Goal: Task Accomplishment & Management: Manage account settings

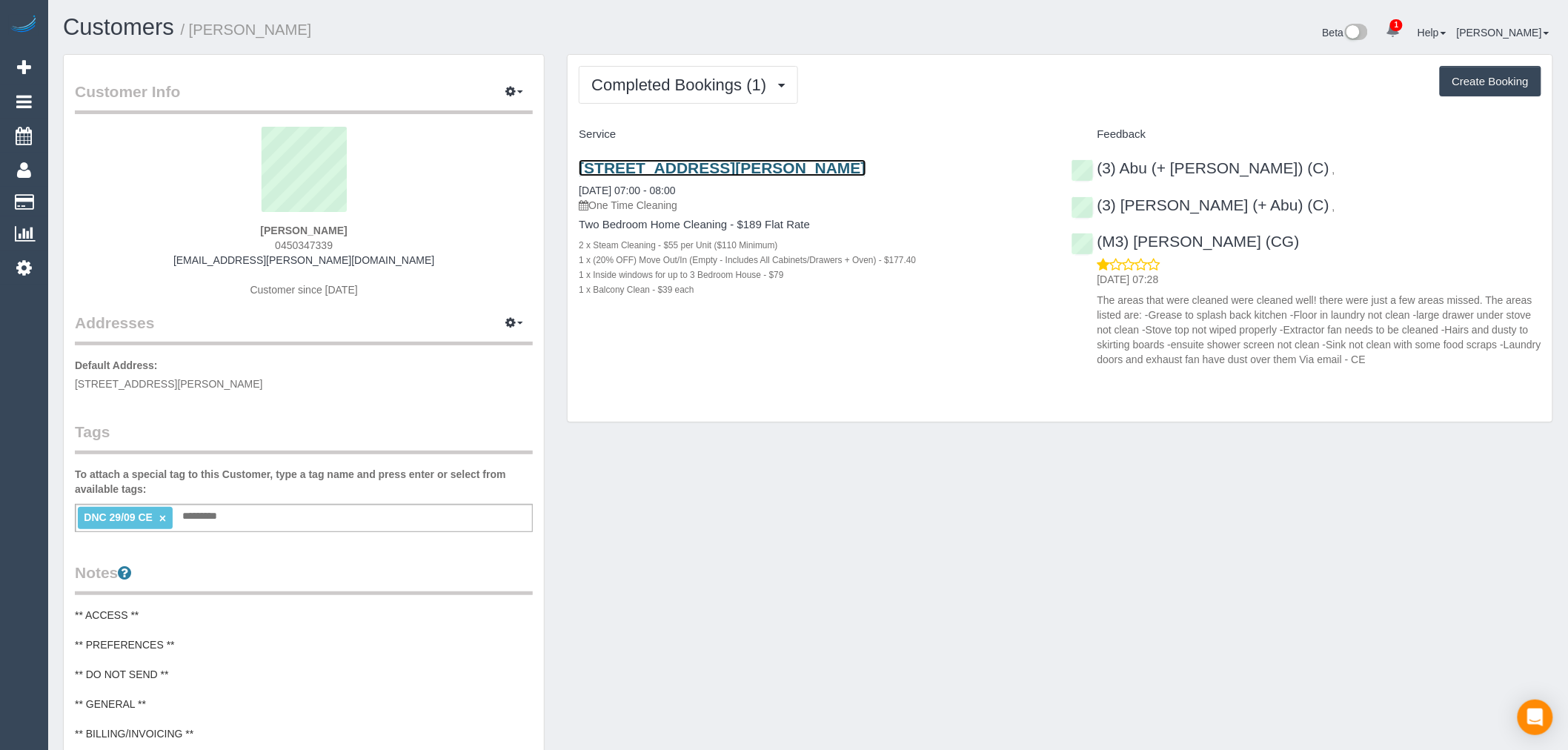
click at [799, 171] on link "[STREET_ADDRESS][PERSON_NAME]" at bounding box center [721, 168] width 286 height 17
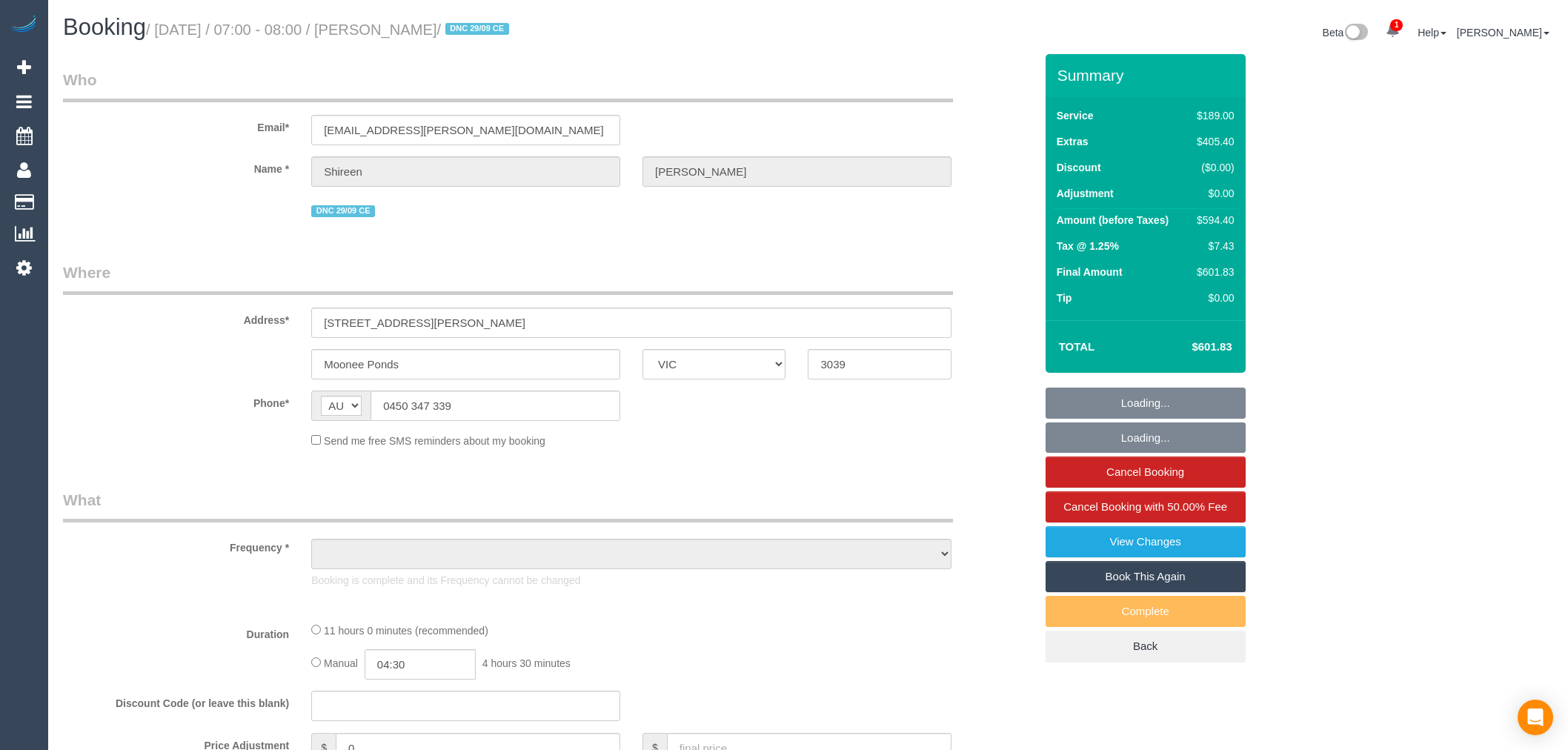
select select "VIC"
select select "object:608"
select select "string:stripe-pm_1S7UZm2GScqysDRVXrxO2n2B"
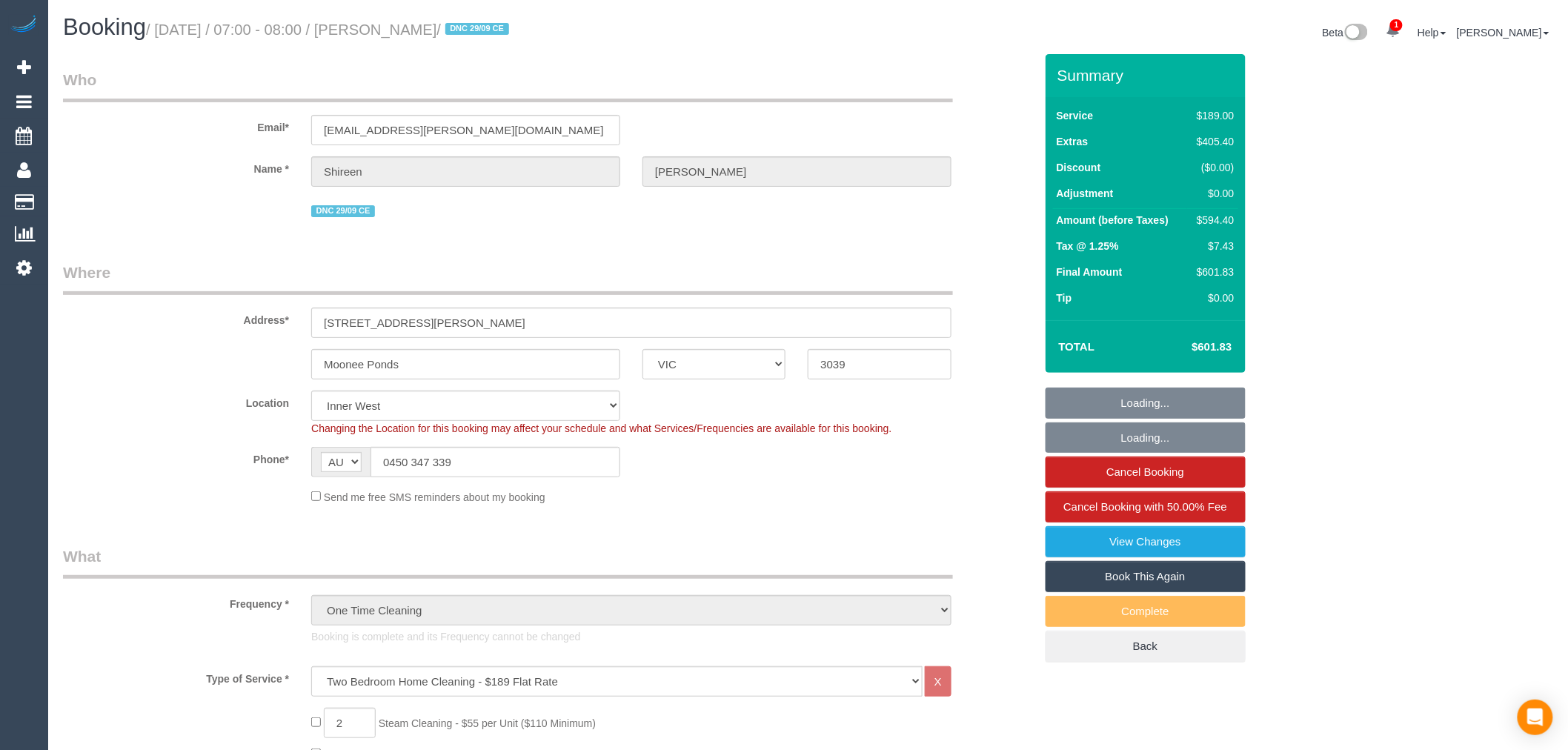
select select "object:711"
select select "number:27"
select select "number:14"
select select "number:18"
select select "number:25"
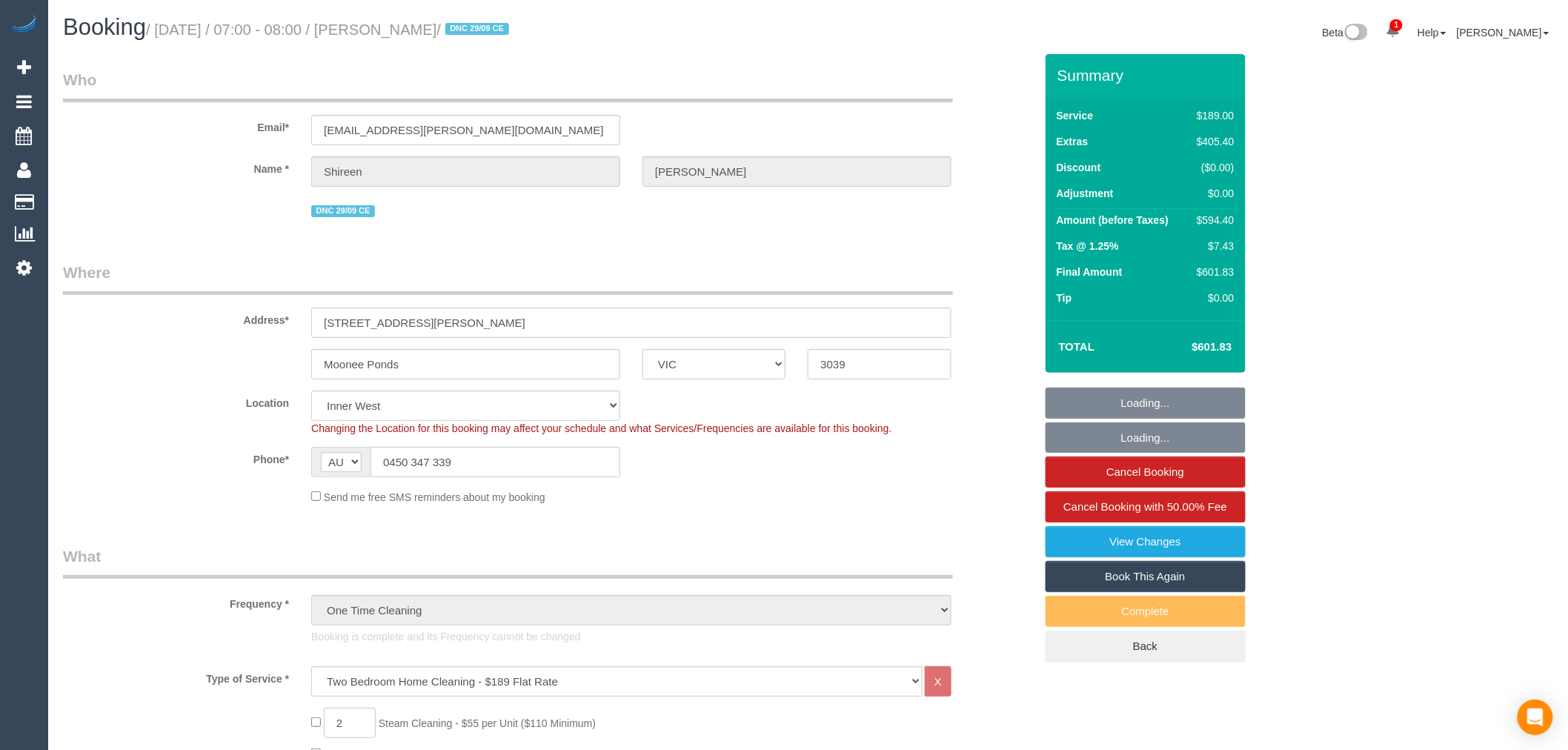
select select "number:26"
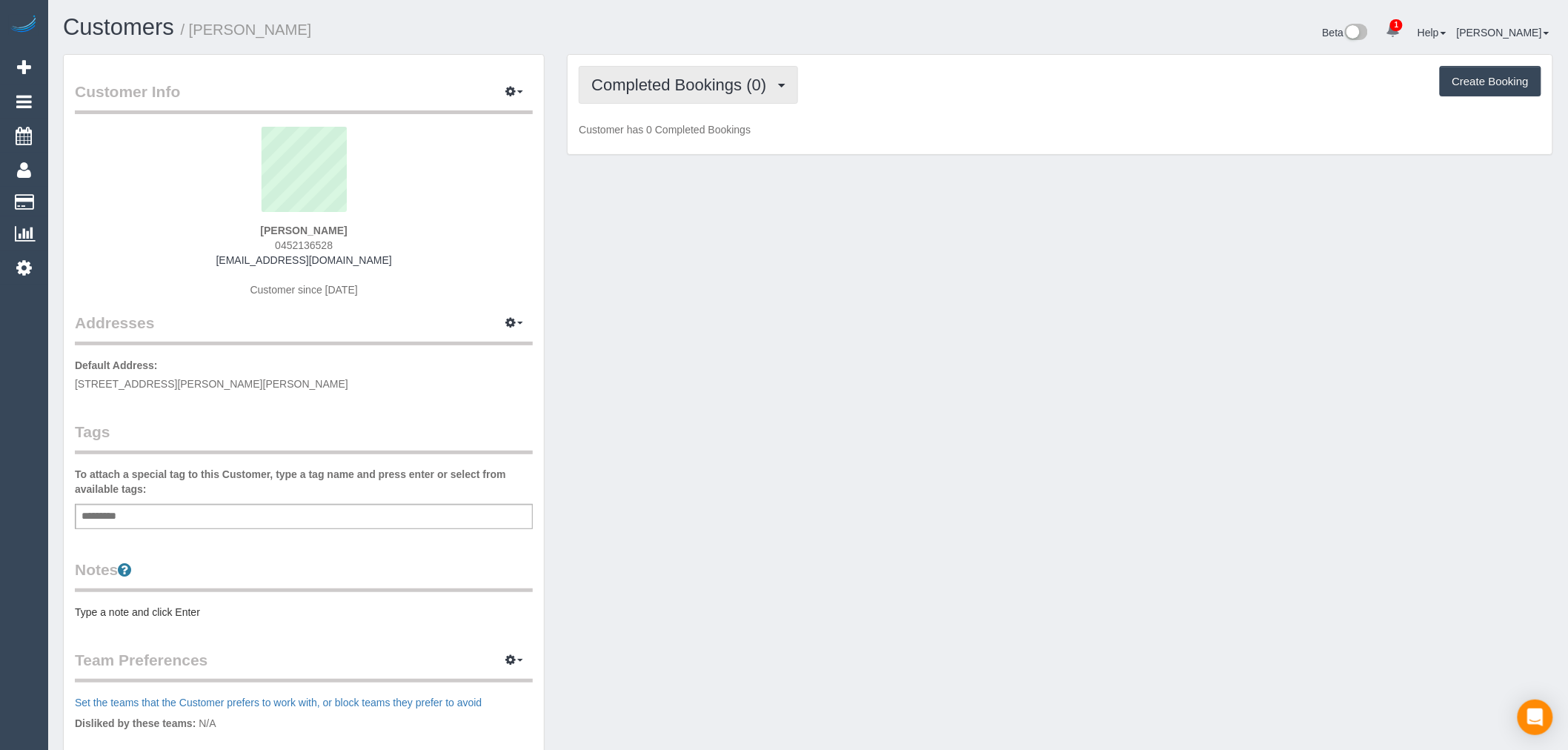
click at [780, 87] on span "button" at bounding box center [781, 85] width 7 height 4
click at [719, 137] on link "Upcoming Bookings (1)" at bounding box center [656, 139] width 154 height 19
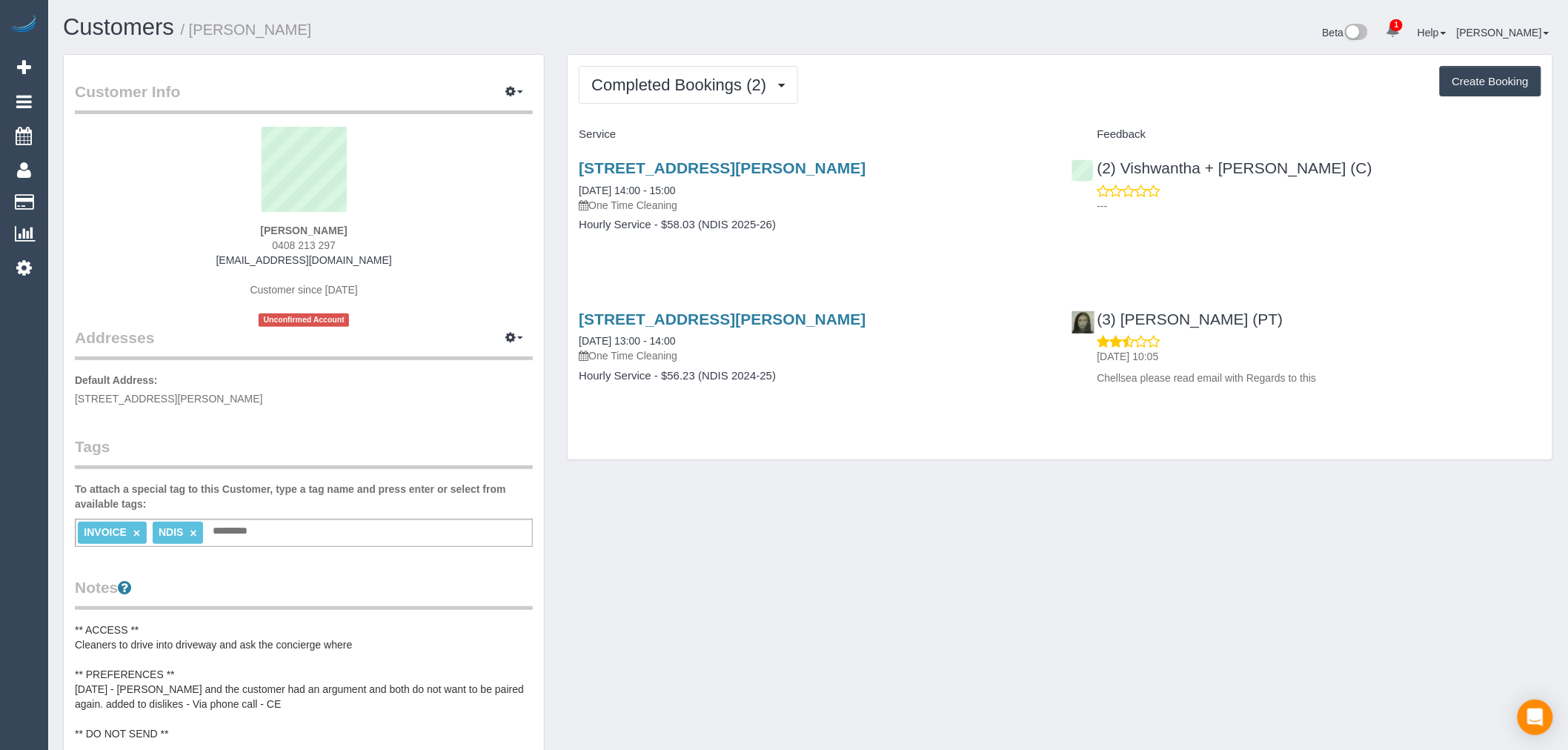
drag, startPoint x: 354, startPoint y: 225, endPoint x: 231, endPoint y: 225, distance: 123.0
click at [231, 225] on div "Tom Gilbert 0408 213 297 tomgilbert1@icloud.com Customer since 2025 Unconfirmed…" at bounding box center [304, 227] width 458 height 200
copy strong "Tom Gilbert"
click at [864, 46] on div "Beta 1 Your Notifications You have 0 alerts × You have 6 to charge for 02/10/20…" at bounding box center [1186, 35] width 756 height 39
click at [733, 79] on span "Completed Bookings (2)" at bounding box center [682, 85] width 183 height 19
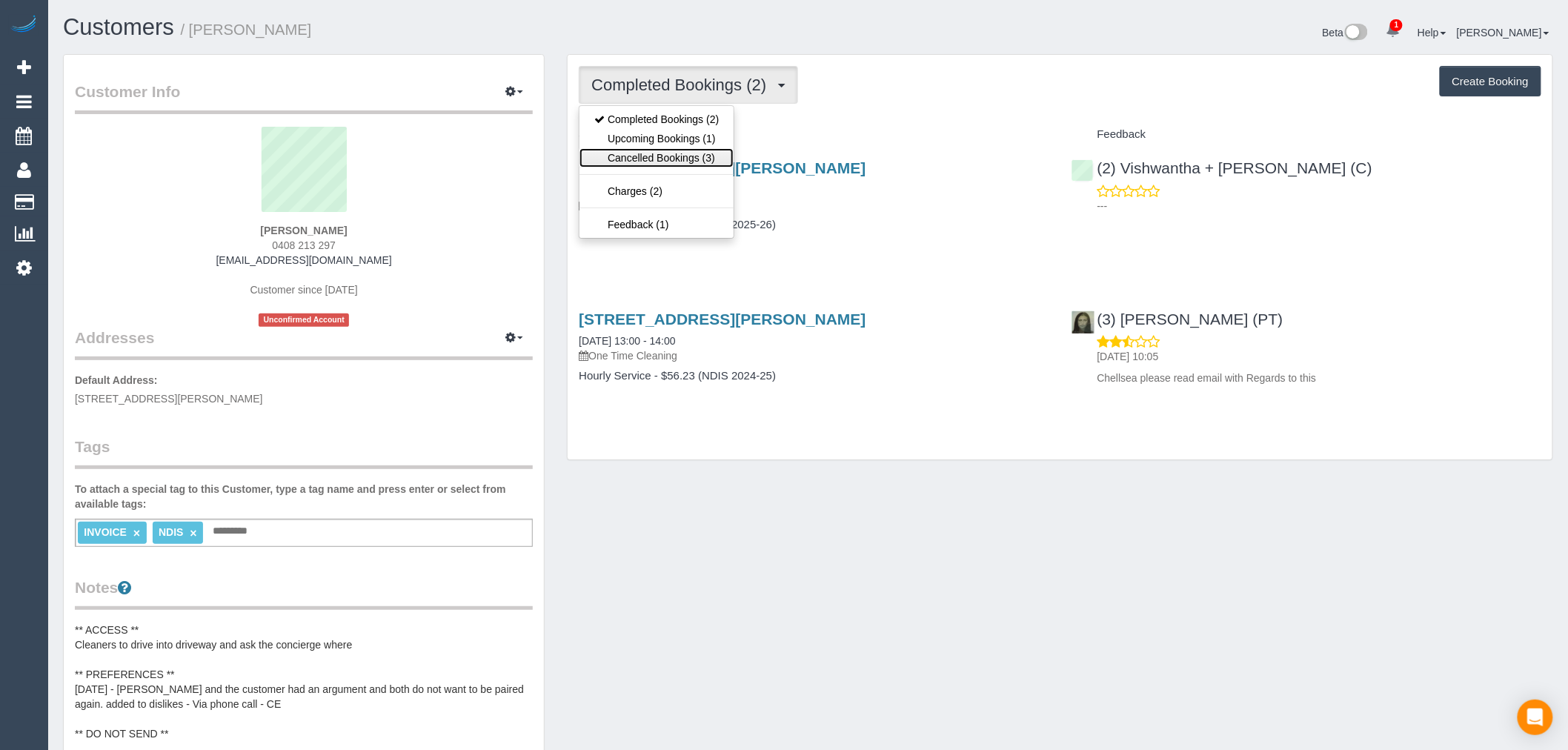
click at [717, 167] on link "Cancelled Bookings (3)" at bounding box center [656, 157] width 154 height 19
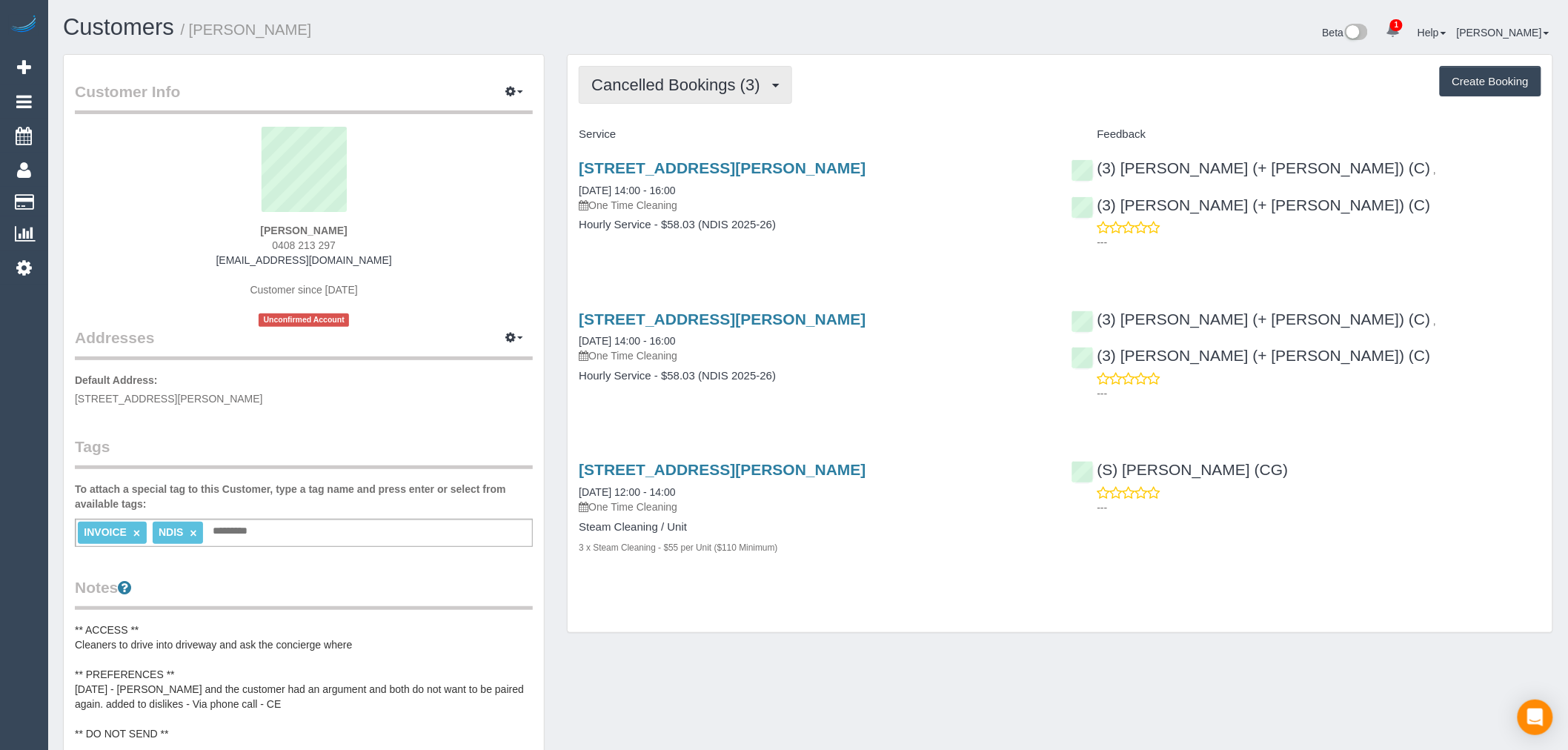
click at [766, 91] on span "Cancelled Bookings (3)" at bounding box center [678, 85] width 175 height 19
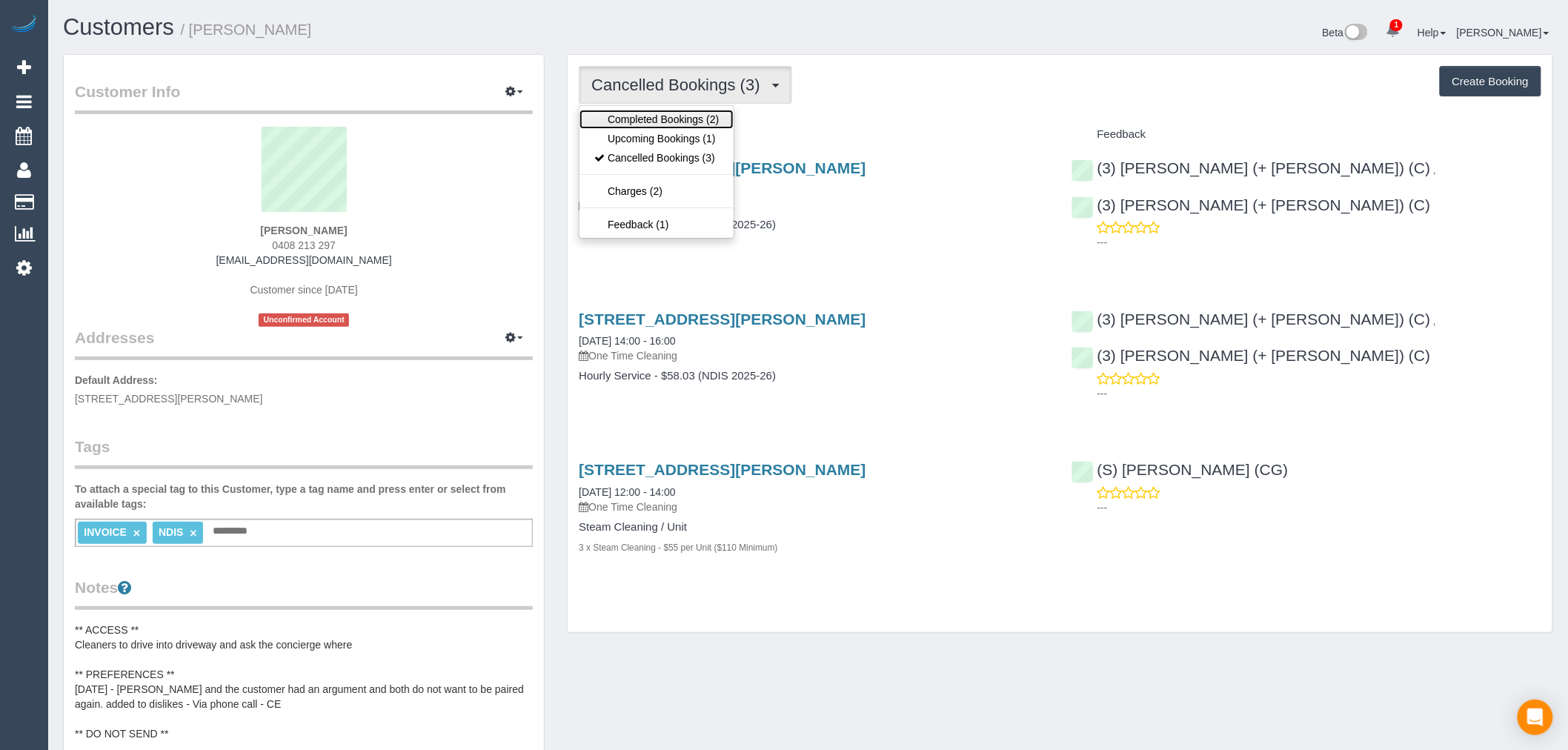
click at [706, 126] on link "Completed Bookings (2)" at bounding box center [656, 119] width 154 height 19
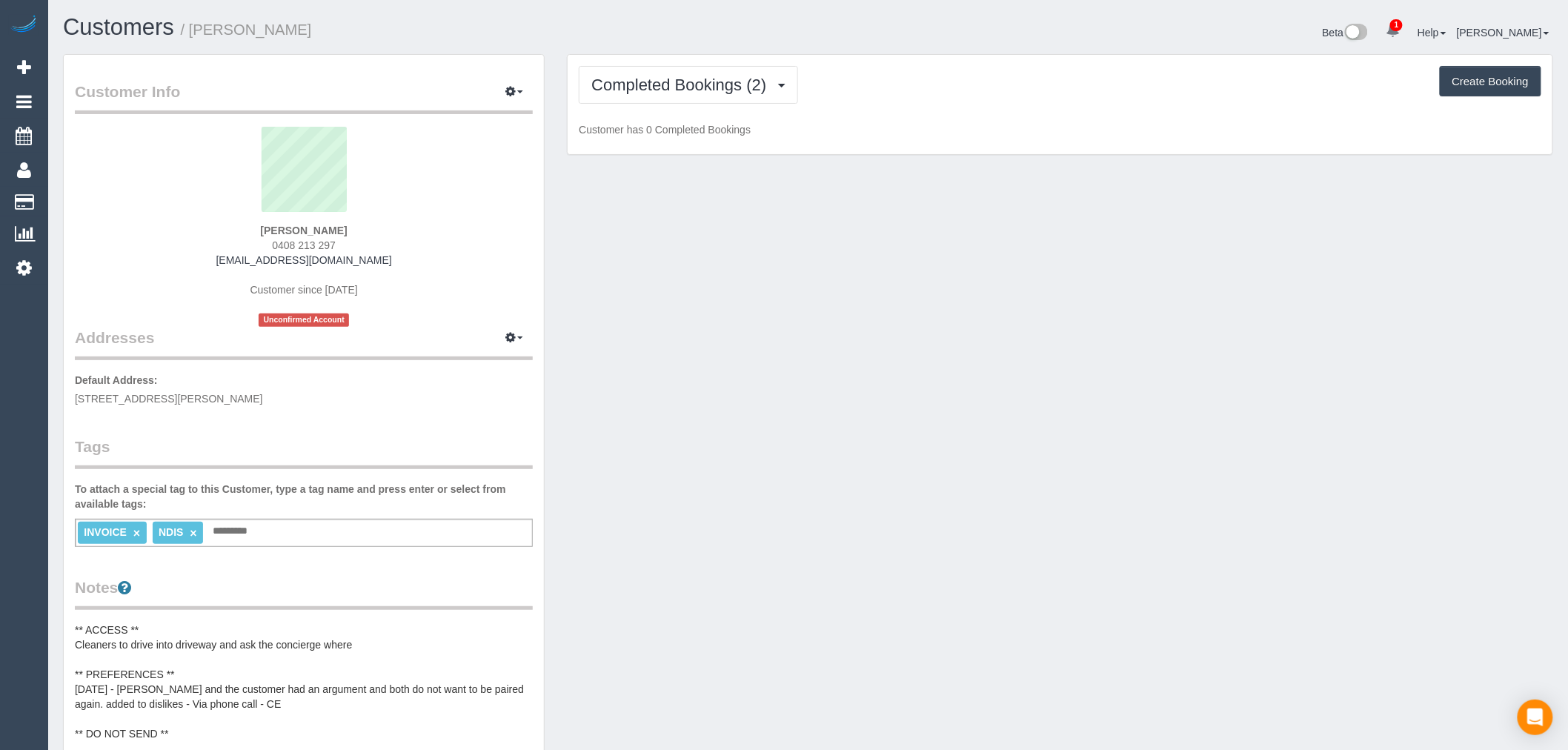
click at [349, 216] on sui-profile-pic at bounding box center [304, 175] width 436 height 96
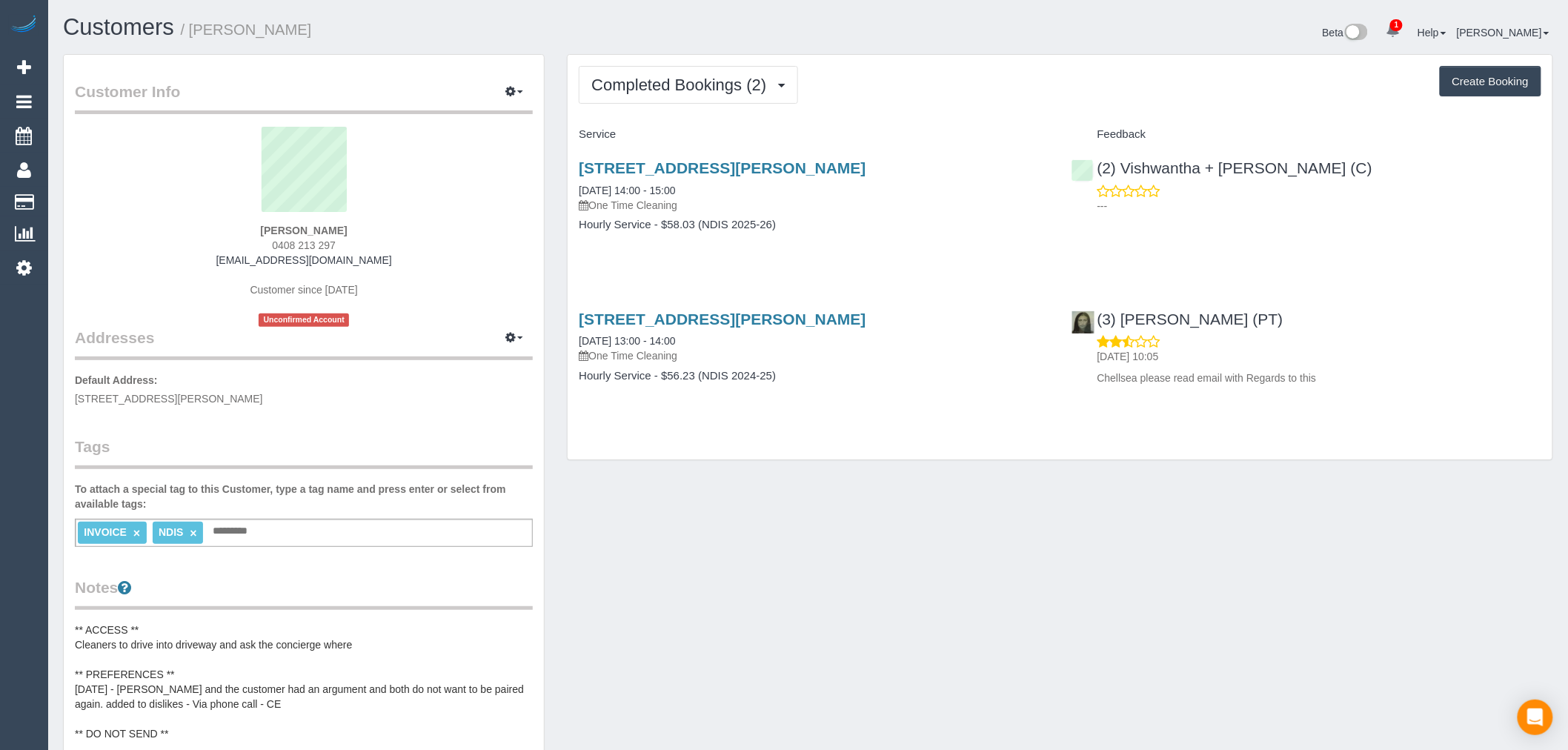
click at [381, 258] on div "Tom Gilbert 0408 213 297 tomgilbert1@icloud.com Customer since 2025 Unconfirmed…" at bounding box center [304, 227] width 458 height 200
drag, startPoint x: 388, startPoint y: 264, endPoint x: 182, endPoint y: 263, distance: 206.0
click at [182, 263] on div "Tom Gilbert 0408 213 297 tomgilbert1@icloud.com Customer since 2025 Unconfirmed…" at bounding box center [304, 227] width 458 height 200
copy link "tomgilbert1@icloud.com"
click at [372, 227] on div "Tom Gilbert 0408 213 297 tomgilbert1@icloud.com Customer since 2025 Unconfirmed…" at bounding box center [304, 227] width 458 height 200
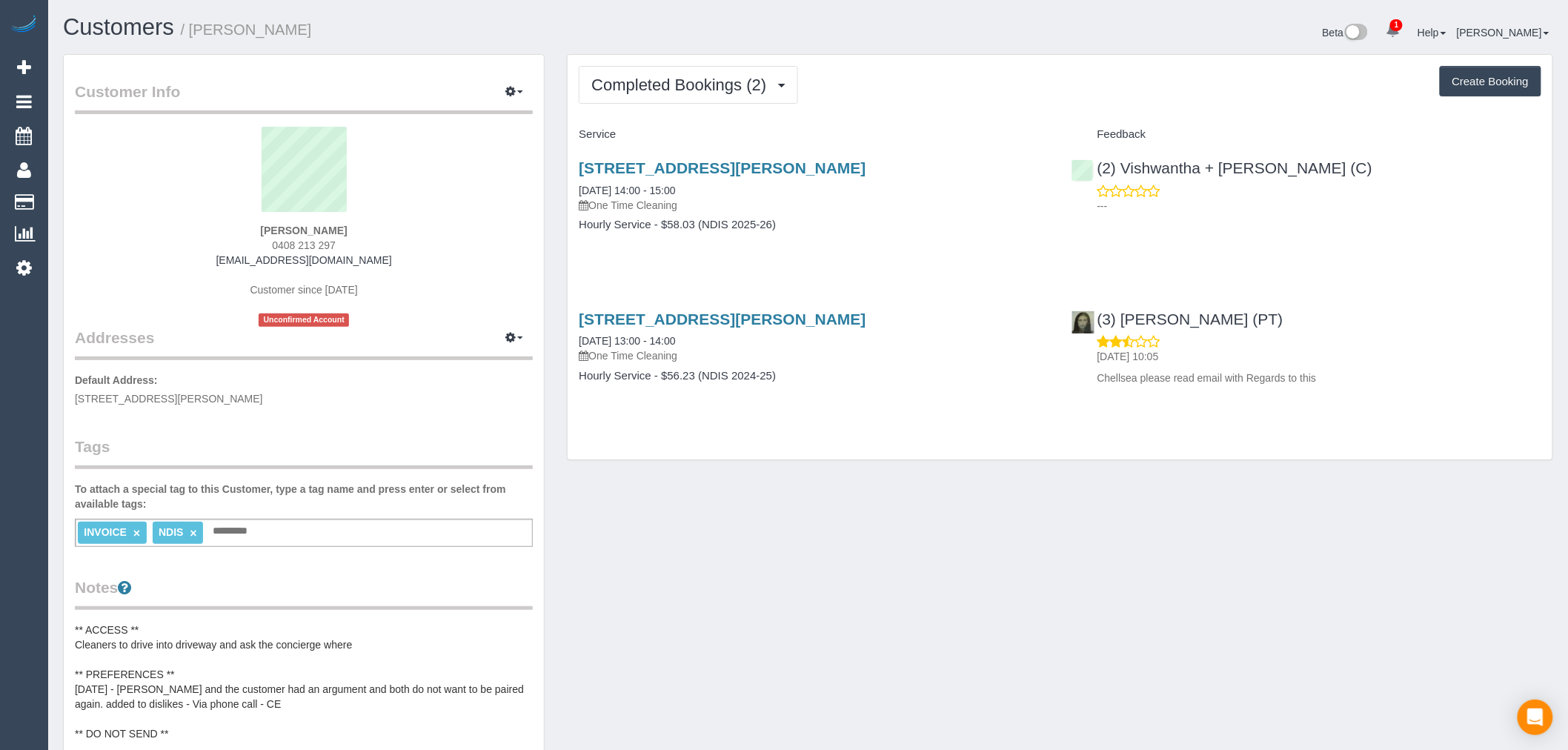
copy div "Tom Gilbert"
drag, startPoint x: 363, startPoint y: 222, endPoint x: 352, endPoint y: 233, distance: 15.6
click at [352, 233] on div "Tom Gilbert 0408 213 297 tomgilbert1@icloud.com Customer since 2025 Unconfirmed…" at bounding box center [304, 227] width 458 height 200
drag, startPoint x: 119, startPoint y: 150, endPoint x: 319, endPoint y: 101, distance: 205.9
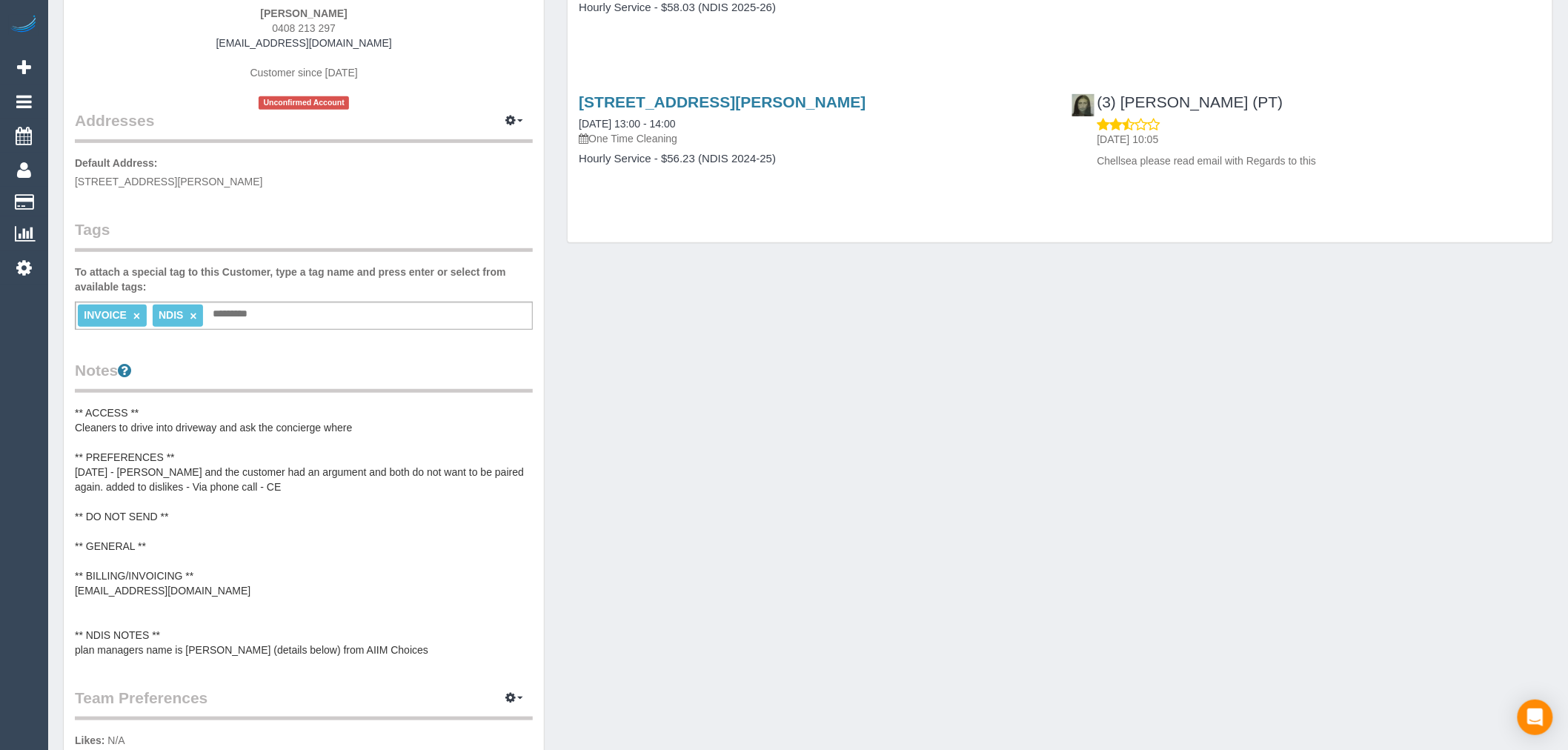
scroll to position [247, 0]
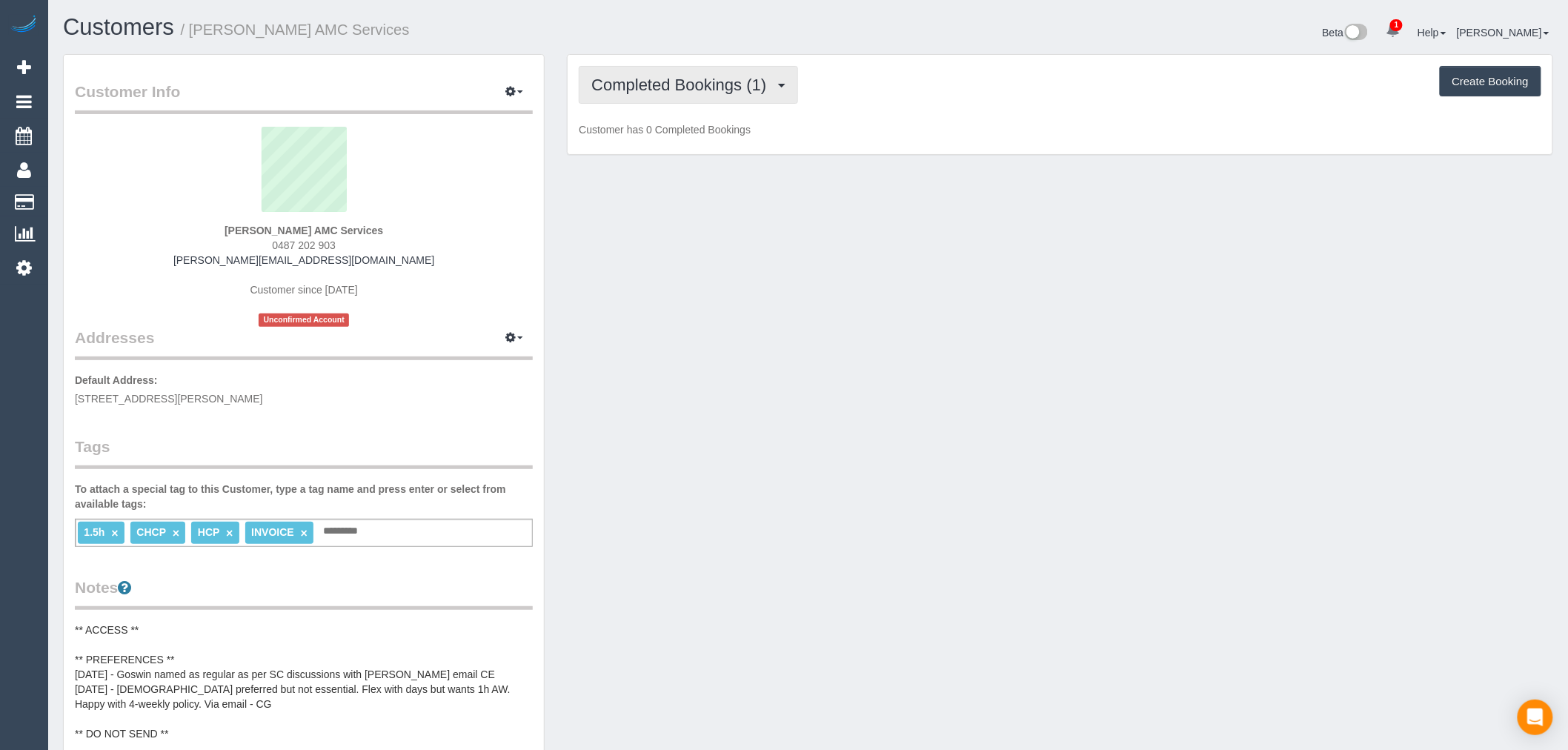
click at [735, 87] on span "Completed Bookings (1)" at bounding box center [682, 85] width 183 height 19
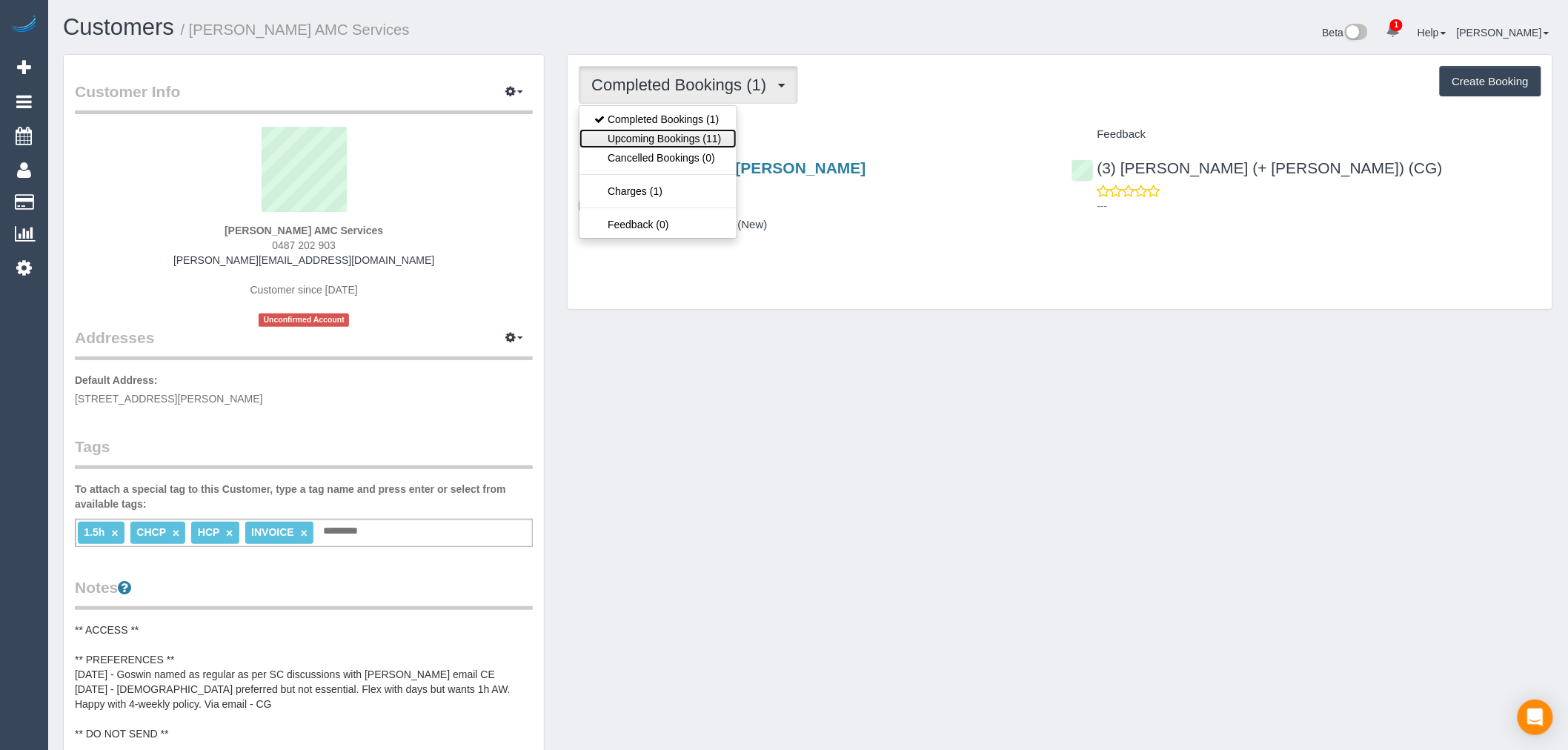
click at [697, 137] on link "Upcoming Bookings (11)" at bounding box center [657, 139] width 157 height 19
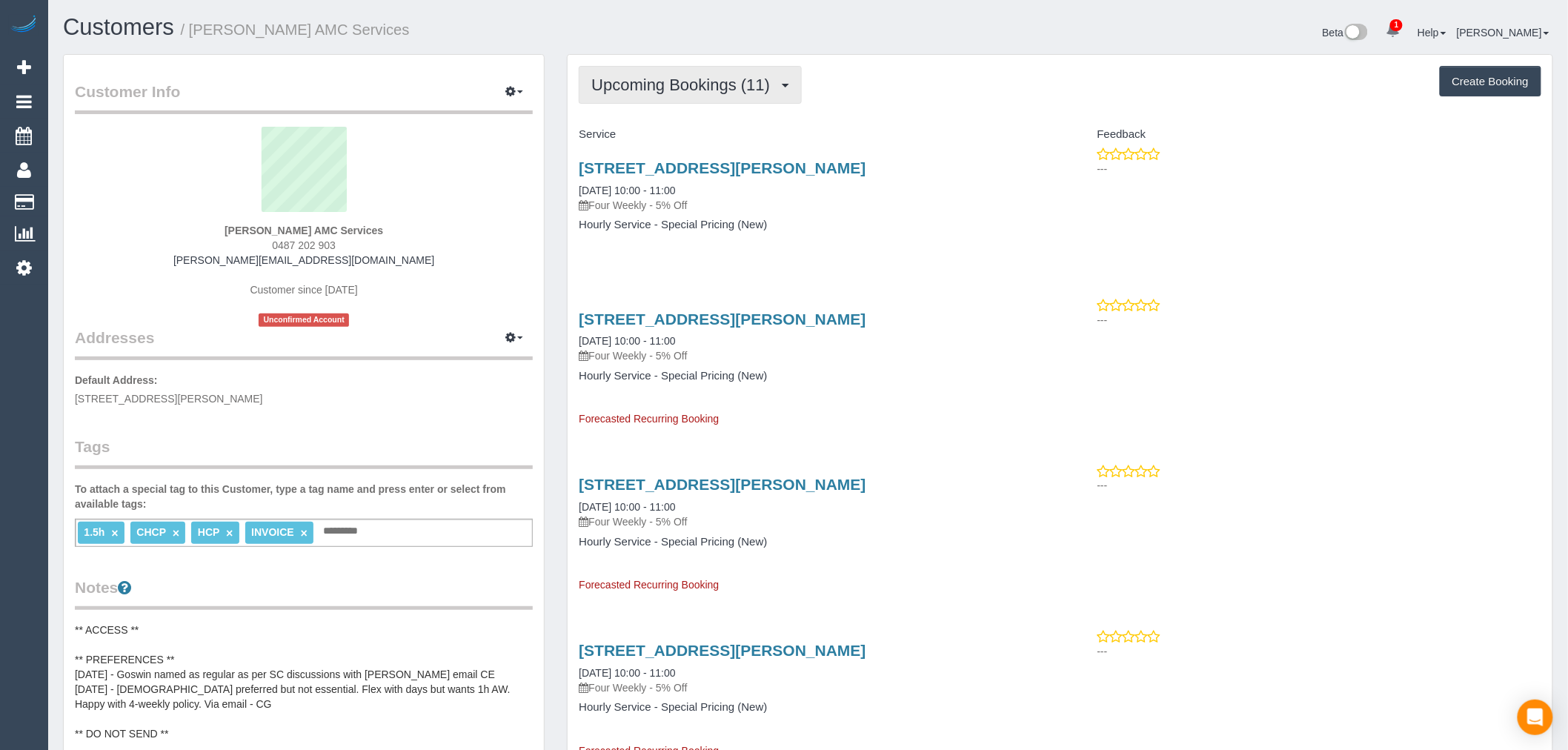
click at [633, 83] on span "Upcoming Bookings (11)" at bounding box center [684, 85] width 186 height 19
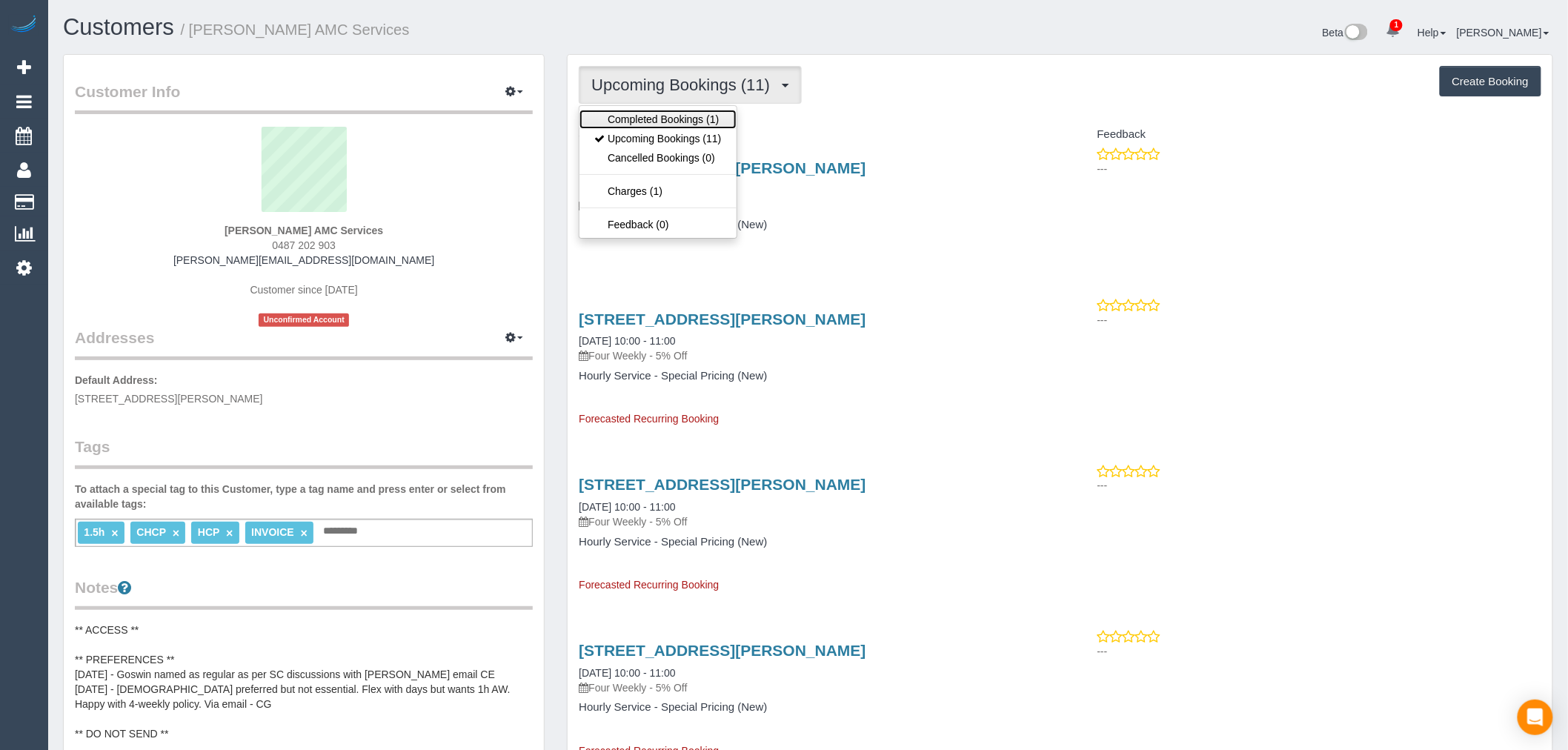
click at [692, 116] on link "Completed Bookings (1)" at bounding box center [657, 119] width 157 height 19
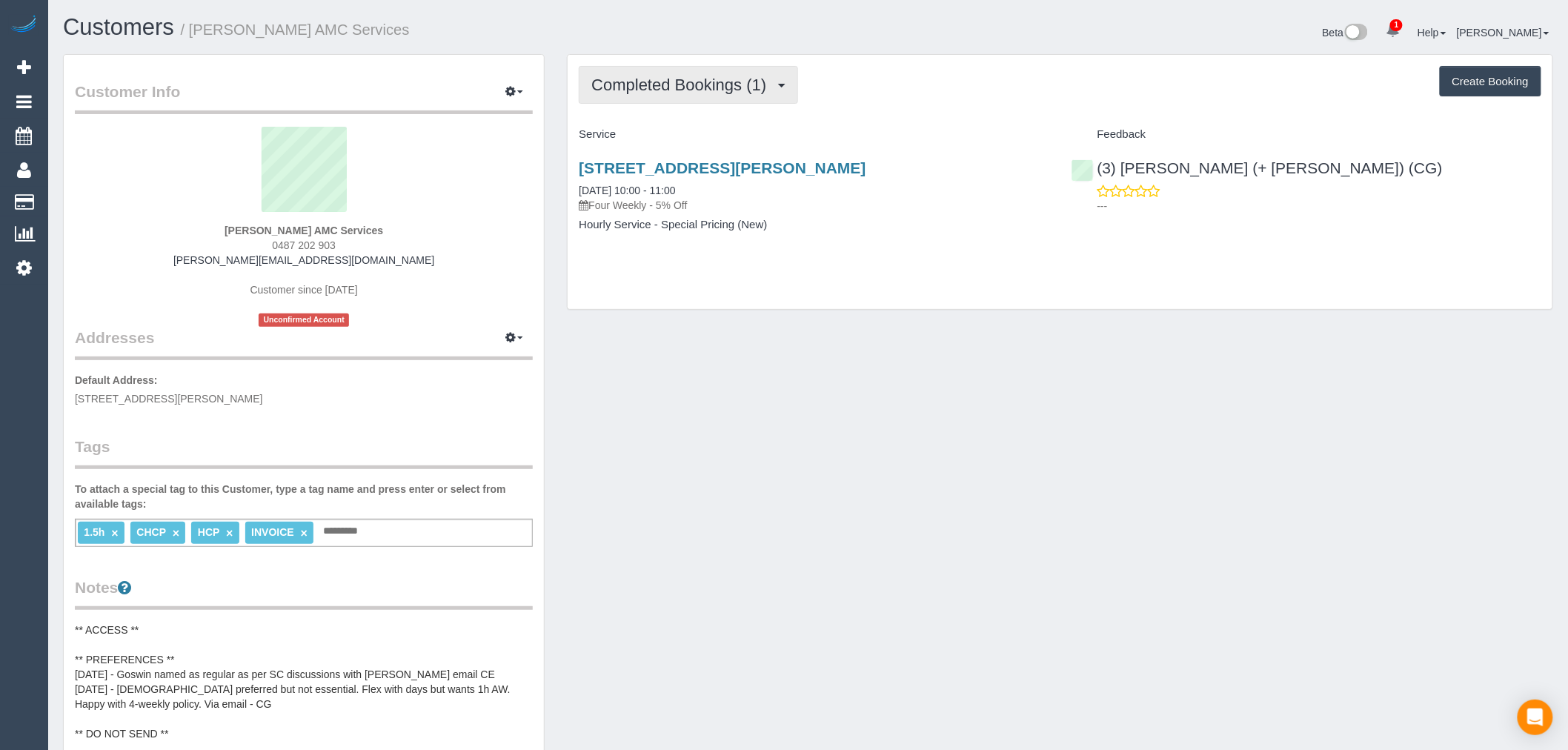
click at [753, 83] on span "Completed Bookings (1)" at bounding box center [682, 85] width 183 height 19
click at [1002, 141] on h4 "Service" at bounding box center [813, 135] width 470 height 13
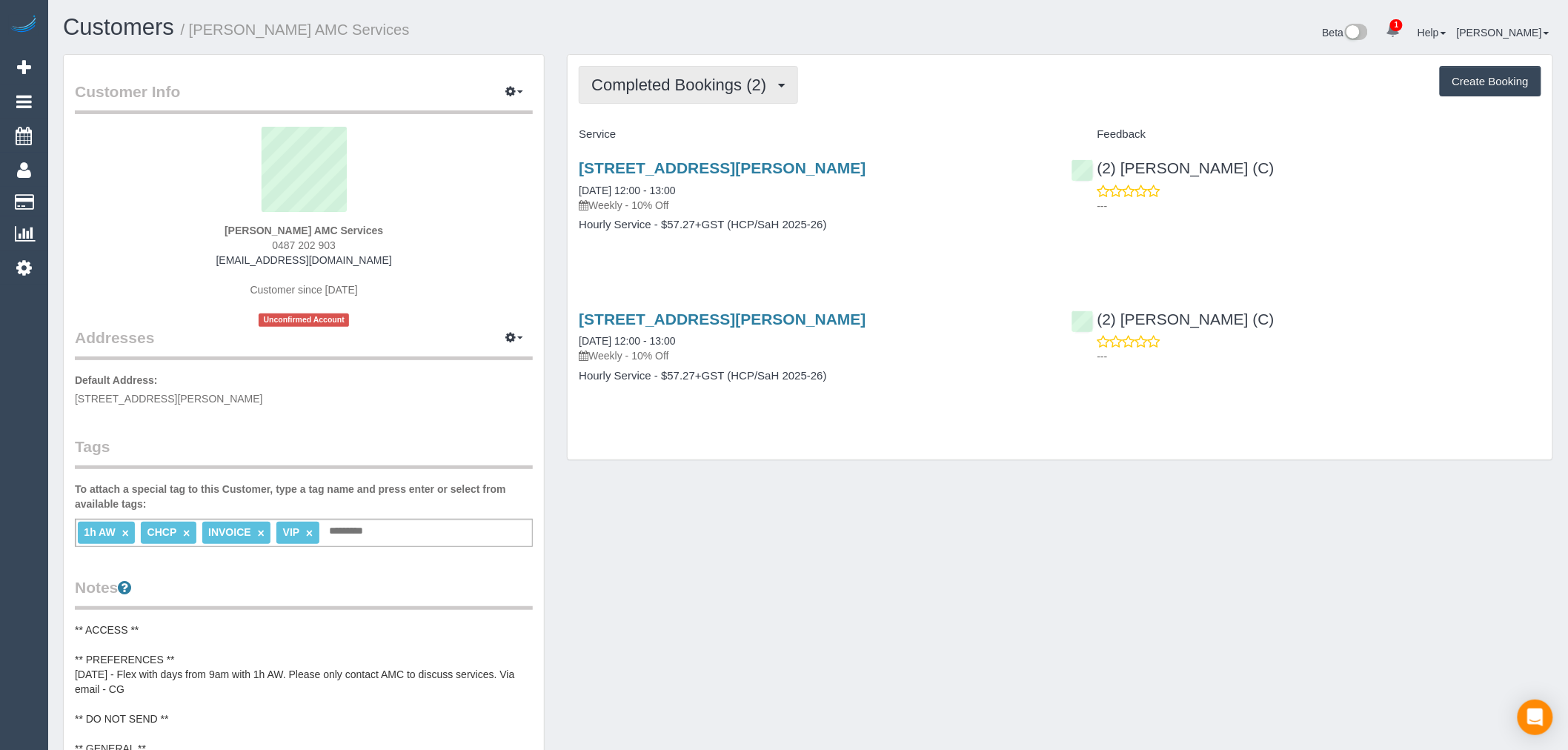
click at [638, 82] on span "Completed Bookings (2)" at bounding box center [682, 85] width 183 height 19
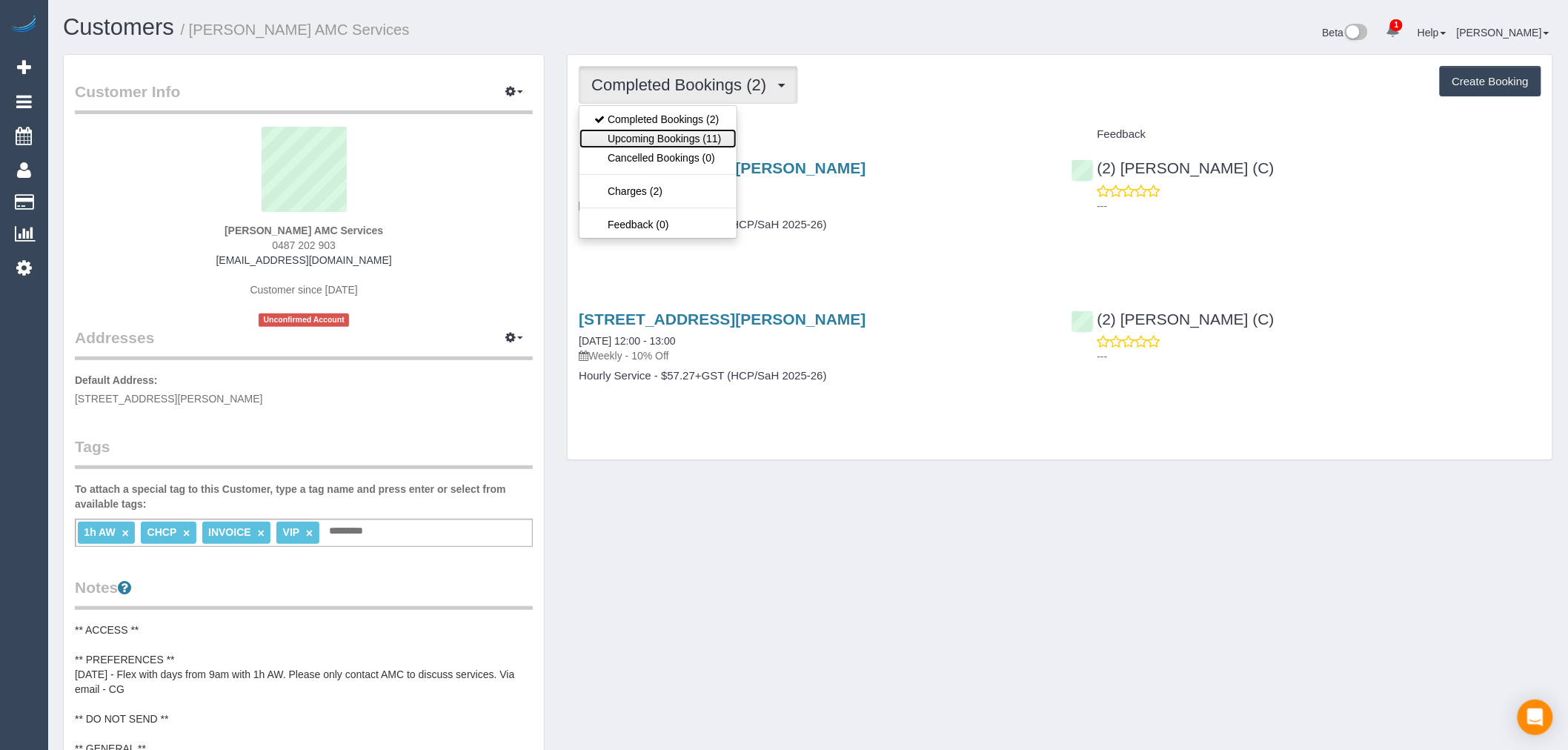
click at [678, 139] on link "Upcoming Bookings (11)" at bounding box center [657, 139] width 157 height 19
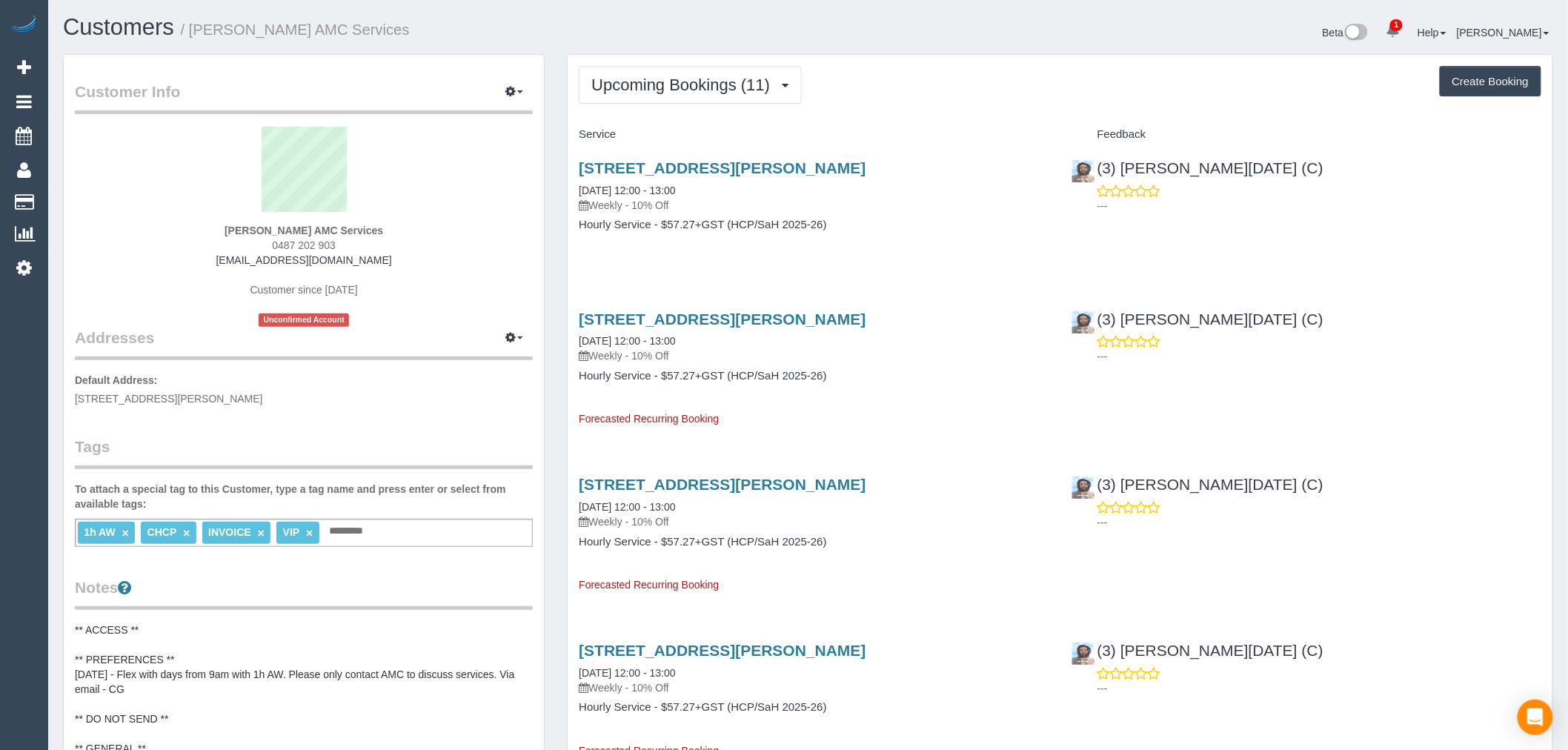
drag, startPoint x: 823, startPoint y: 169, endPoint x: 576, endPoint y: 160, distance: 247.2
click at [576, 160] on div "28 Burt Street, Altona, VIC 3018 07/10/2025 12:00 - 13:00 Weekly - 10% Off Hour…" at bounding box center [813, 203] width 492 height 114
click at [1286, 146] on div "Feedback" at bounding box center [1305, 135] width 492 height 25
drag, startPoint x: 430, startPoint y: 235, endPoint x: 182, endPoint y: 224, distance: 248.2
click at [182, 224] on div "Mrs Nicholina Schembri AMC Services 0487 202 903 nicholina.amcservices@fake.com…" at bounding box center [304, 227] width 458 height 200
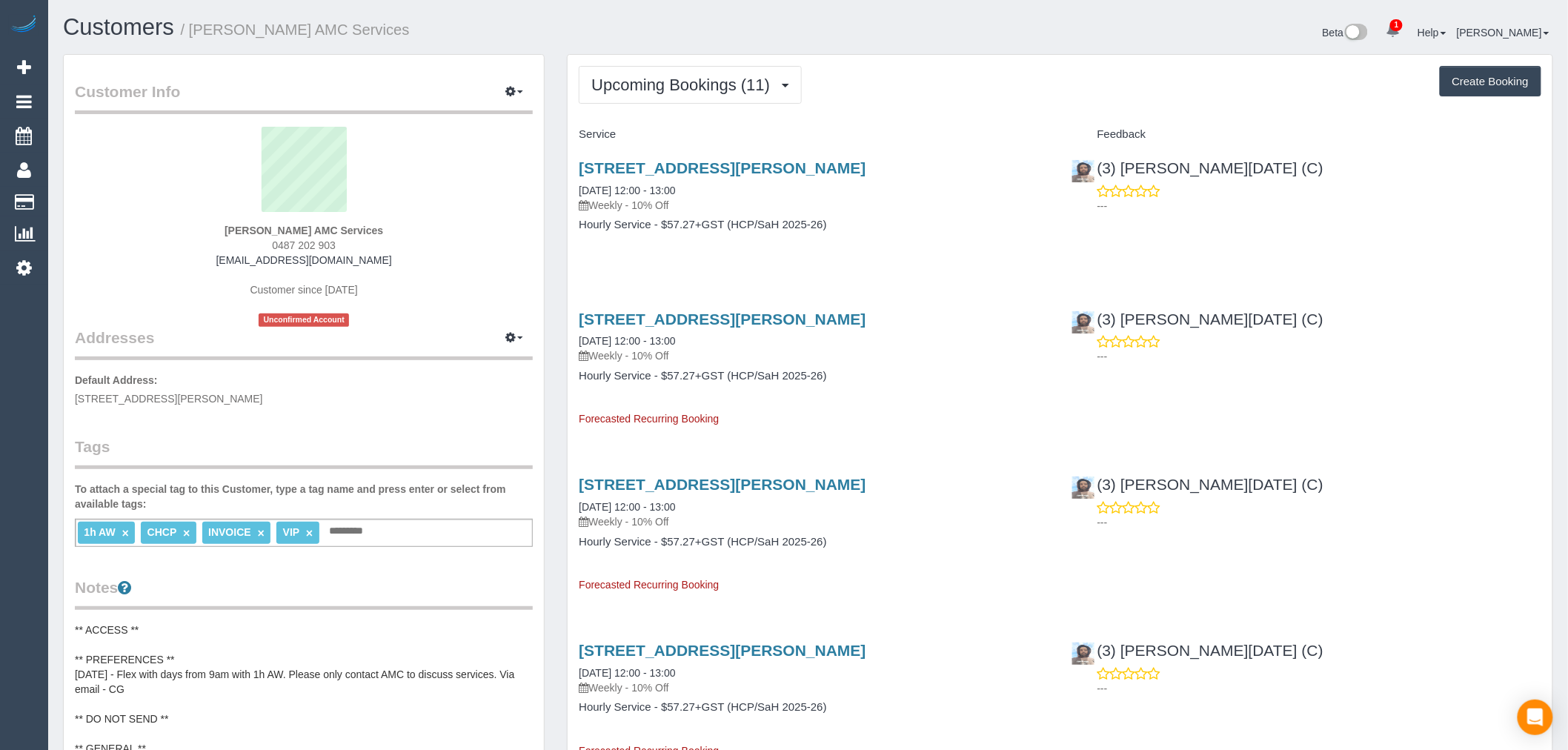
copy strong "Mrs Nicholina Schembri AMC Services"
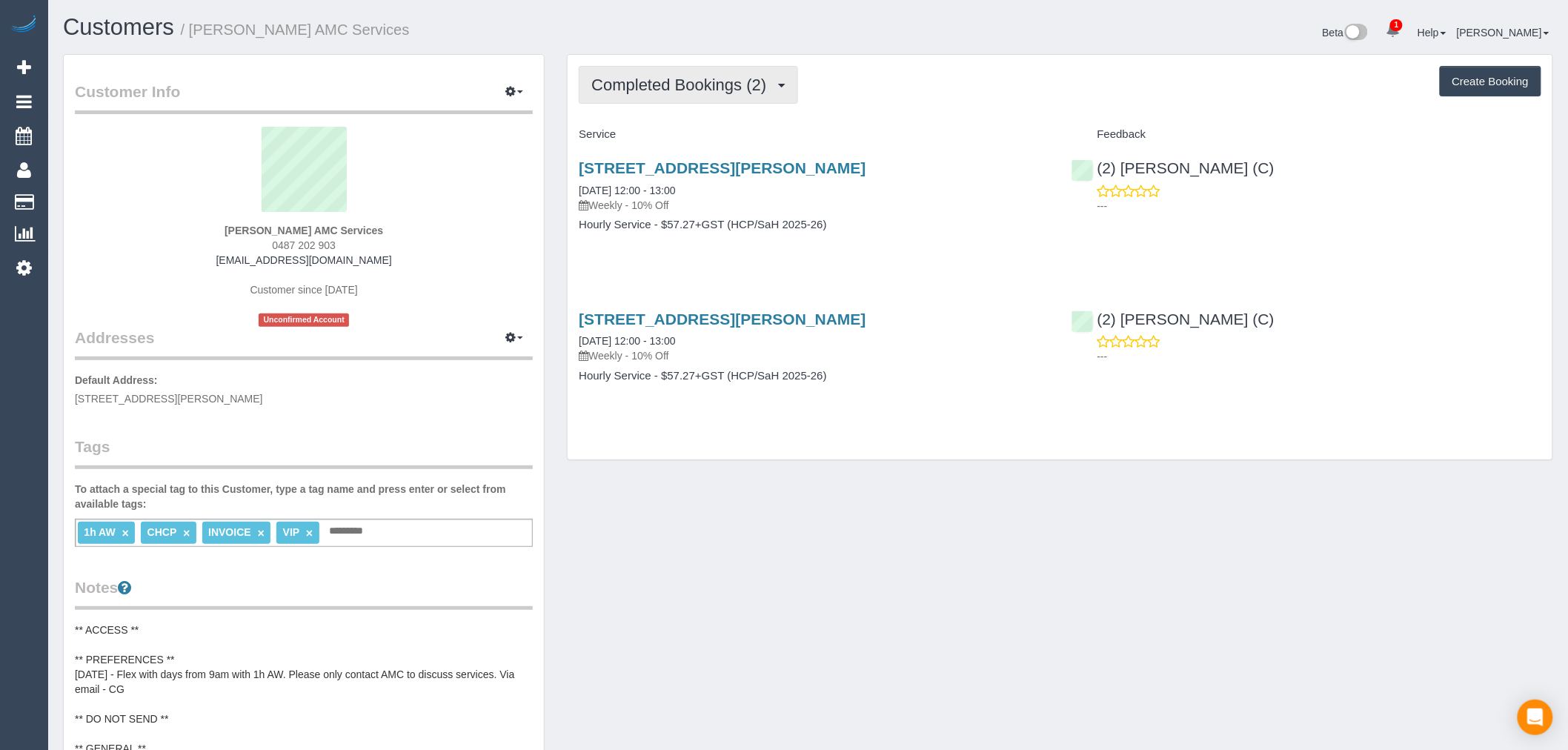
click at [733, 77] on span "Completed Bookings (2)" at bounding box center [682, 85] width 183 height 19
click at [731, 156] on link "Cancelled Bookings (0)" at bounding box center [657, 157] width 157 height 19
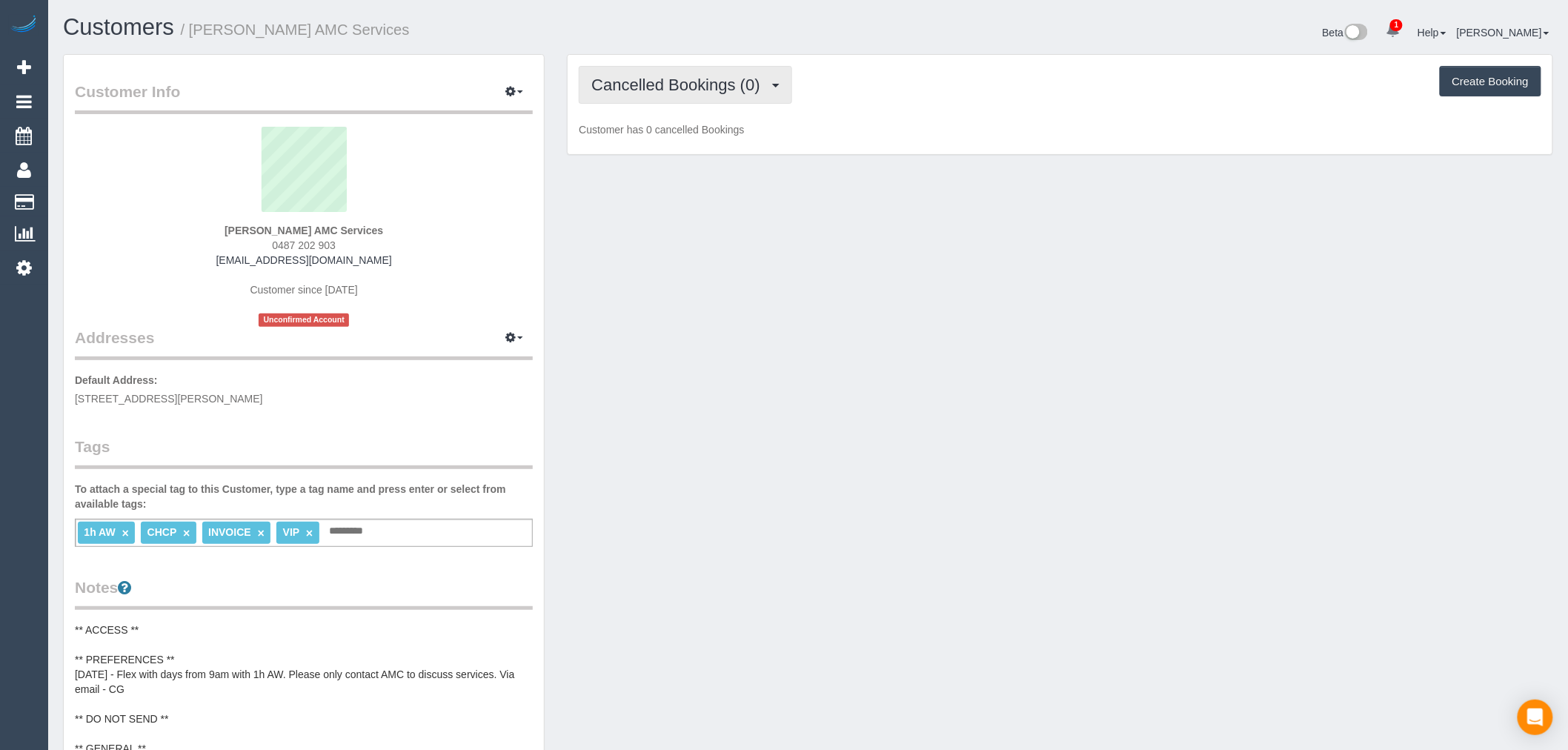
click at [699, 89] on span "Cancelled Bookings (0)" at bounding box center [678, 85] width 175 height 19
click at [696, 130] on link "Upcoming Bookings (11)" at bounding box center [657, 139] width 157 height 19
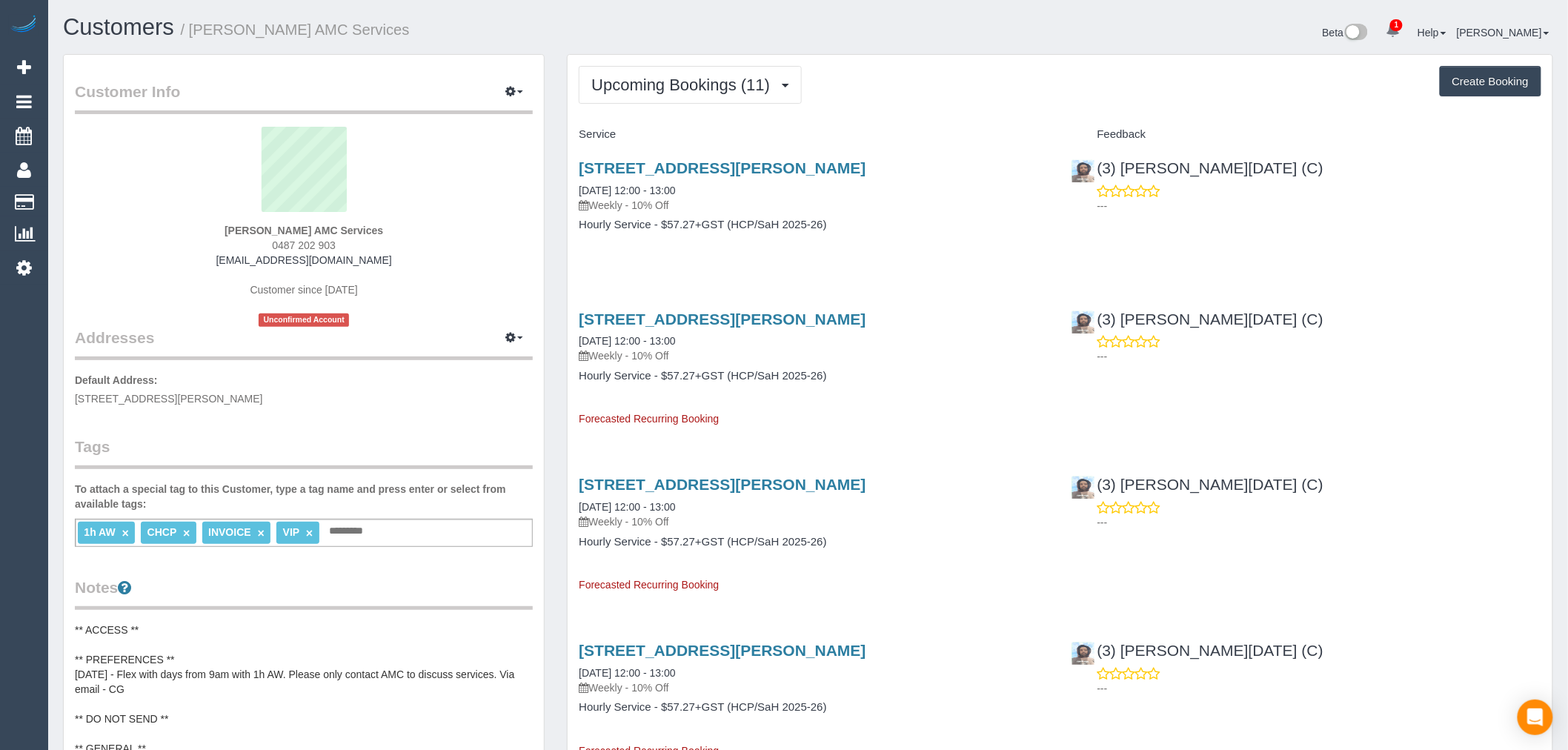
click at [751, 176] on h3 "28 Burt Street, Altona, VIC 3018" at bounding box center [813, 168] width 470 height 17
click at [757, 172] on link "28 Burt Street, Altona, VIC 3018" at bounding box center [721, 168] width 286 height 17
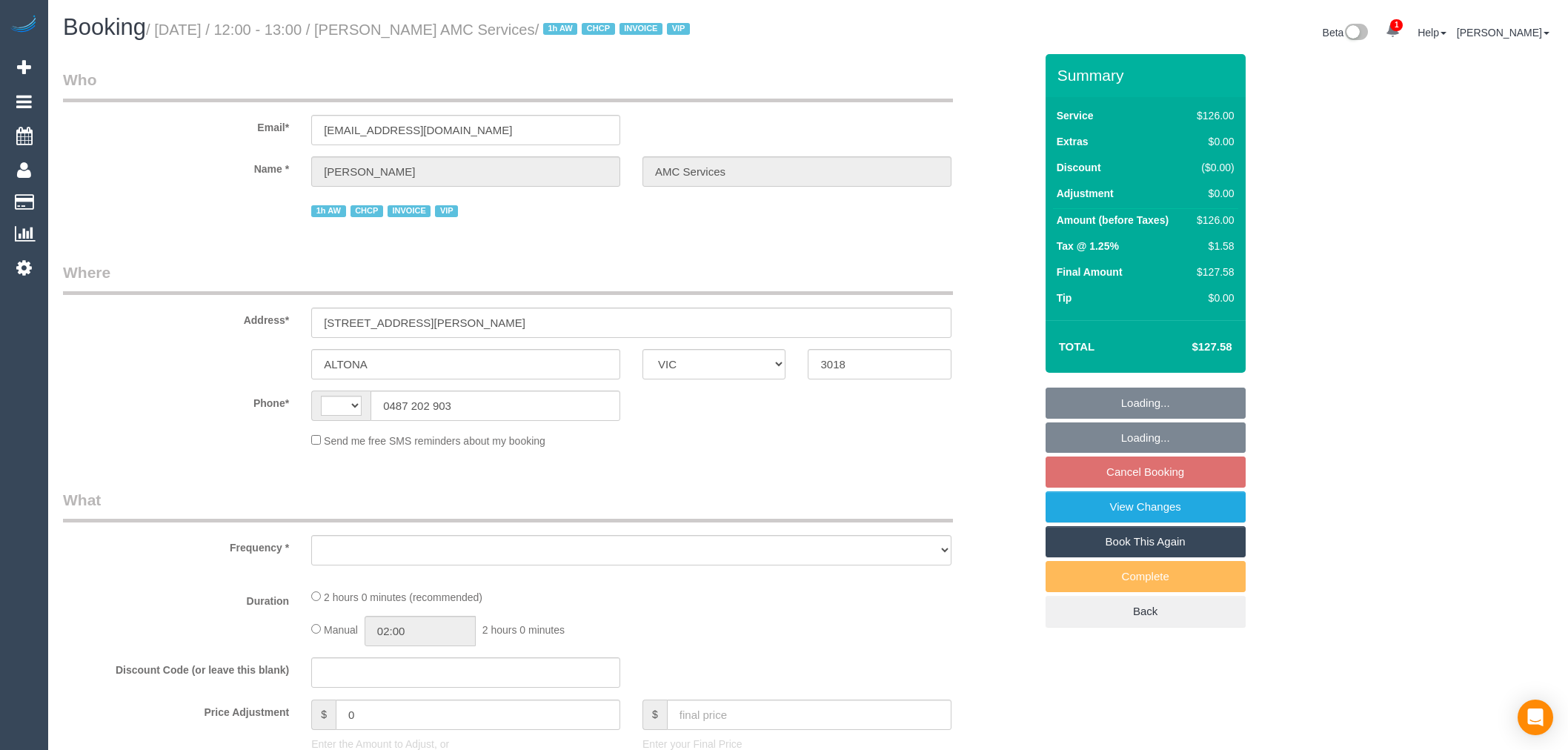
select select "VIC"
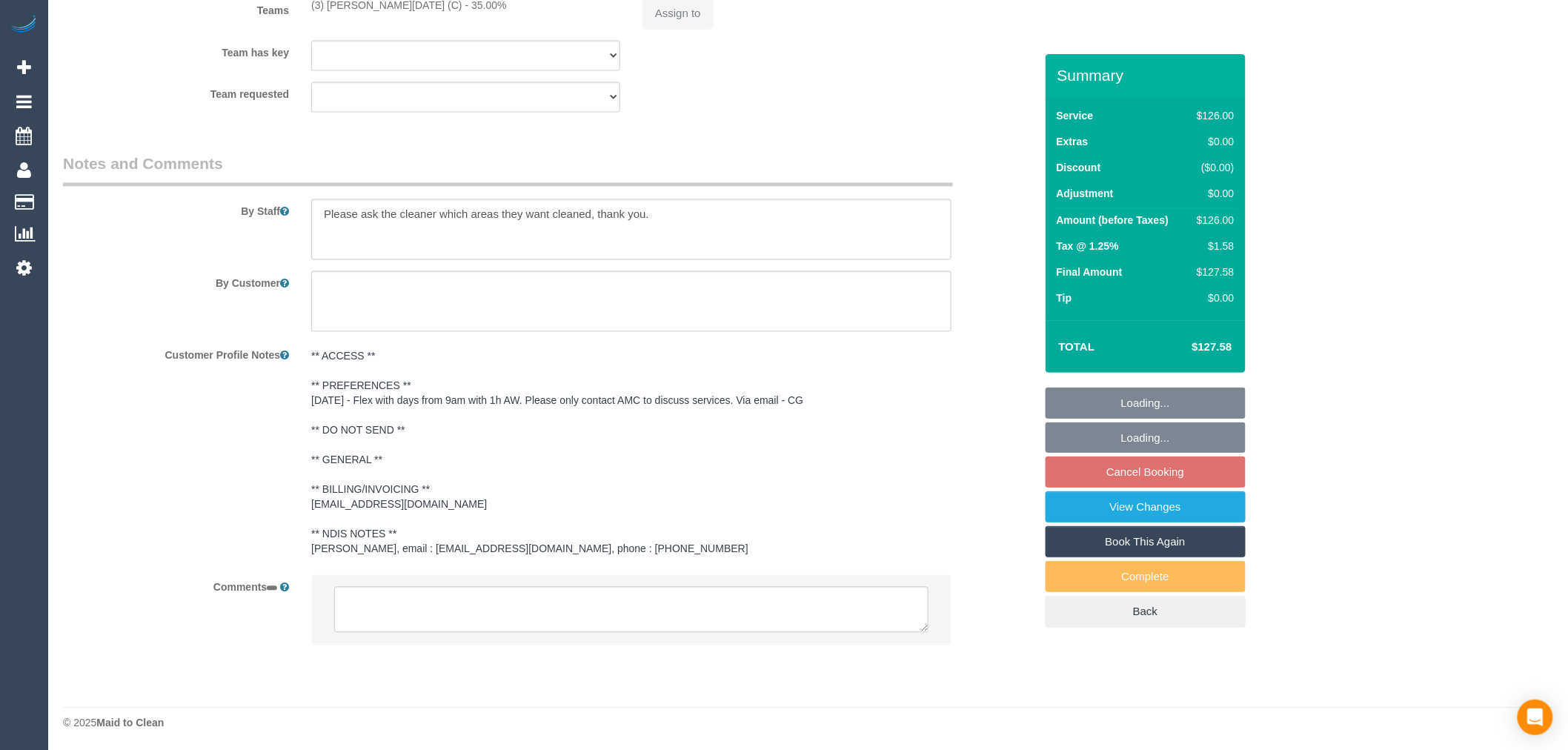
select select "object:815"
select select "string:AU"
select select "120"
select select "number:28"
select select "number:14"
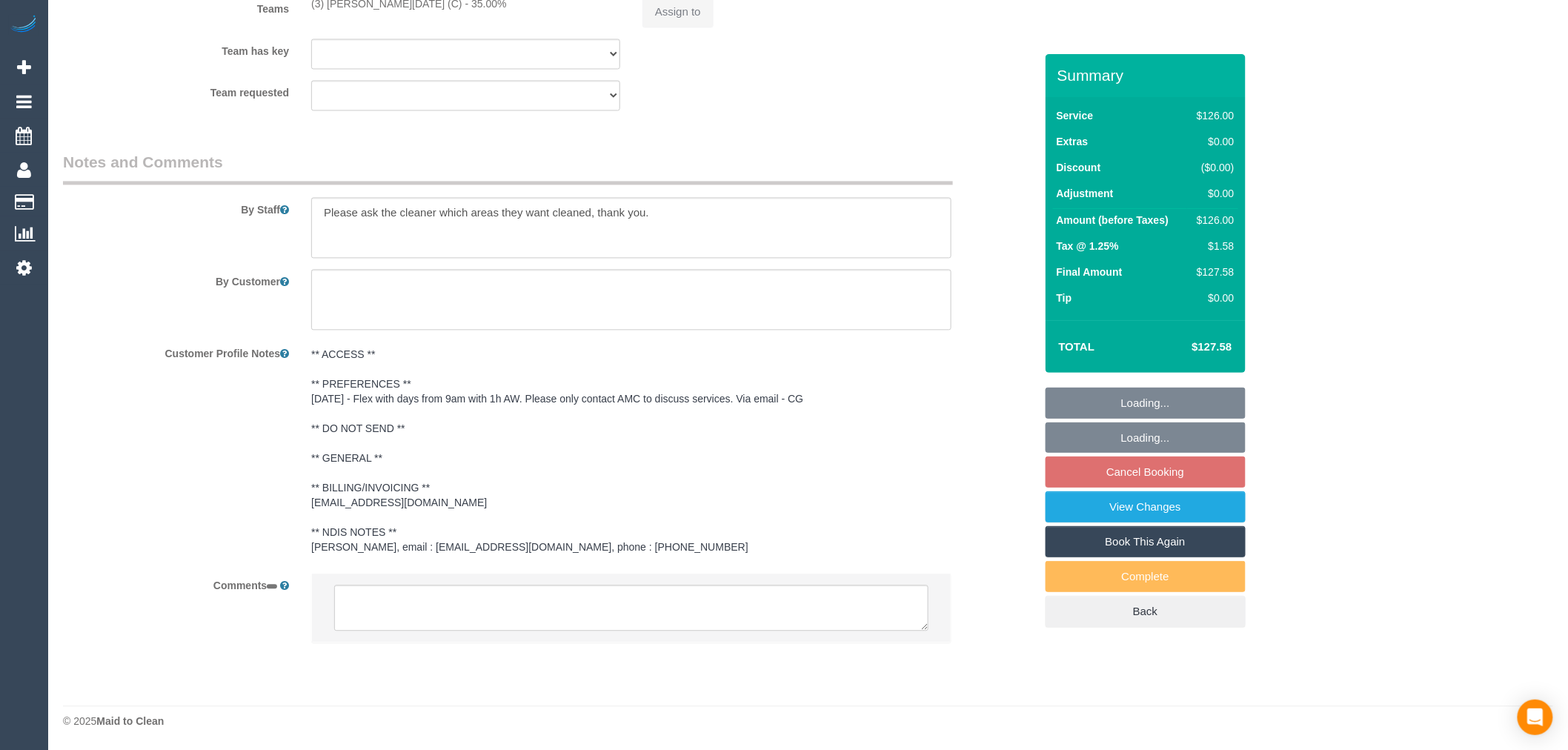
select select "number:19"
select select "number:24"
select select "number:35"
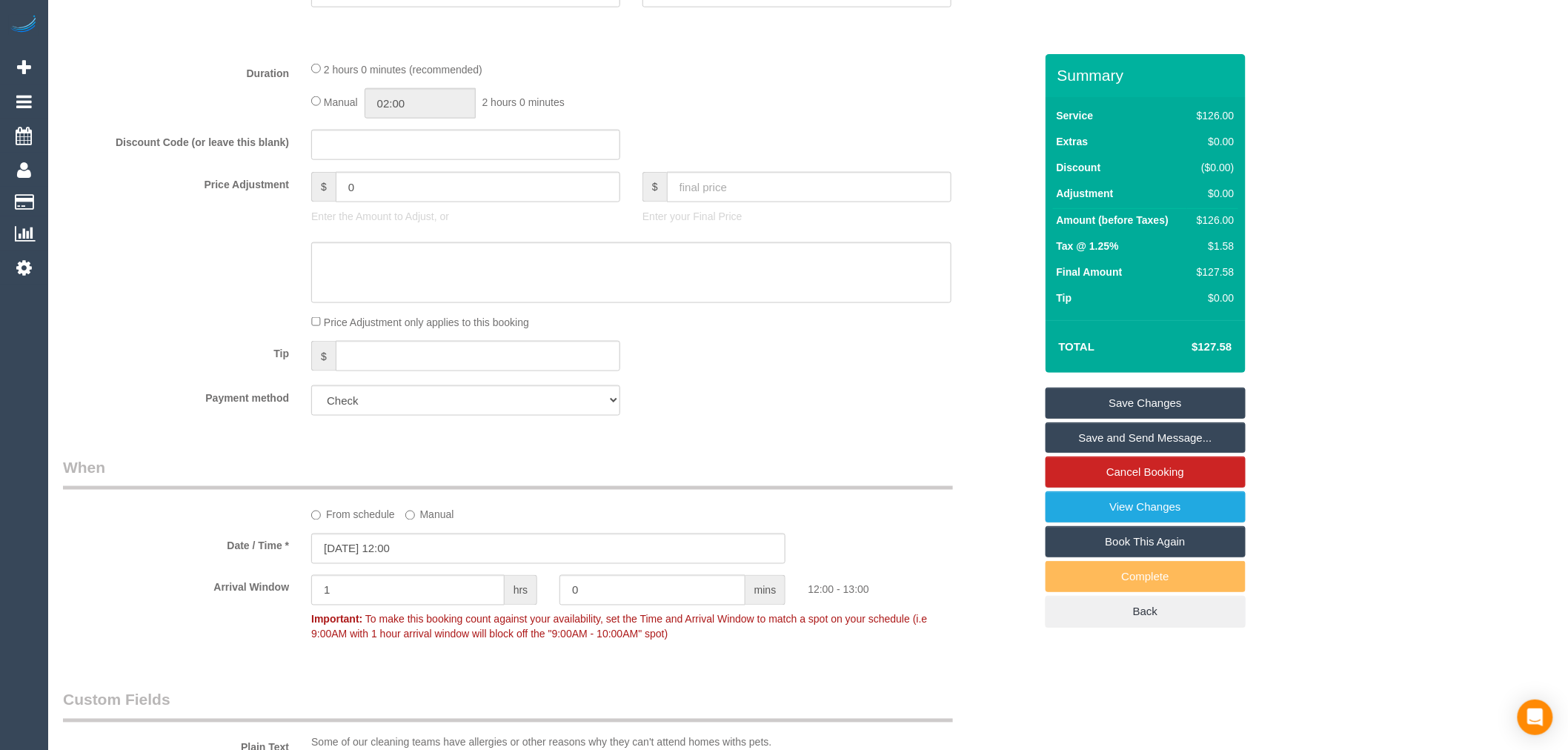
scroll to position [988, 0]
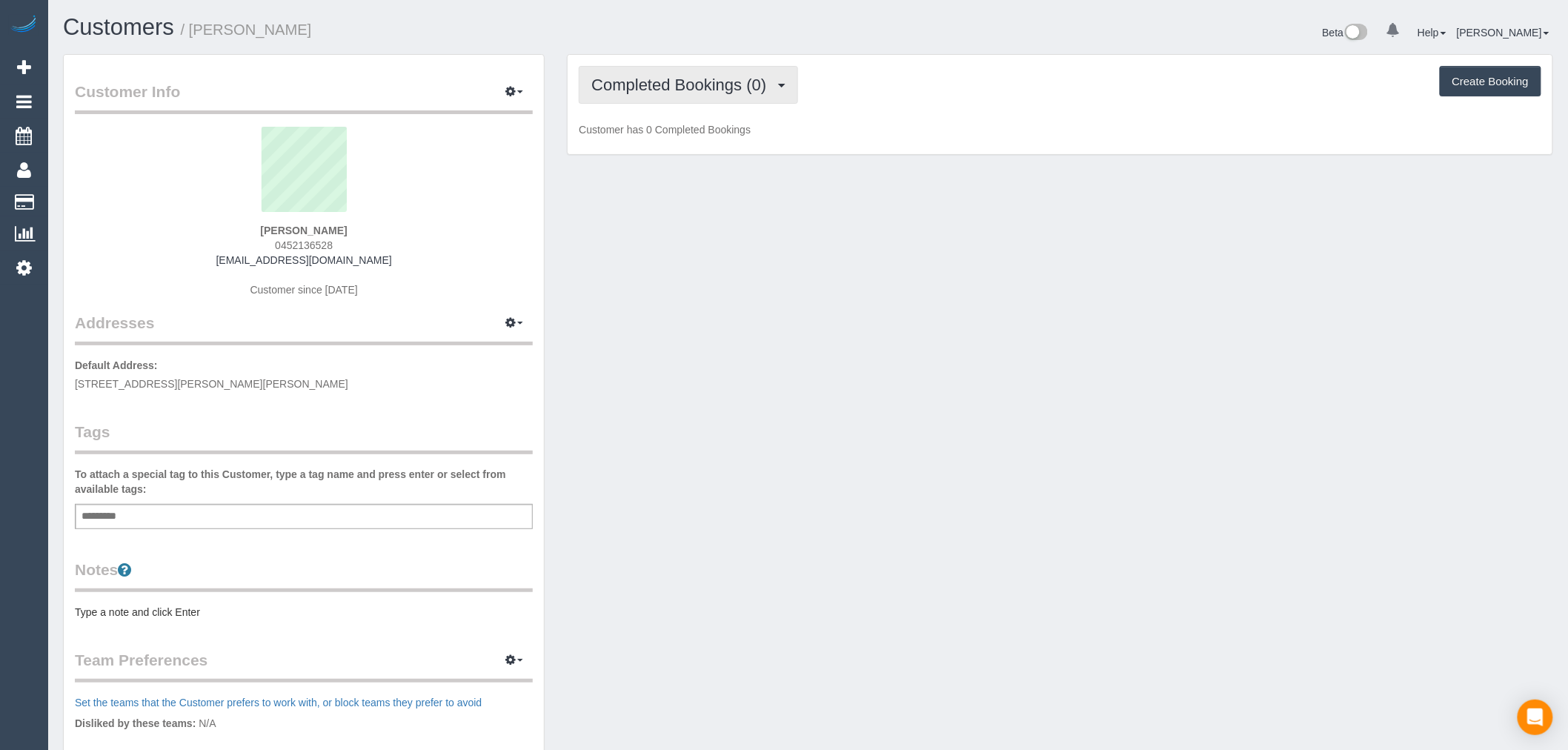
click at [731, 87] on span "Completed Bookings (0)" at bounding box center [682, 85] width 183 height 19
click at [719, 146] on link "Upcoming Bookings (1)" at bounding box center [656, 139] width 154 height 19
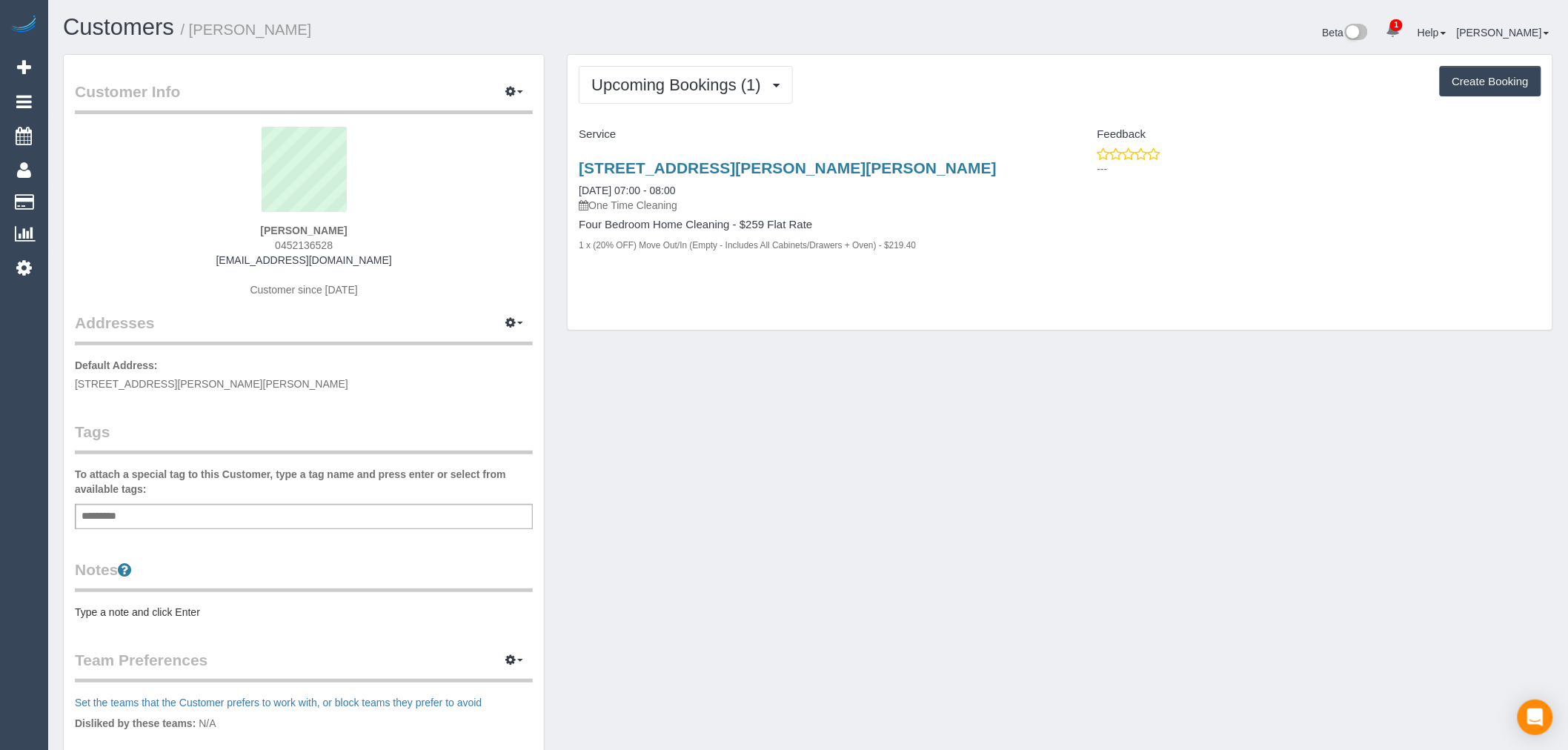
copy link "37 Anne Street, Unit 2, Mckinnon, VIC 3204"
drag, startPoint x: 904, startPoint y: 166, endPoint x: 576, endPoint y: 157, distance: 328.1
click at [576, 157] on div "37 Anne Street, Unit 2, Mckinnon, VIC 3204 07/10/2025 07:00 - 08:00 One Time Cl…" at bounding box center [813, 213] width 492 height 135
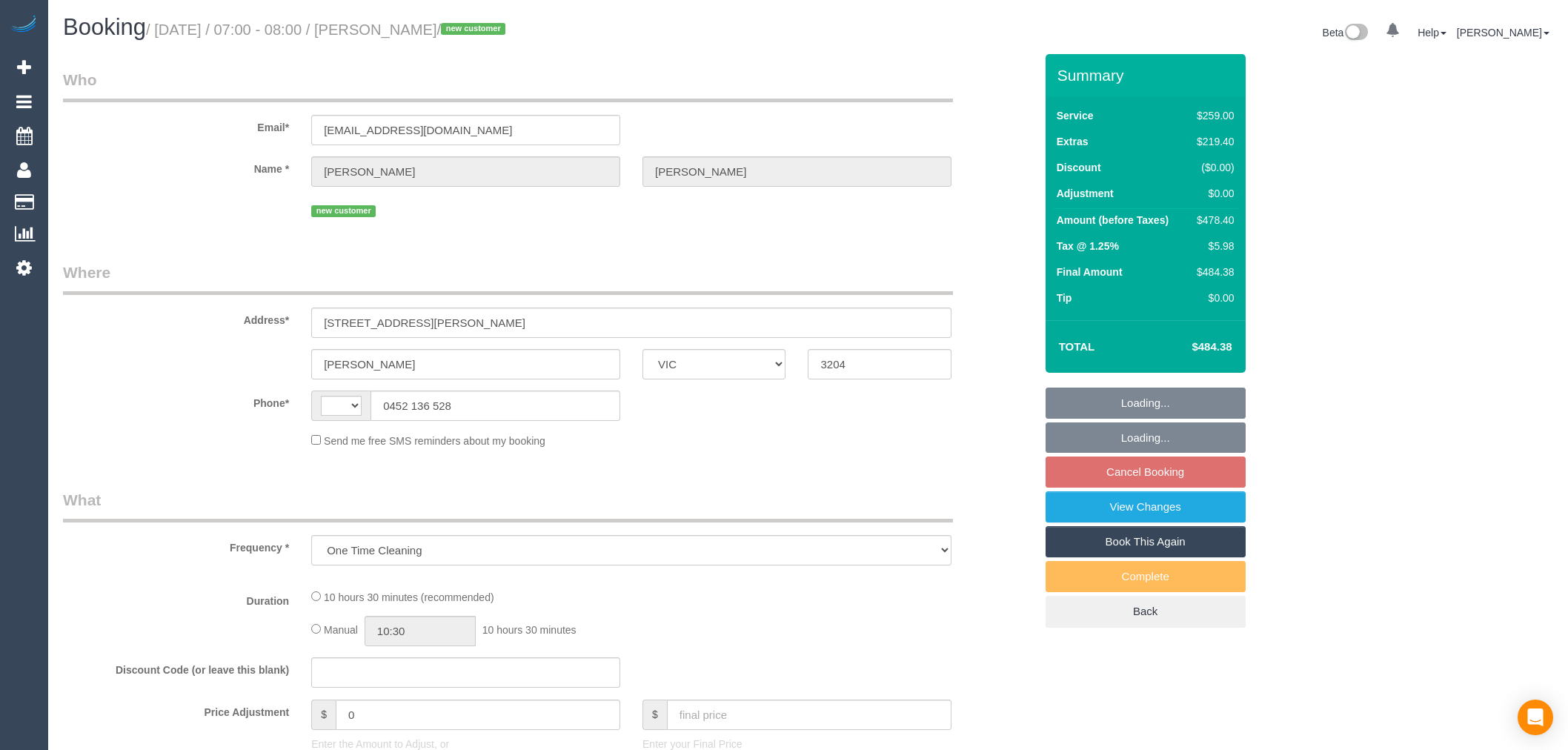
select select "VIC"
select select "string:stripe-pm_1SAOAQ2GScqysDRVVjnoUcvT"
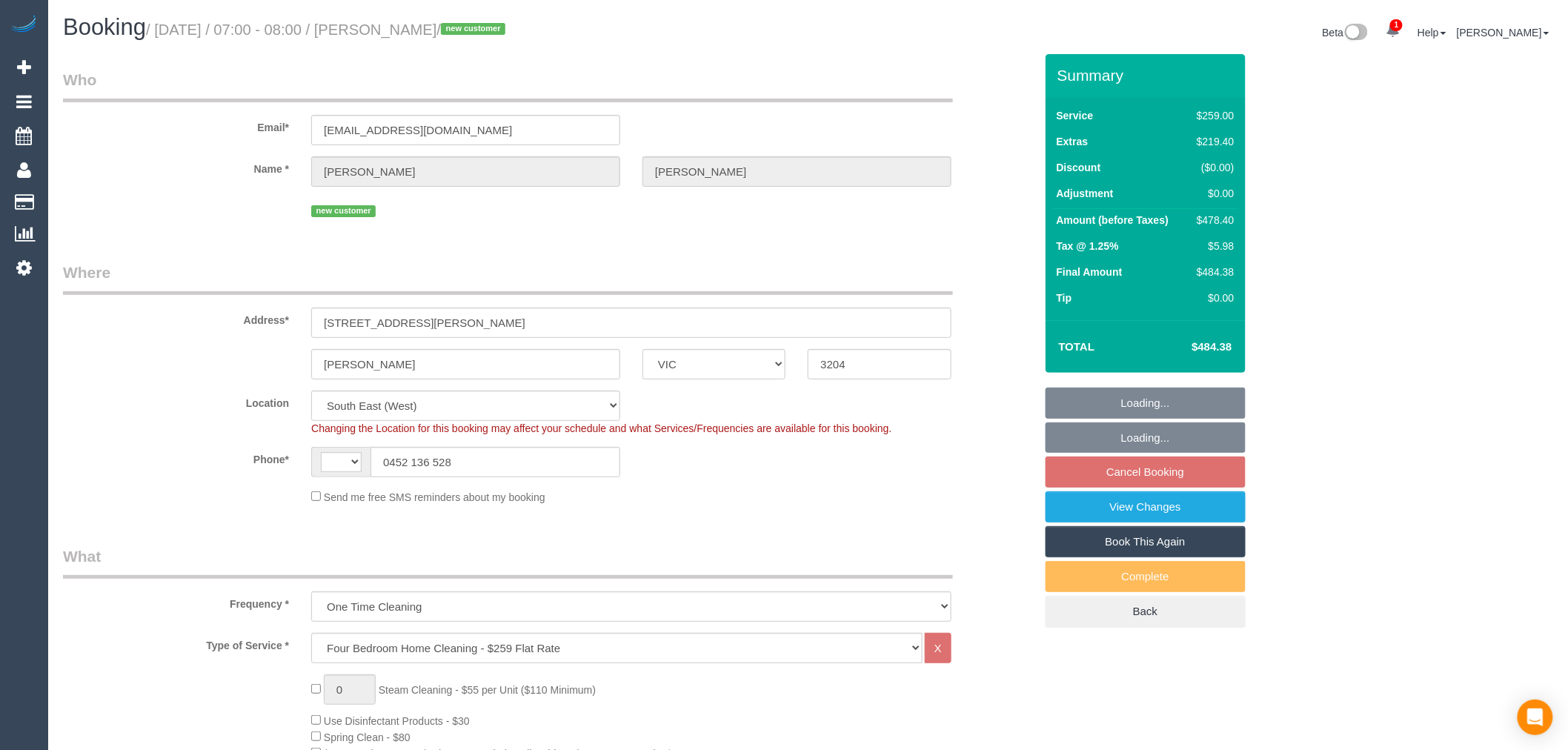
select select "object:789"
select select "string:AU"
select select "number:28"
select select "number:14"
select select "number:19"
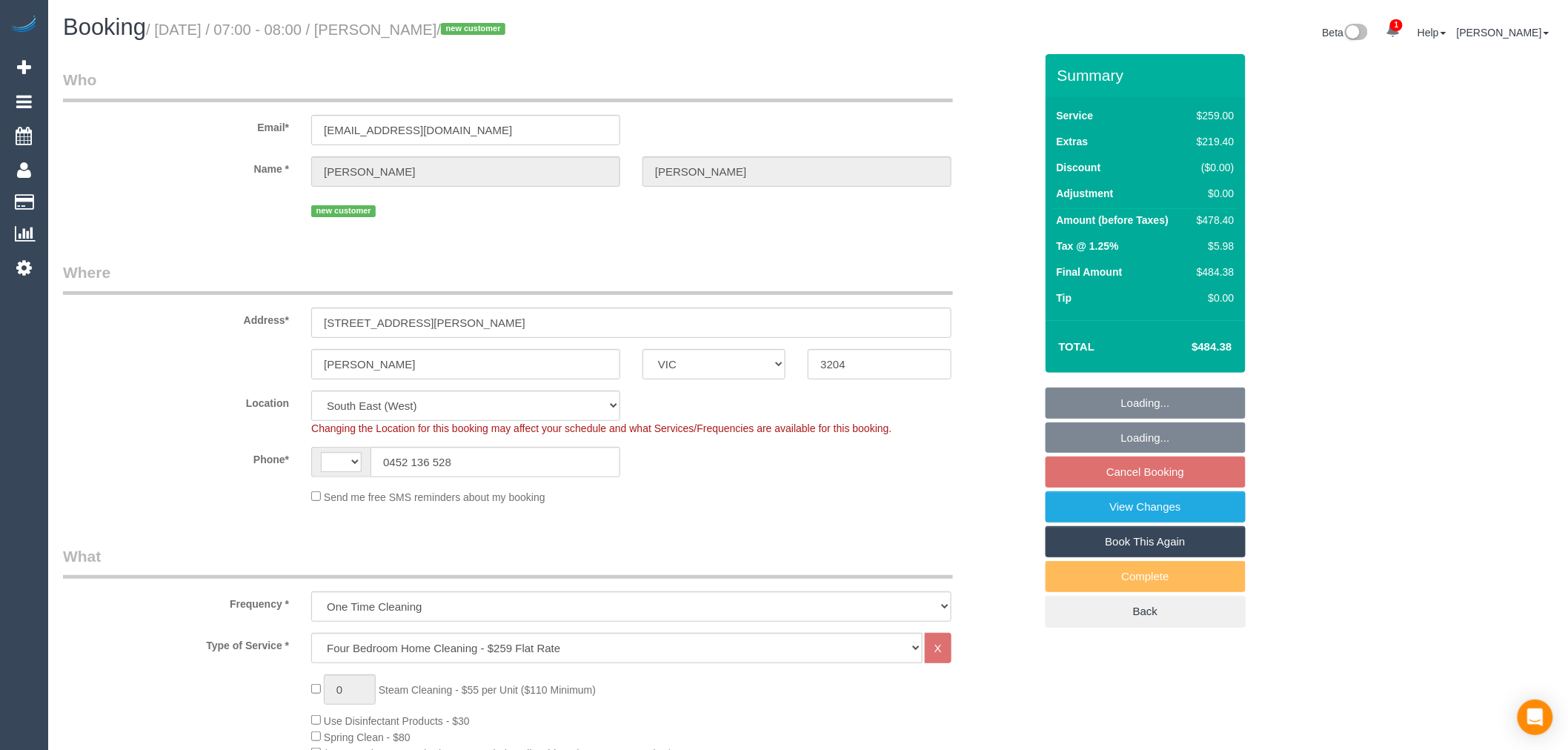
select select "number:25"
select select "number:13"
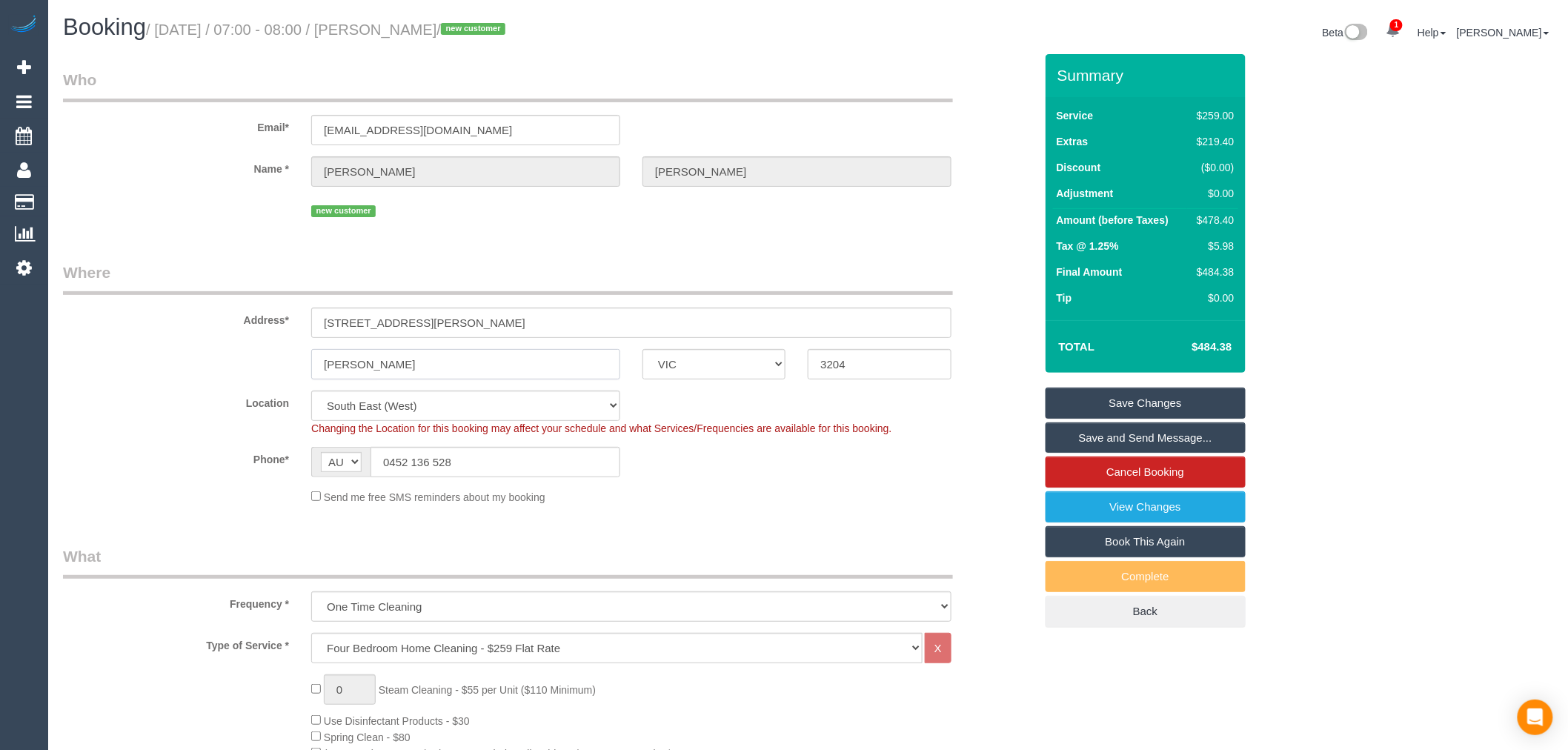
click at [366, 367] on input "Mckinnon" at bounding box center [465, 364] width 309 height 31
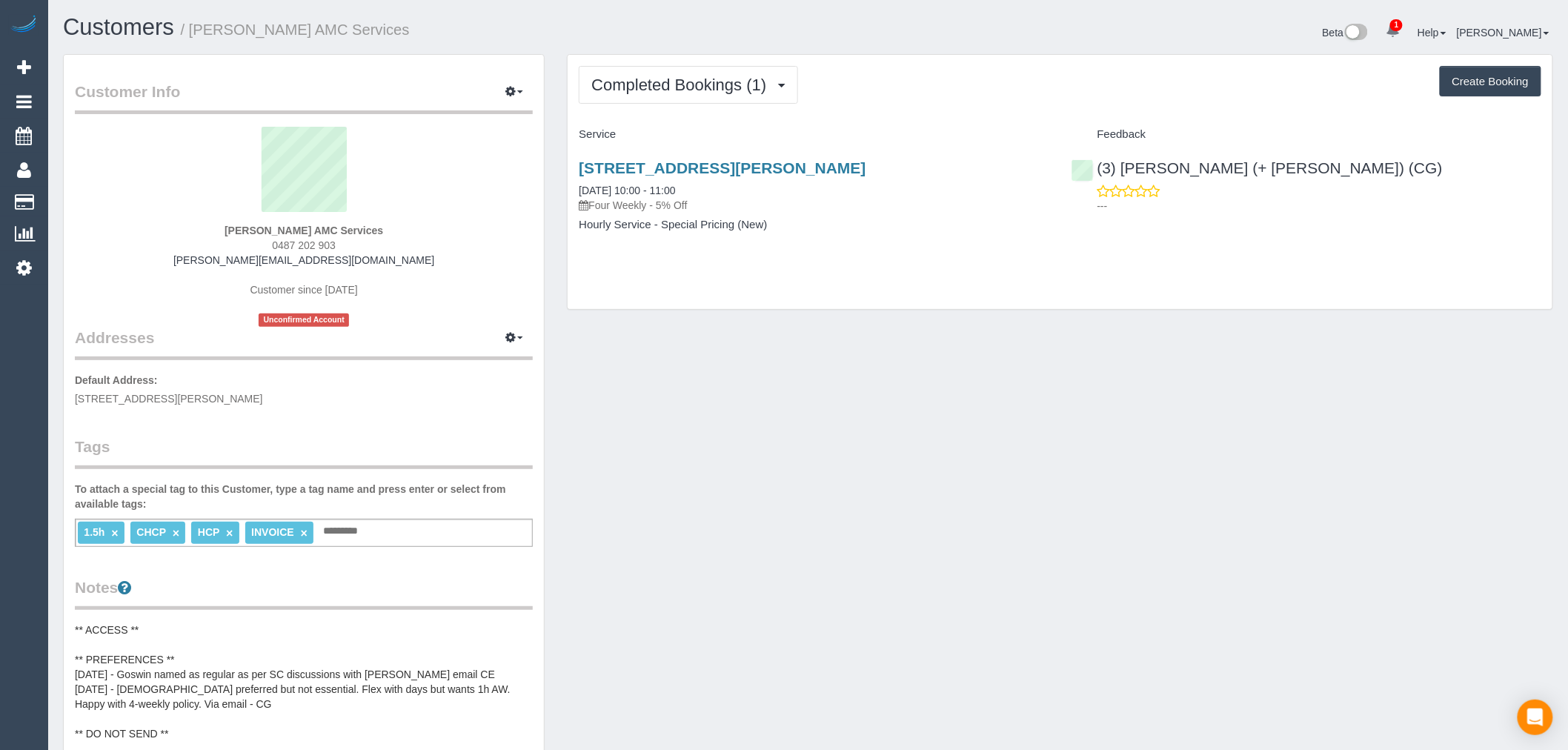
click at [757, 116] on div "Completed Bookings (1) Completed Bookings (1) Upcoming Bookings (11) Cancelled …" at bounding box center [1059, 182] width 984 height 254
click at [763, 100] on button "Completed Bookings (1)" at bounding box center [688, 85] width 220 height 38
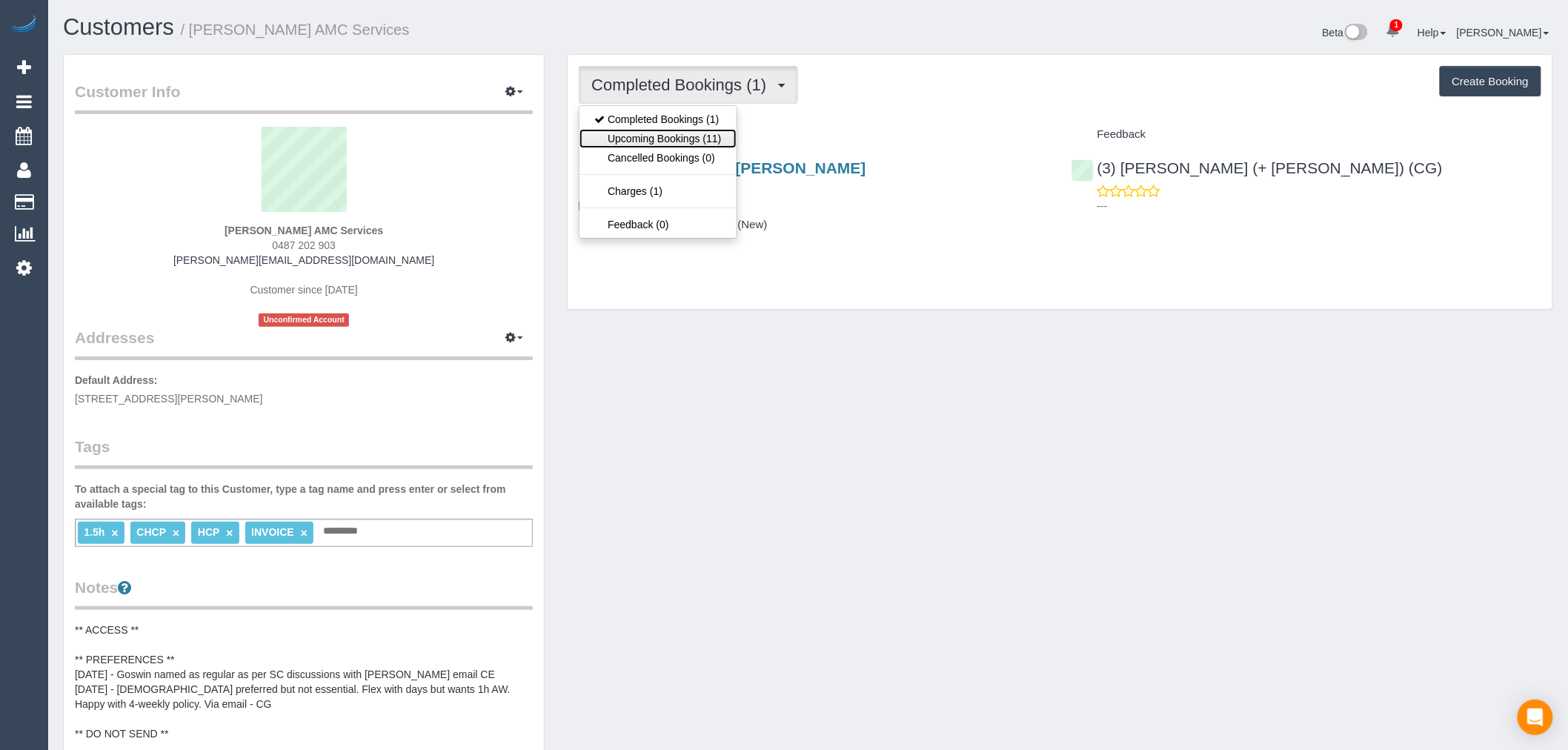
click at [719, 143] on link "Upcoming Bookings (11)" at bounding box center [657, 139] width 157 height 19
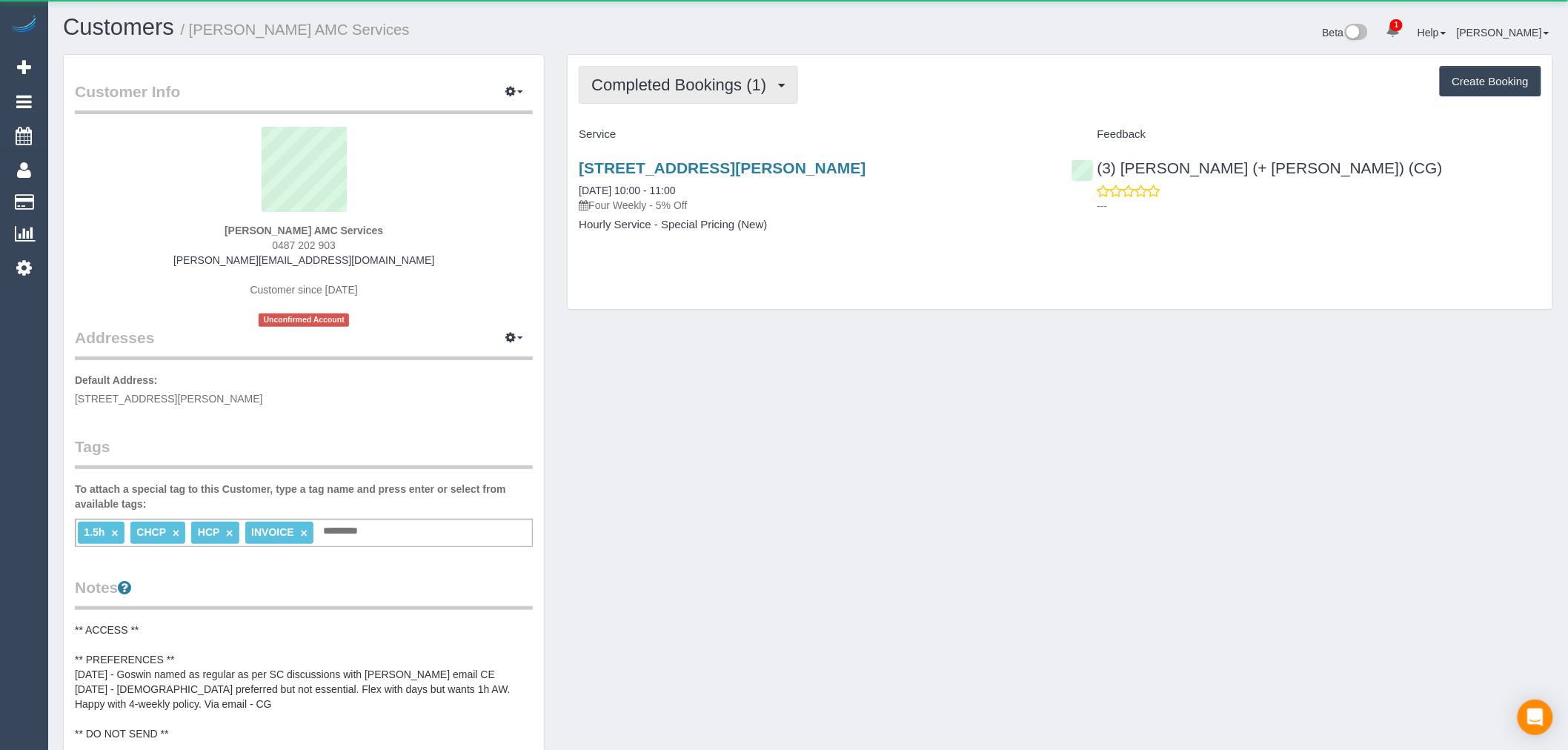
click at [773, 85] on span "Completed Bookings (1)" at bounding box center [682, 85] width 183 height 19
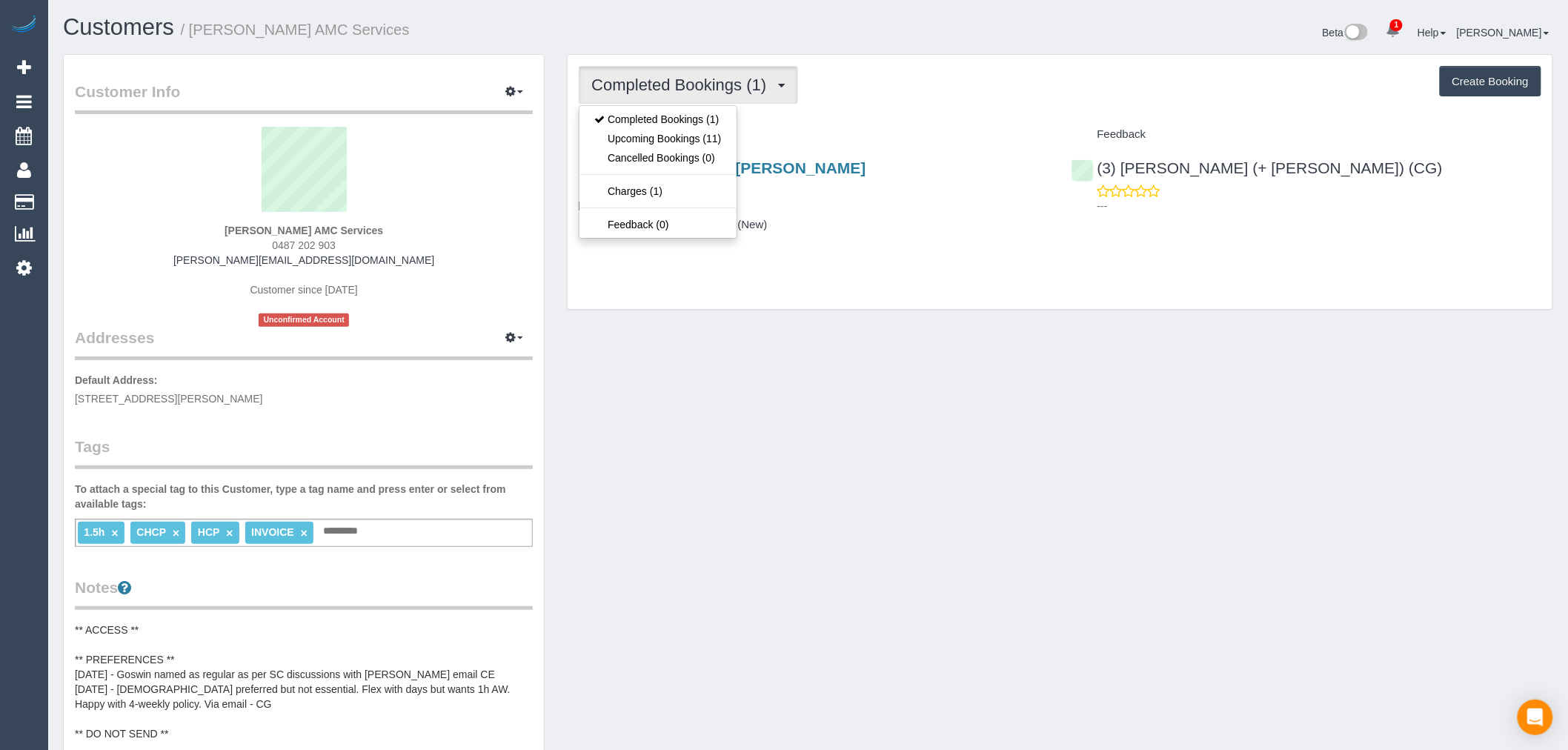
click at [917, 113] on div "Completed Bookings (1) Completed Bookings (1) Upcoming Bookings (11) Cancelled …" at bounding box center [1059, 182] width 984 height 254
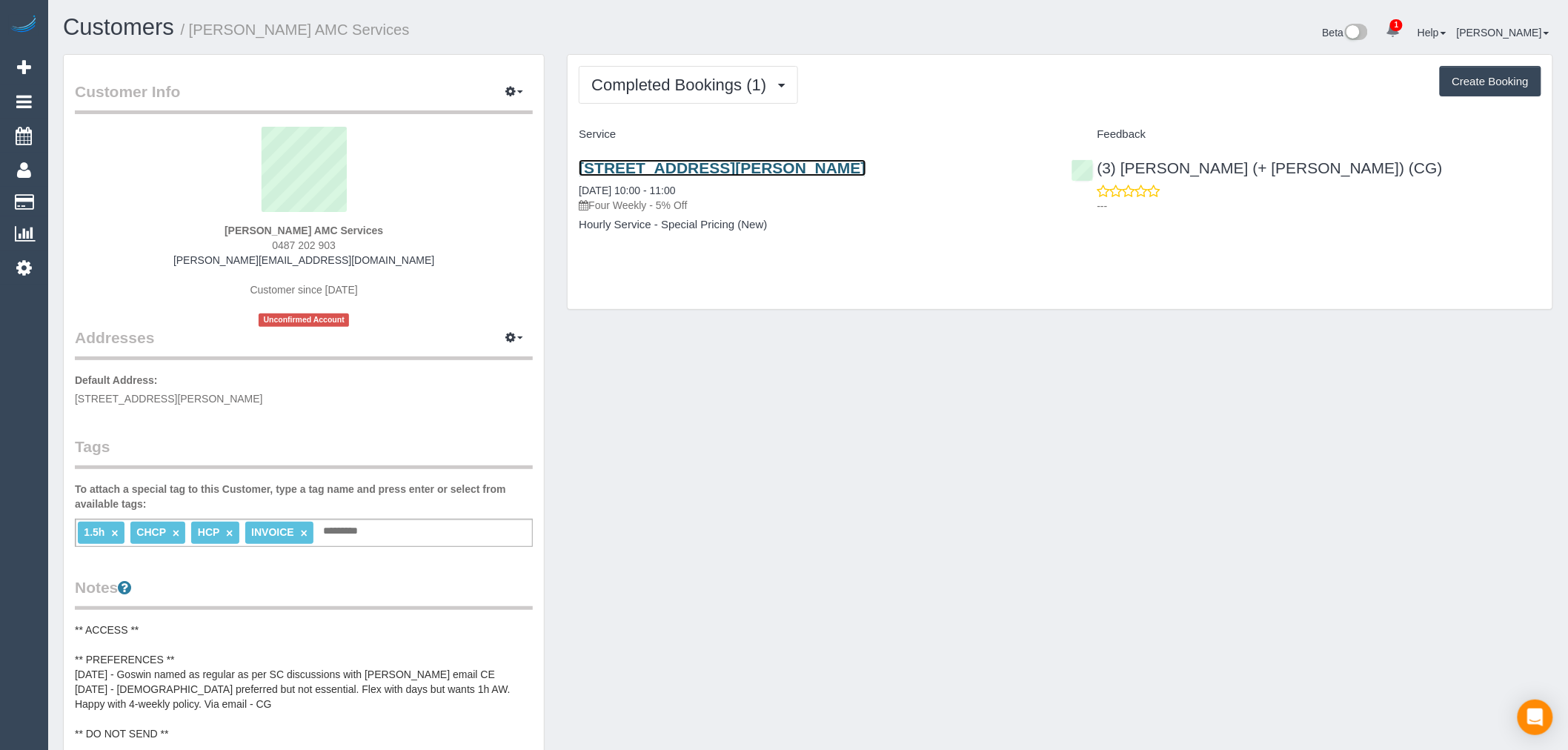
click at [751, 165] on link "64 Charles Street, St Albans, VIC 3021" at bounding box center [721, 168] width 286 height 17
click at [665, 91] on span "Completed Bookings (1)" at bounding box center [682, 85] width 183 height 19
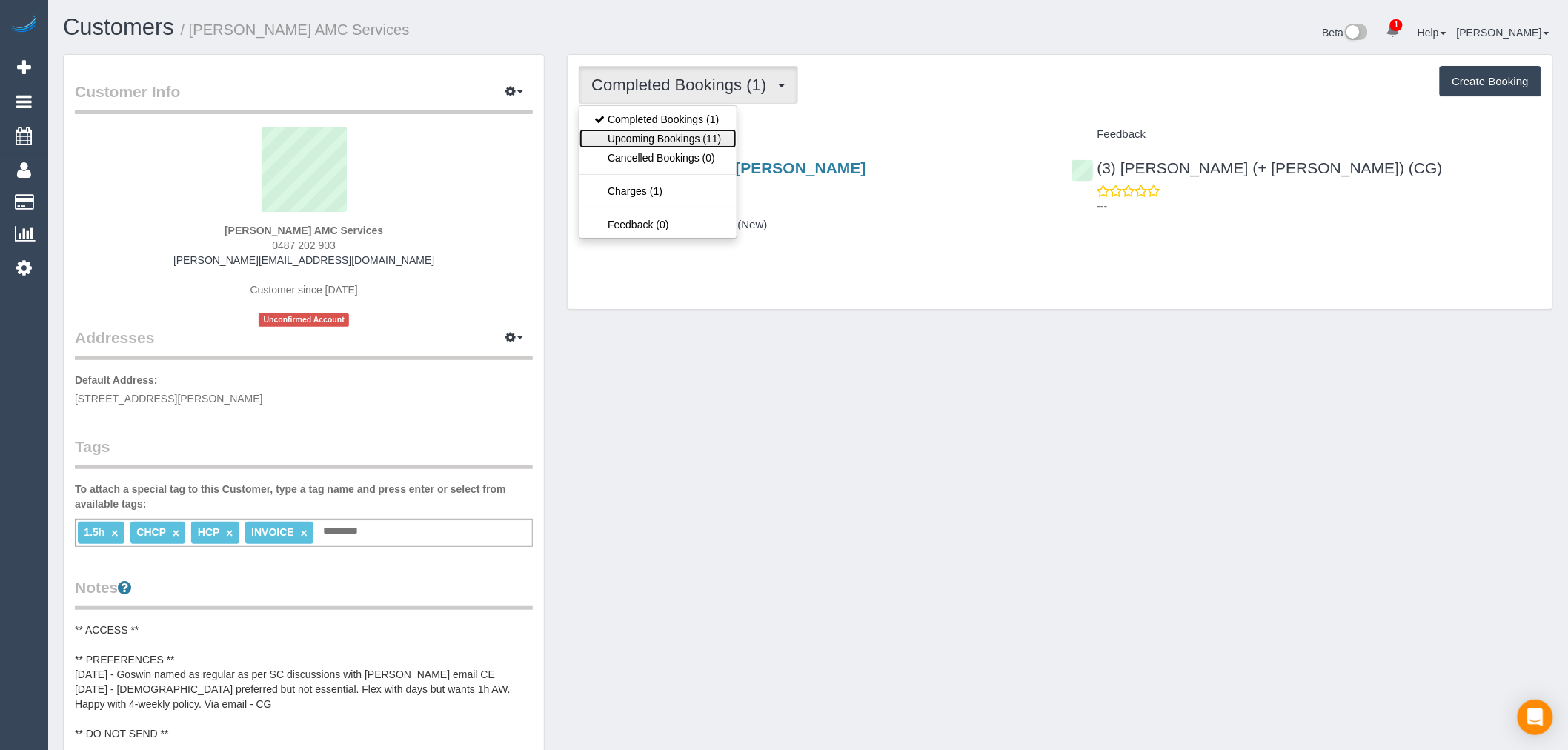
click at [706, 135] on link "Upcoming Bookings (11)" at bounding box center [657, 139] width 157 height 19
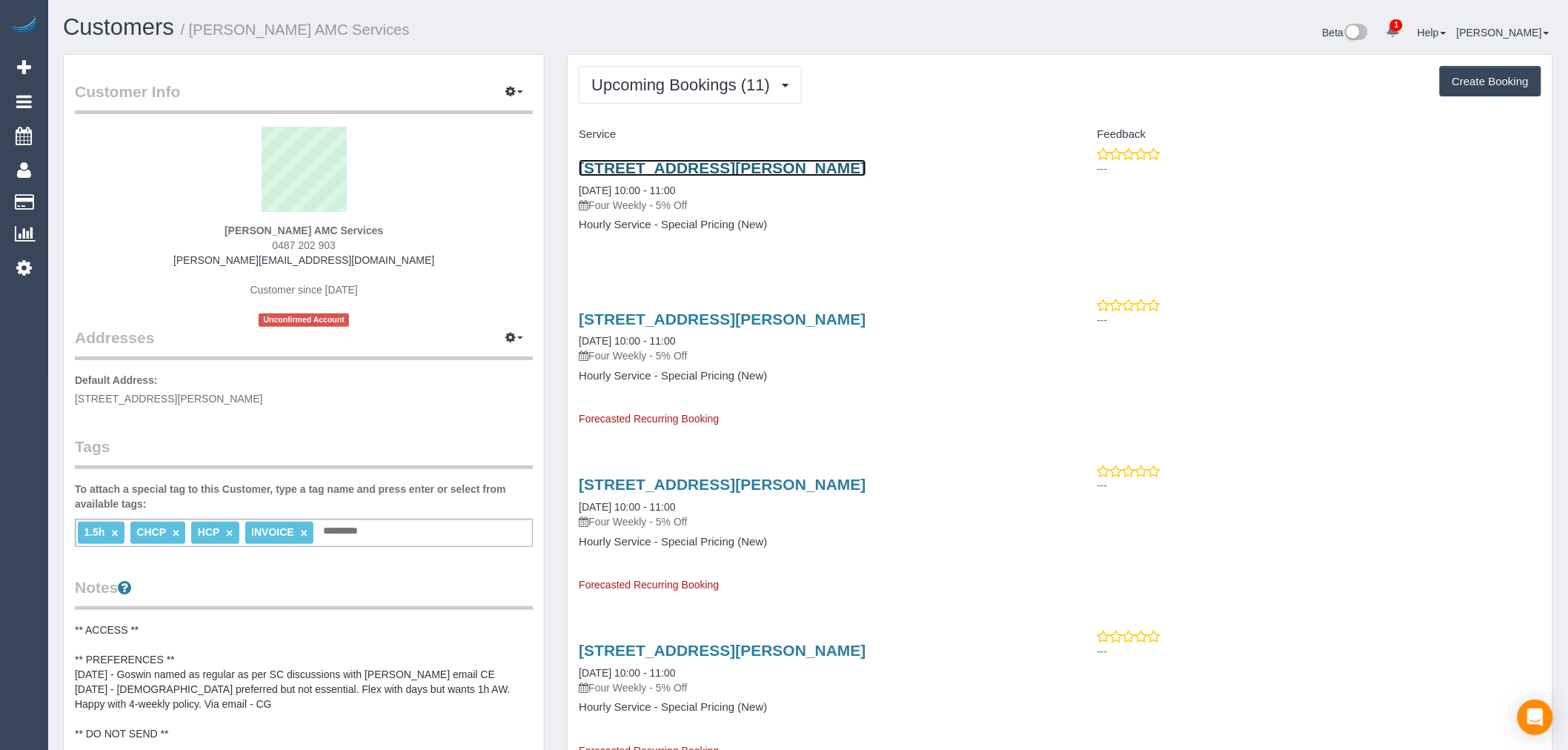
click at [742, 164] on link "64 Charles Street, St Albans, VIC 3021" at bounding box center [721, 168] width 286 height 17
click at [679, 172] on link "64 Charles Street, St Albans, VIC 3021" at bounding box center [721, 168] width 286 height 17
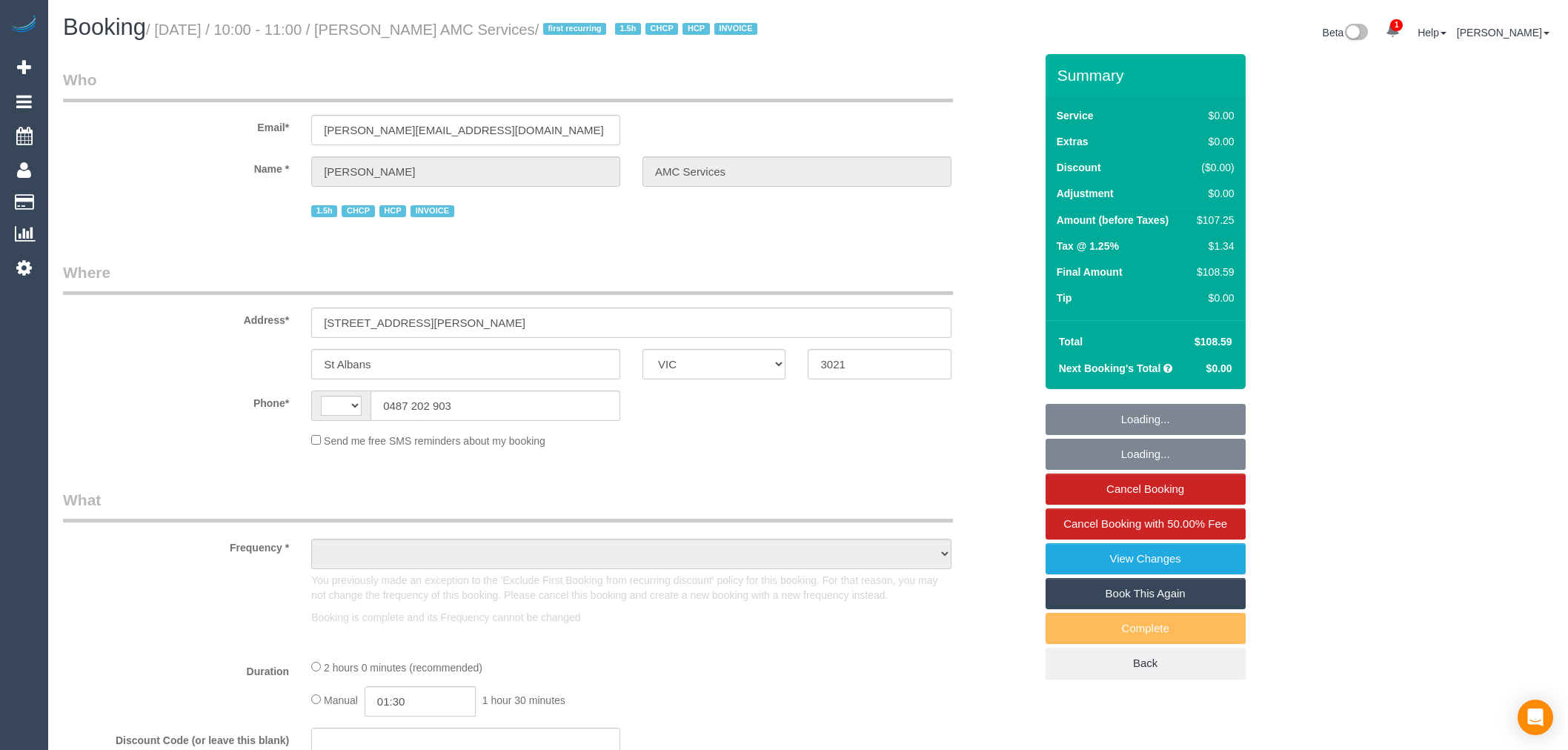
select select "VIC"
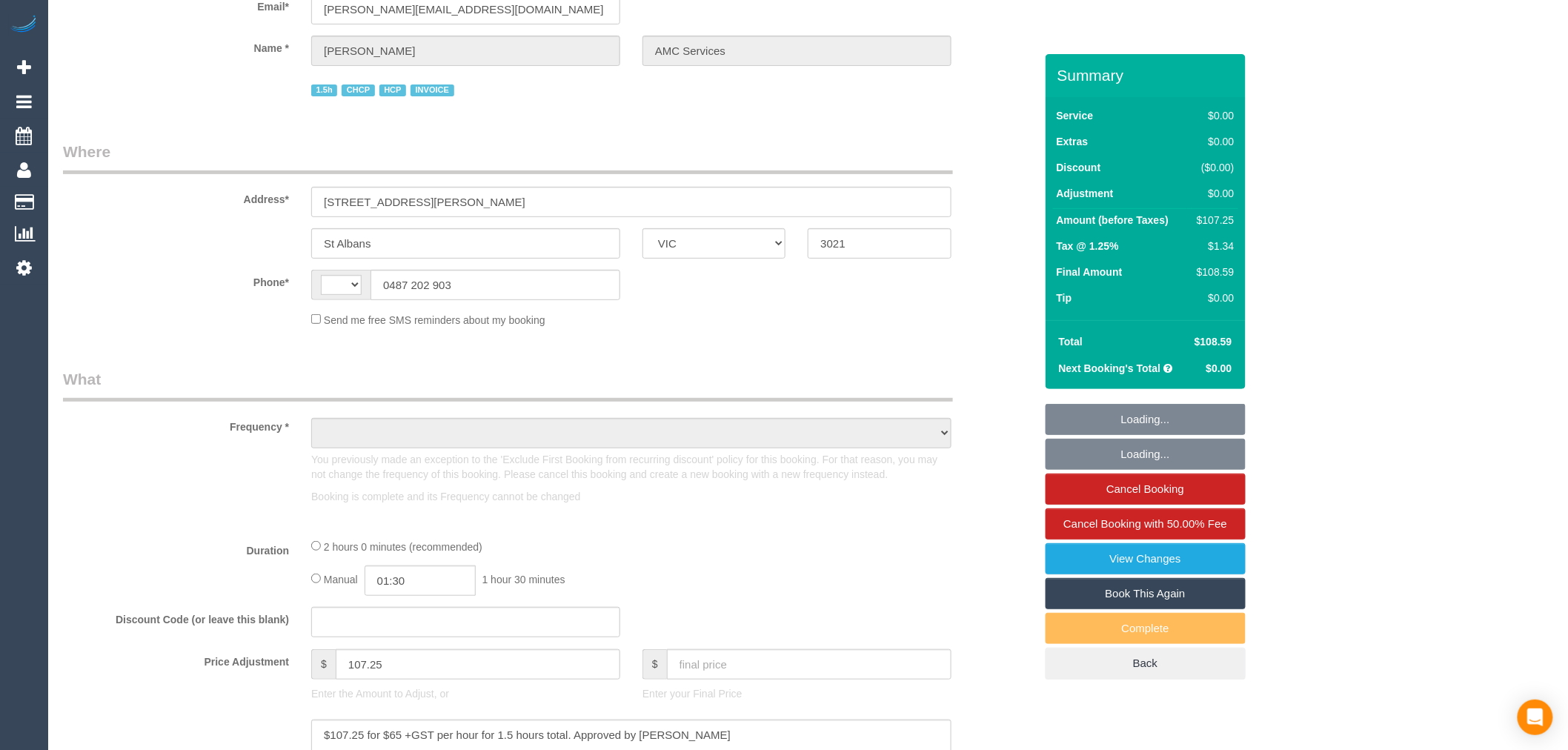
select select "120"
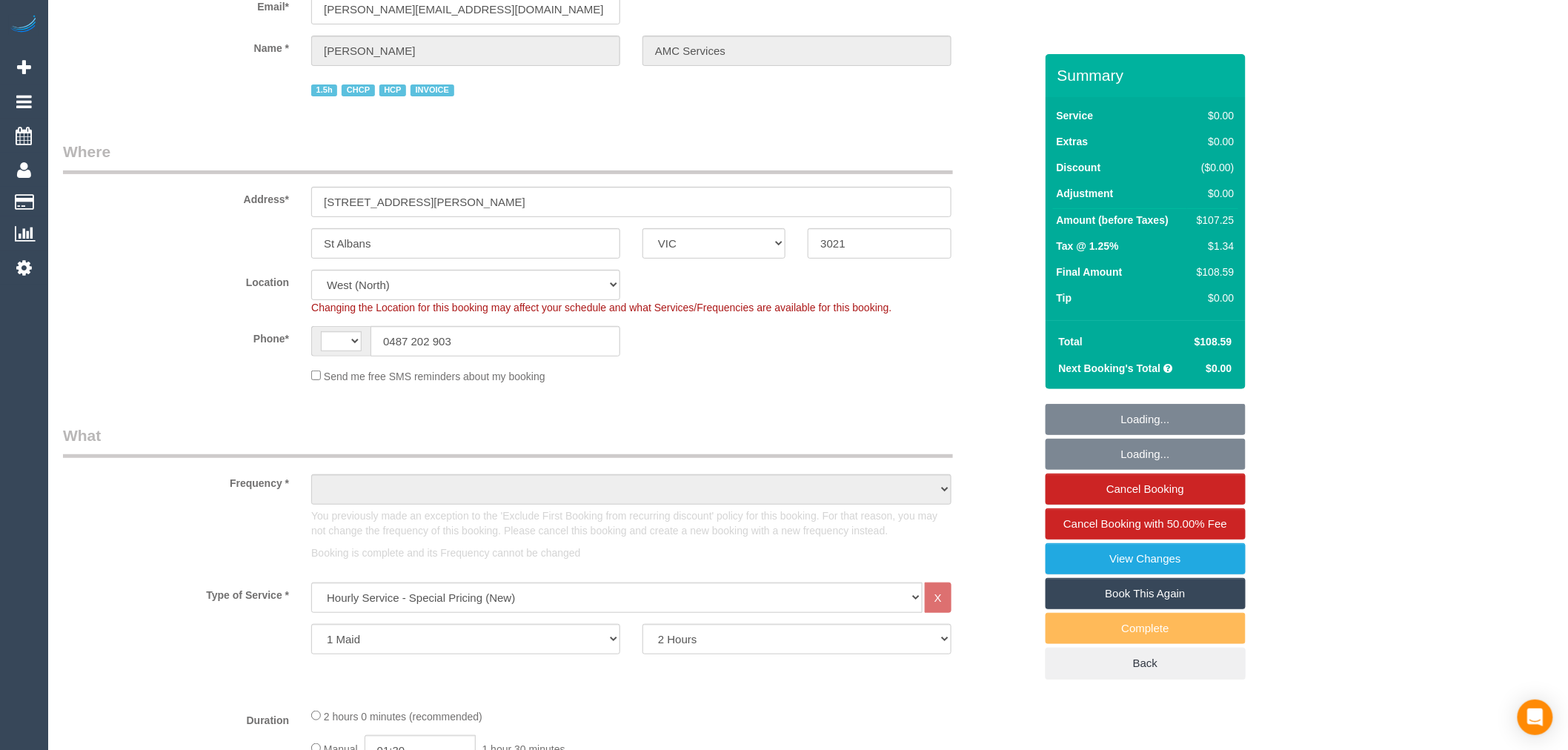
scroll to position [493, 0]
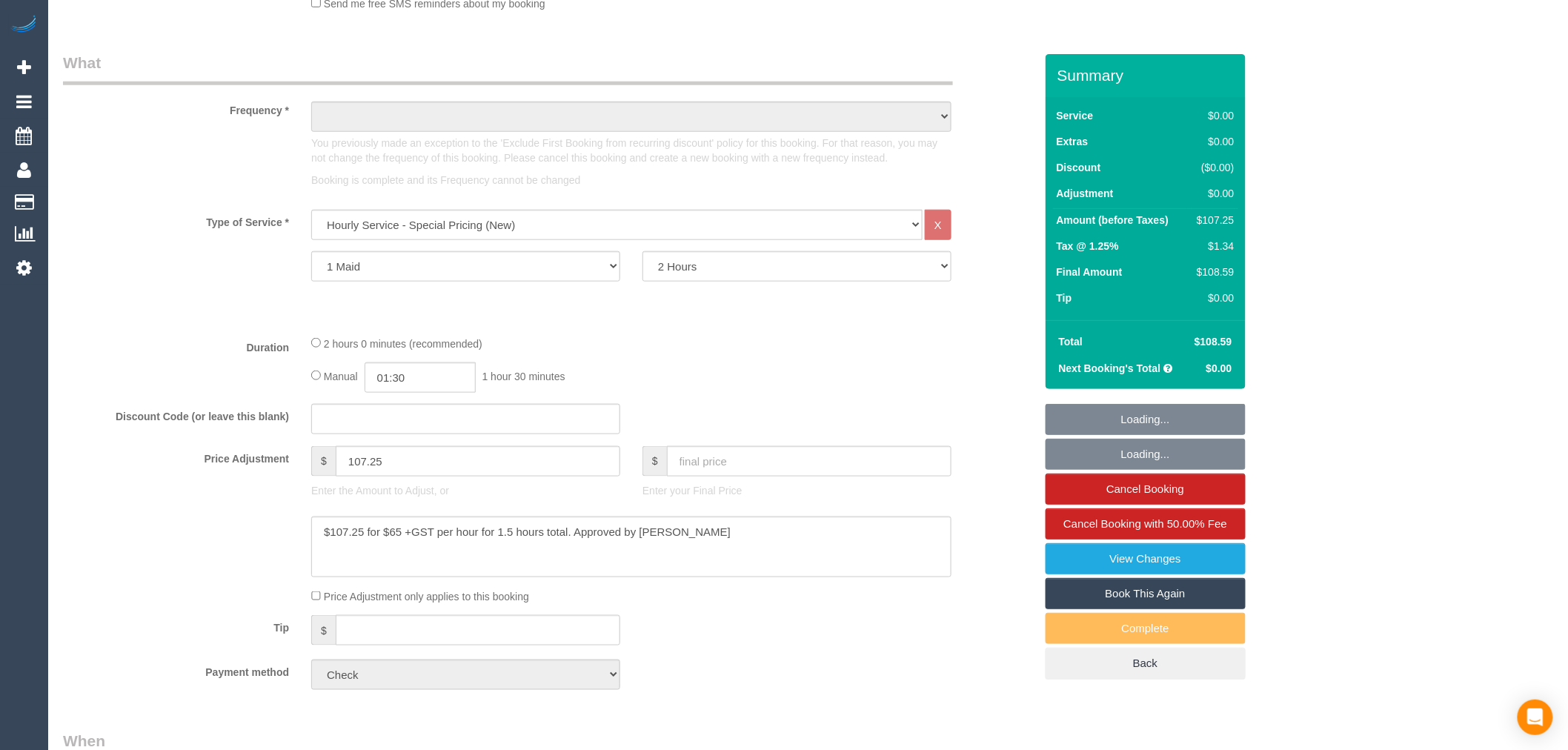
select select "string:AU"
select select "object:927"
select select "number:28"
select select "number:14"
select select "number:19"
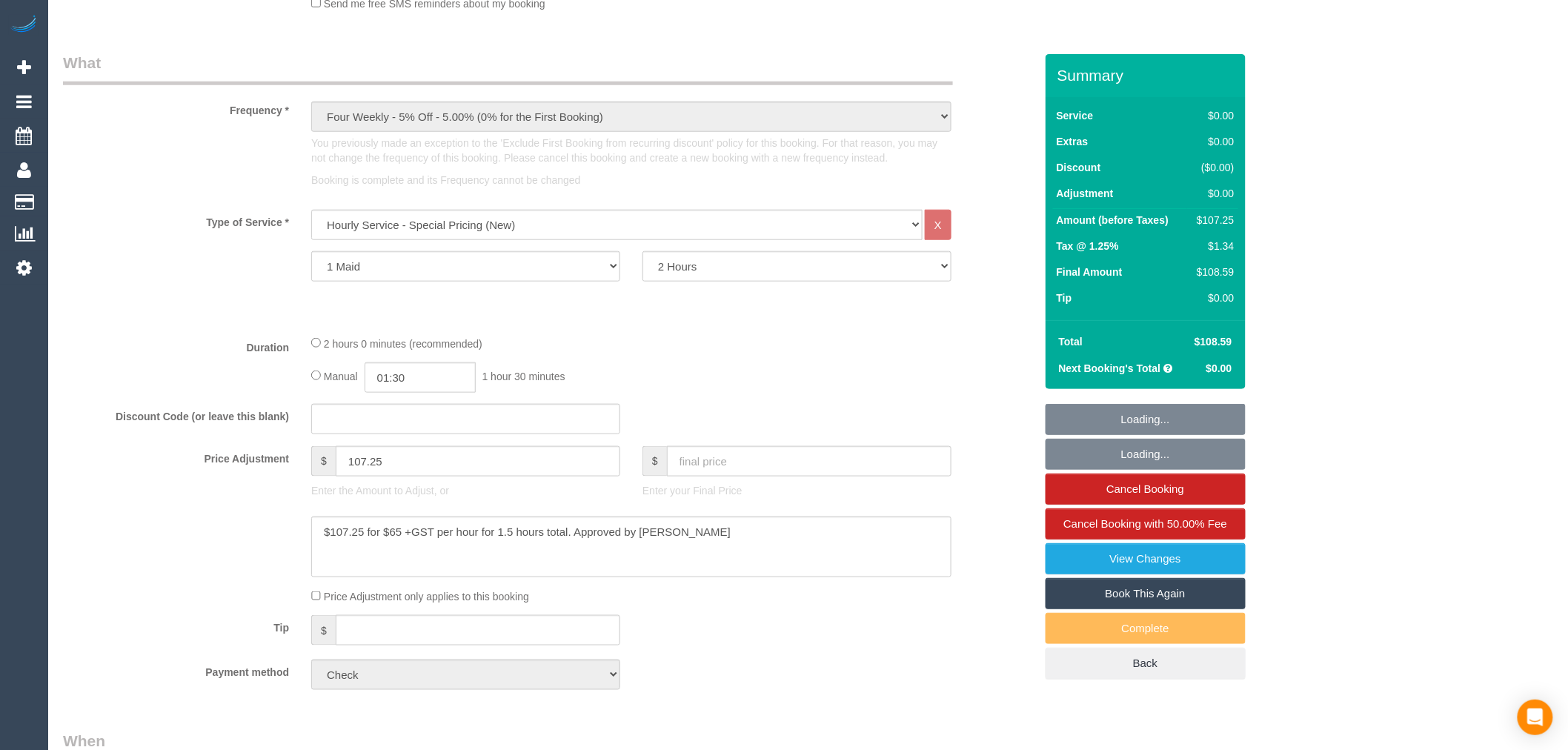
select select "number:25"
drag, startPoint x: 421, startPoint y: 476, endPoint x: 298, endPoint y: 478, distance: 123.0
click at [298, 478] on div "Price Adjustment $ 107.25 Enter the Amount to Adjust, or $ Enter your Final Pri…" at bounding box center [548, 475] width 994 height 59
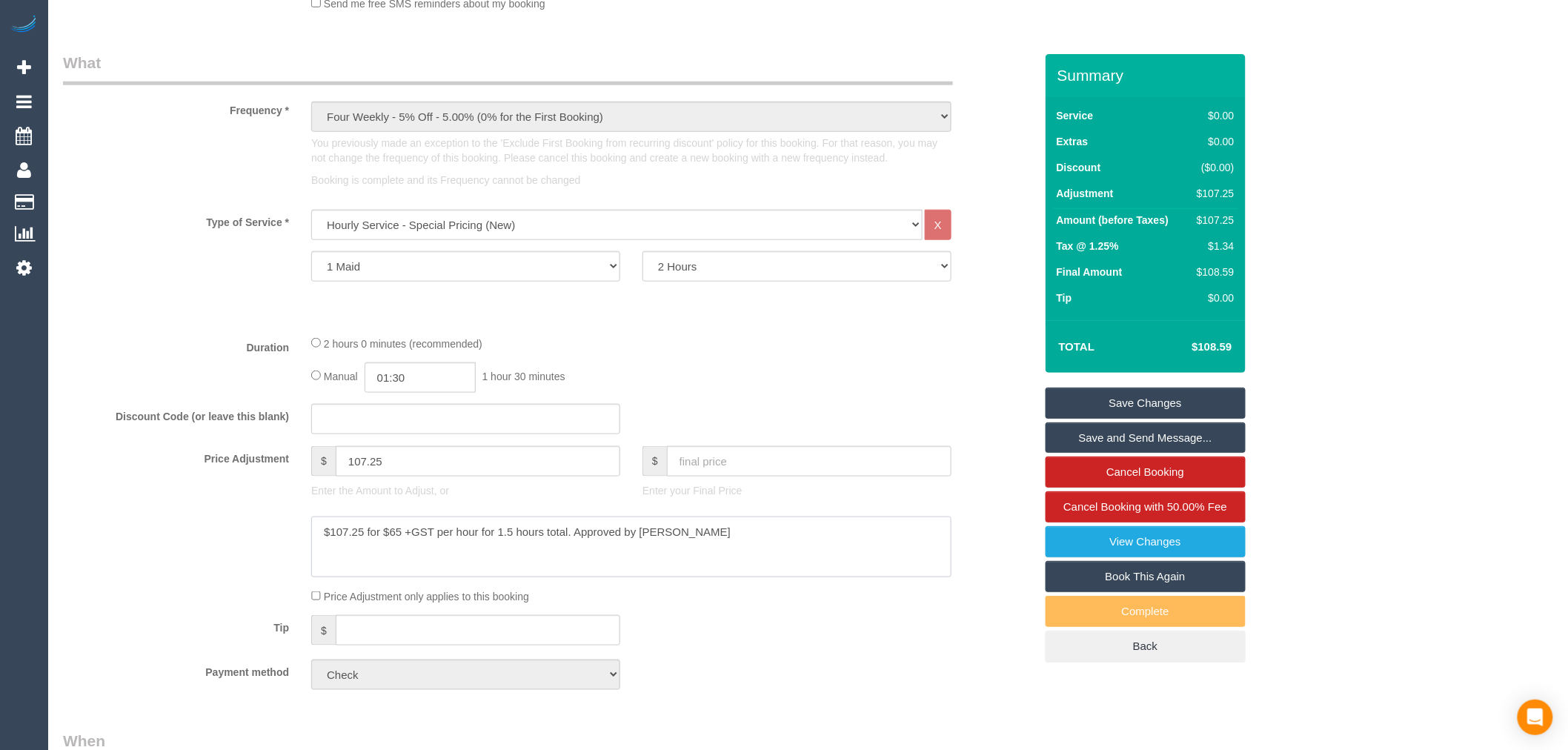
drag, startPoint x: 731, startPoint y: 554, endPoint x: 286, endPoint y: 513, distance: 446.9
click at [286, 513] on sui-booking-price-adjustment "Price Adjustment $ 107.25 Enter the Amount to Adjust, or $ Enter your Final Pri…" at bounding box center [548, 526] width 971 height 159
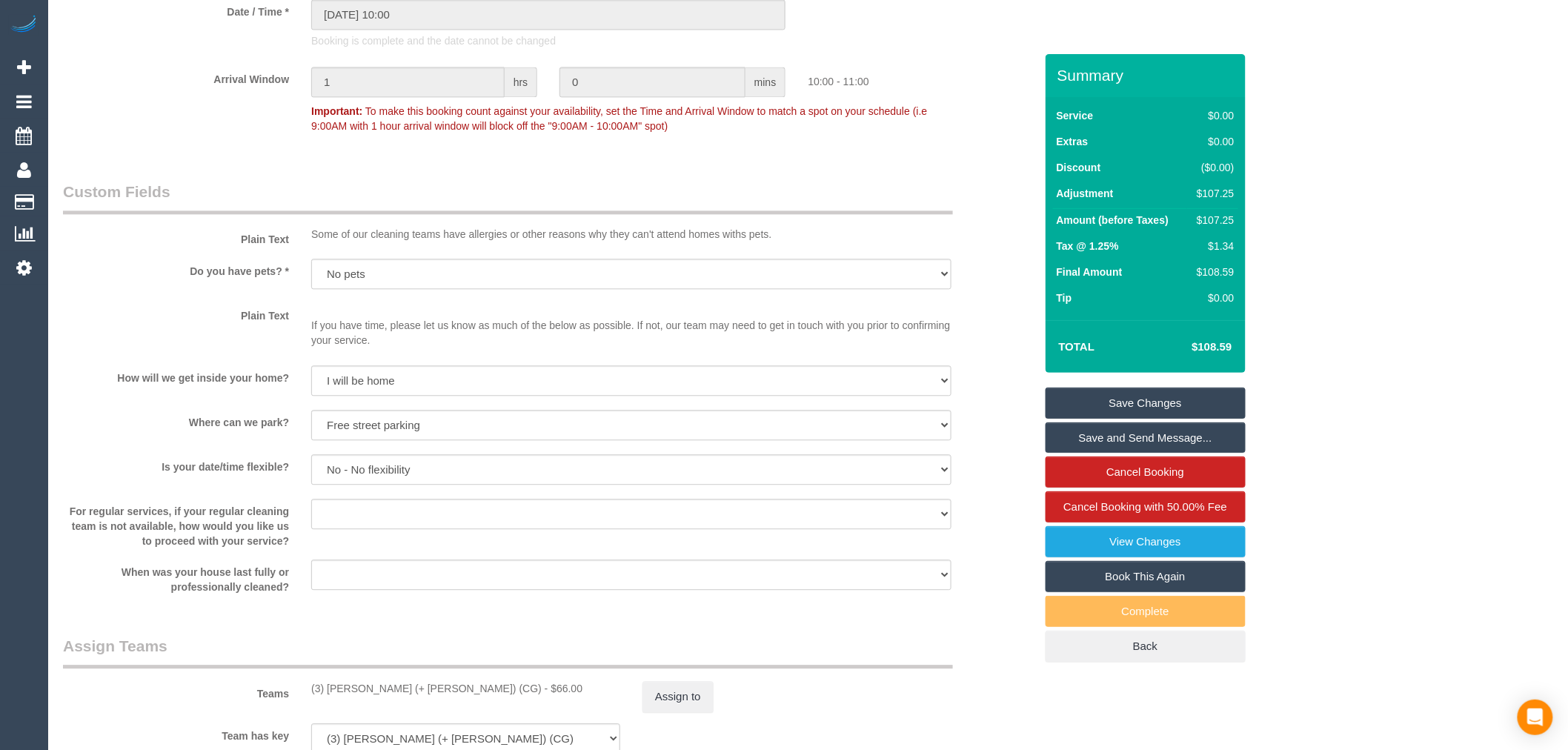
scroll to position [992, 0]
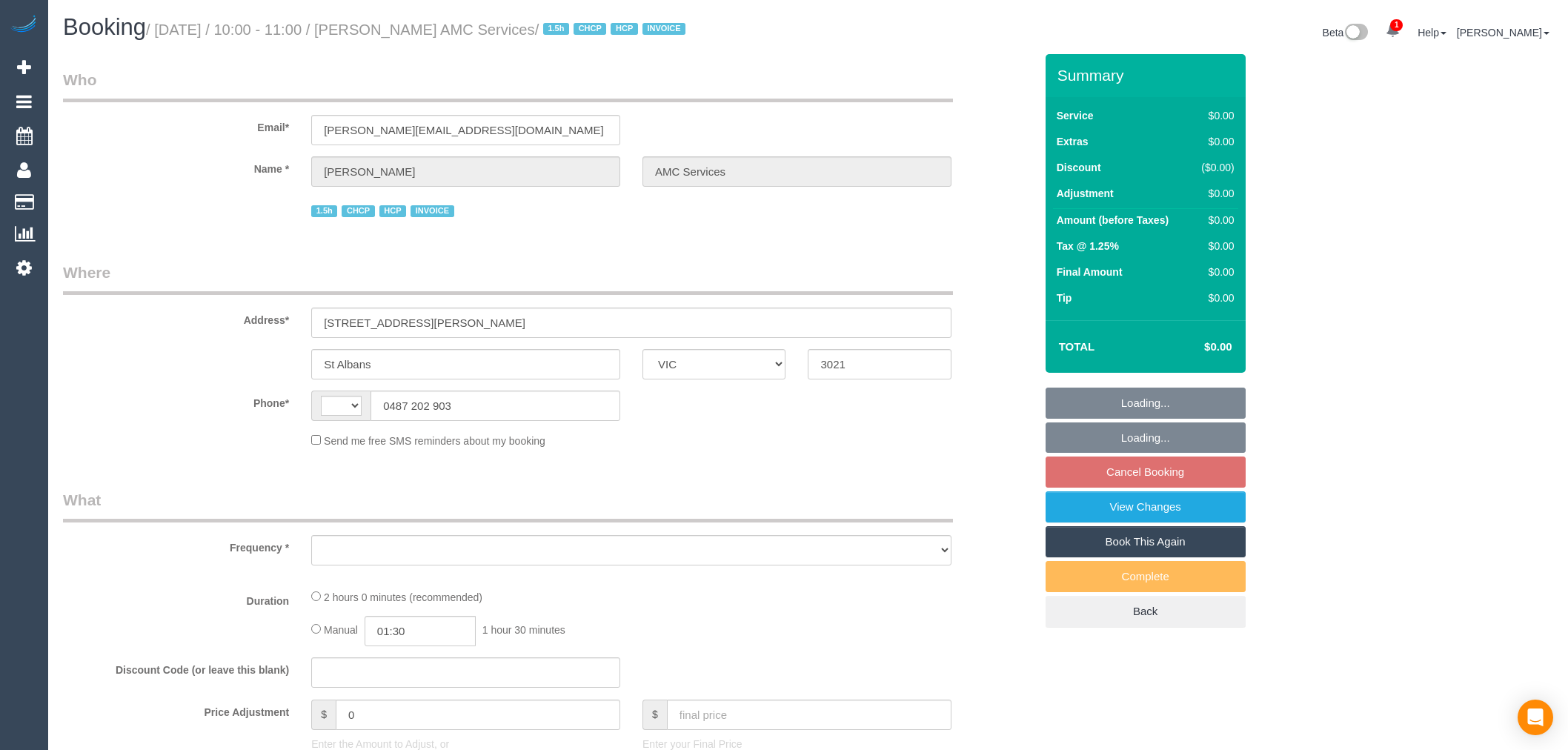
select select "VIC"
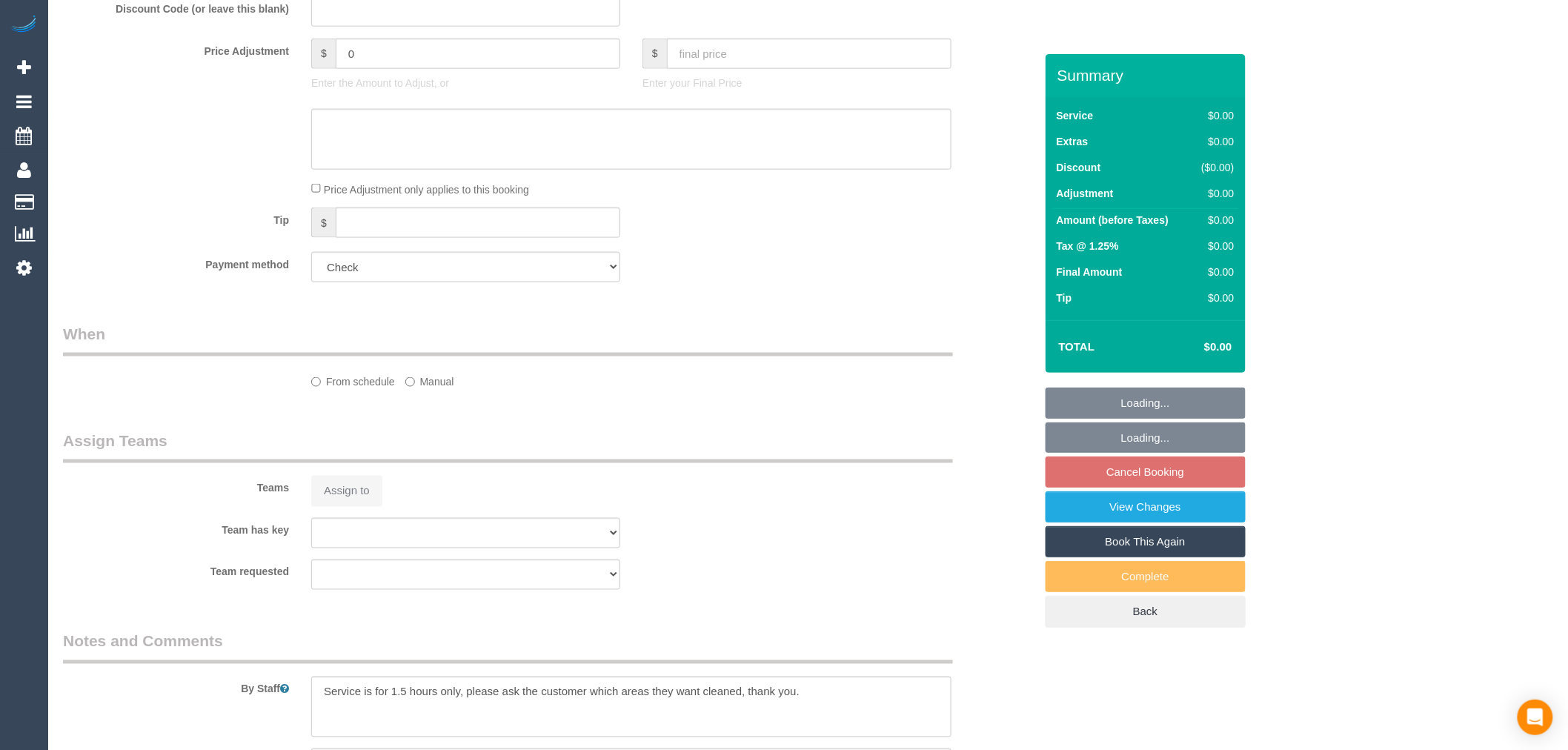
select select "object:719"
select select "string:AU"
select select "120"
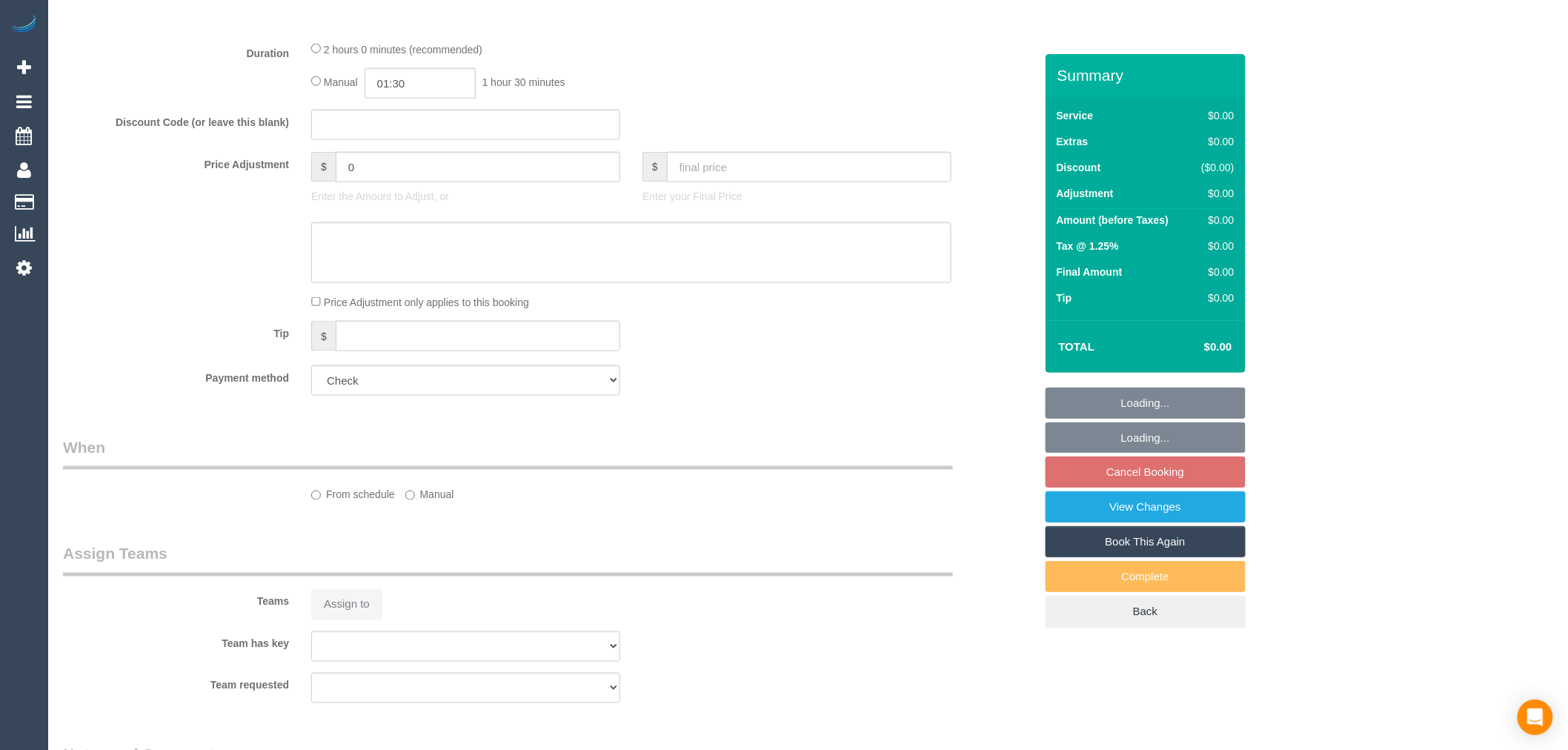
scroll to position [741, 0]
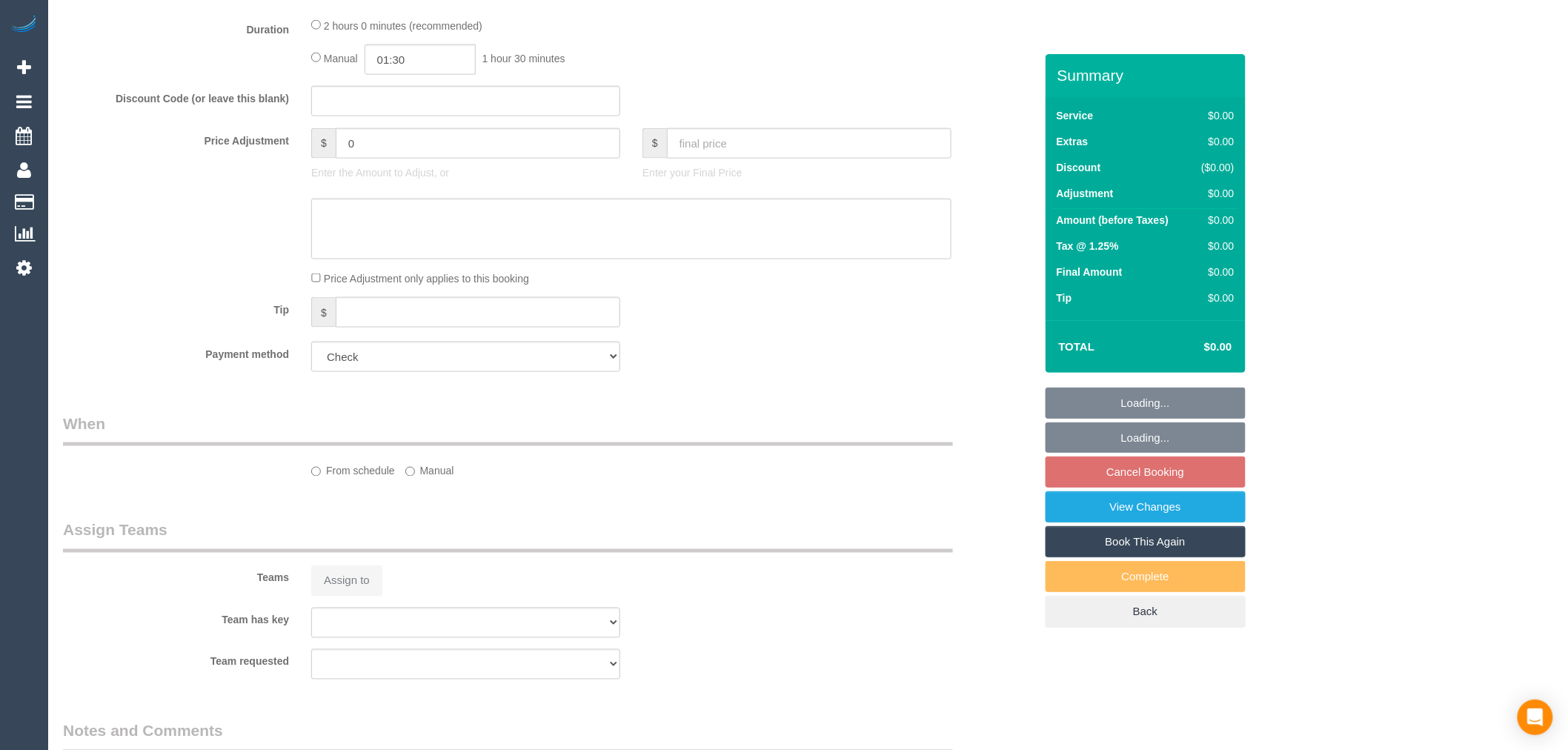
select select "number:28"
select select "number:14"
select select "number:19"
select select "number:25"
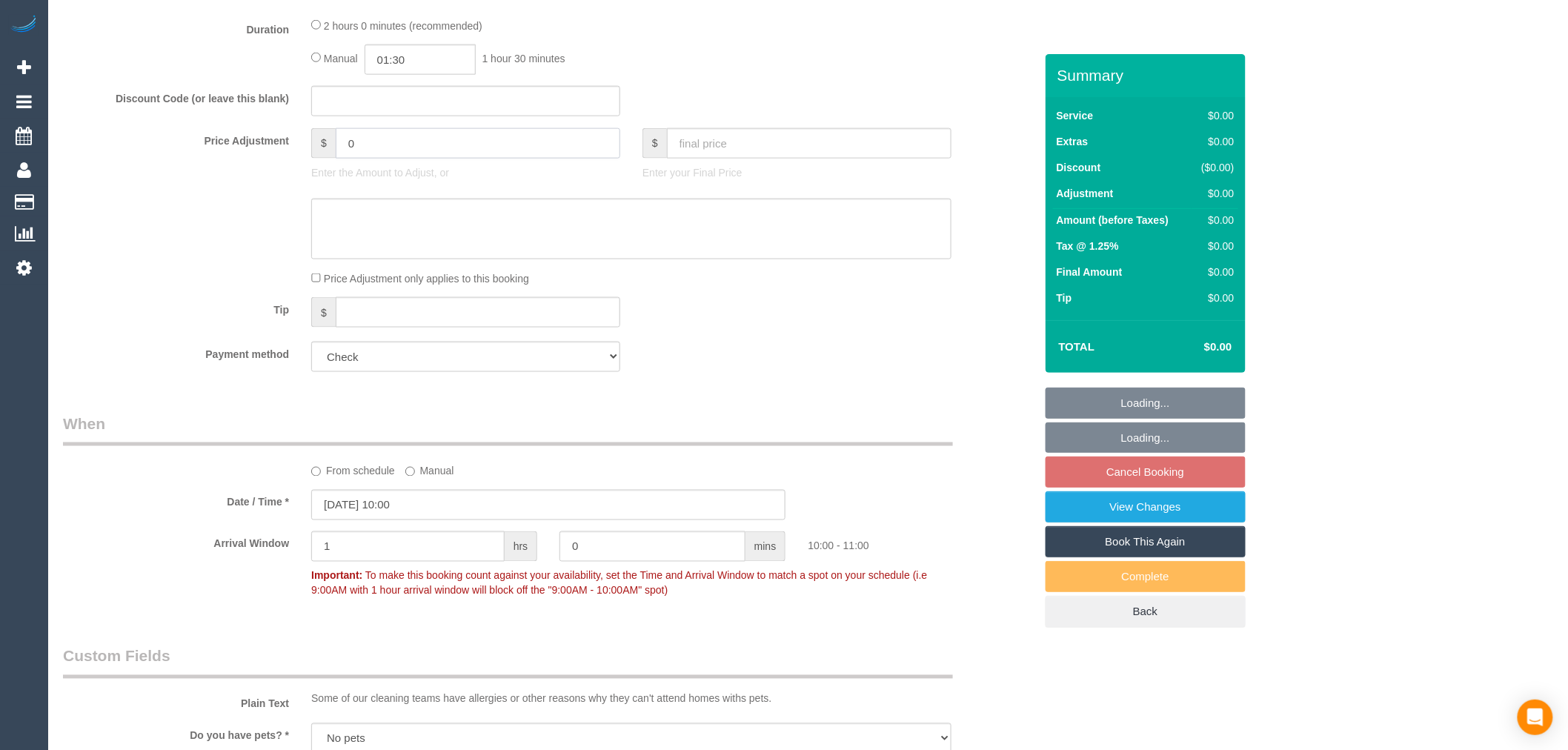
click at [423, 159] on input "0" at bounding box center [478, 143] width 285 height 31
drag, startPoint x: 441, startPoint y: 165, endPoint x: 64, endPoint y: 164, distance: 377.0
click at [64, 164] on div "Price Adjustment $ 0 Enter the Amount to Adjust, or $ Enter your Final Price" at bounding box center [548, 157] width 994 height 59
paste input "107.25"
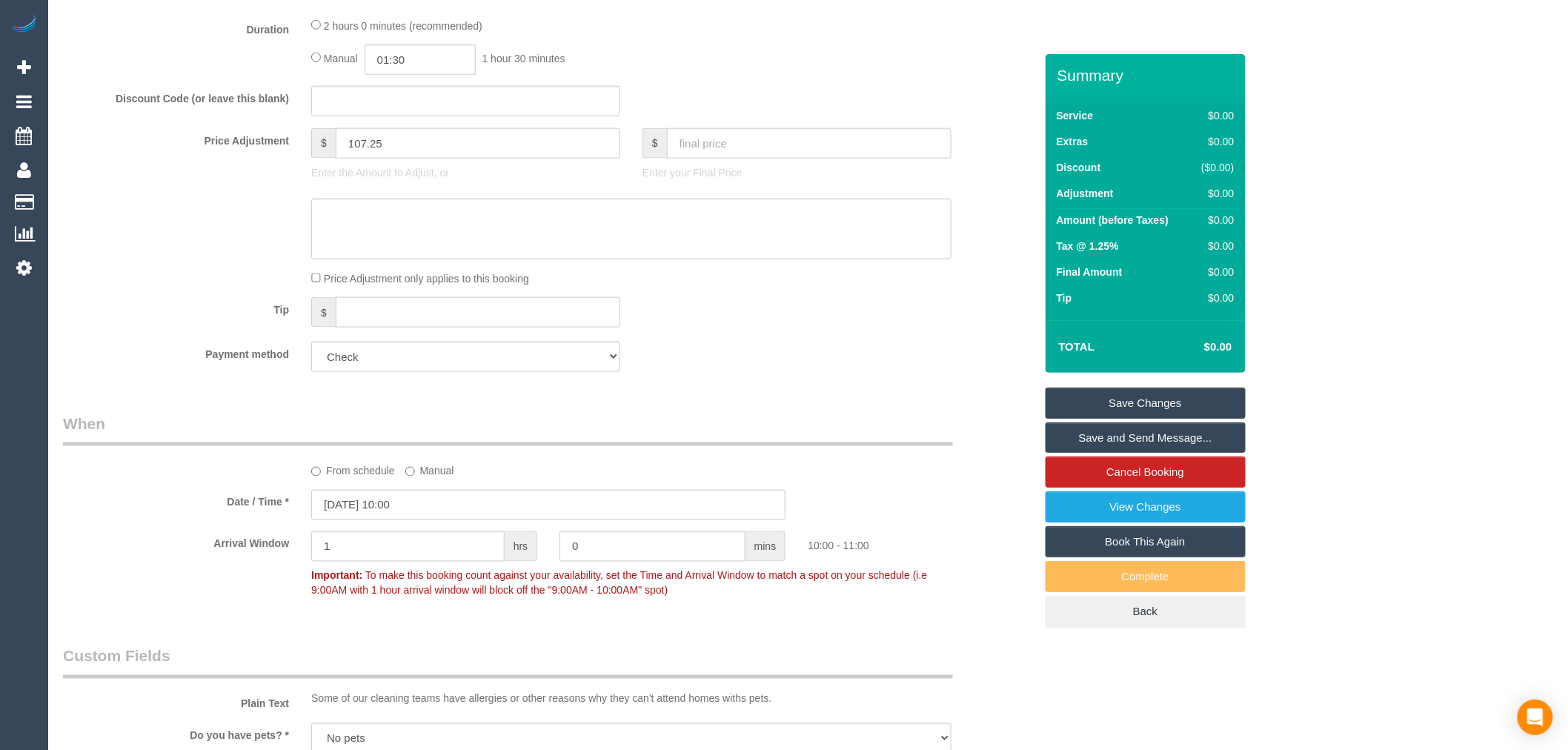
type input "107.25"
click at [397, 235] on textarea at bounding box center [631, 228] width 640 height 61
click at [464, 254] on textarea at bounding box center [631, 228] width 640 height 61
paste textarea "$107.25 for $65 +GST per hour for 1.5 hours total. Approved by Tomasz - CG"
type textarea "$107.25 for $65 +GST per hour for 1.5 hours total. Approved by Tomasz - CG"
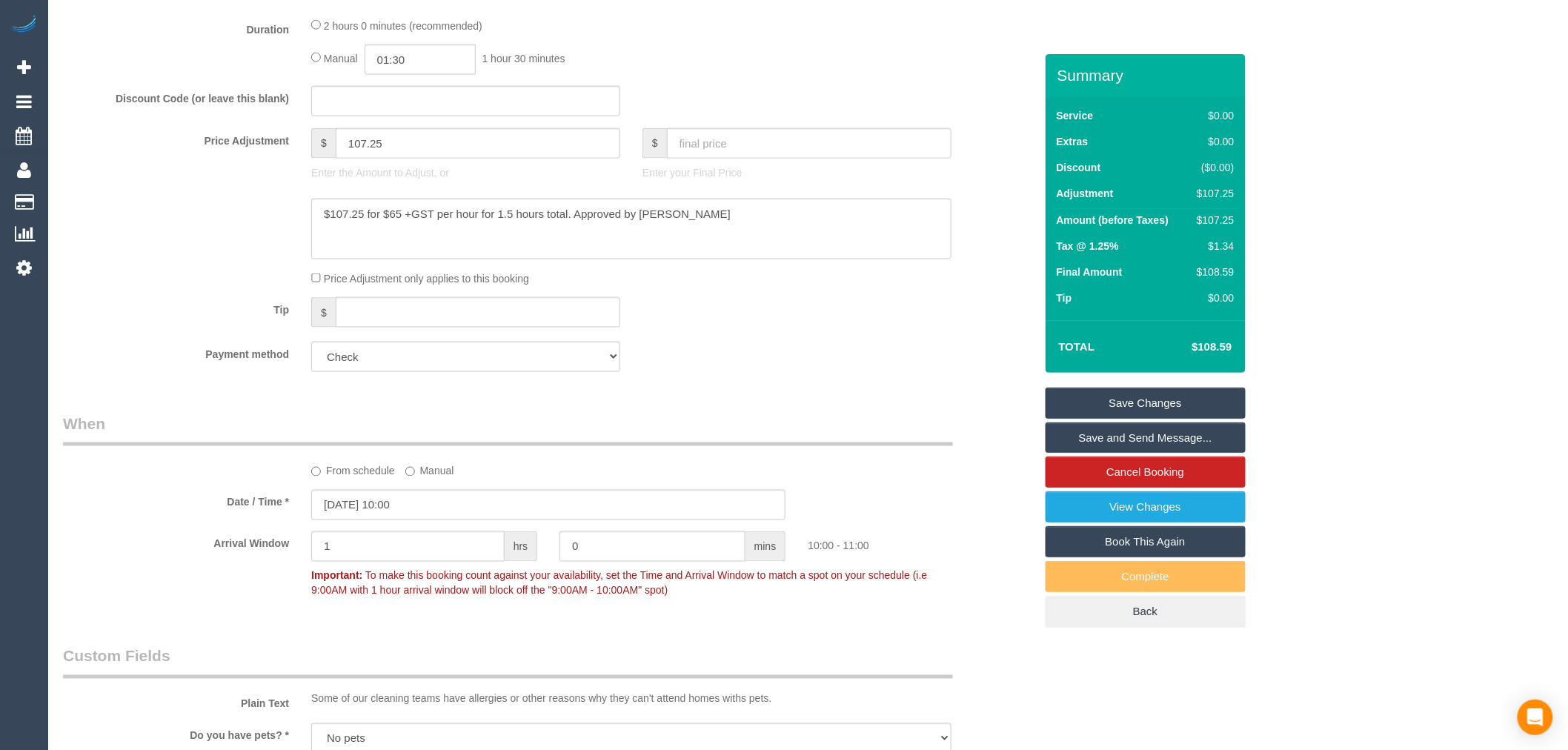
click at [221, 256] on div at bounding box center [548, 228] width 994 height 61
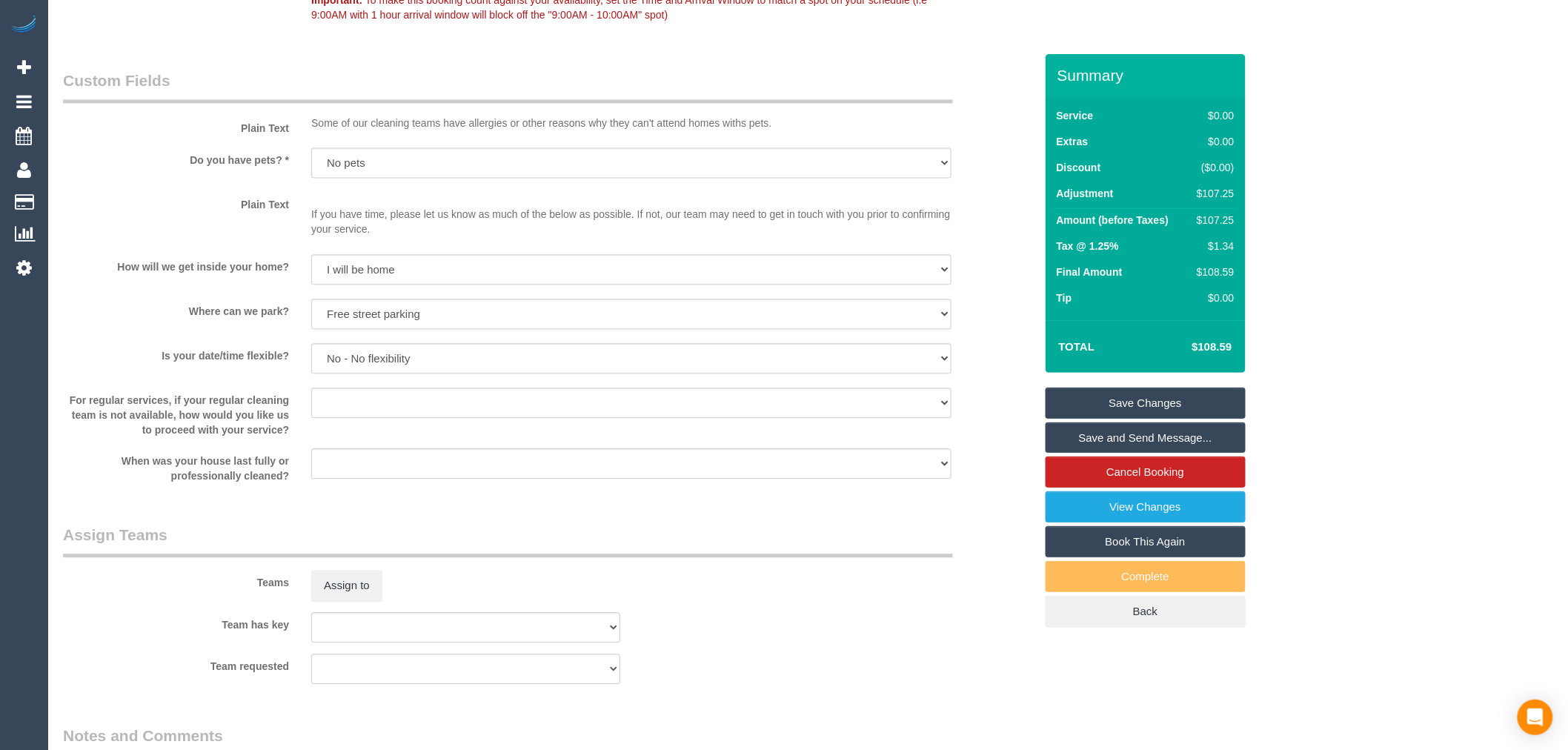
scroll to position [1811, 0]
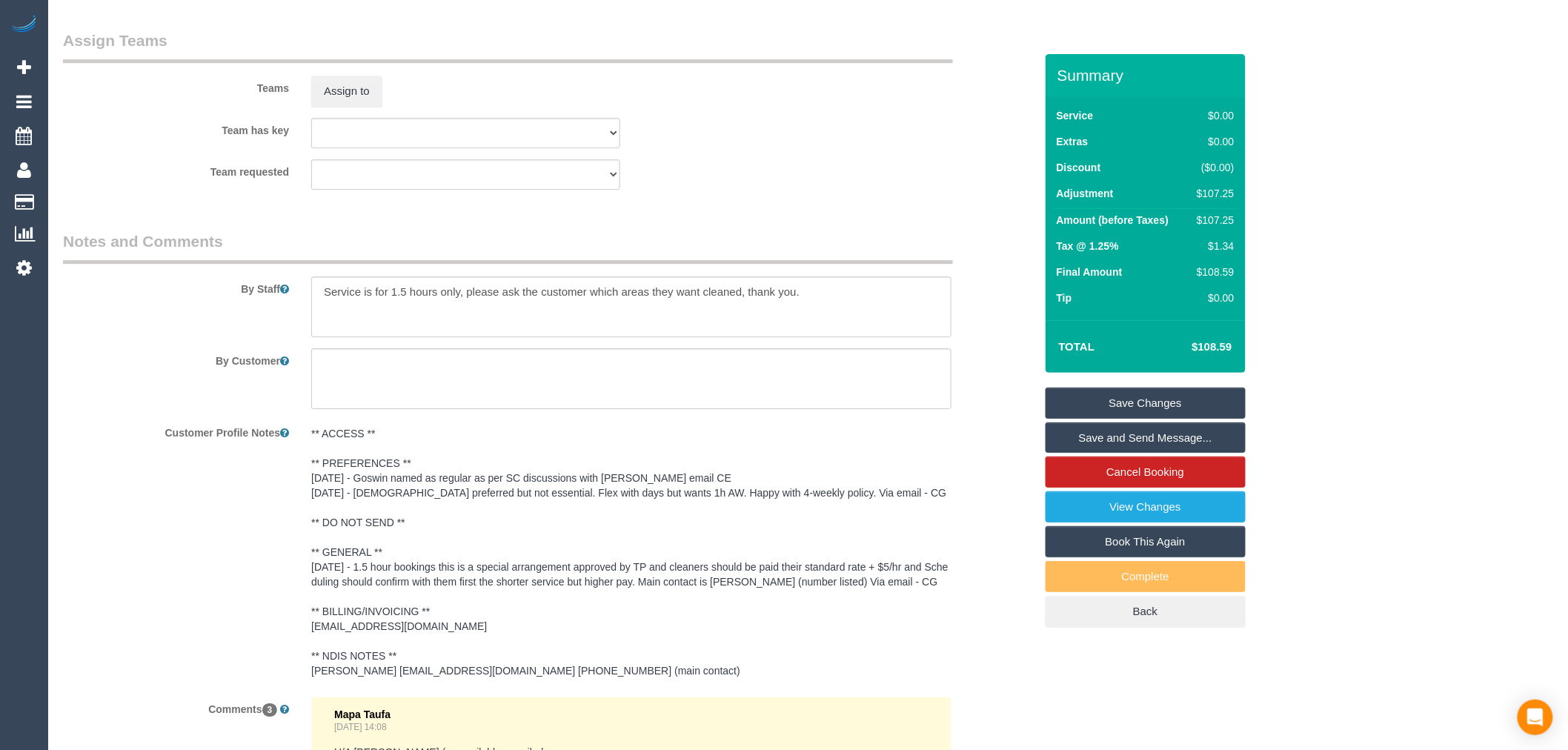
click at [1169, 419] on link "Save Changes" at bounding box center [1146, 403] width 200 height 31
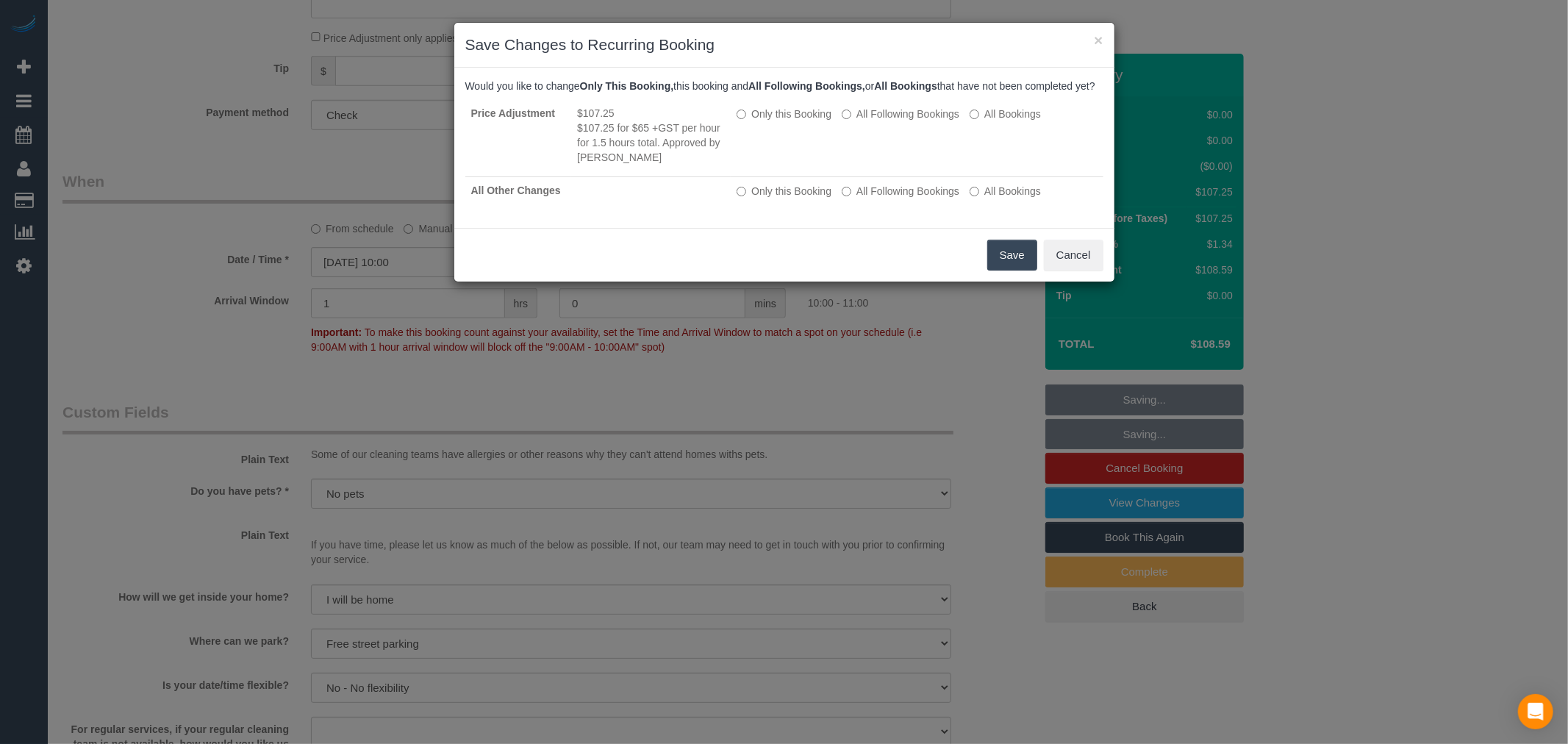
scroll to position [963, 0]
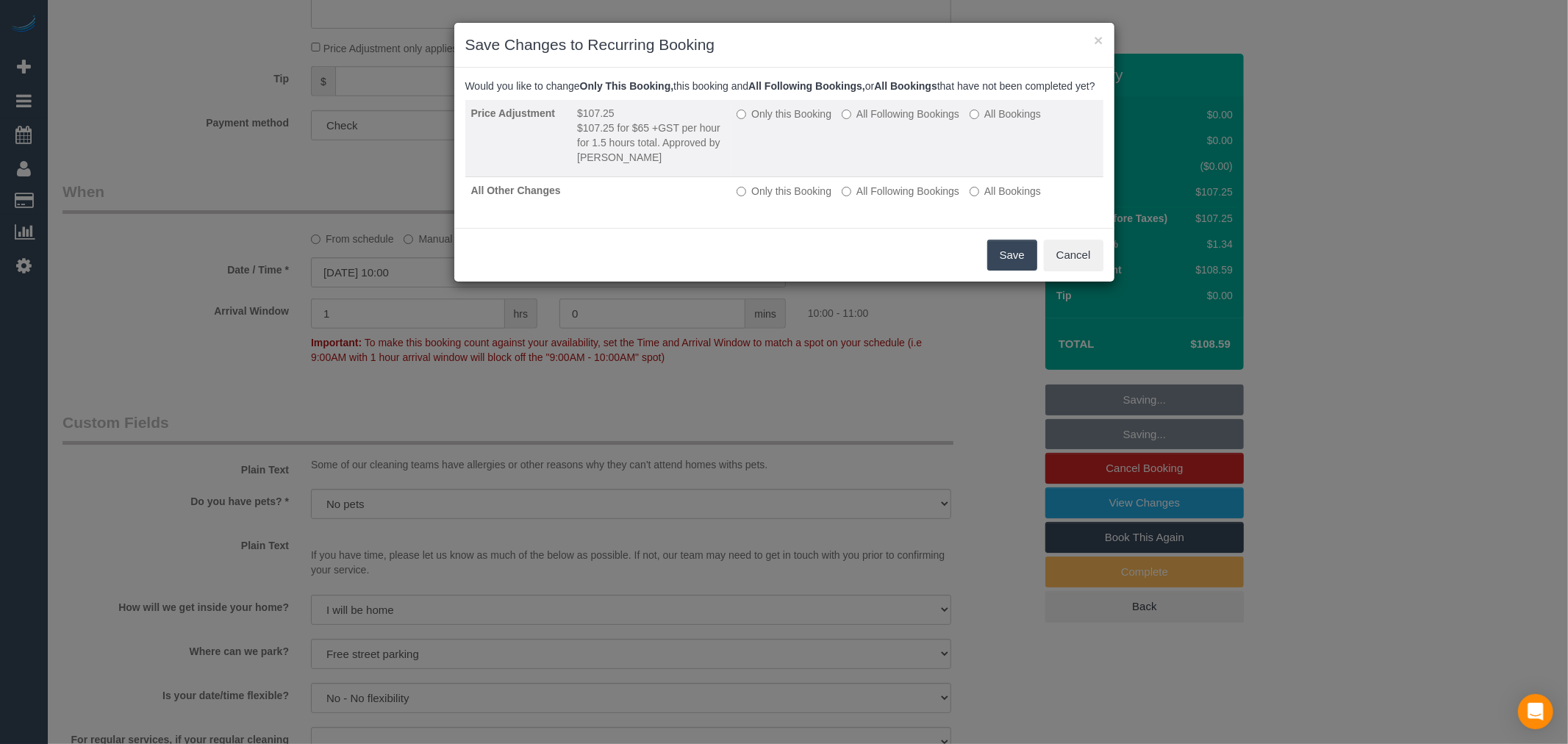
click at [884, 121] on label "All Following Bookings" at bounding box center [900, 114] width 118 height 15
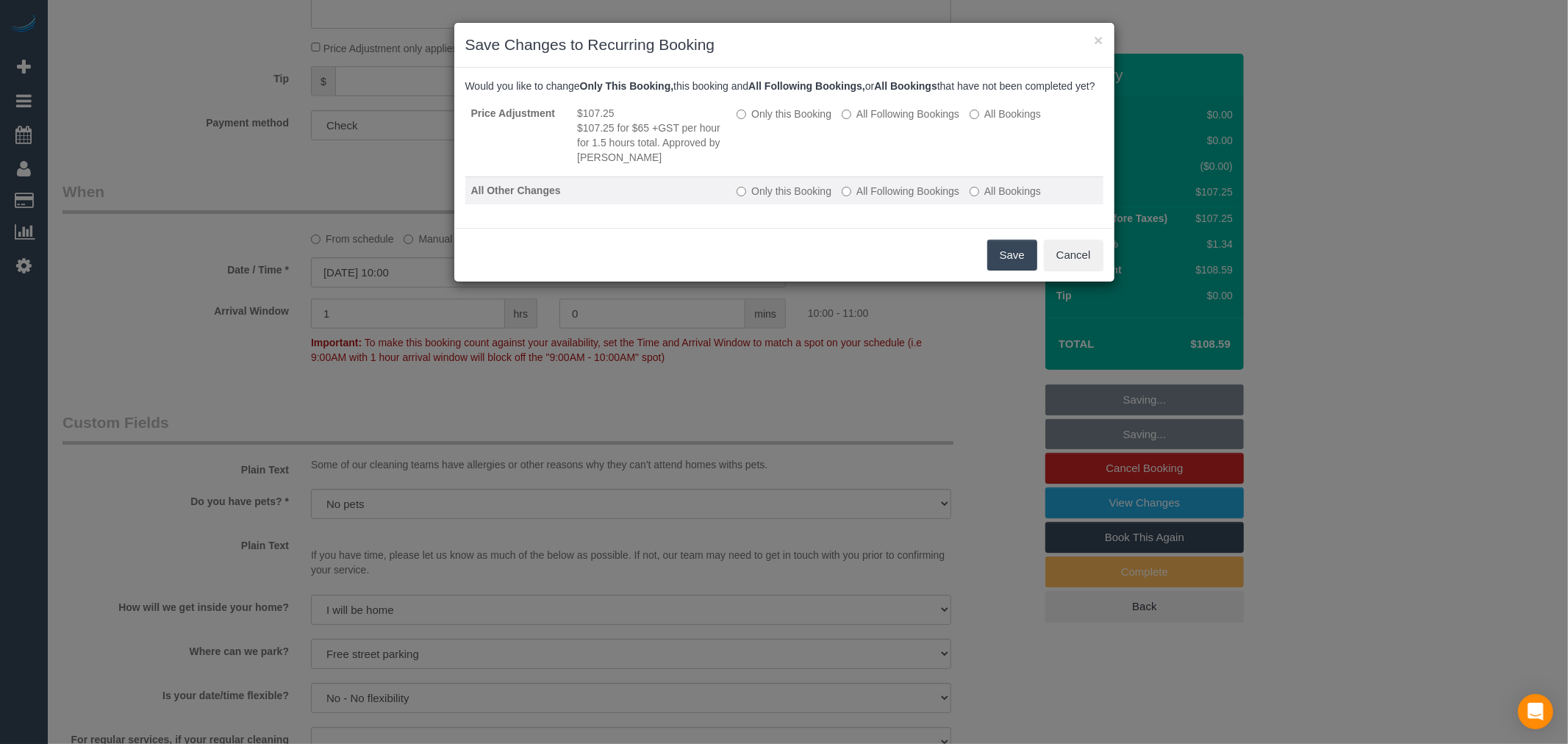
click at [898, 193] on td "Only this Booking All Following Bookings All Bookings" at bounding box center [916, 191] width 372 height 28
click at [901, 197] on label "All Following Bookings" at bounding box center [900, 190] width 118 height 15
click at [978, 246] on div "Save Cancel" at bounding box center [784, 255] width 660 height 54
click at [998, 262] on button "Save" at bounding box center [1012, 255] width 50 height 31
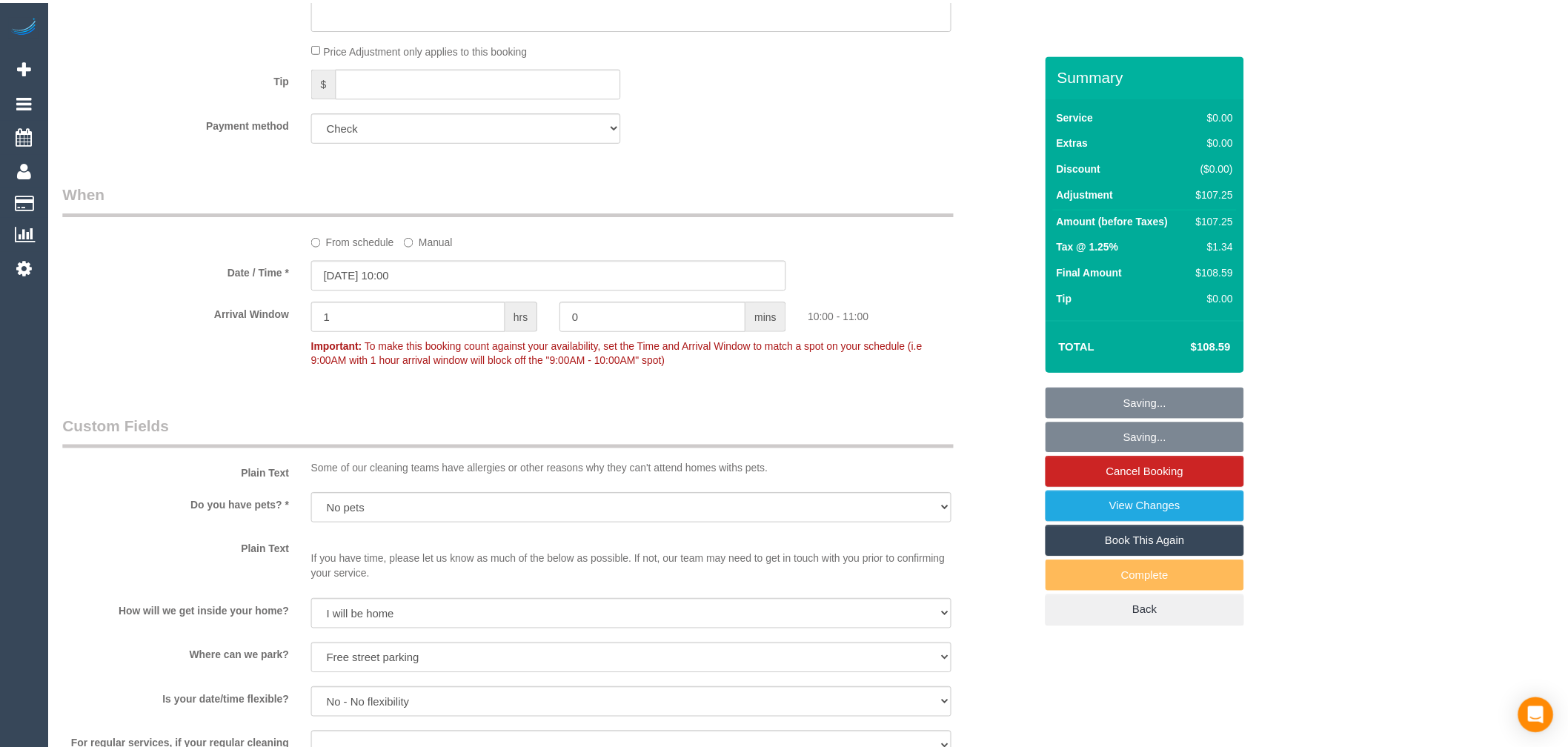
scroll to position [988, 0]
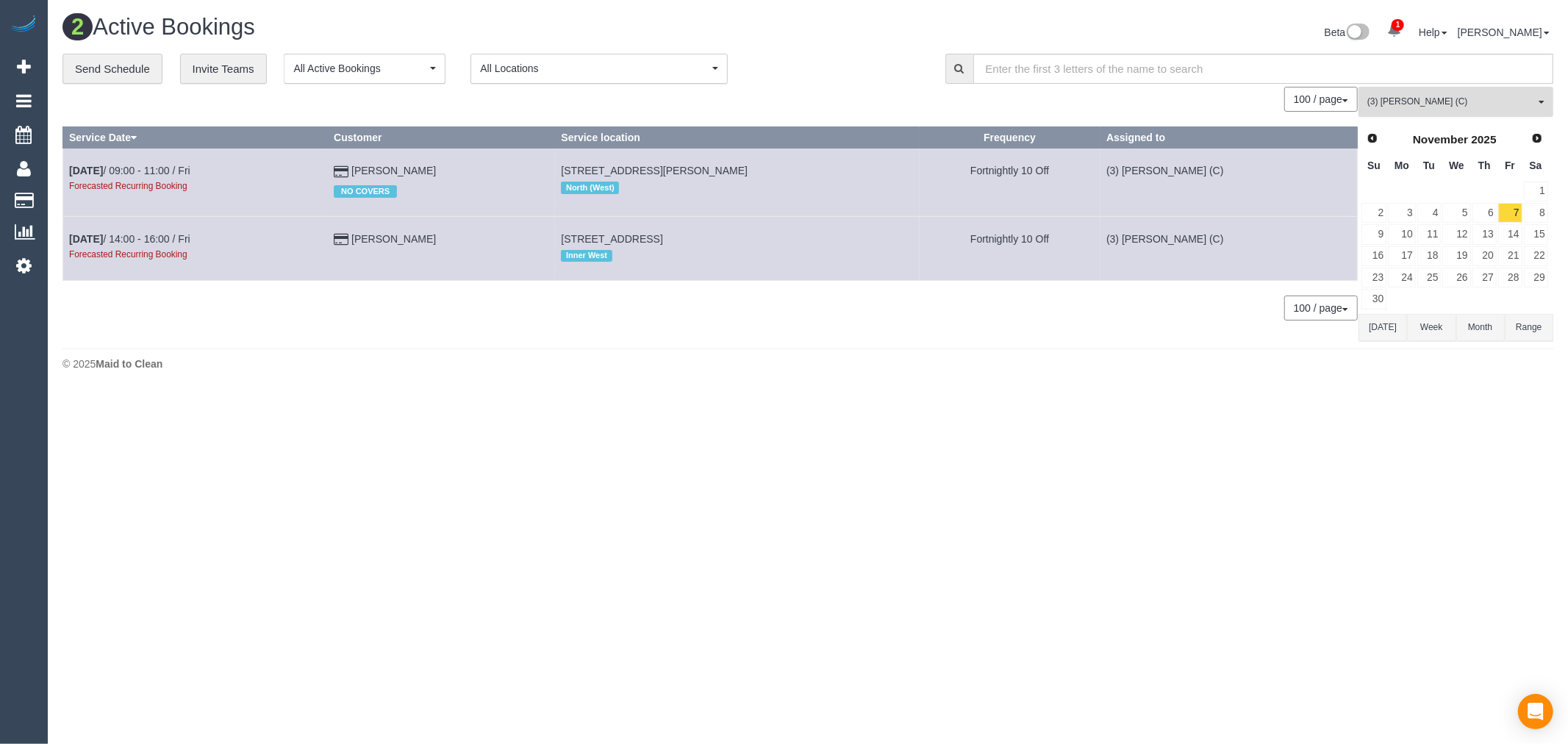
click at [1442, 98] on span "(3) Lilian Placido (C)" at bounding box center [1450, 101] width 168 height 12
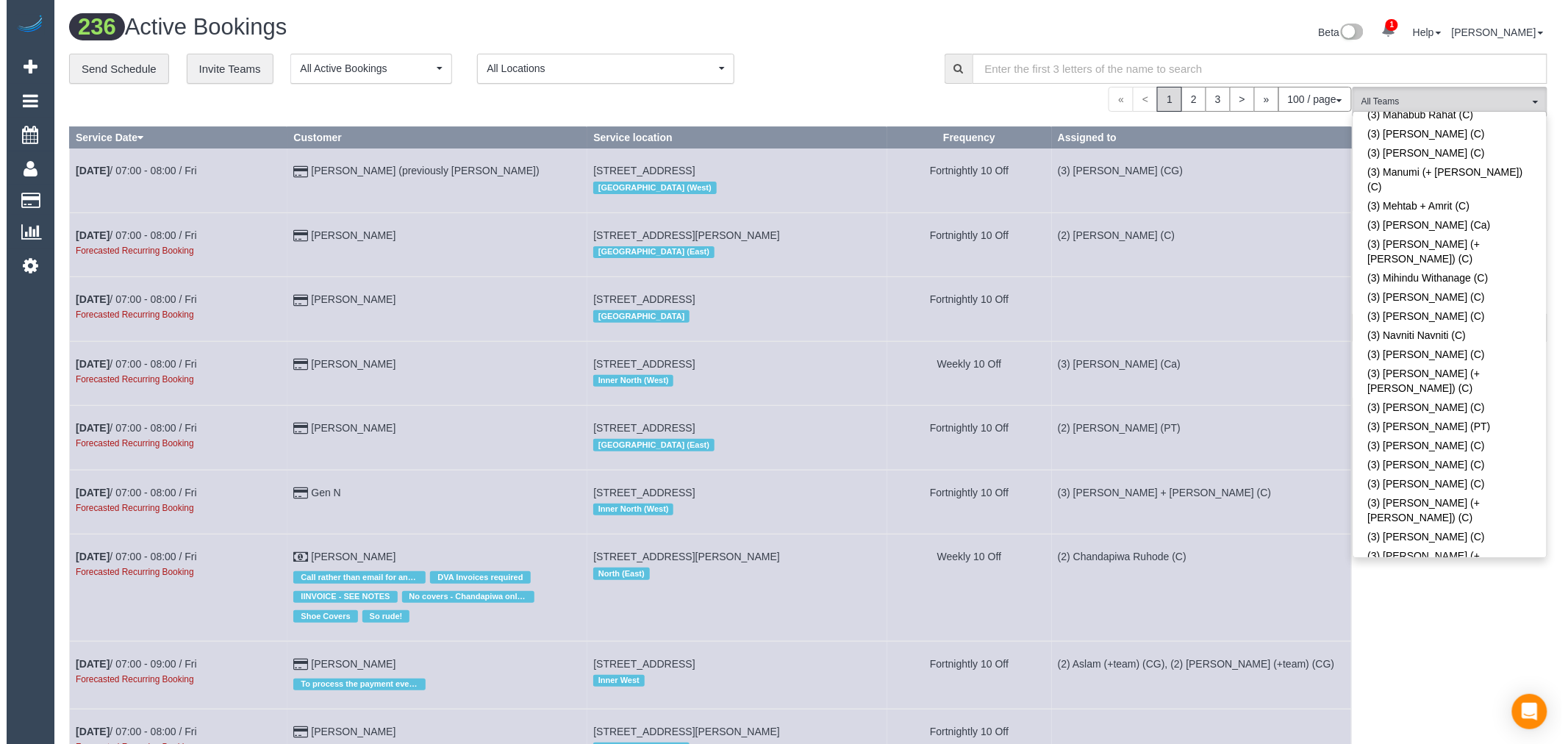
scroll to position [3612, 0]
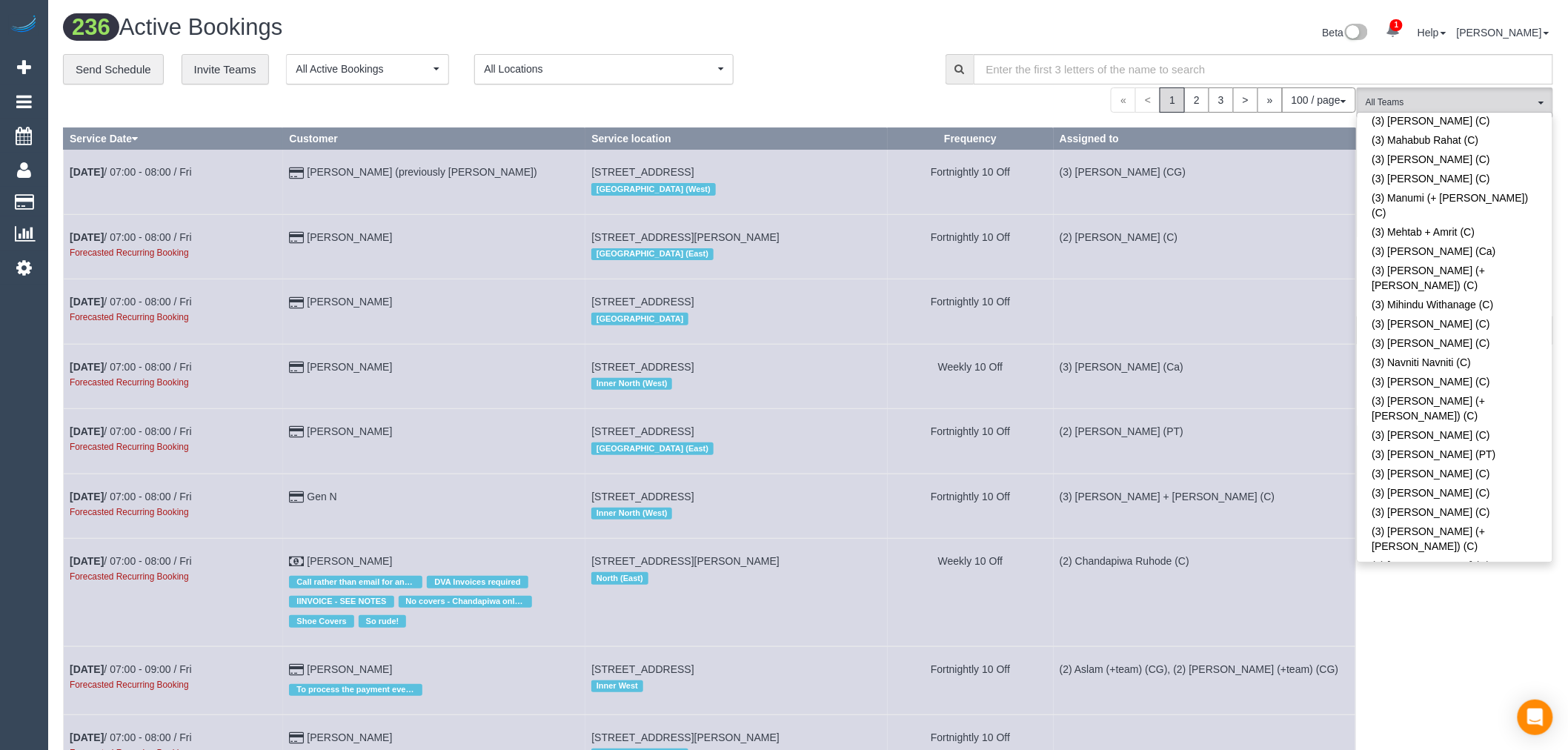
click at [1194, 353] on td "(3) Jenith Khadgi (Ca)" at bounding box center [1205, 376] width 302 height 65
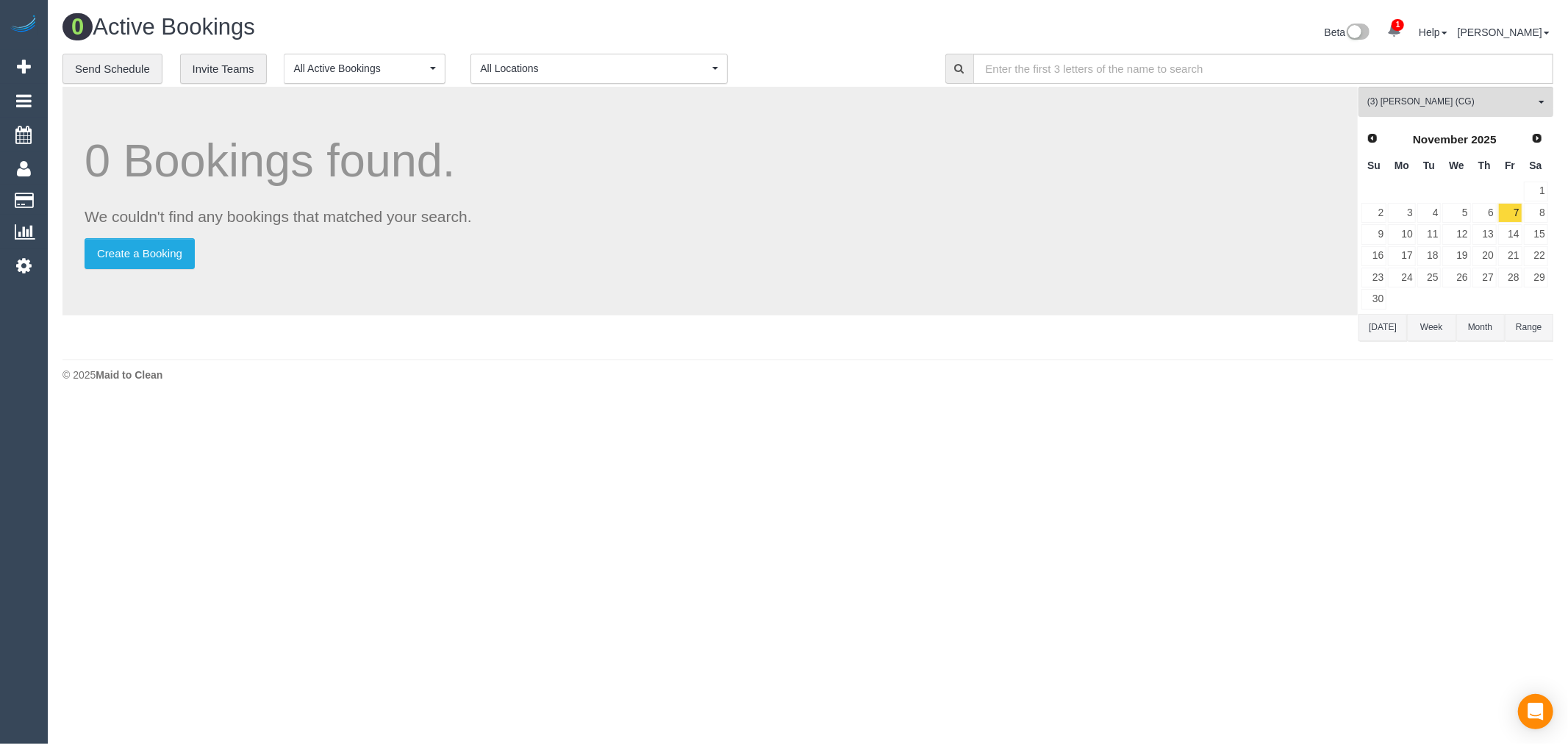
click at [1403, 341] on button "Today" at bounding box center [1382, 327] width 48 height 27
click at [1488, 195] on link "2" at bounding box center [1484, 191] width 24 height 20
click at [1442, 218] on link "8" at bounding box center [1456, 212] width 28 height 20
click at [1427, 219] on link "7" at bounding box center [1428, 212] width 24 height 20
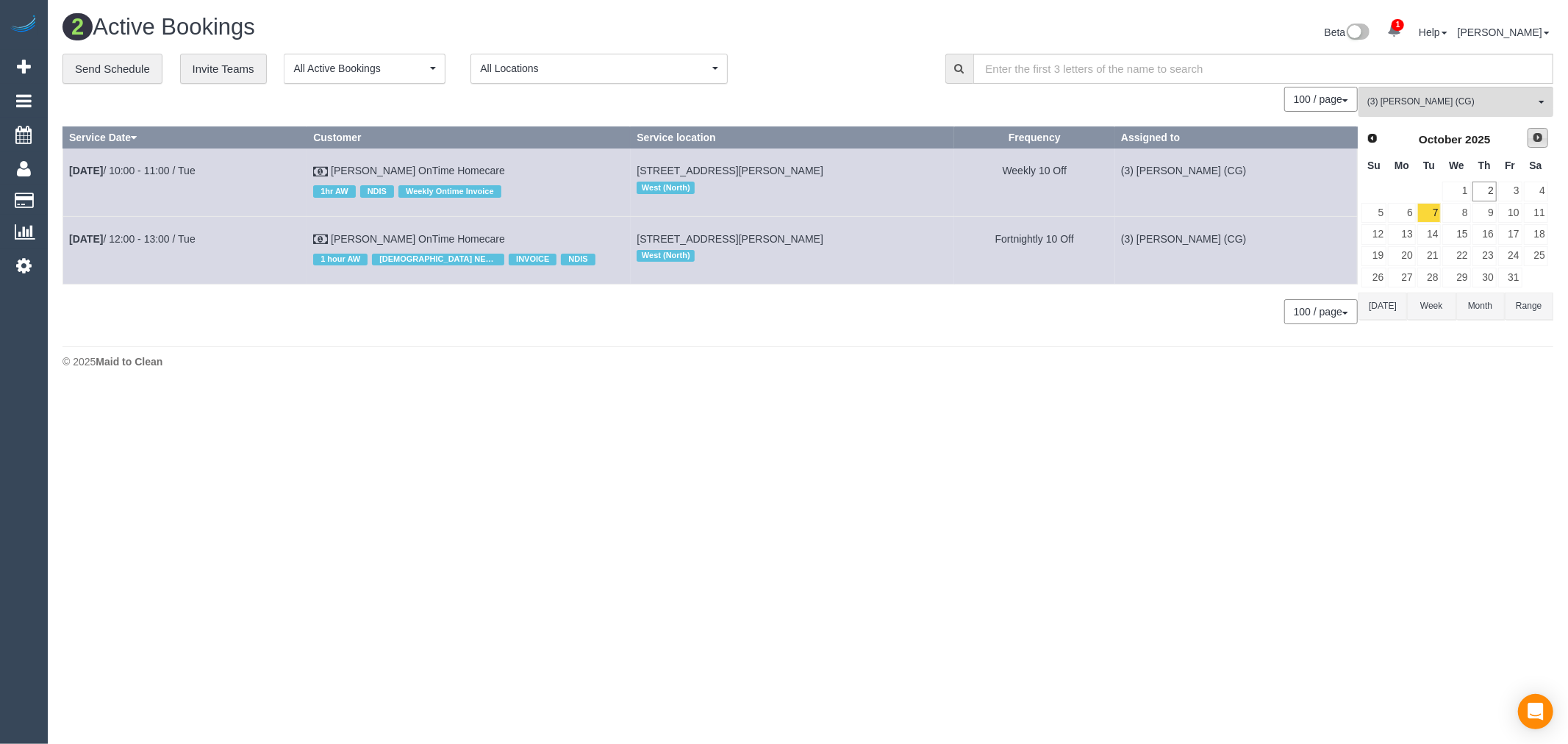
click at [1533, 137] on span "Next" at bounding box center [1537, 137] width 12 height 12
click at [1434, 209] on link "4" at bounding box center [1428, 212] width 24 height 20
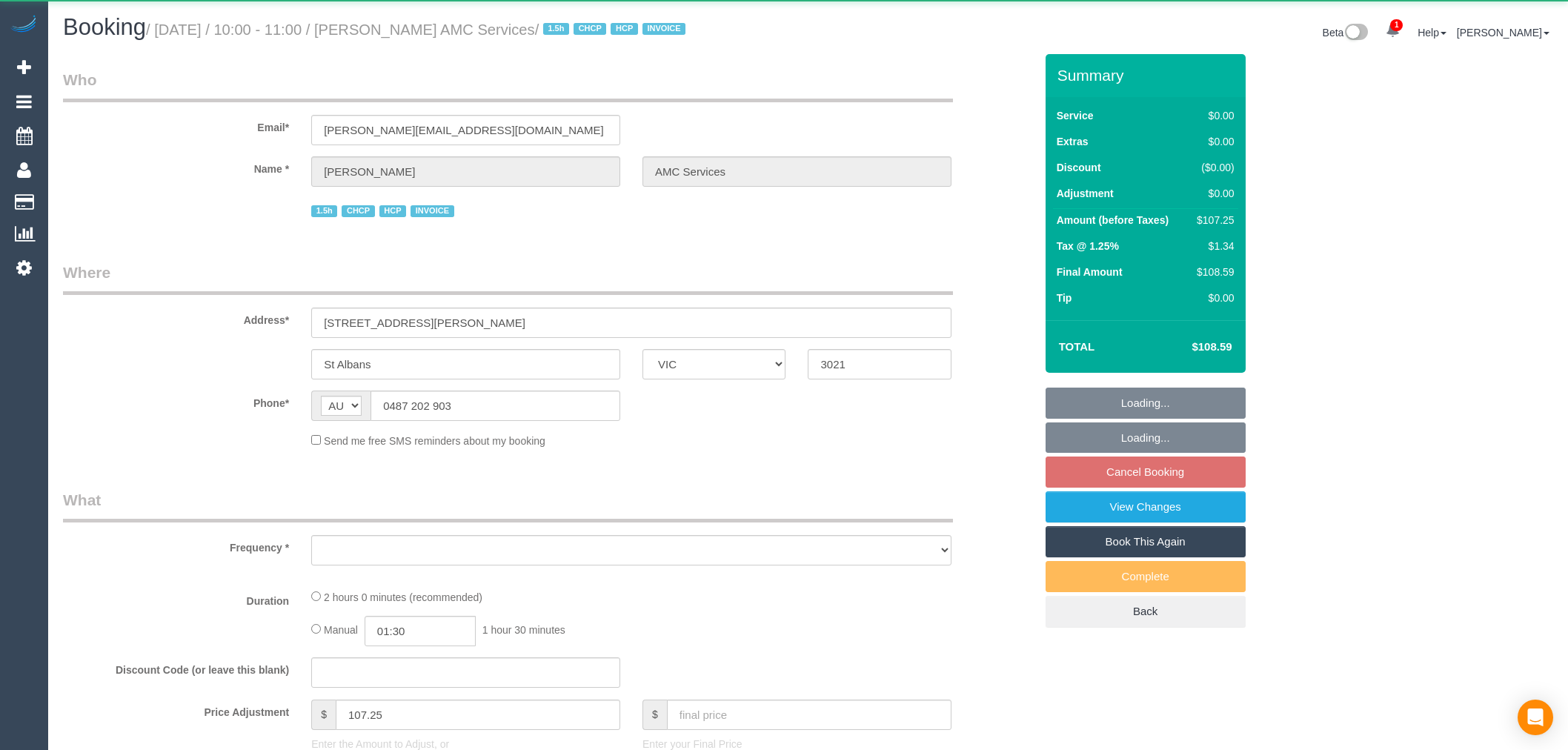
select select "VIC"
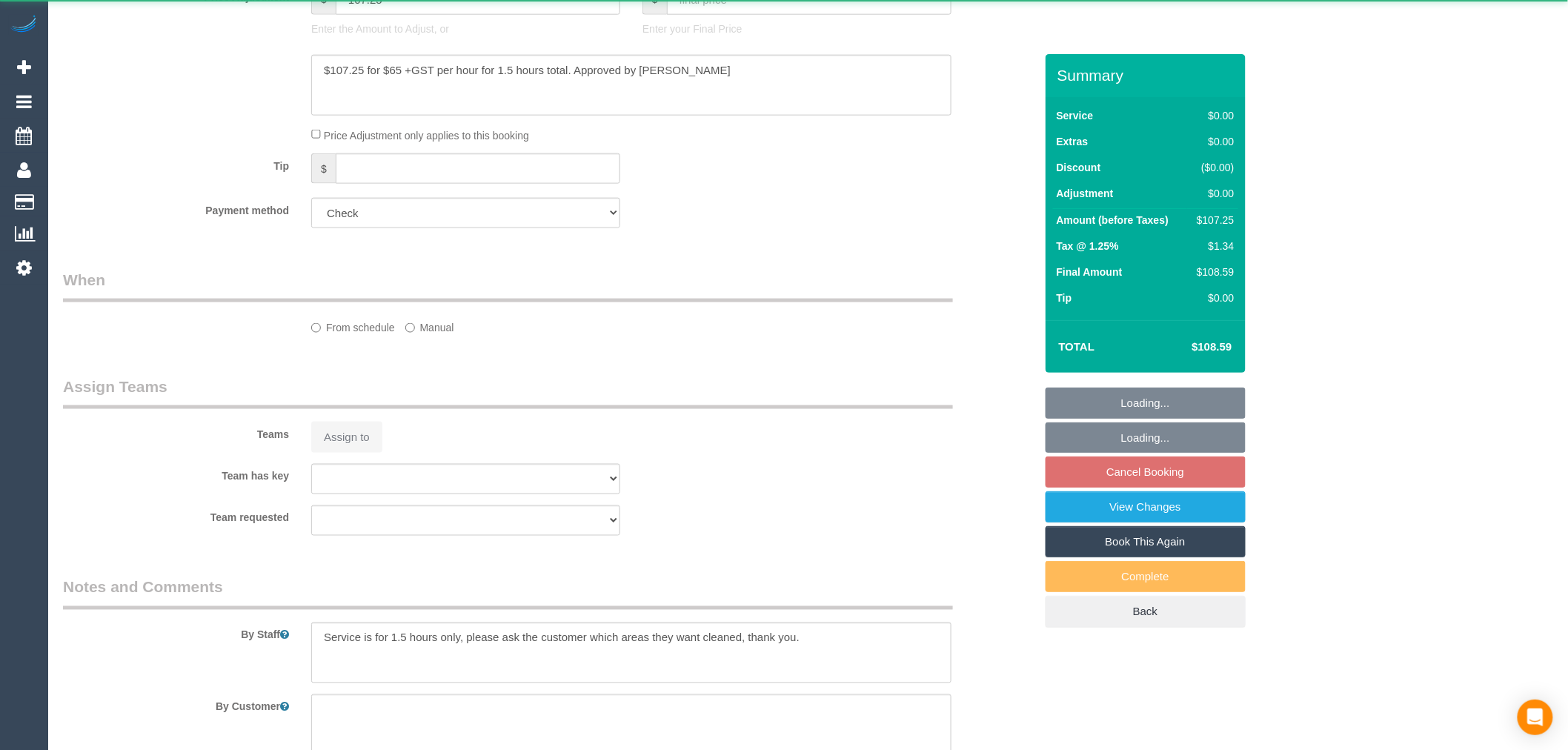
select select "object:593"
select select "120"
select select "number:28"
select select "number:14"
select select "number:19"
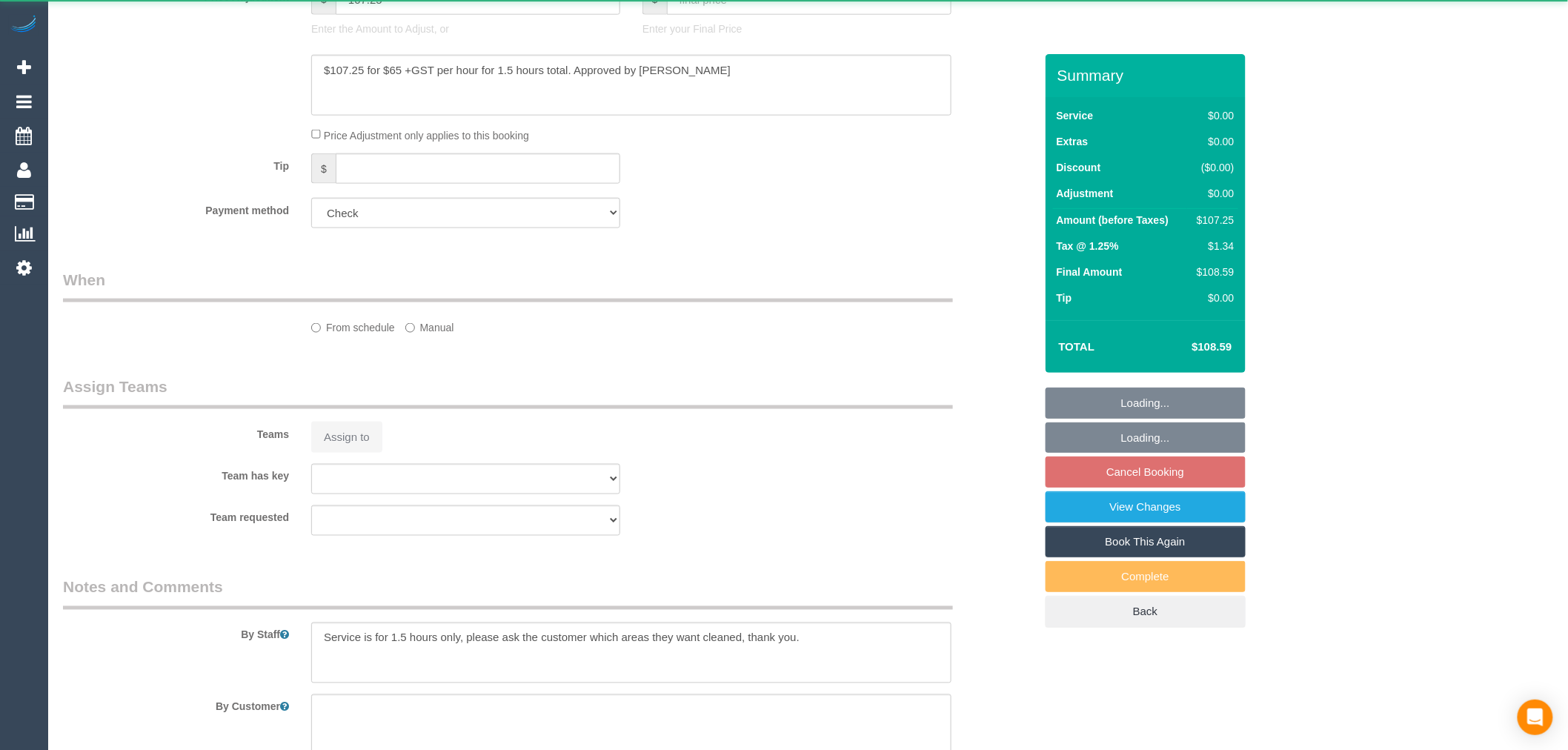
select select "number:25"
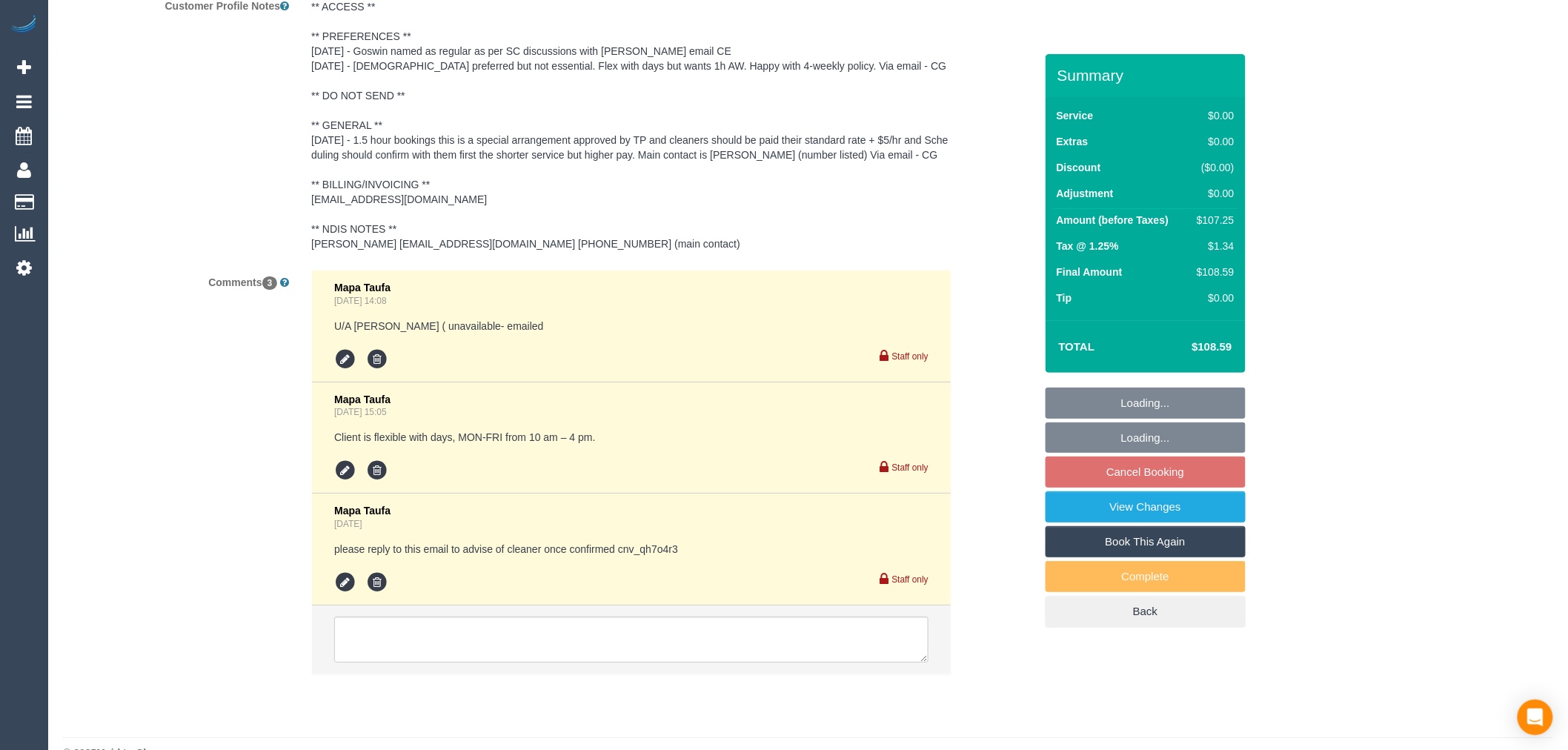
select select "object:865"
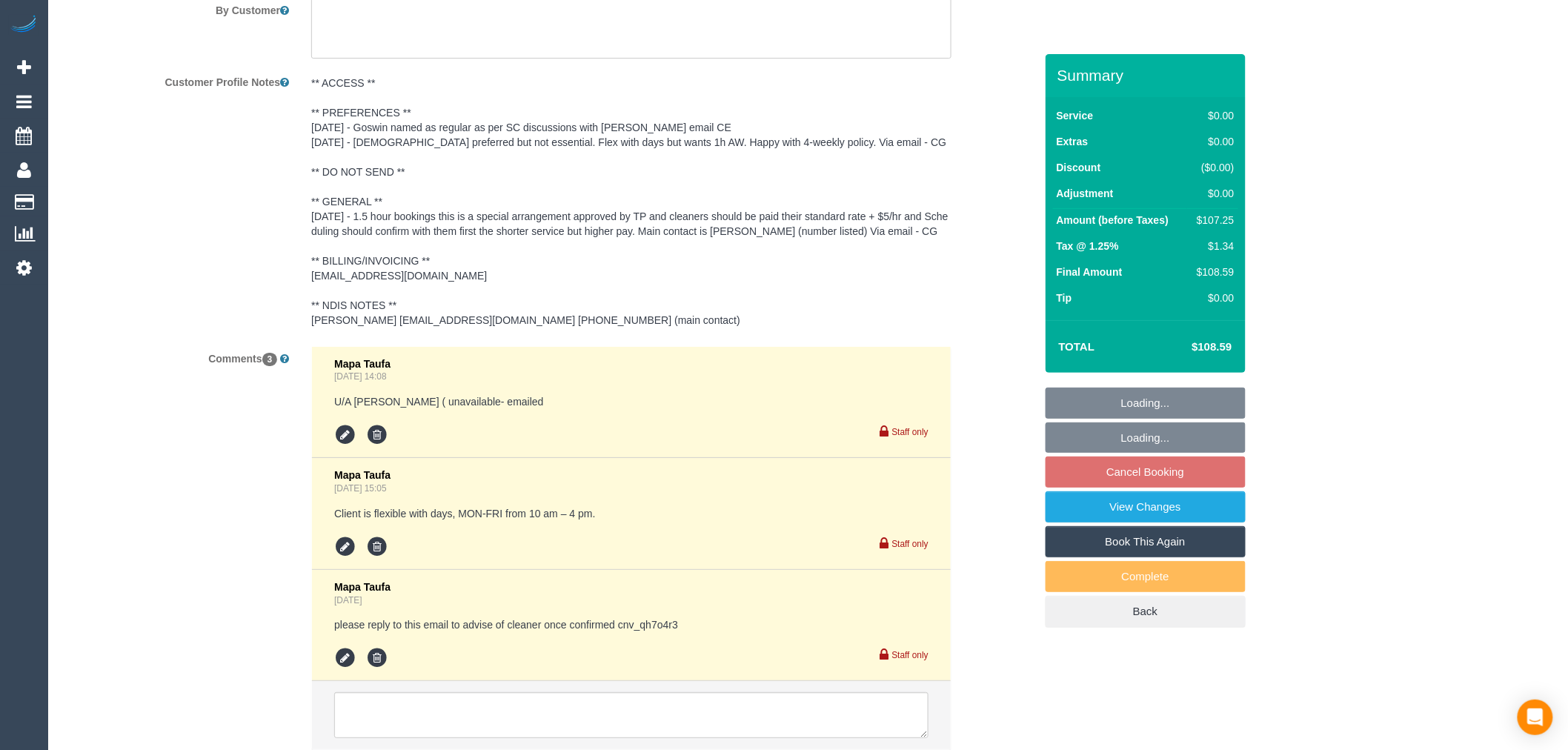
scroll to position [2288, 0]
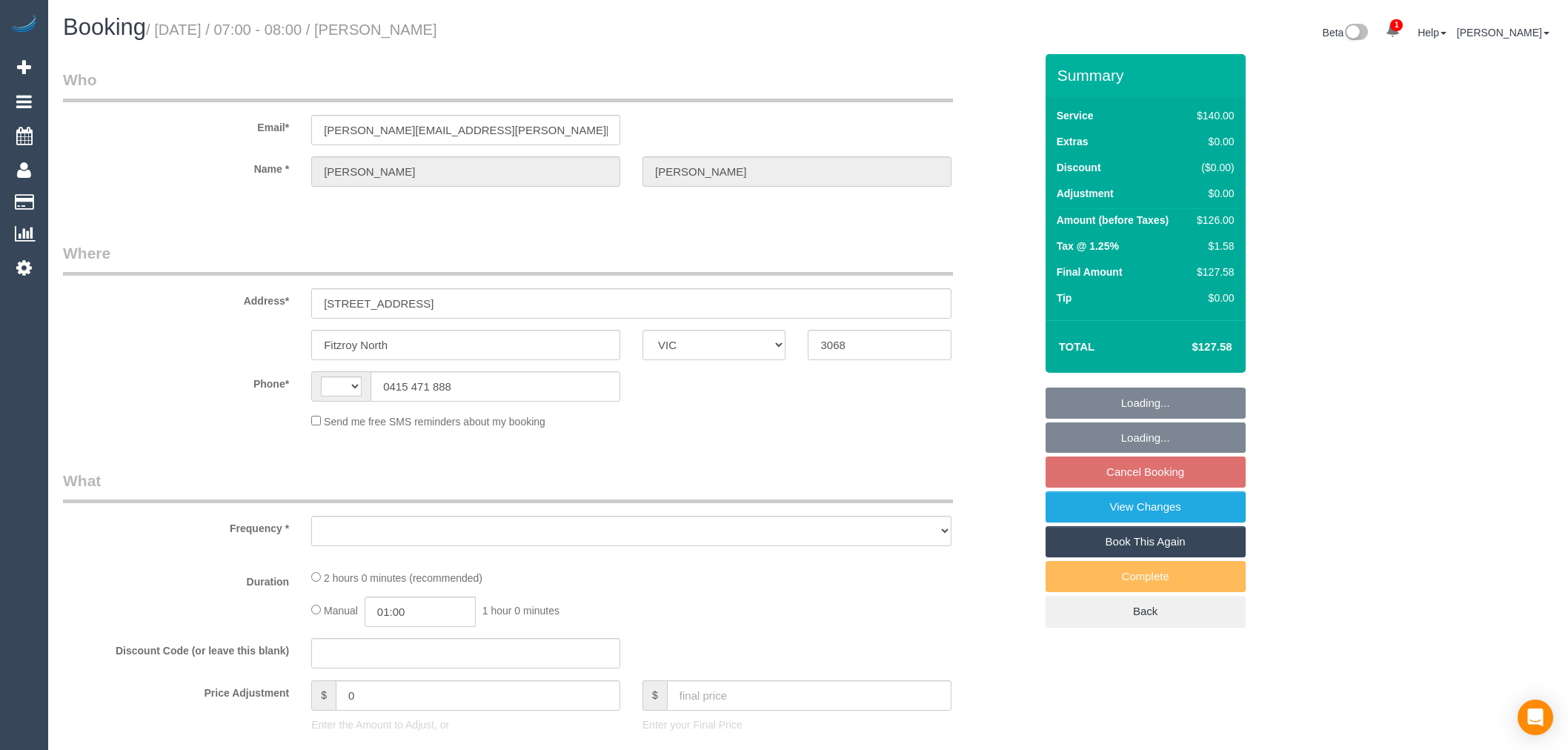
select select "VIC"
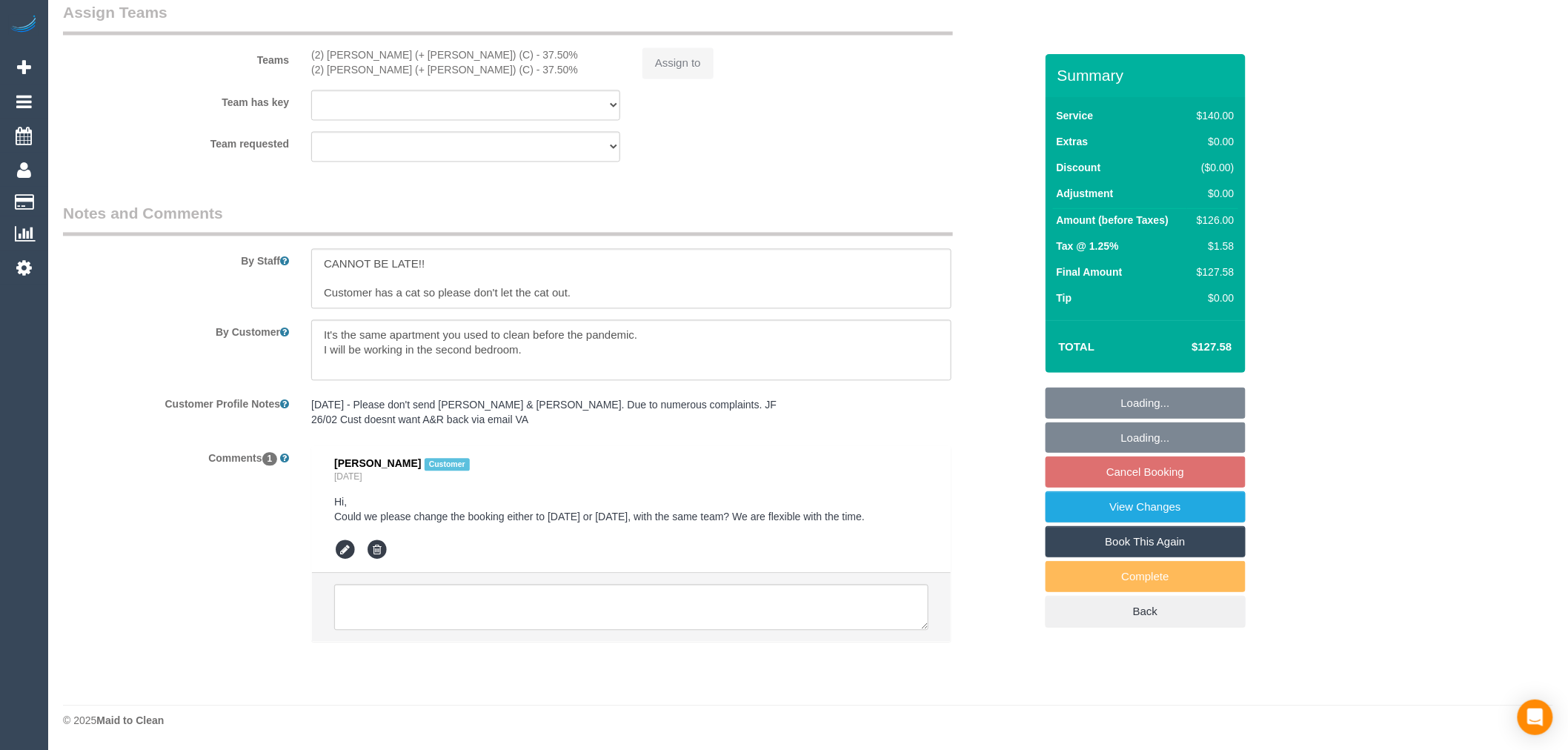
select select "object:317"
select select "number:29"
select select "number:14"
select select "number:19"
select select "number:24"
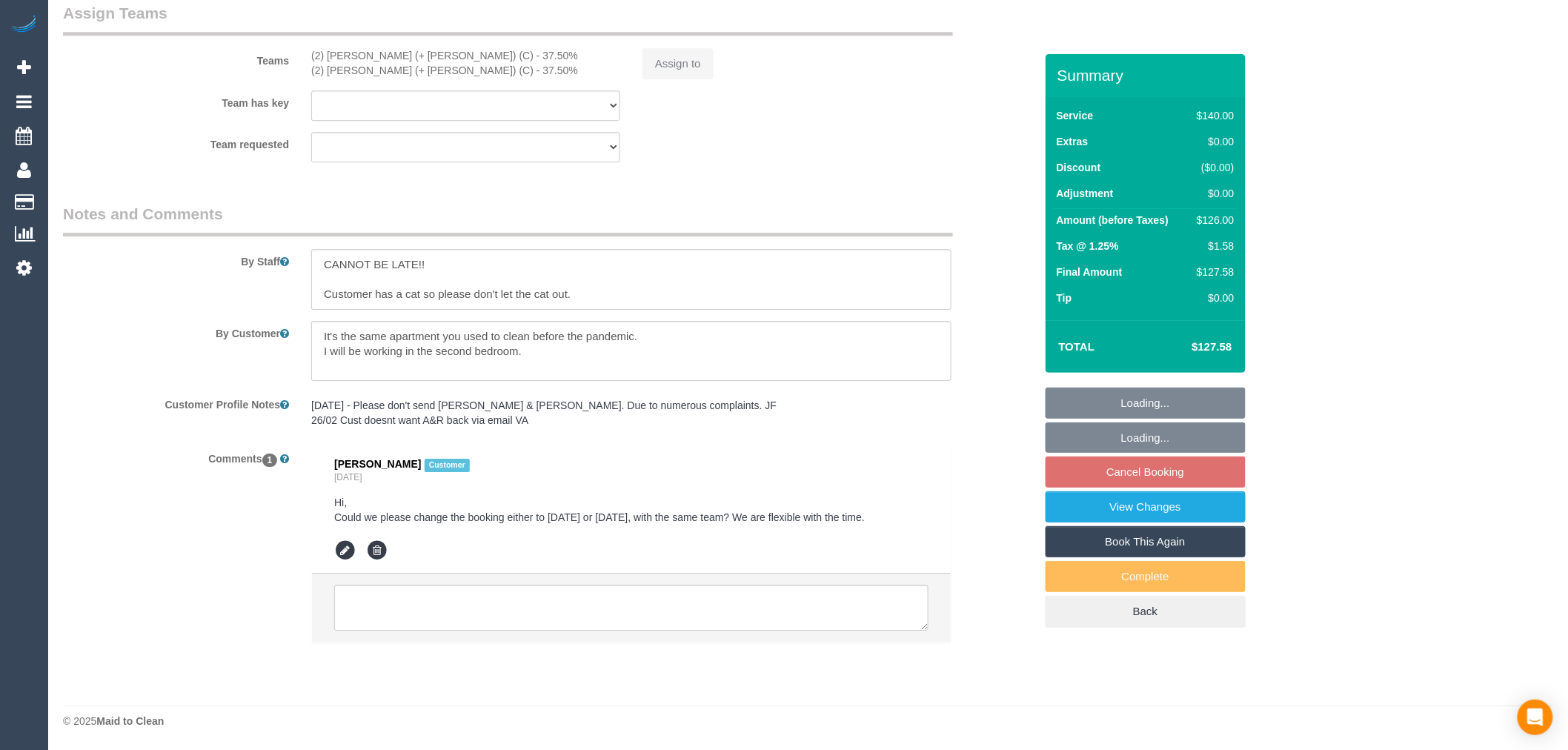
select select "number:34"
select select "number:11"
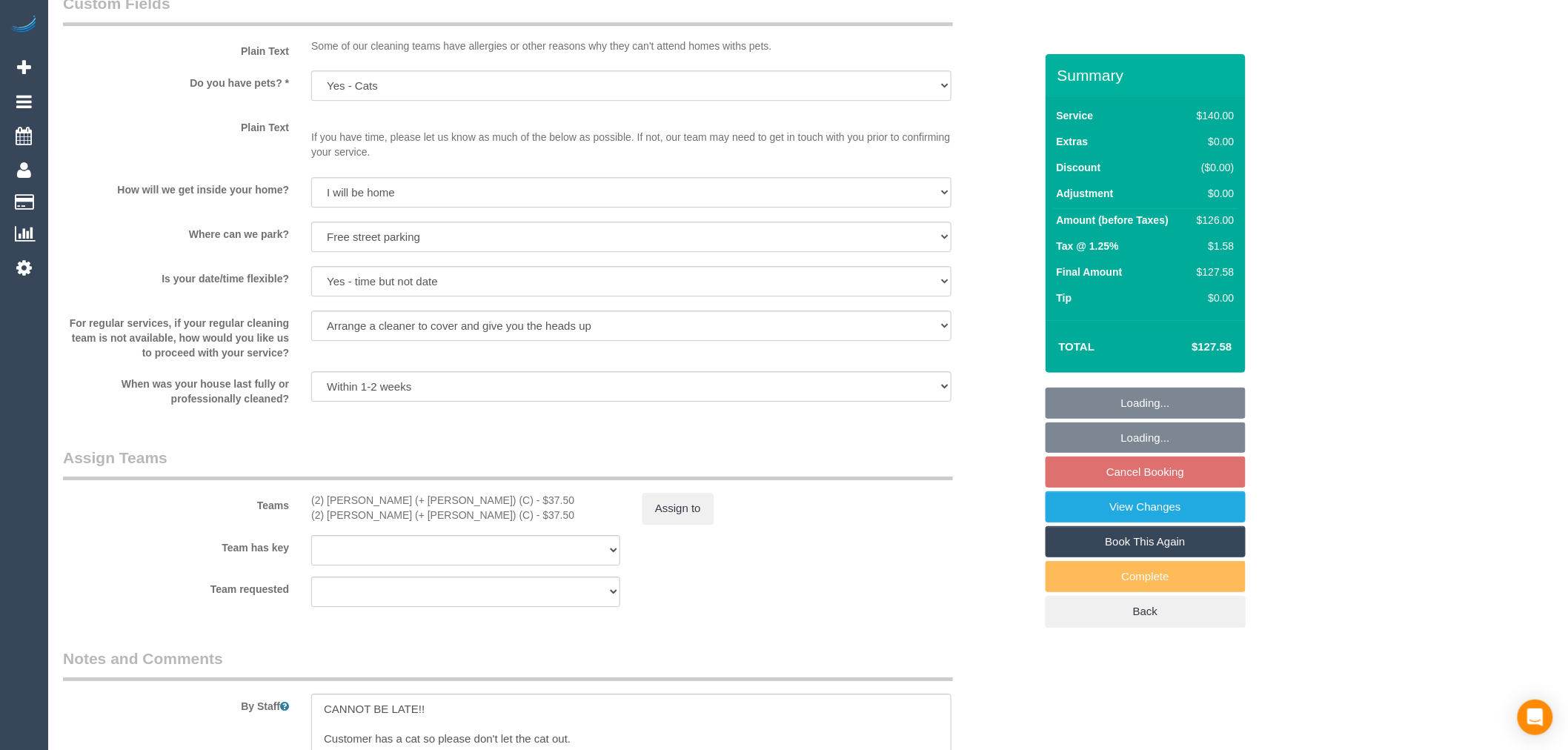
select select "string:AU"
select select "object:1701"
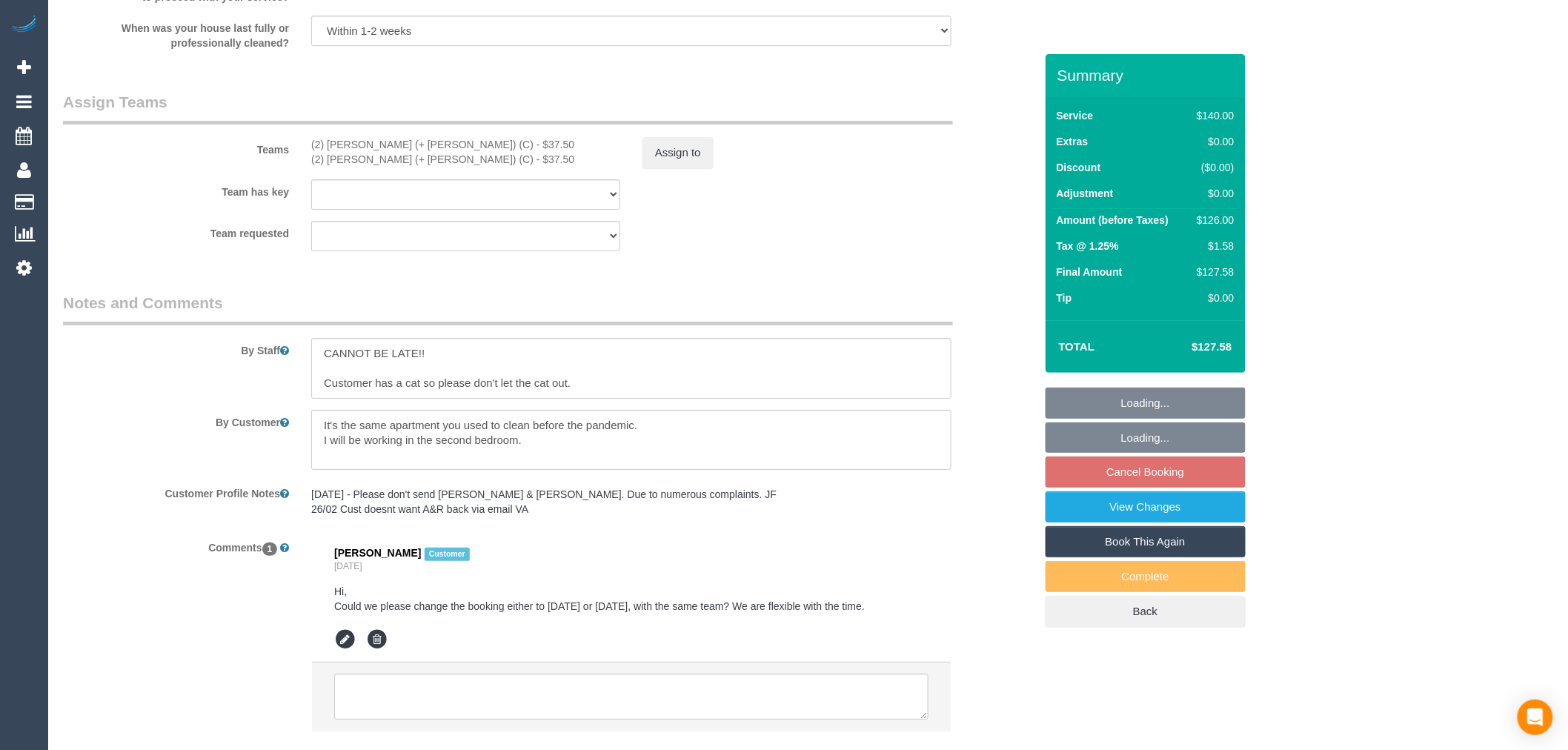
select select "string:stripe-pm_1Mu3YO2GScqysDRVUpuWJ8Cg"
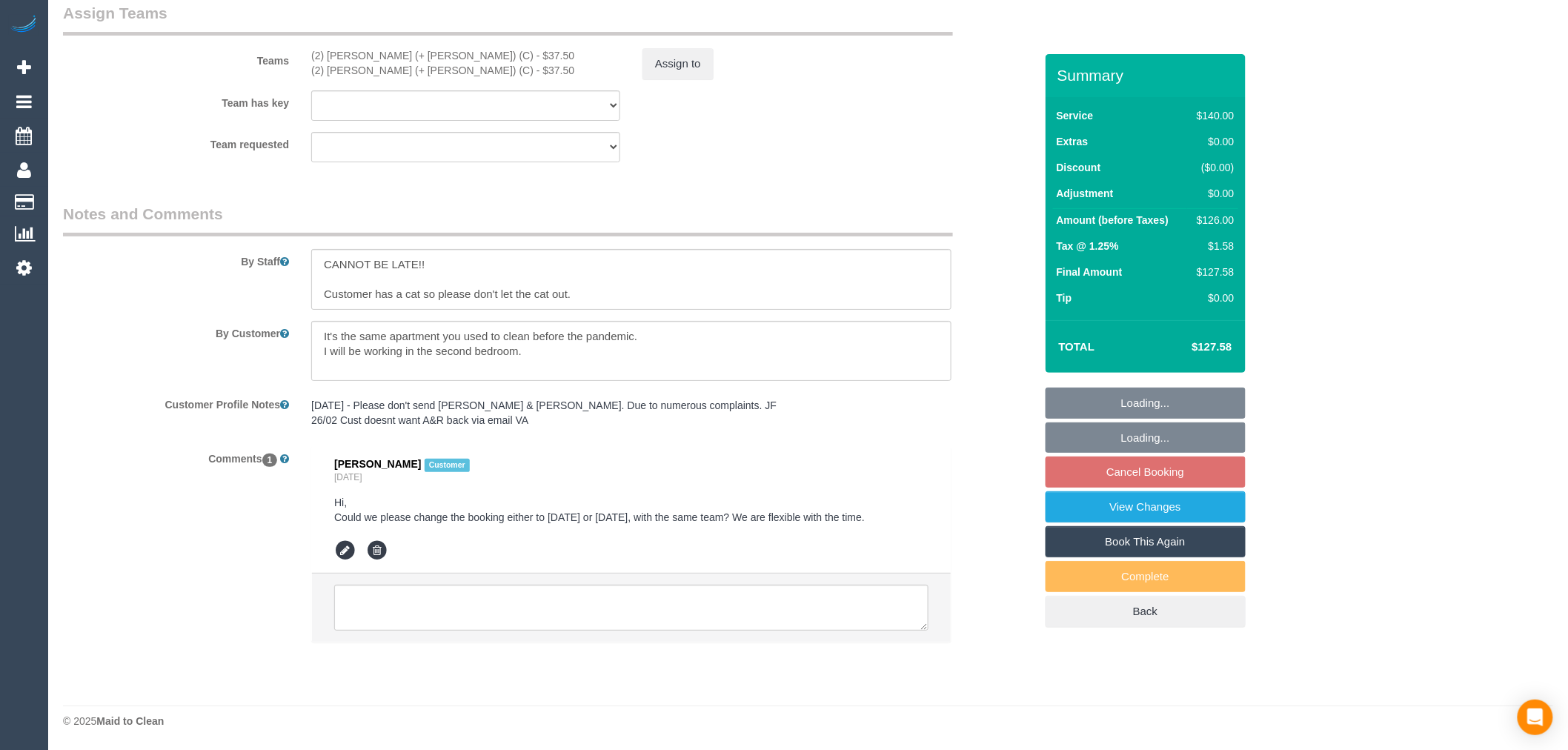
scroll to position [2292, 0]
click at [513, 603] on textarea at bounding box center [631, 608] width 594 height 46
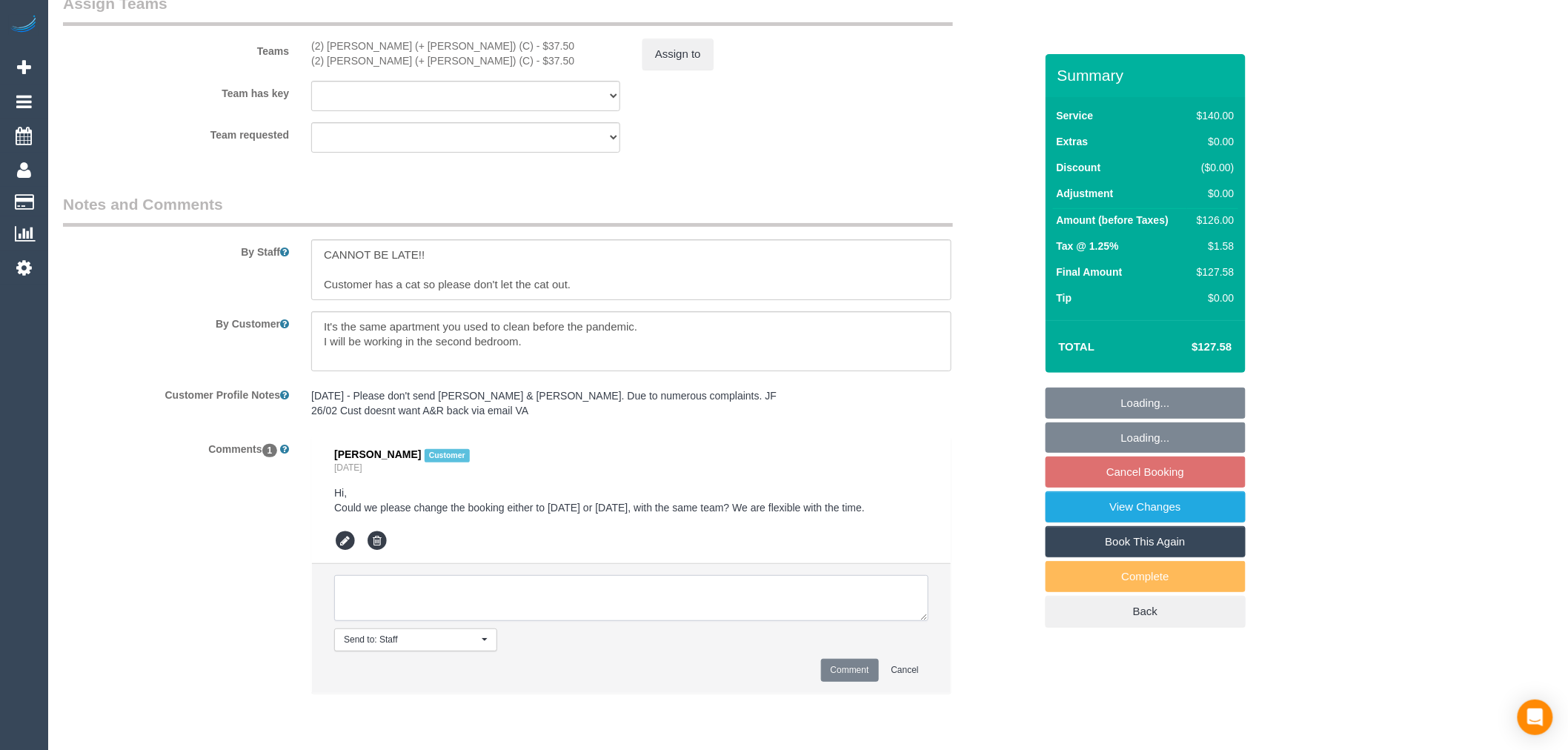
click at [522, 609] on textarea at bounding box center [631, 598] width 594 height 46
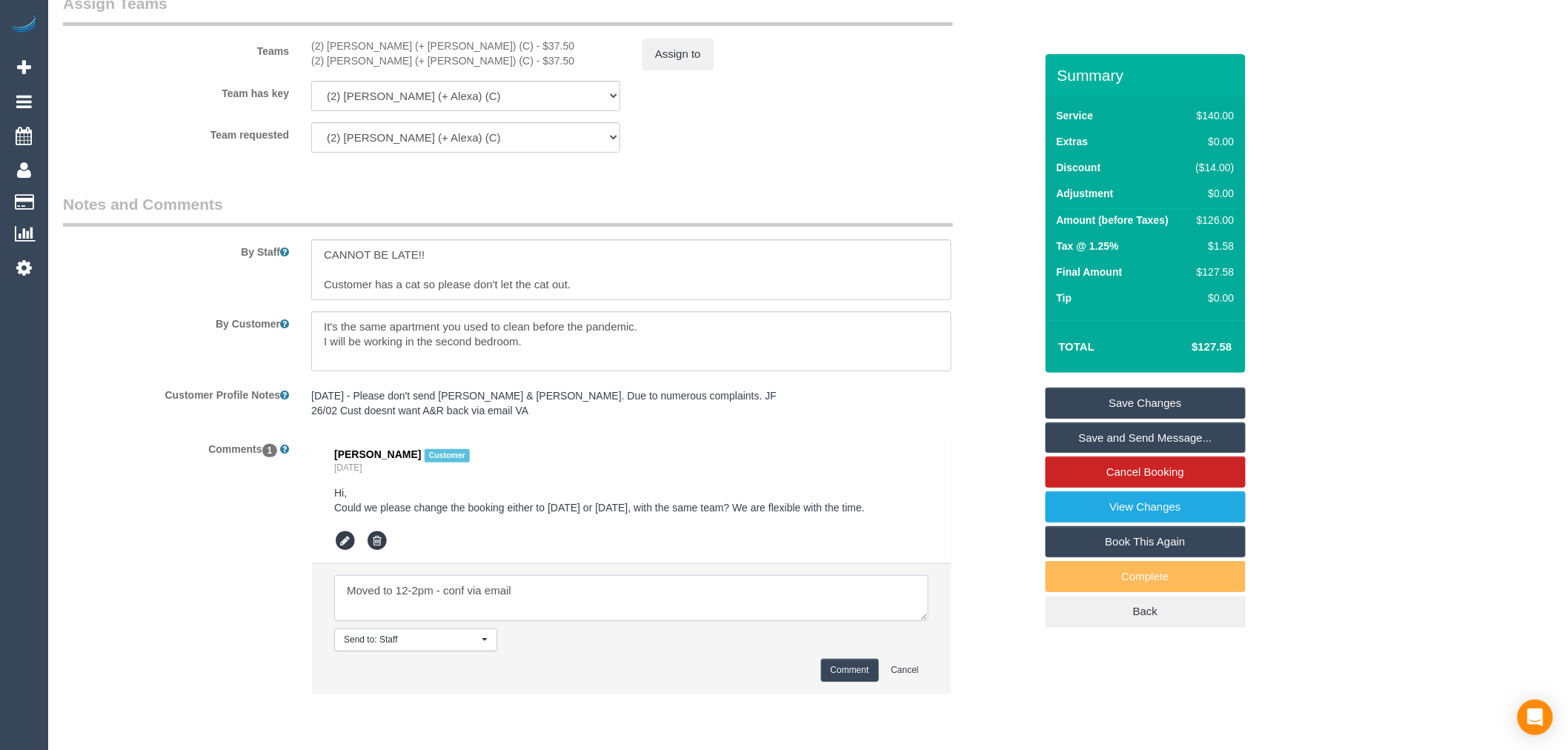
type textarea "Moved to 12-2pm - conf via email"
click at [876, 678] on button "Comment" at bounding box center [849, 670] width 57 height 23
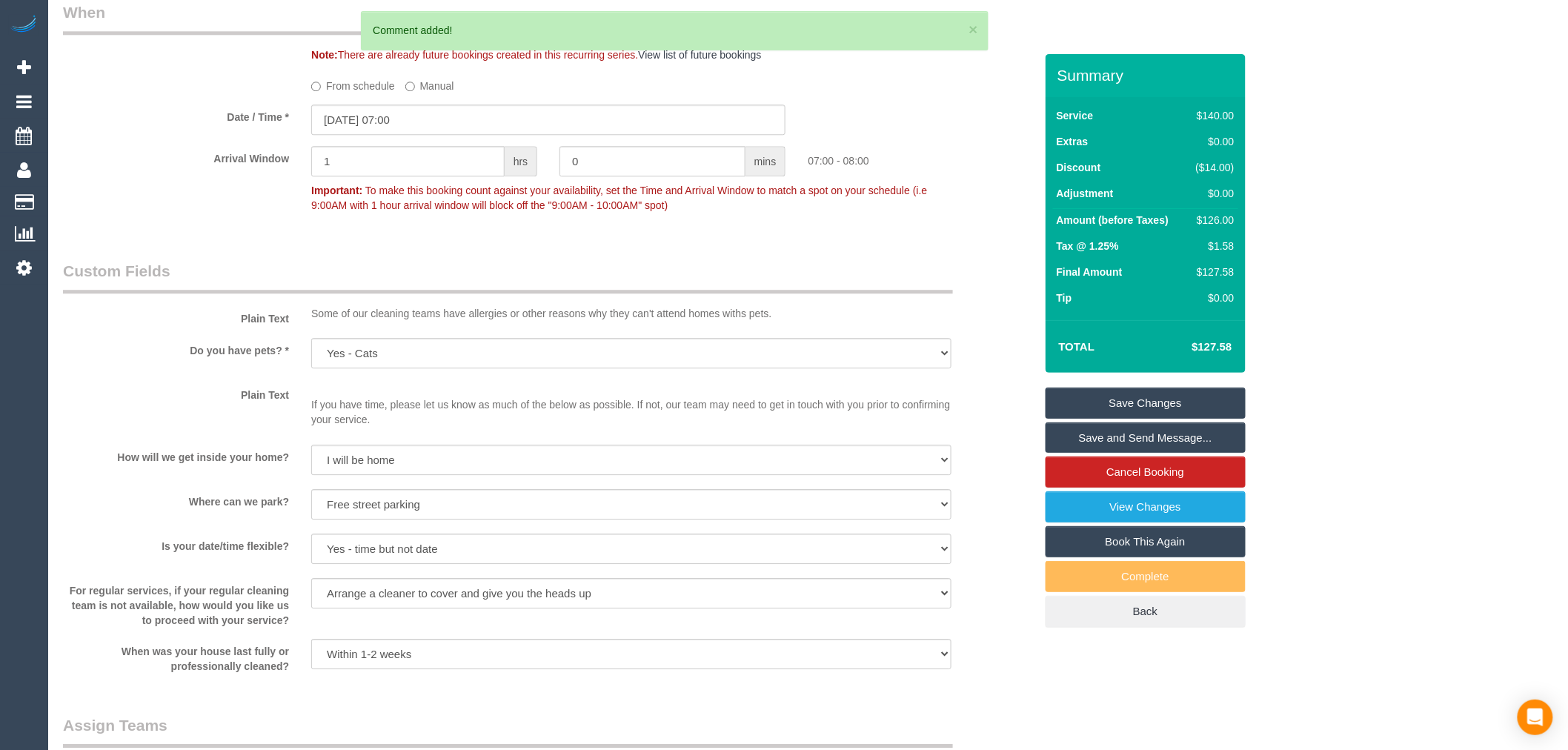
scroll to position [1386, 0]
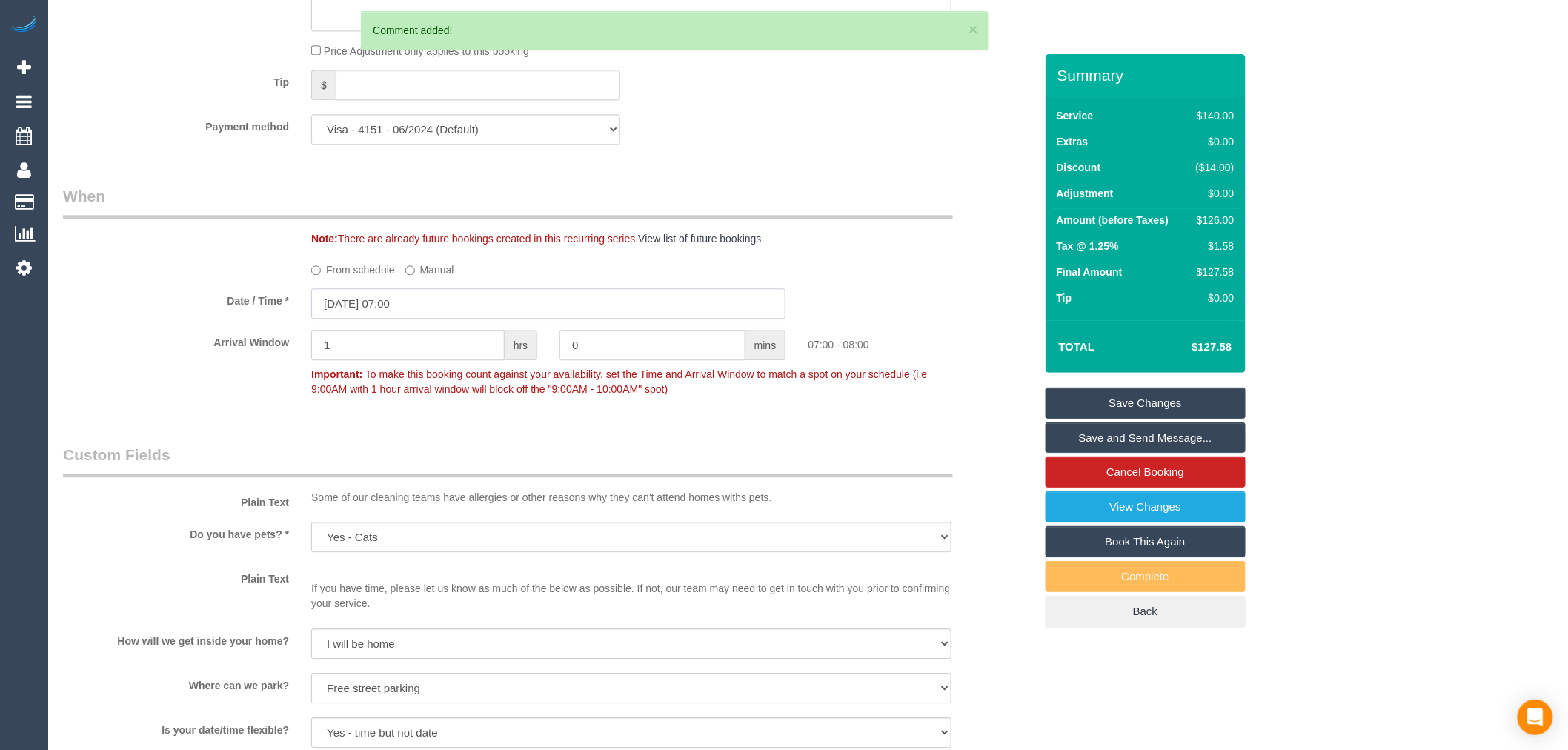
click at [417, 308] on input "07/10/2025 07:00" at bounding box center [548, 303] width 474 height 31
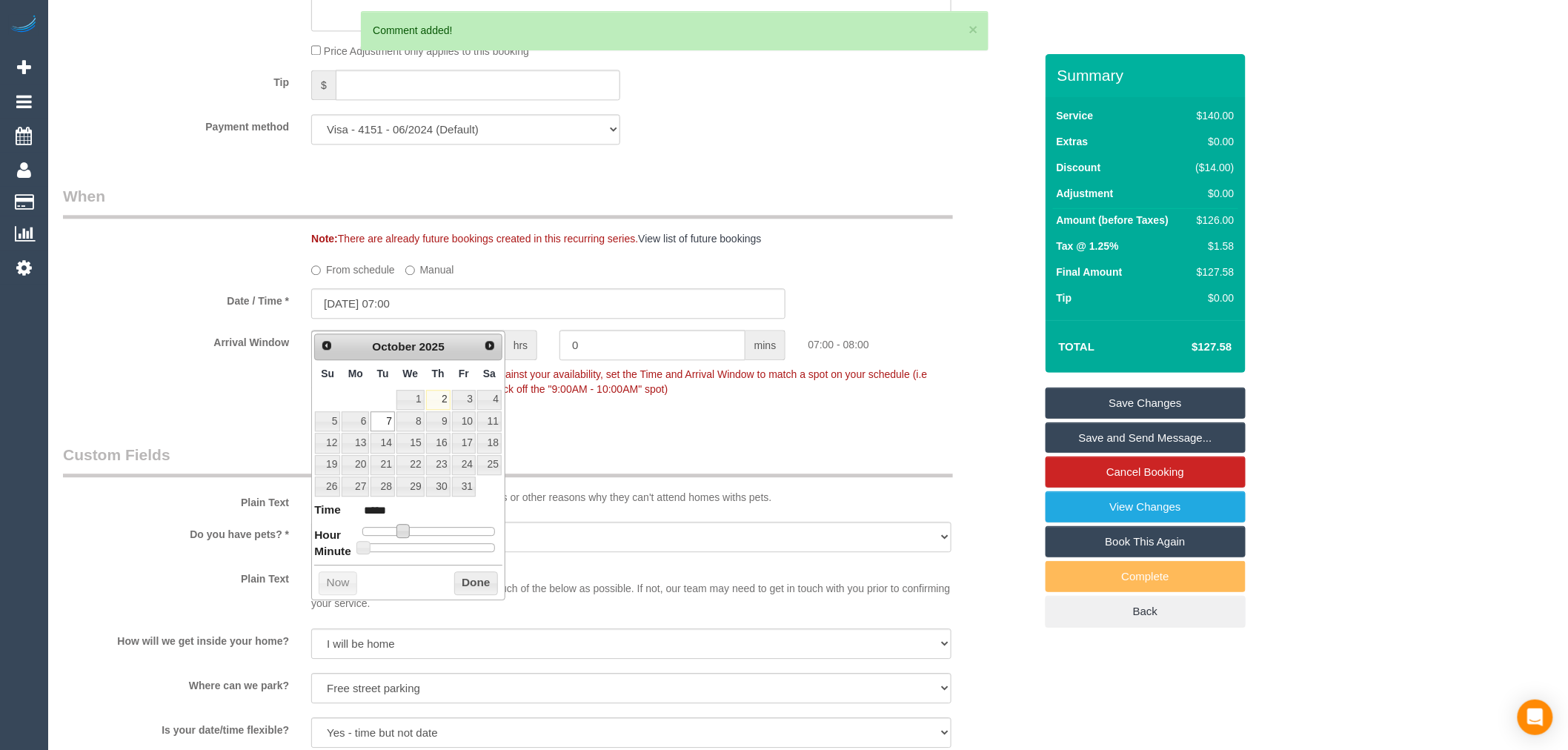
type input "07/10/2025 08:00"
type input "*****"
type input "07/10/2025 09:00"
type input "*****"
type input "07/10/2025 10:00"
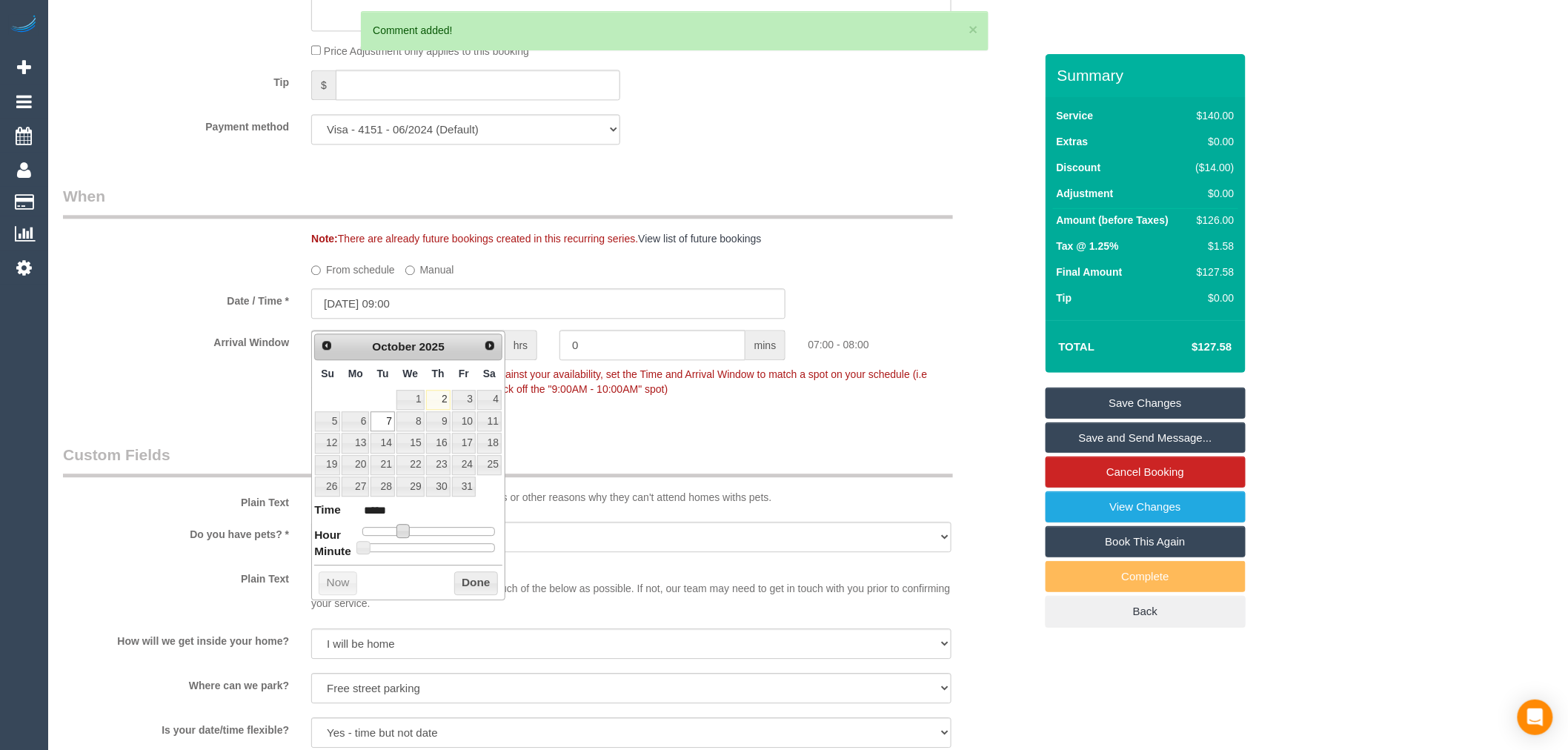
type input "*****"
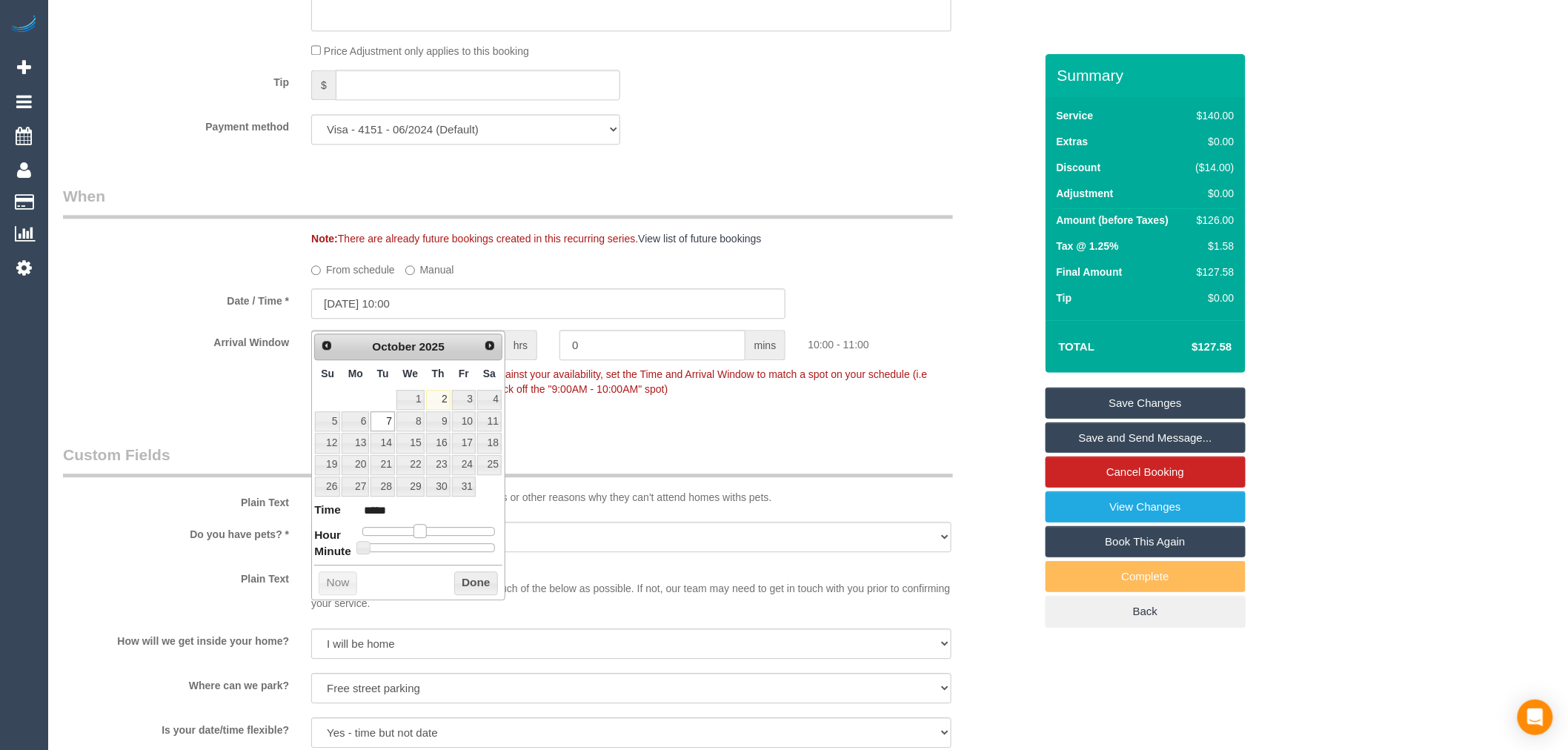
type input "07/10/2025 11:00"
type input "*****"
type input "07/10/2025 12:00"
type input "*****"
drag, startPoint x: 408, startPoint y: 528, endPoint x: 437, endPoint y: 534, distance: 29.6
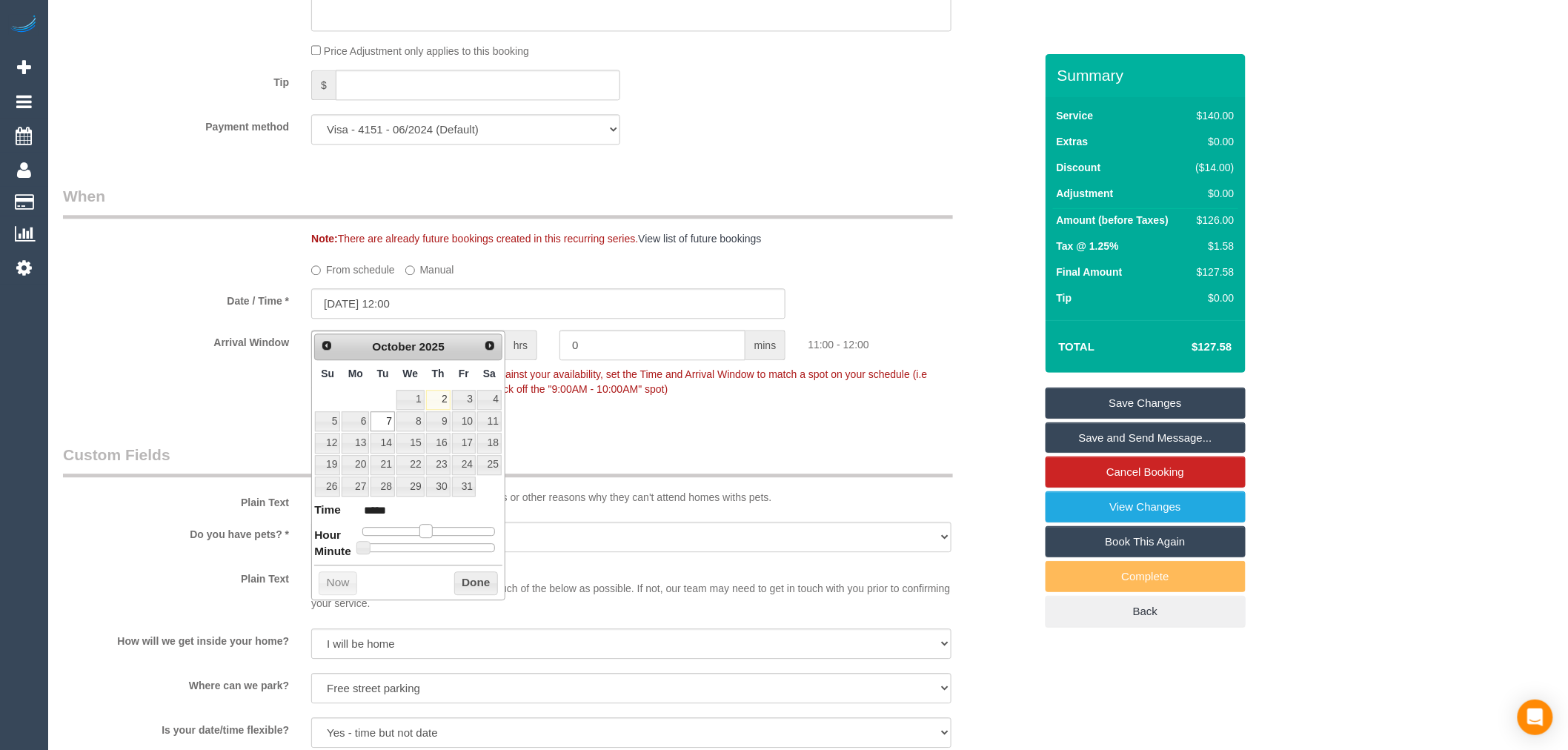
click at [433, 534] on span at bounding box center [426, 530] width 13 height 13
click at [478, 583] on button "Done" at bounding box center [476, 583] width 44 height 24
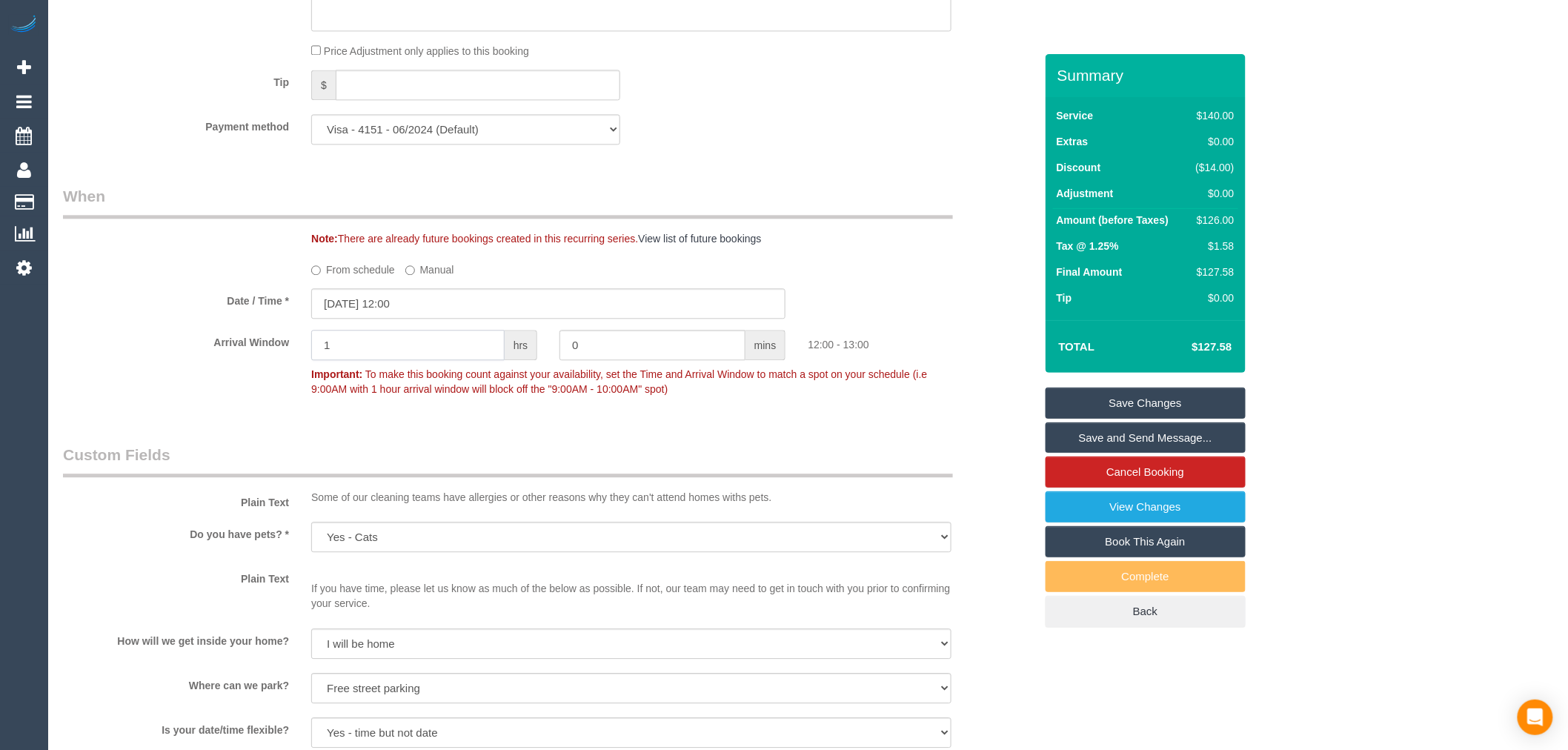
drag, startPoint x: 326, startPoint y: 356, endPoint x: 356, endPoint y: 360, distance: 30.3
click at [356, 360] on input "1" at bounding box center [408, 345] width 194 height 31
type input "2"
click at [149, 378] on div "Arrival Window 2 hrs 0 mins 12:00 - 14:00 Important: To make this booking count…" at bounding box center [548, 366] width 994 height 73
click at [1109, 408] on link "Save Changes" at bounding box center [1146, 403] width 200 height 31
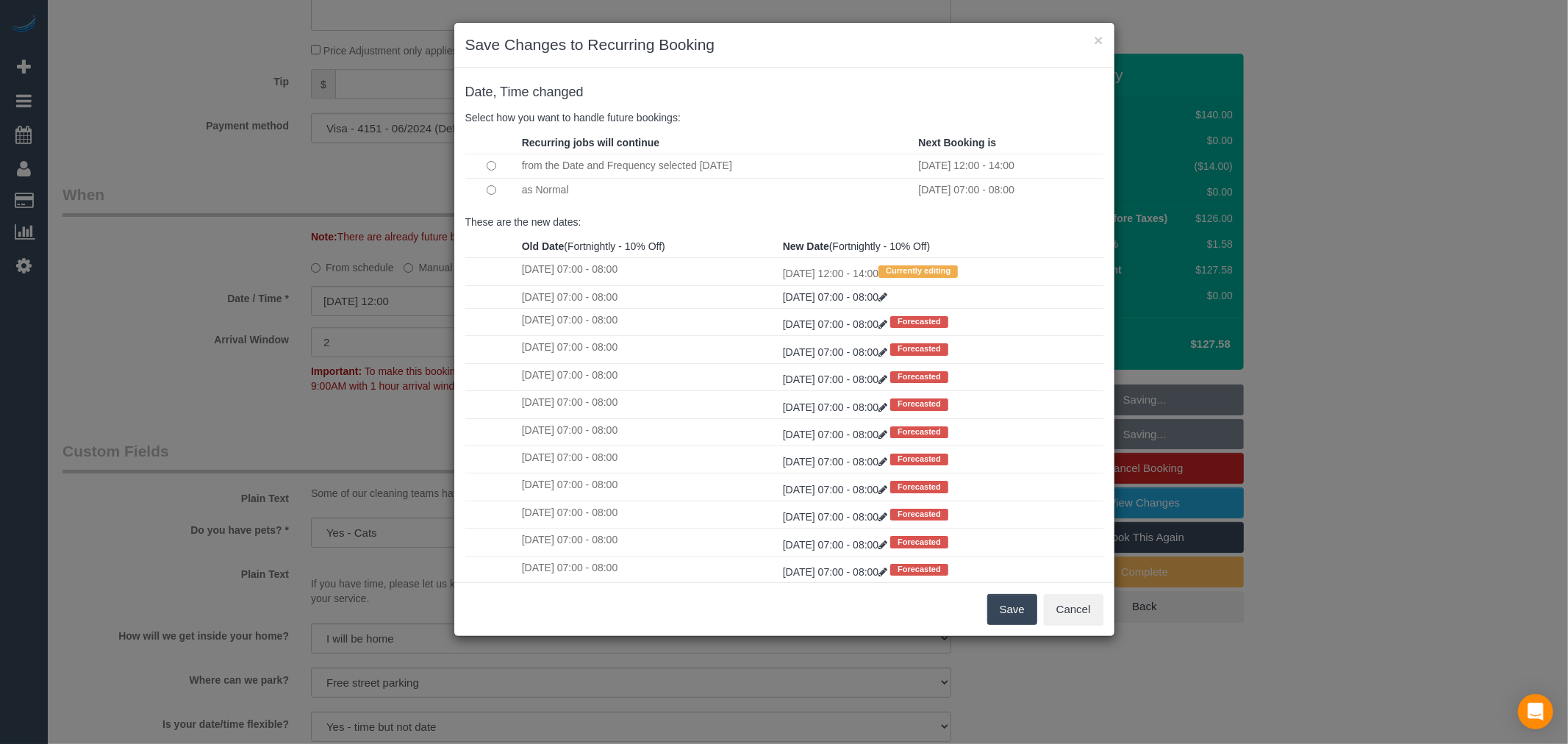
click at [1024, 608] on button "Save" at bounding box center [1012, 610] width 50 height 31
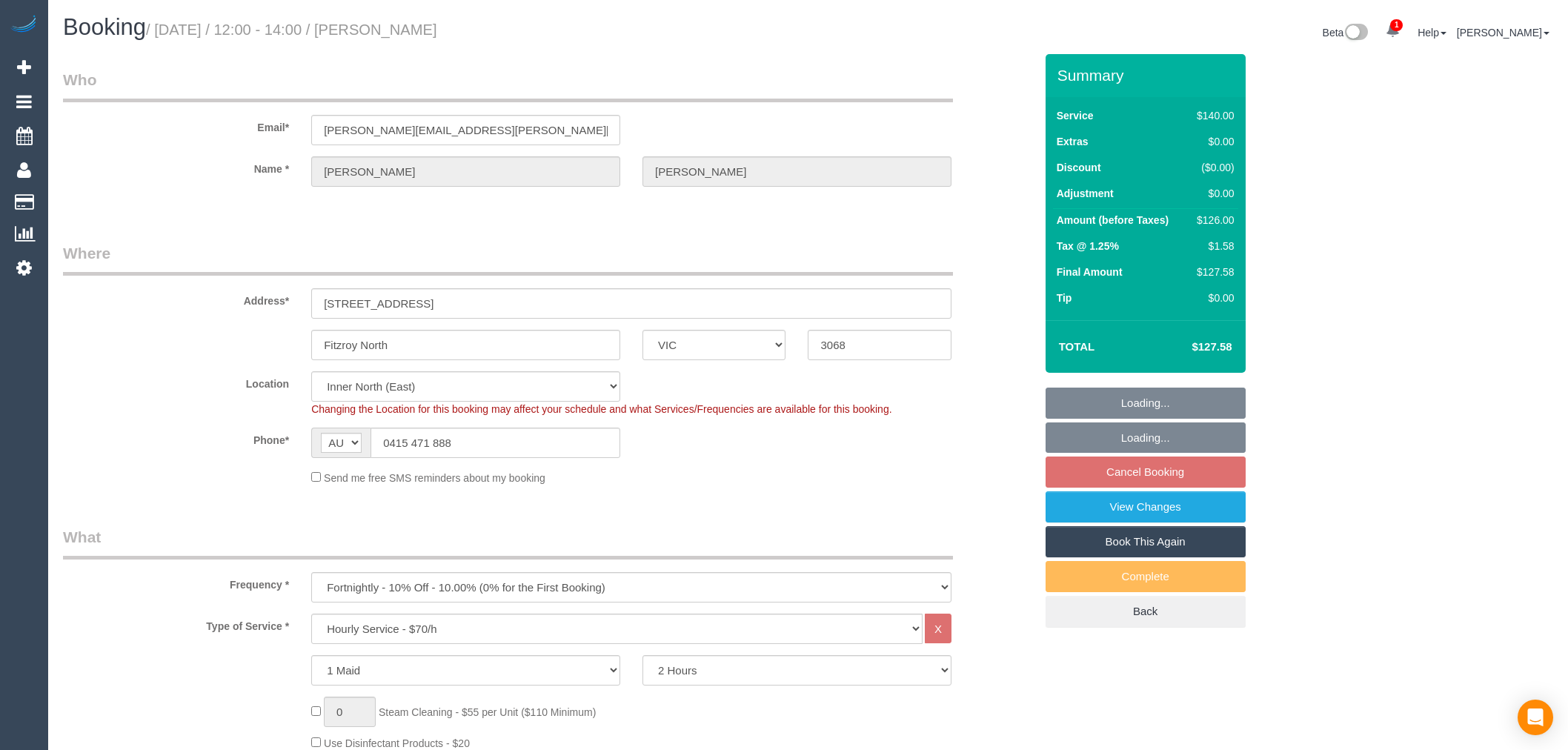
select select "VIC"
select select "number:29"
select select "number:14"
select select "number:19"
select select "number:24"
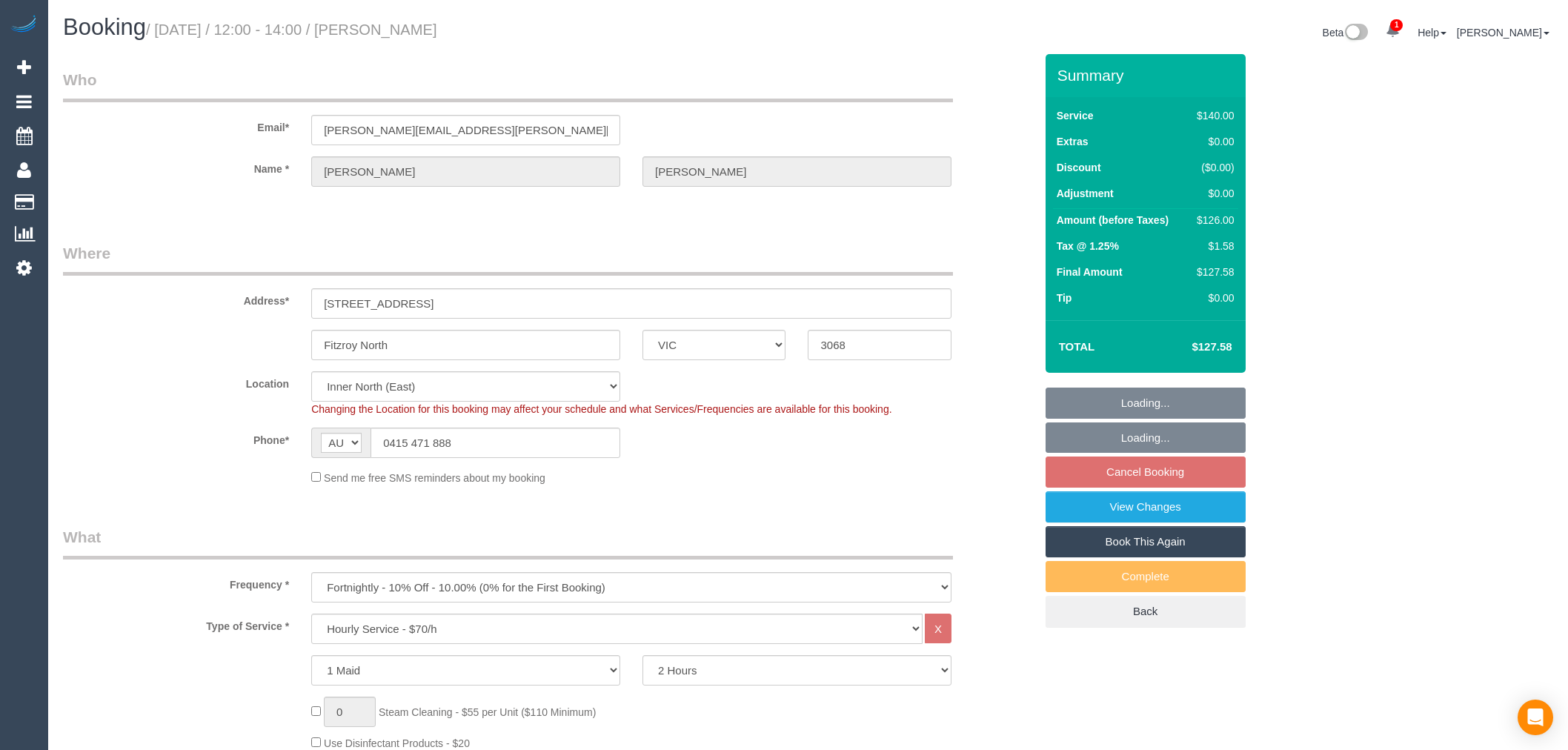
select select "number:34"
select select "number:11"
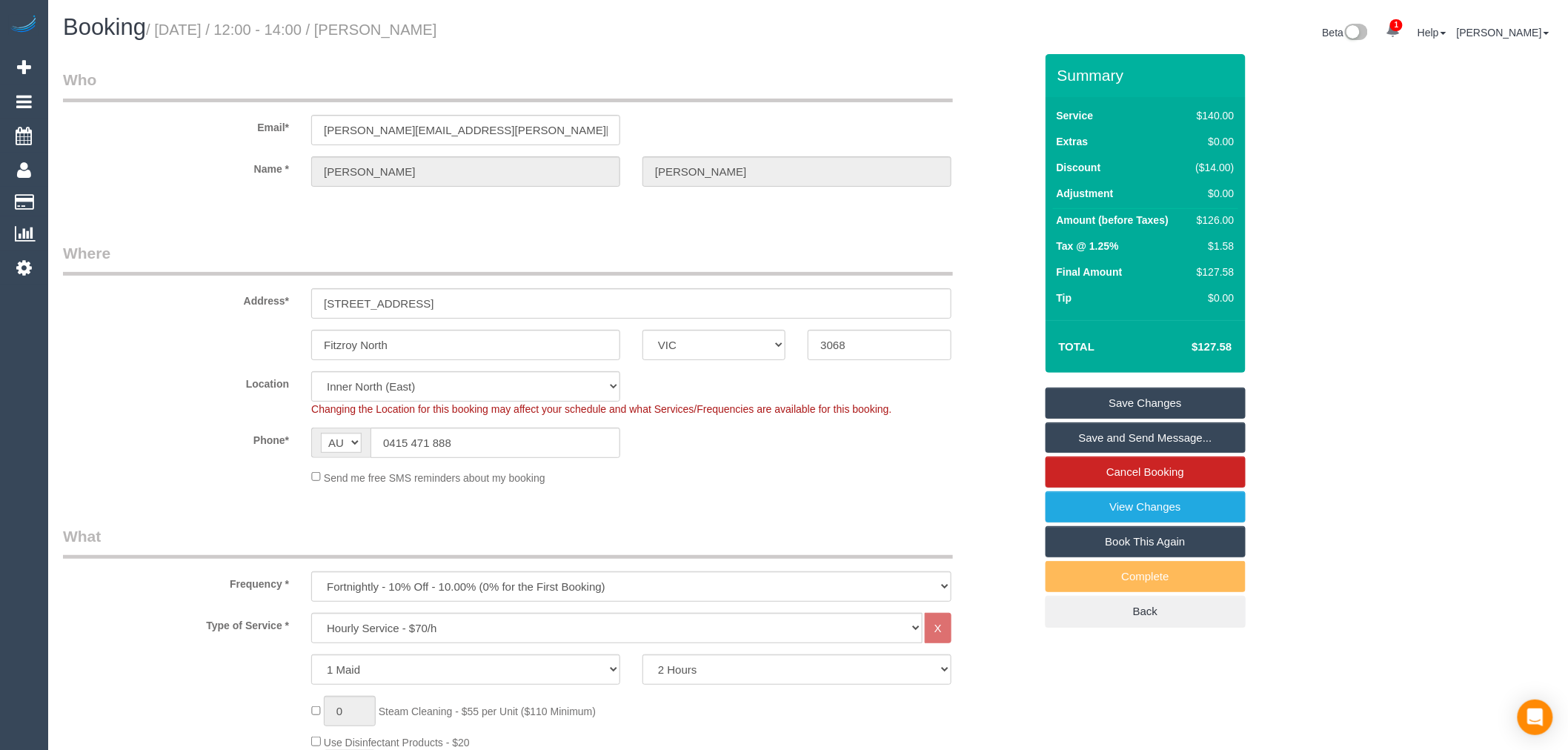
drag, startPoint x: 1186, startPoint y: 442, endPoint x: 822, endPoint y: 95, distance: 502.9
click at [1186, 442] on link "Save and Send Message..." at bounding box center [1146, 438] width 200 height 31
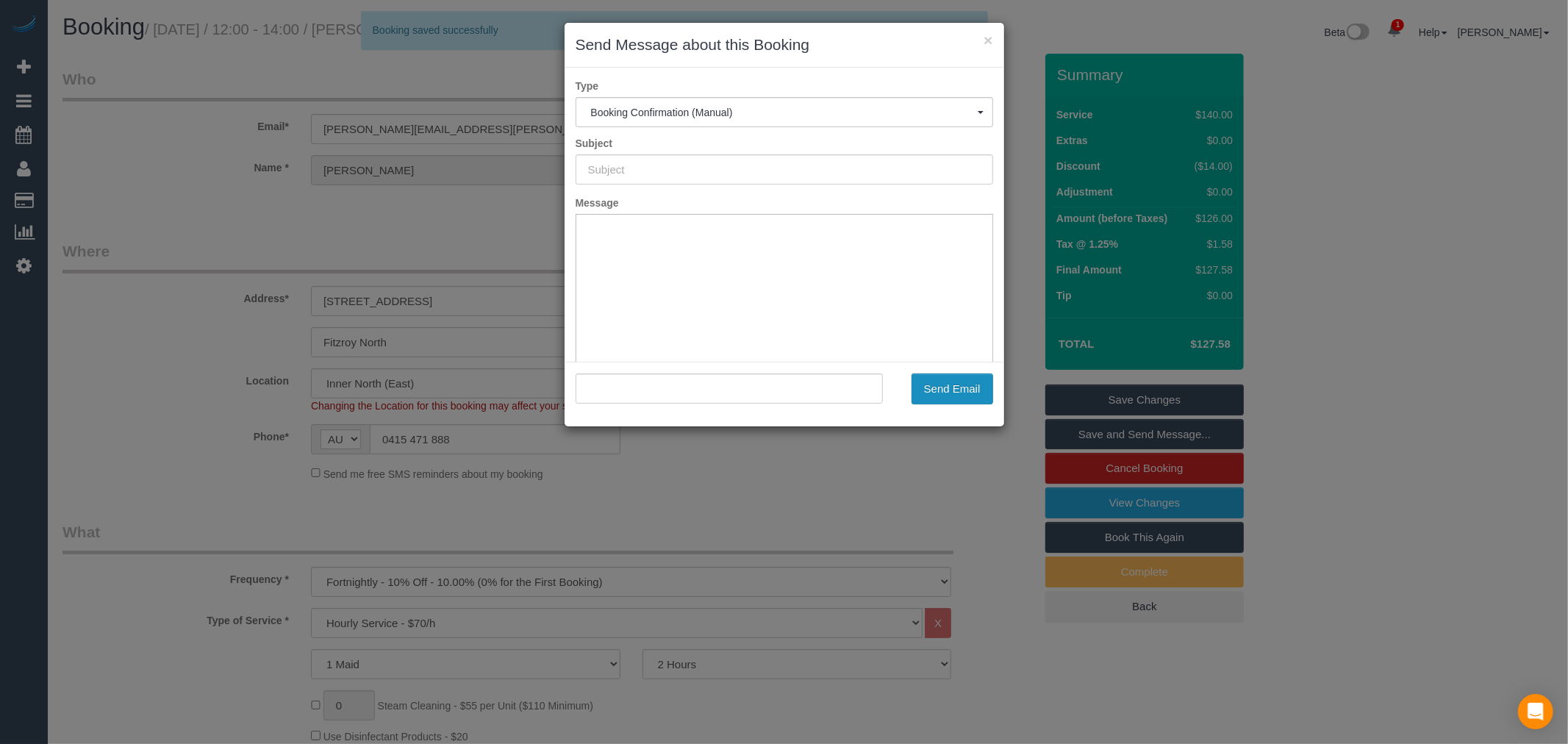
click at [976, 390] on button "Send Email" at bounding box center [952, 389] width 82 height 31
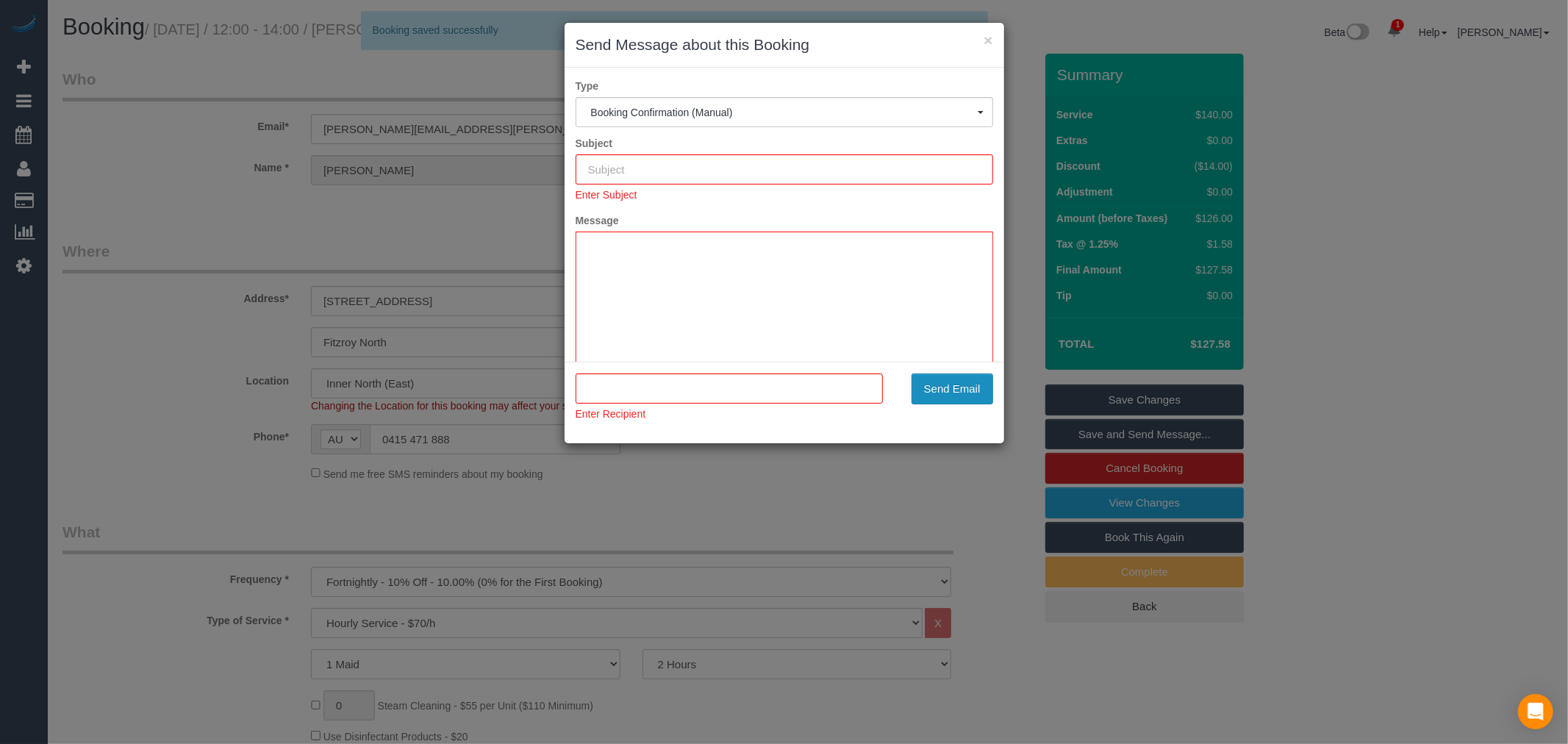
type input "Booking Confirmed"
type input ""Nicolas Senechal" <nicolas@senechal.me>"
click at [963, 391] on button "Send Email" at bounding box center [952, 389] width 82 height 31
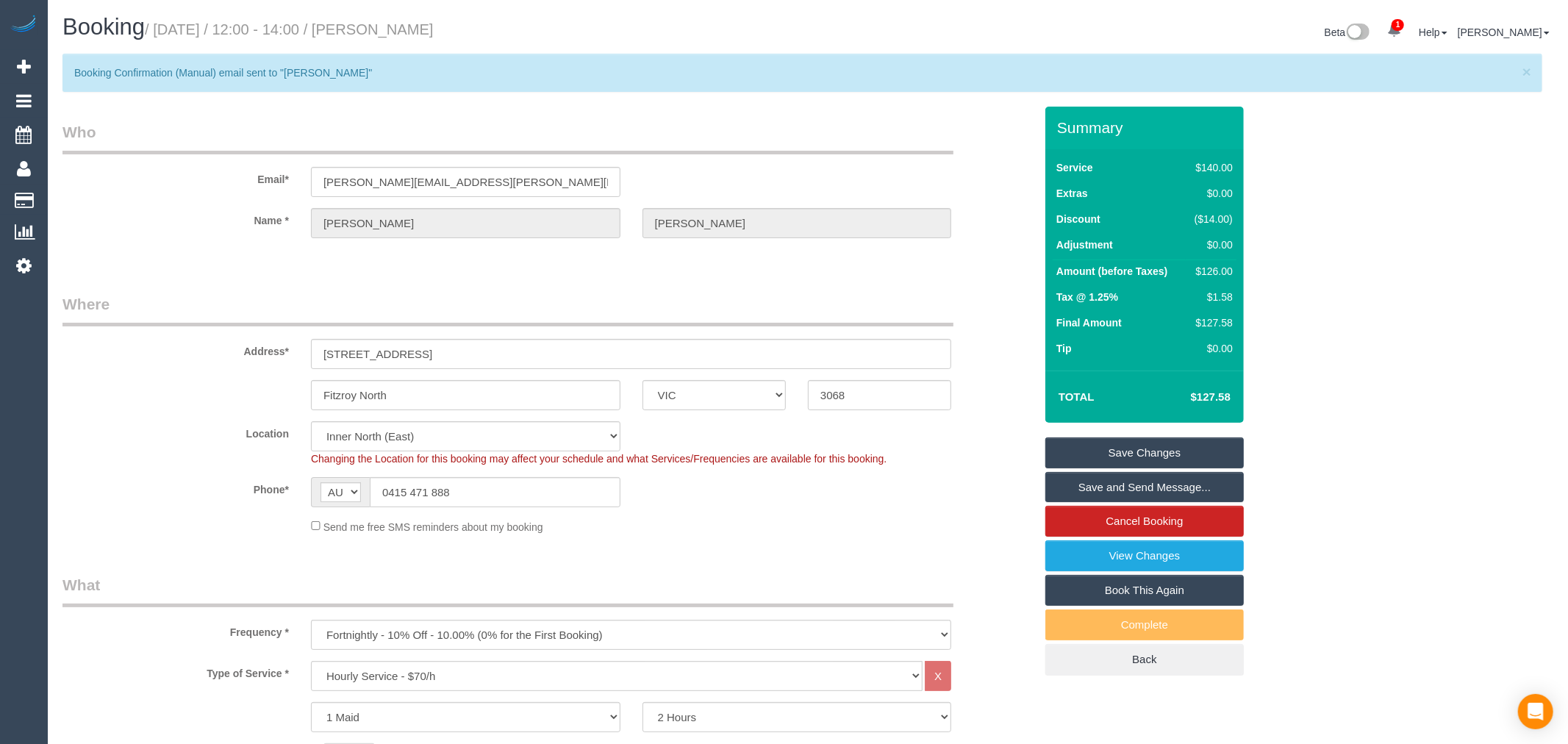
click at [953, 325] on div ""Nicolas Senechal" <nicolas@senechal.me> Send Email" at bounding box center [784, 292] width 439 height 65
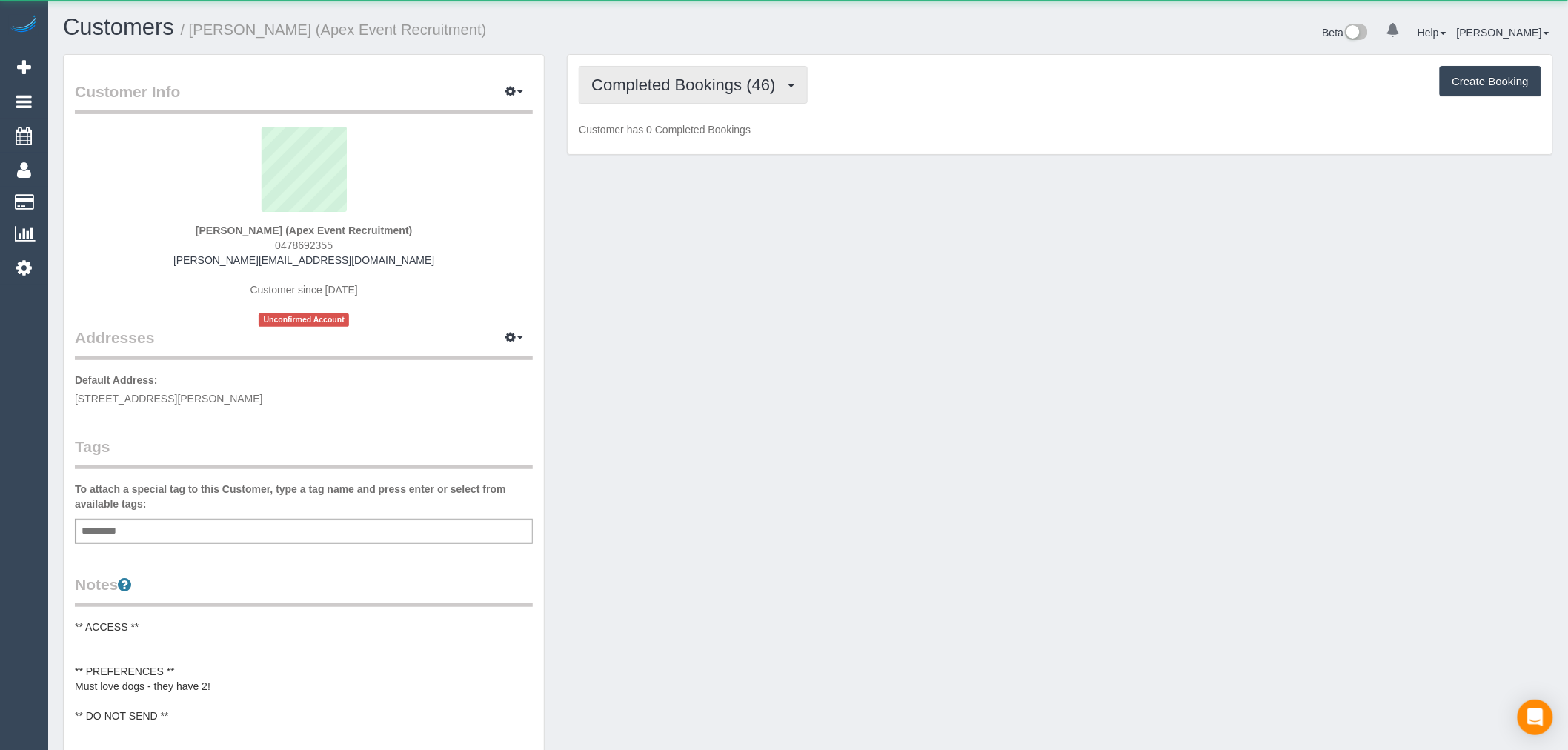
click at [690, 93] on span "Completed Bookings (46)" at bounding box center [686, 85] width 191 height 19
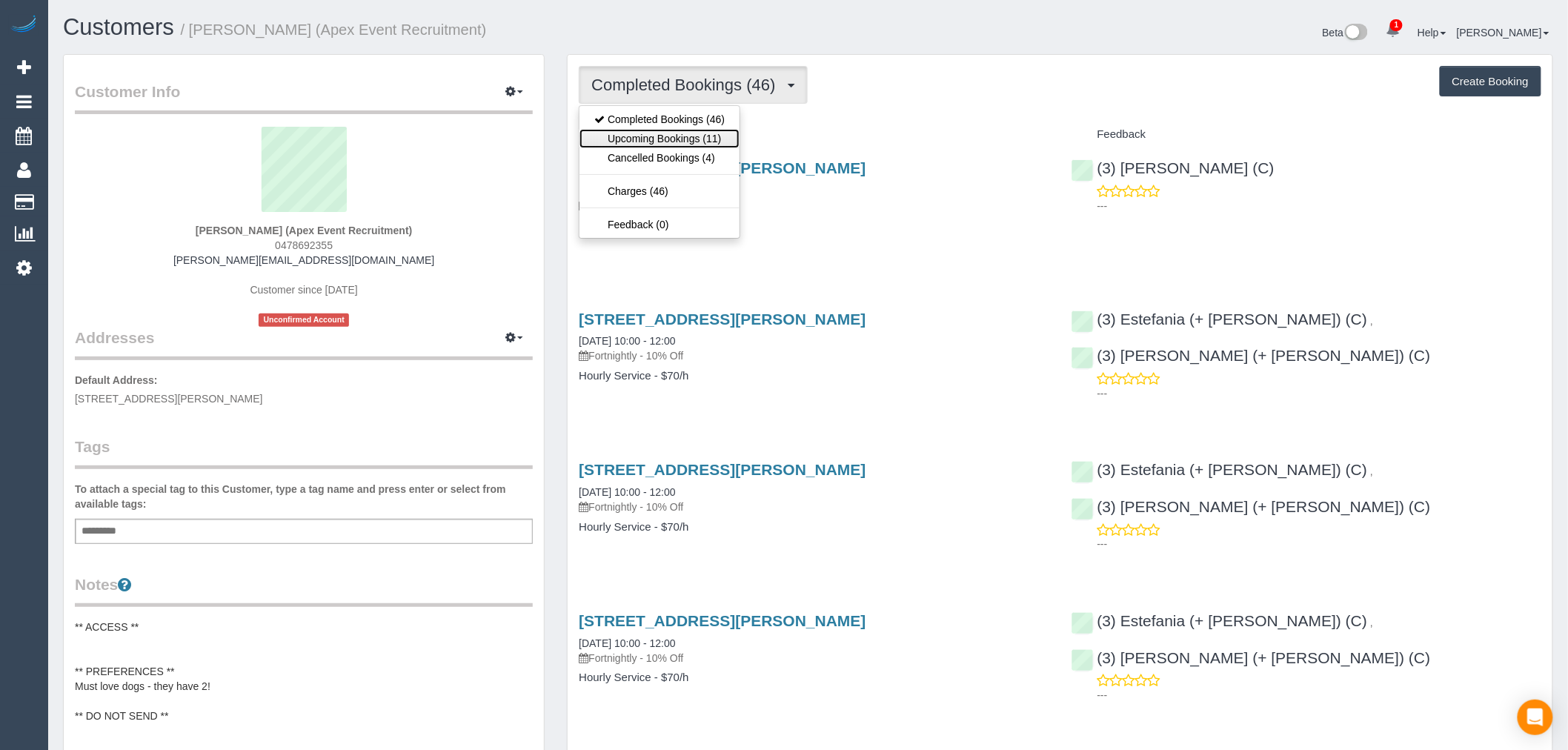
click at [696, 135] on link "Upcoming Bookings (11)" at bounding box center [659, 139] width 160 height 19
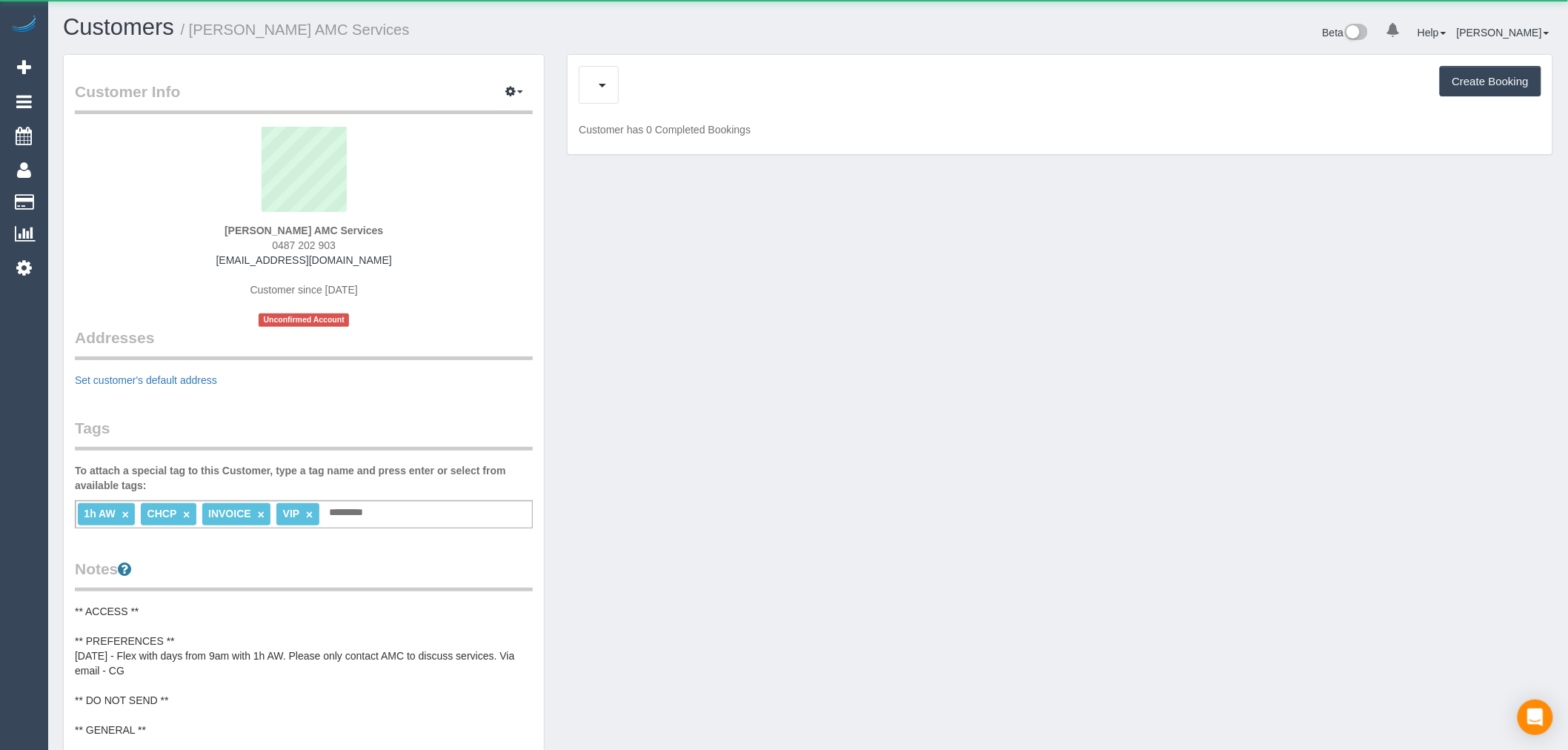
click at [782, 84] on div "Upcoming Bookings (11) Charges (2) Feedback (0) Create Booking" at bounding box center [1059, 85] width 962 height 38
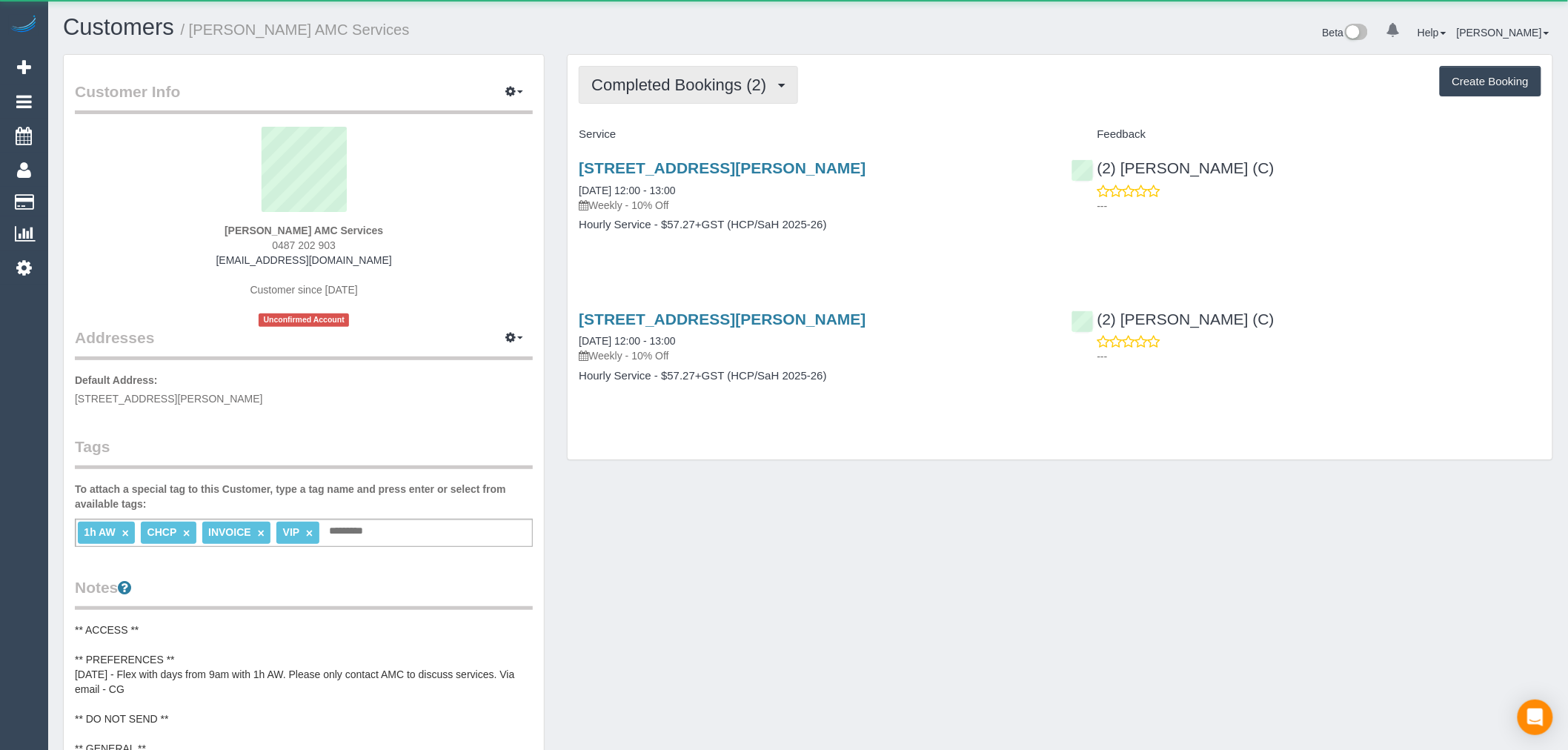
click at [773, 86] on span "Completed Bookings (2)" at bounding box center [682, 85] width 183 height 19
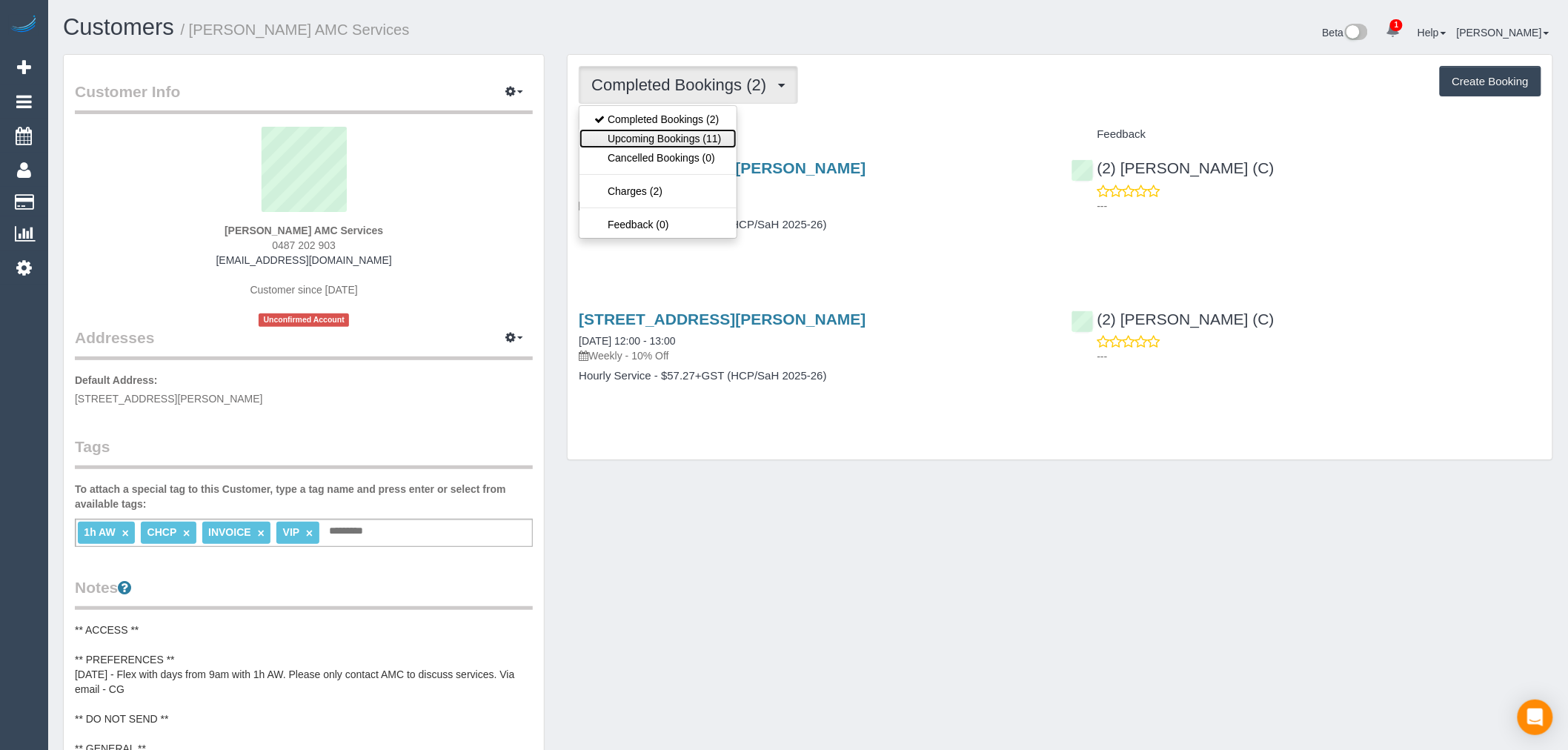
click at [702, 136] on link "Upcoming Bookings (11)" at bounding box center [657, 139] width 157 height 19
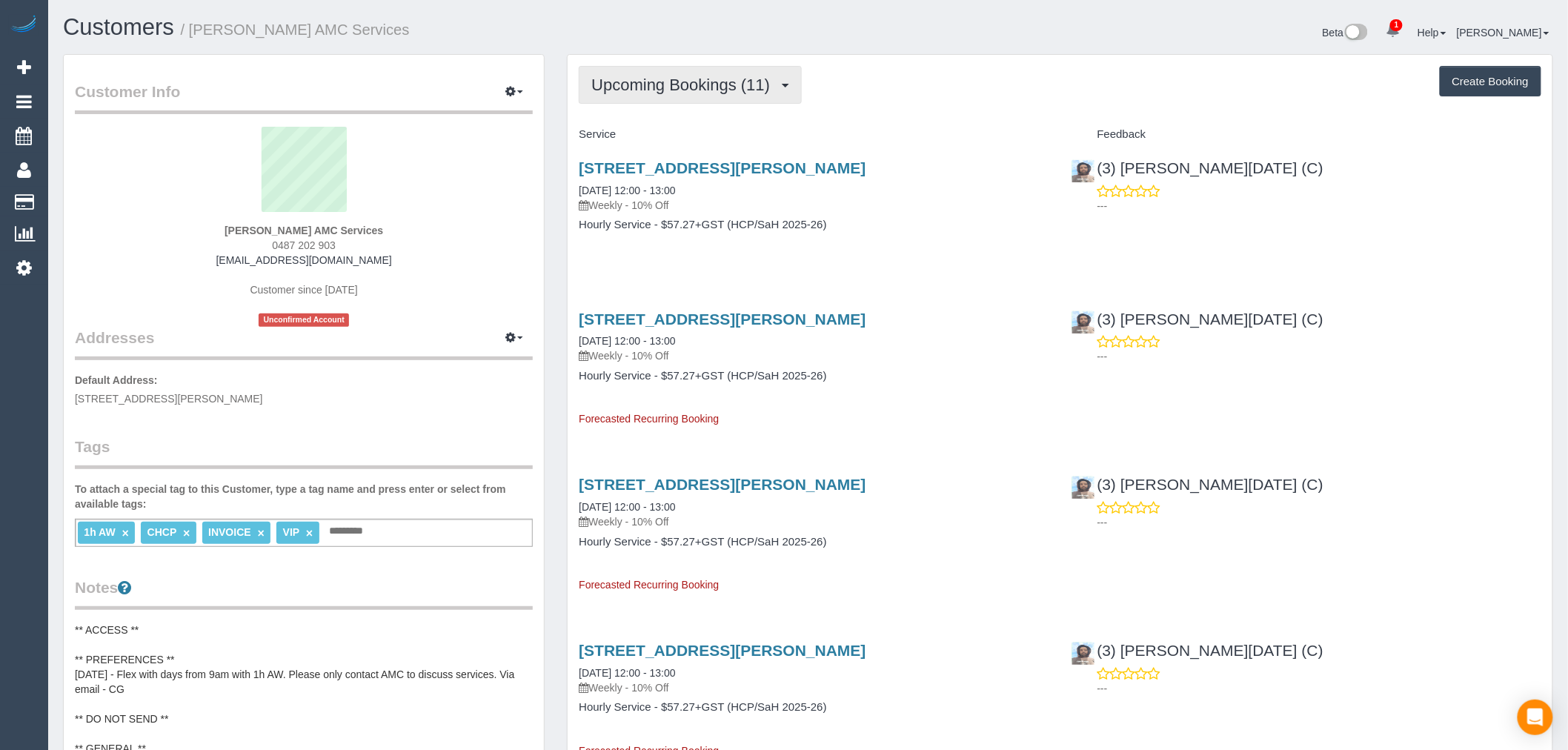
click at [770, 79] on span "Upcoming Bookings (11)" at bounding box center [684, 85] width 186 height 19
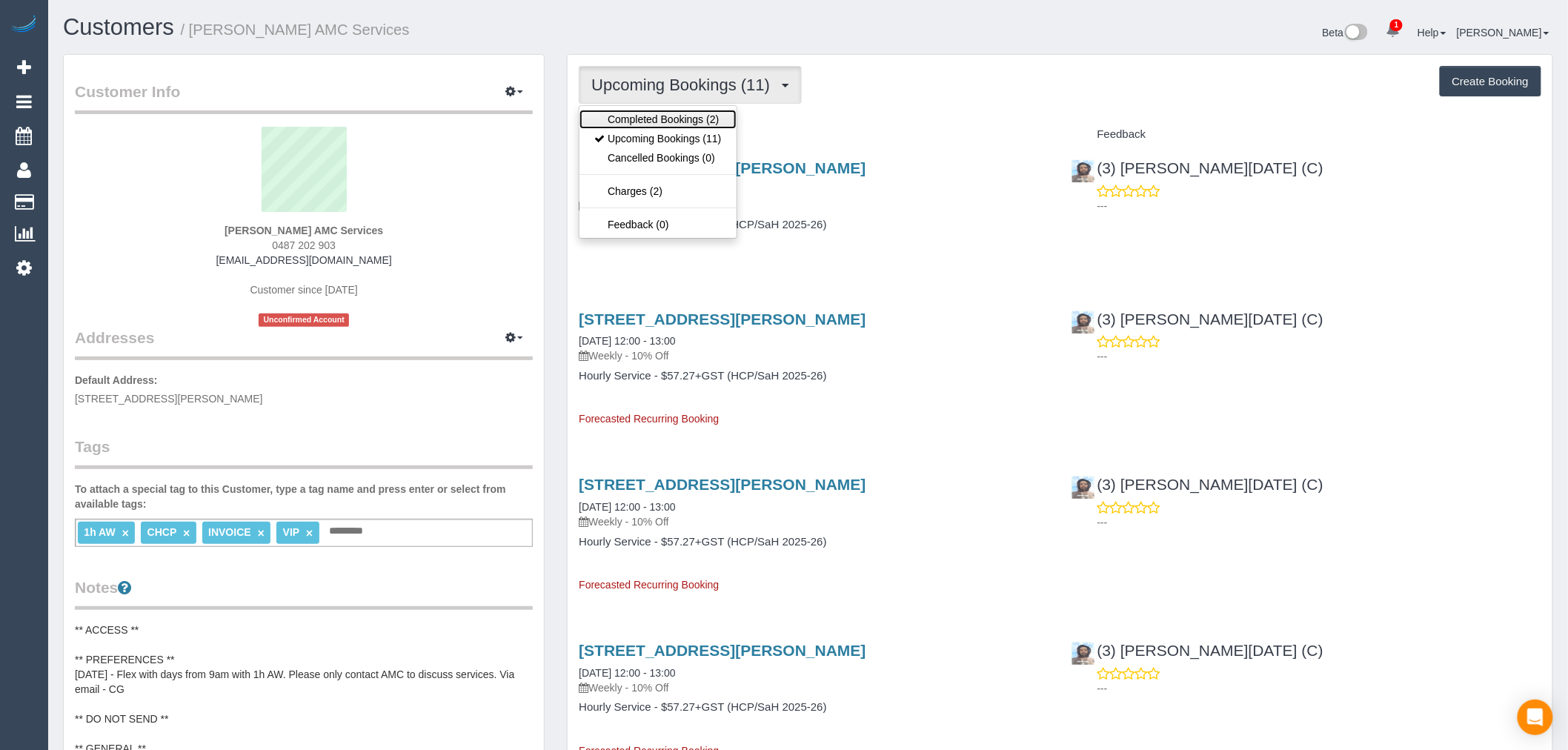
click at [721, 120] on link "Completed Bookings (2)" at bounding box center [657, 119] width 157 height 19
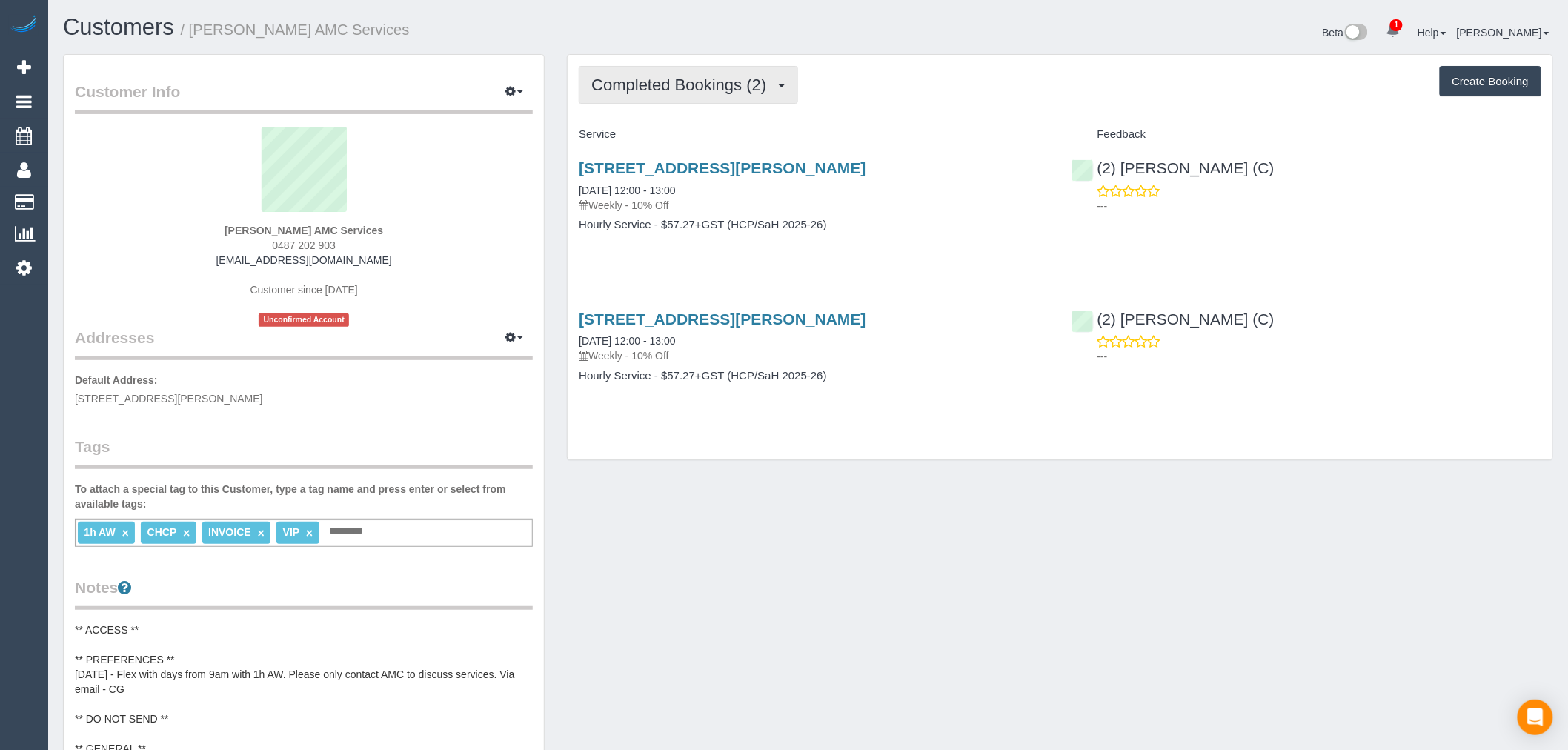
click at [744, 87] on span "Completed Bookings (2)" at bounding box center [682, 85] width 183 height 19
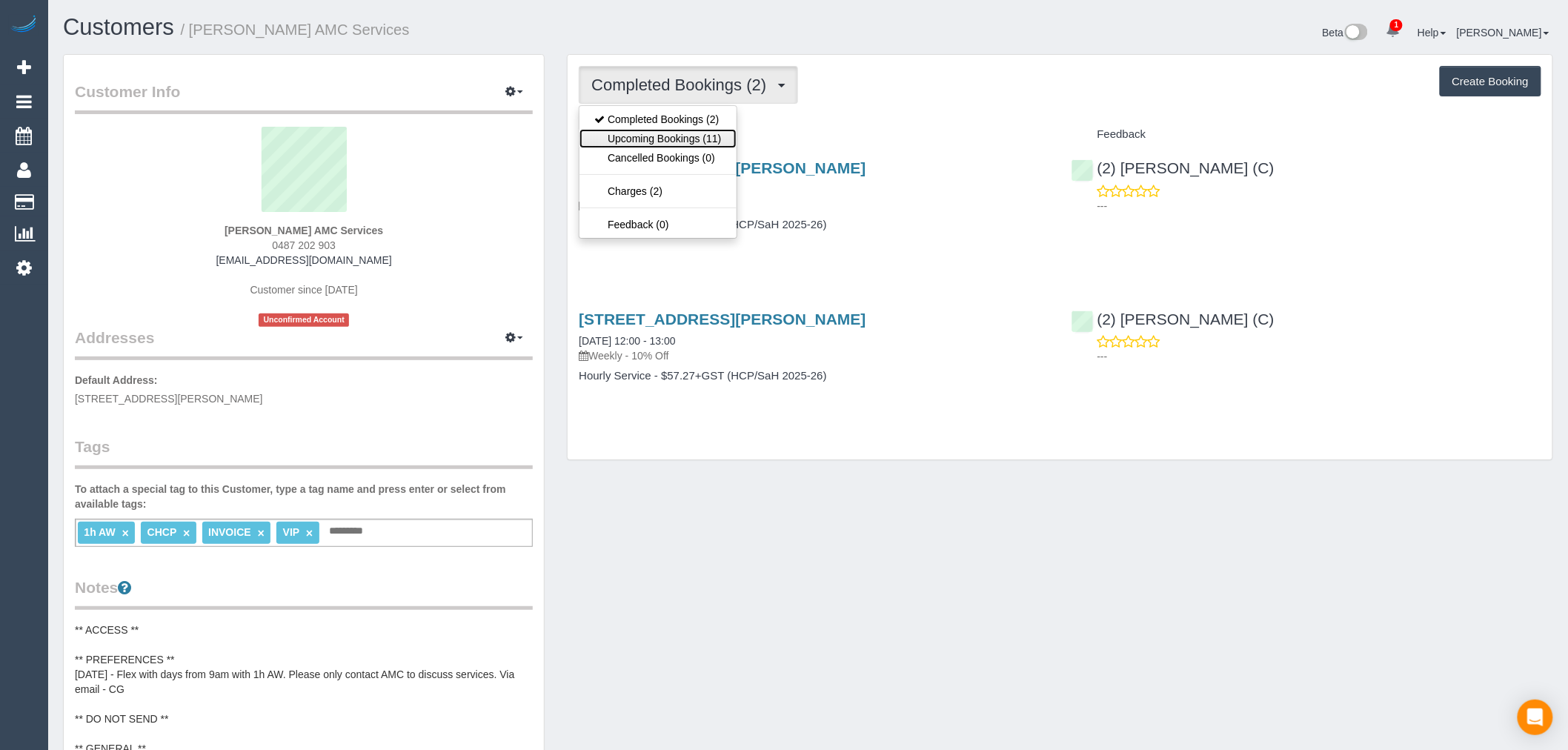
click at [730, 133] on link "Upcoming Bookings (11)" at bounding box center [657, 139] width 157 height 19
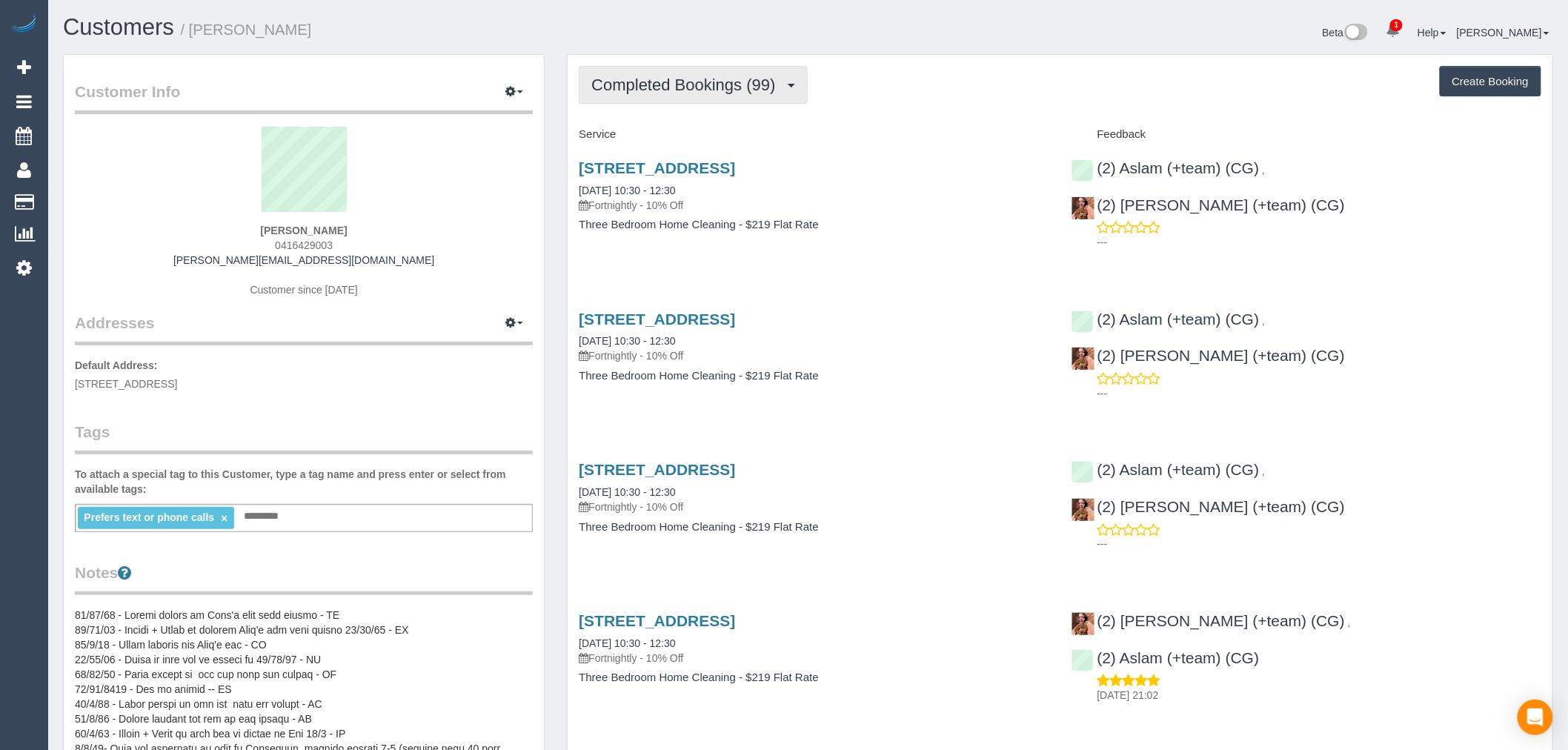
click at [719, 83] on span "Completed Bookings (99)" at bounding box center [686, 85] width 191 height 19
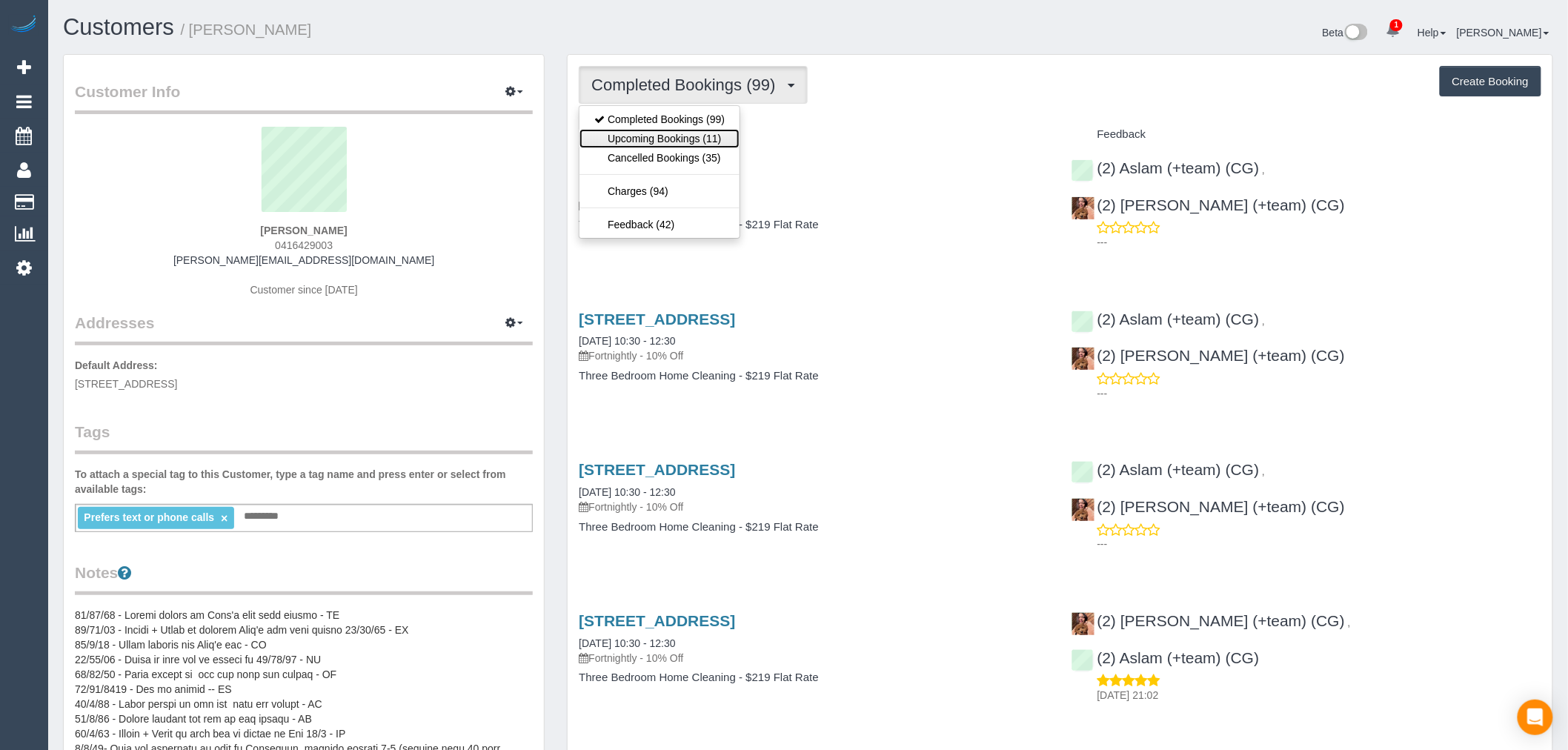
click at [708, 144] on link "Upcoming Bookings (11)" at bounding box center [659, 139] width 160 height 19
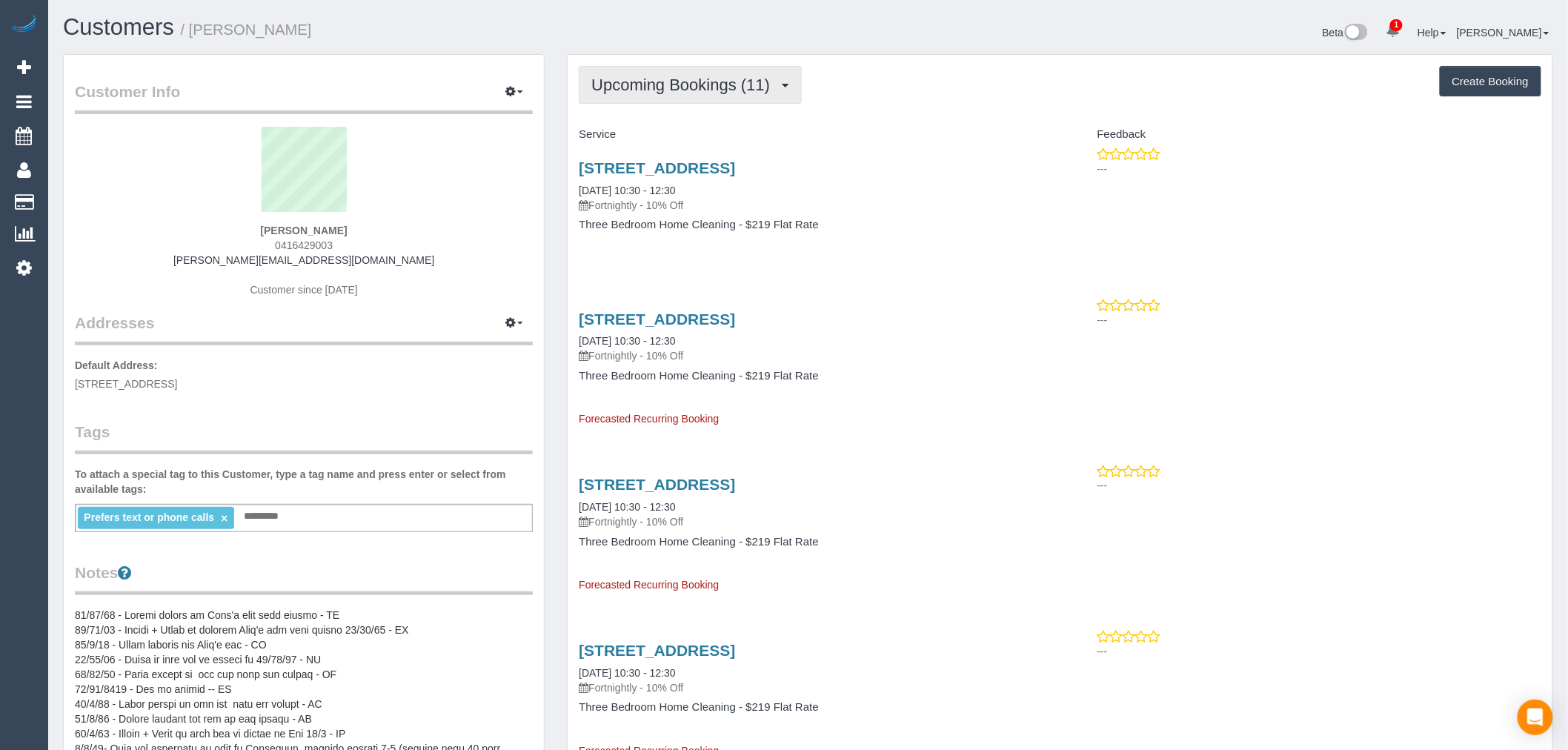
click at [748, 90] on span "Upcoming Bookings (11)" at bounding box center [684, 85] width 186 height 19
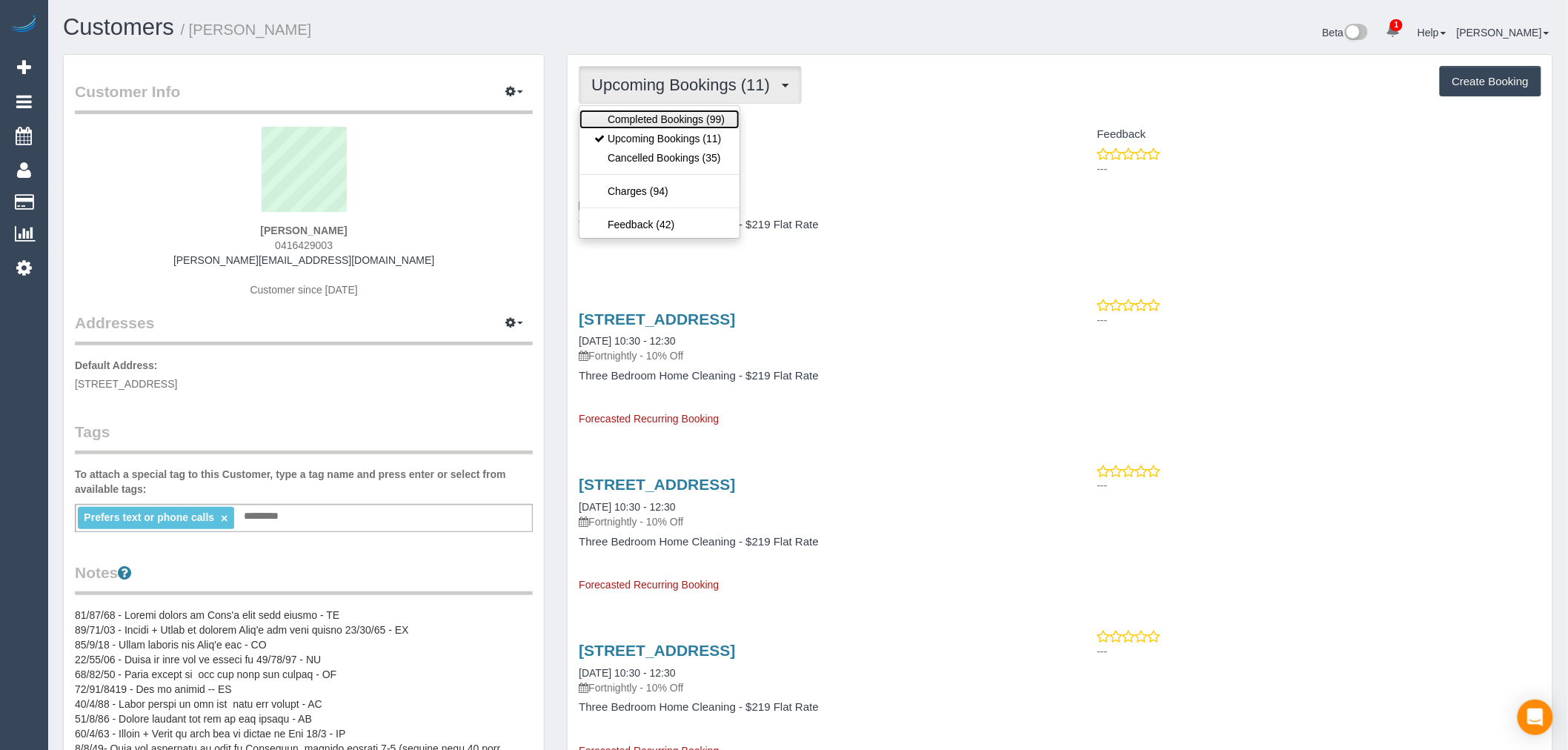
click at [720, 112] on link "Completed Bookings (99)" at bounding box center [659, 119] width 160 height 19
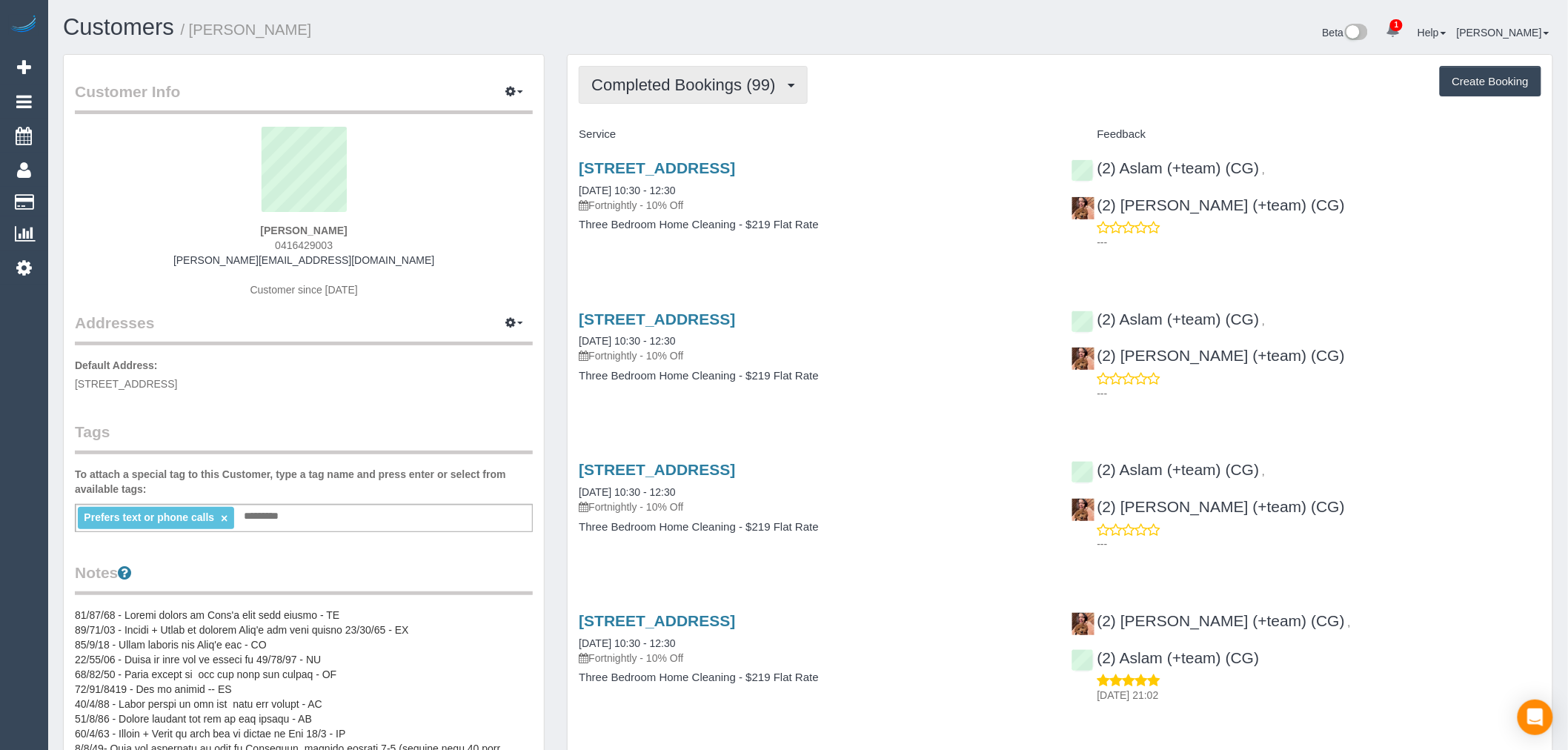
click at [783, 100] on button "Completed Bookings (99)" at bounding box center [692, 85] width 228 height 38
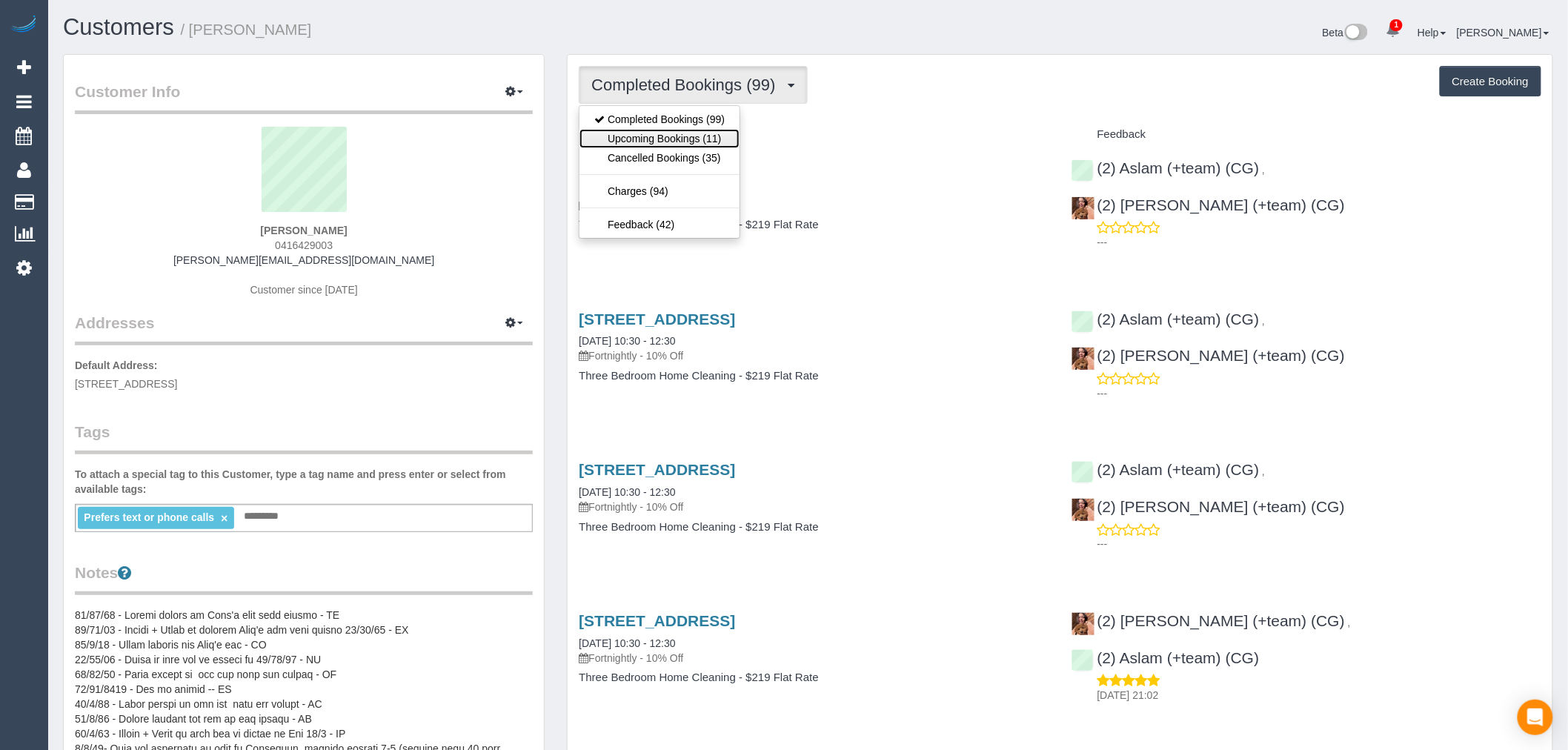
click at [728, 145] on link "Upcoming Bookings (11)" at bounding box center [659, 139] width 160 height 19
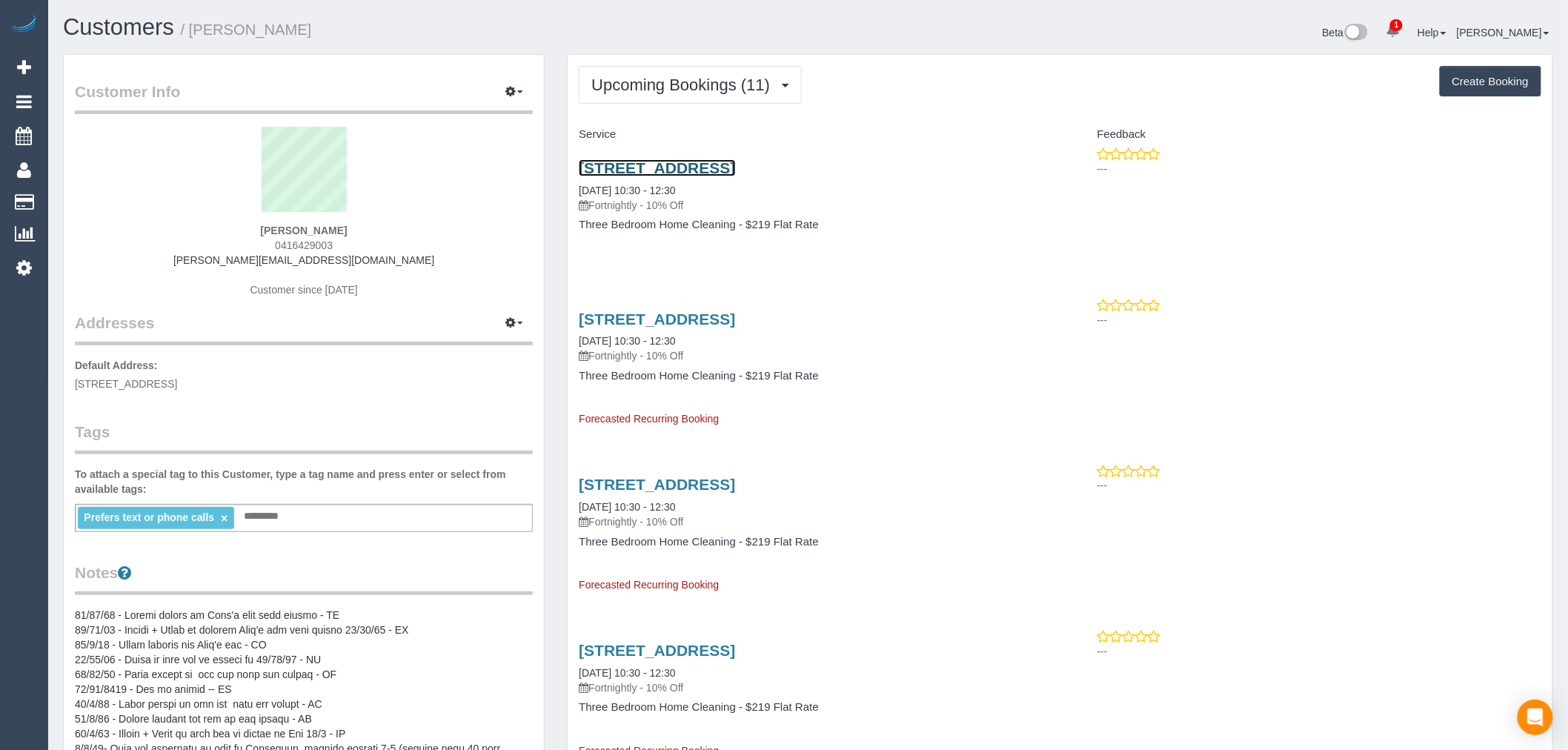
click at [735, 174] on link "52a Leinster Grove, Thornbury, VIC 3071" at bounding box center [656, 168] width 157 height 17
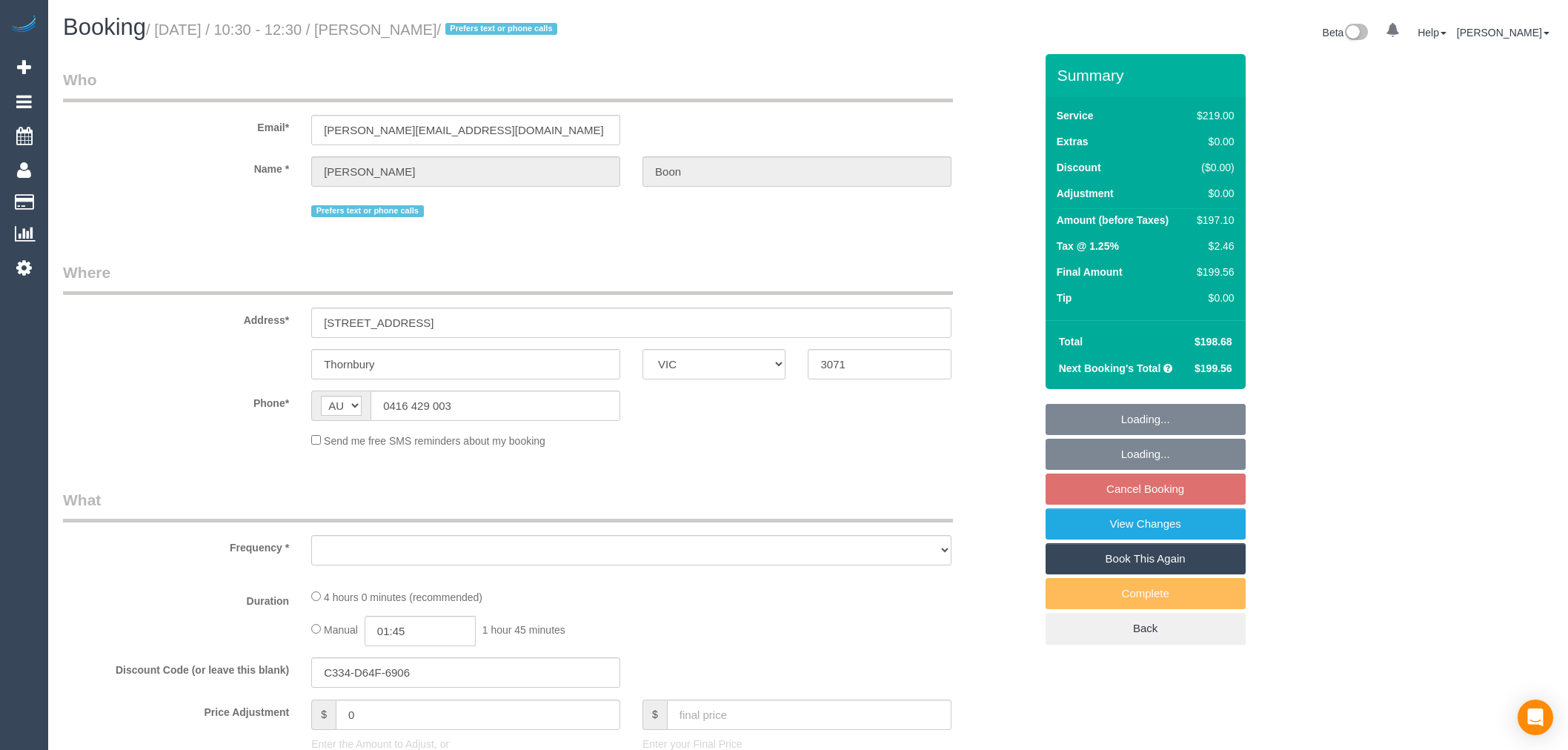
select select "VIC"
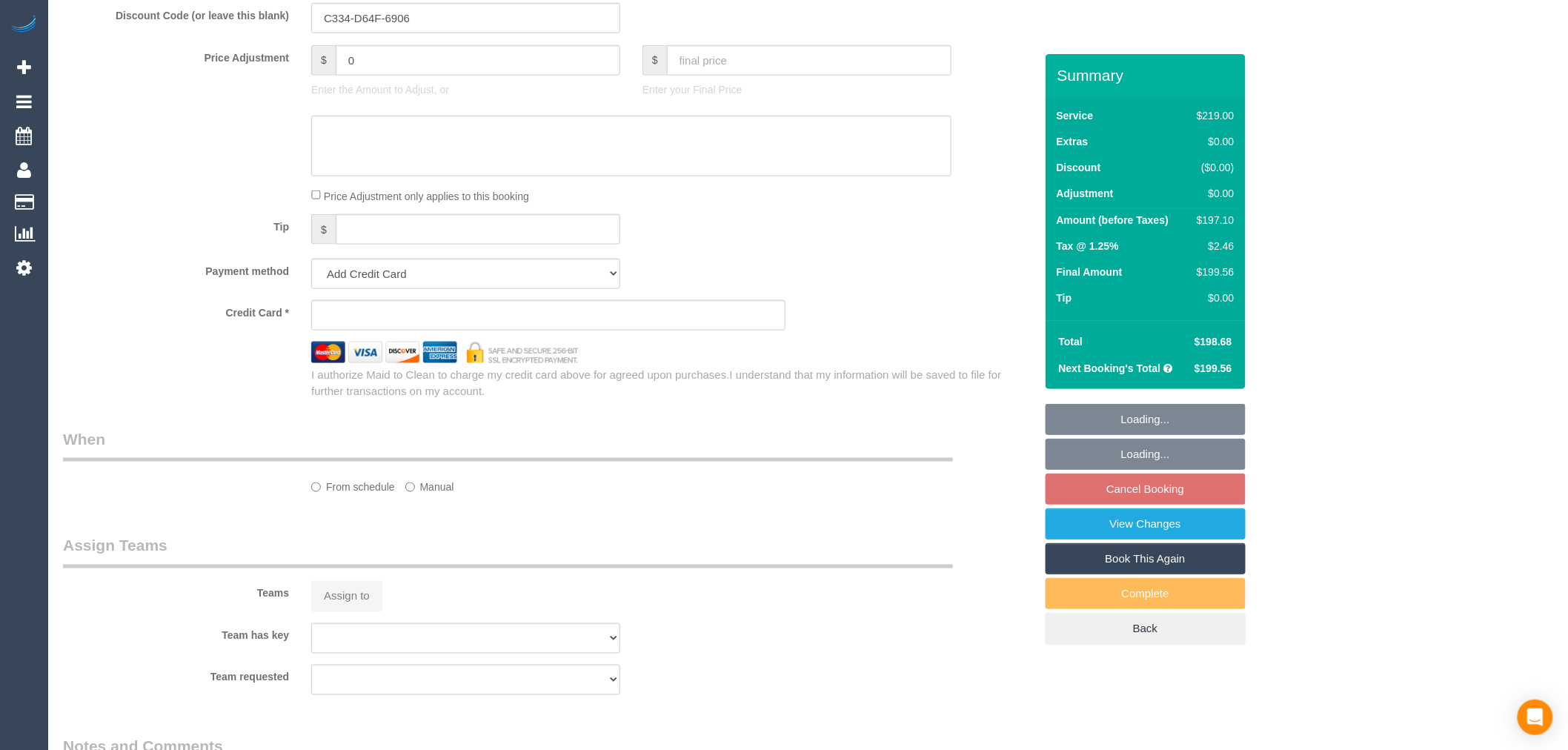
select select "object:587"
select select "string:stripe-pm_1Q1gZF2GScqysDRVbjgigklW"
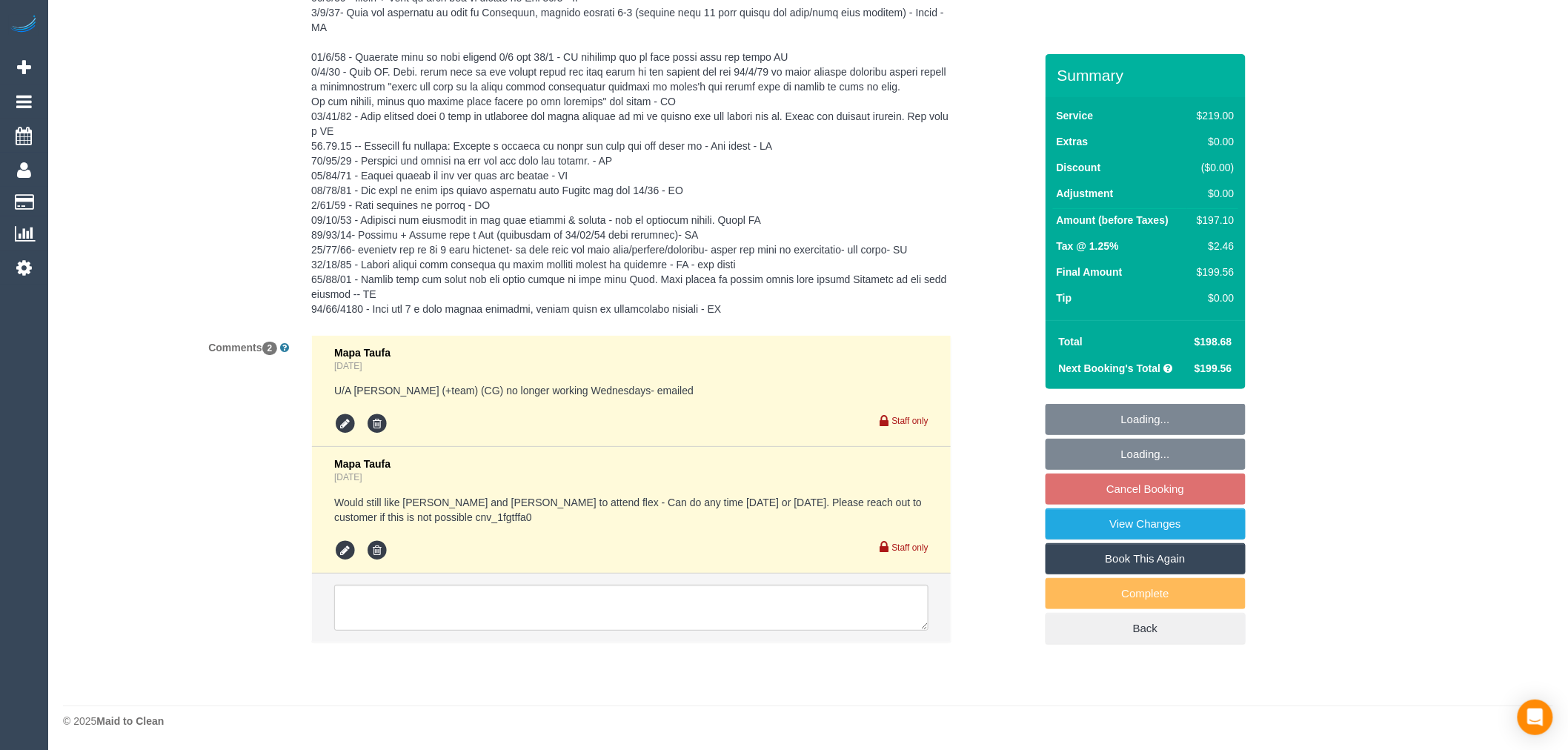
select select "22760"
select select "number:32"
select select "number:35"
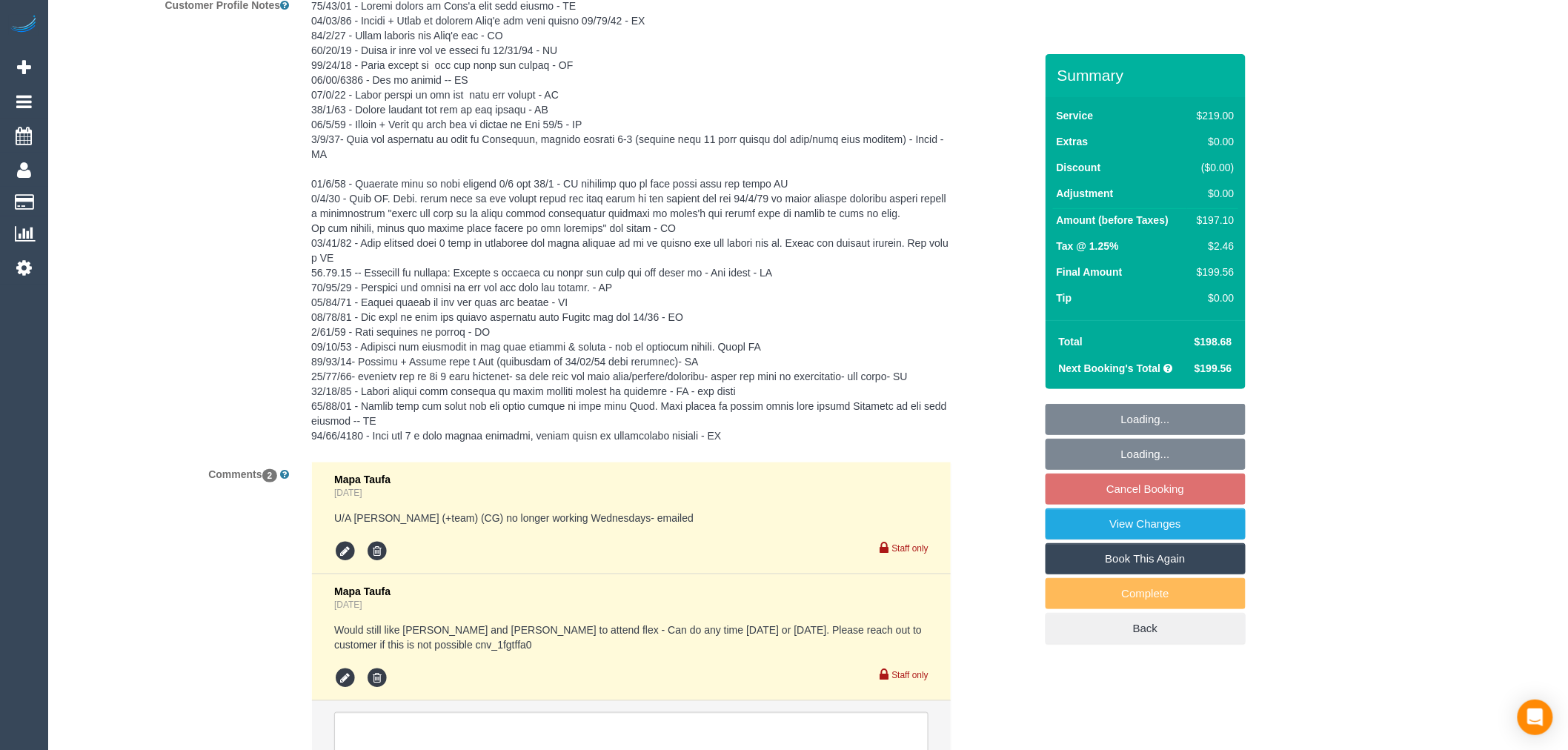
select select "object:1471"
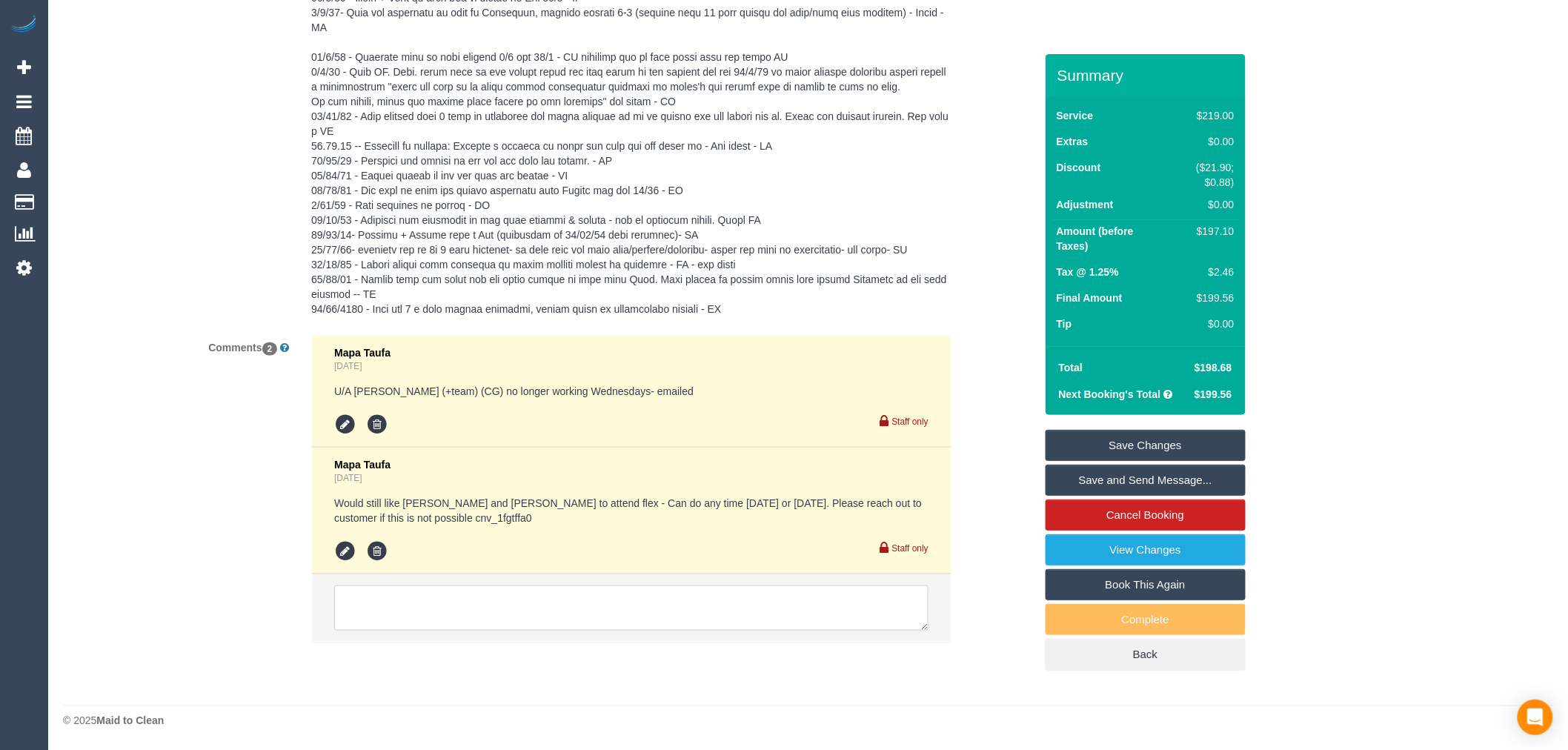
click at [558, 603] on textarea at bounding box center [631, 608] width 594 height 46
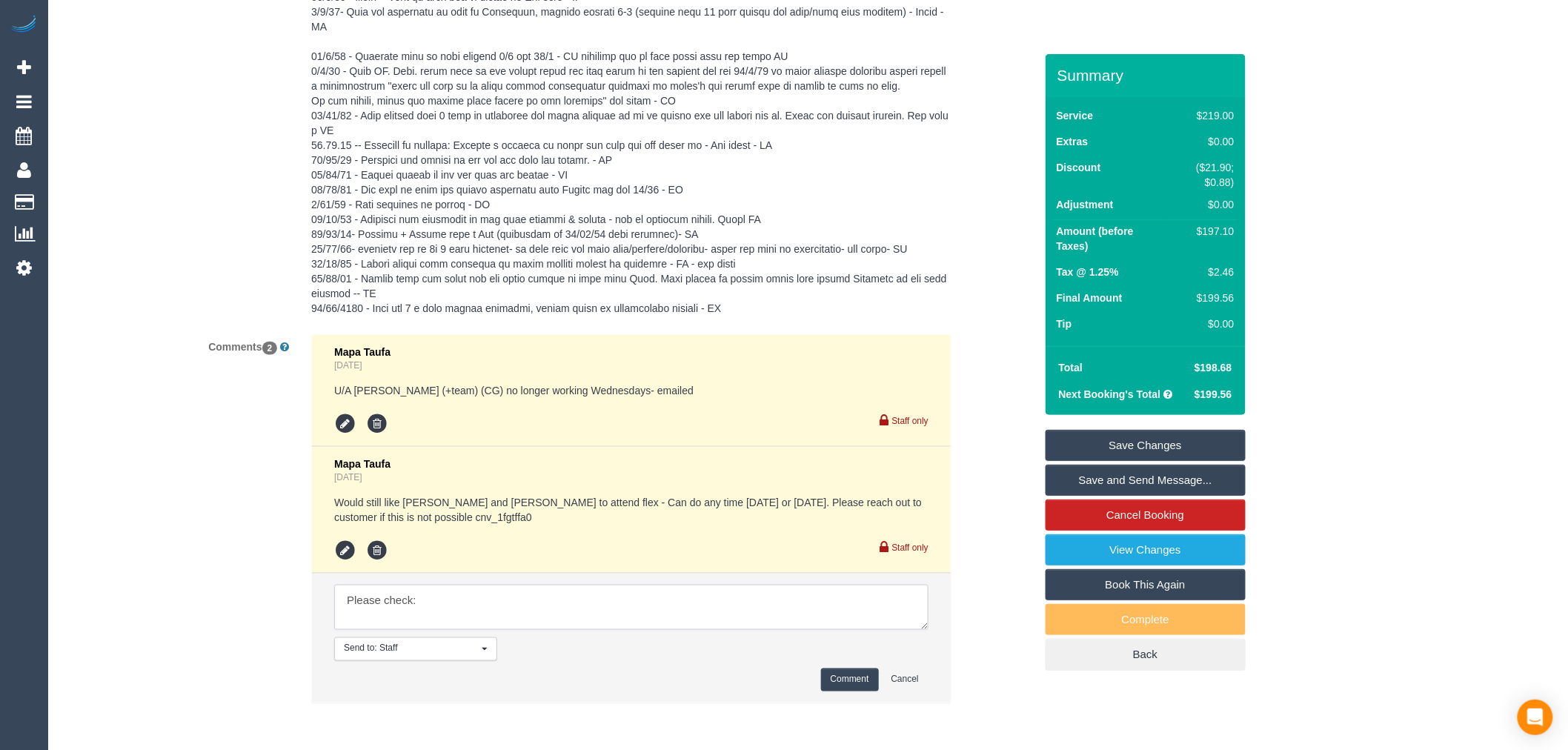
paste textarea "cnv_1fhcxr4o"
type textarea "Please check: cnv_1fhcxr4o"
click at [838, 680] on button "Comment" at bounding box center [849, 679] width 57 height 23
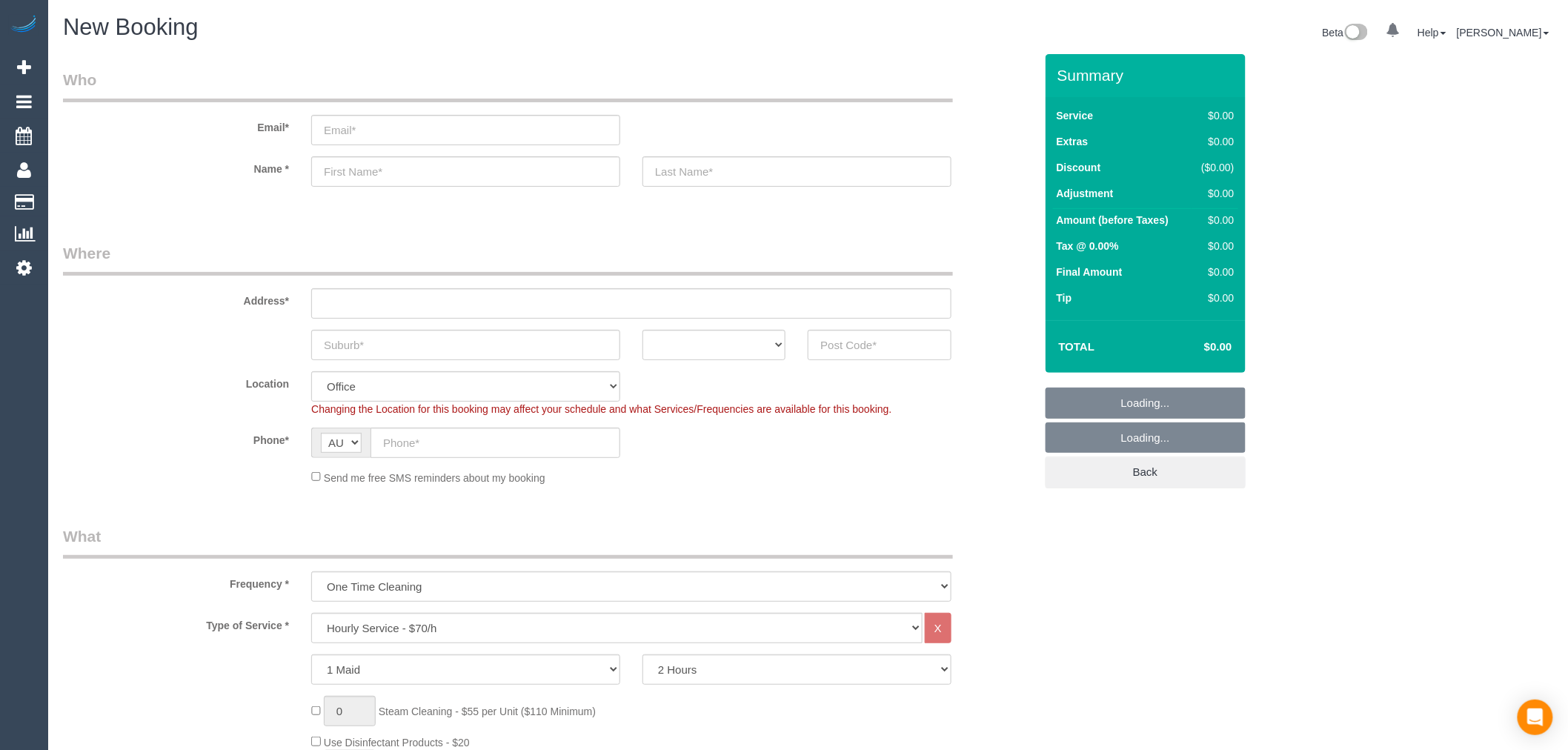
select select "object:2173"
click at [378, 130] on input "email" at bounding box center [465, 130] width 309 height 31
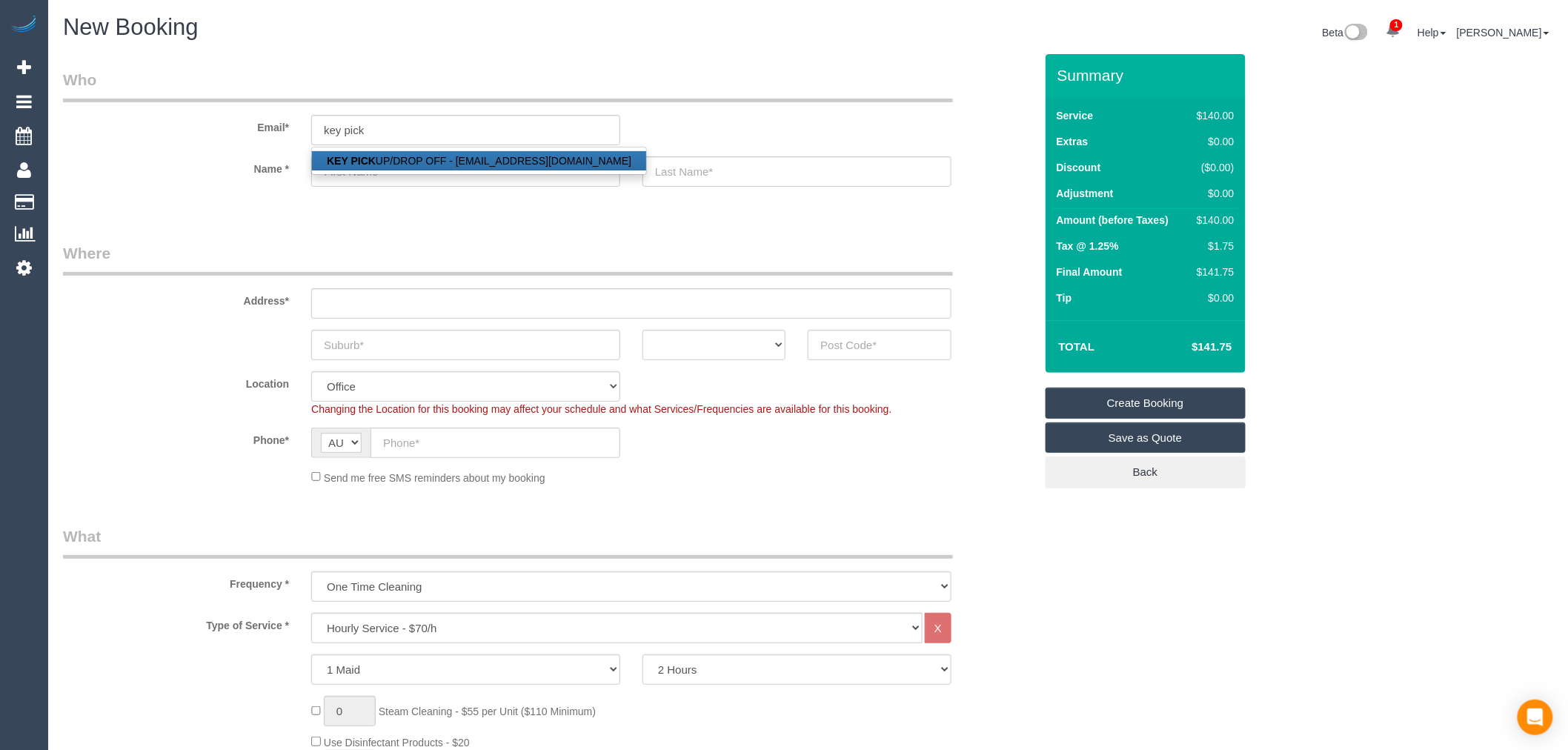
click at [465, 160] on link "KEY PICK UP/DROP OFF - [EMAIL_ADDRESS][DOMAIN_NAME]" at bounding box center [478, 161] width 334 height 19
type input "[EMAIL_ADDRESS][DOMAIN_NAME]"
type input "KEY"
type input "PICK UP/DROP OFF"
type input "83917026"
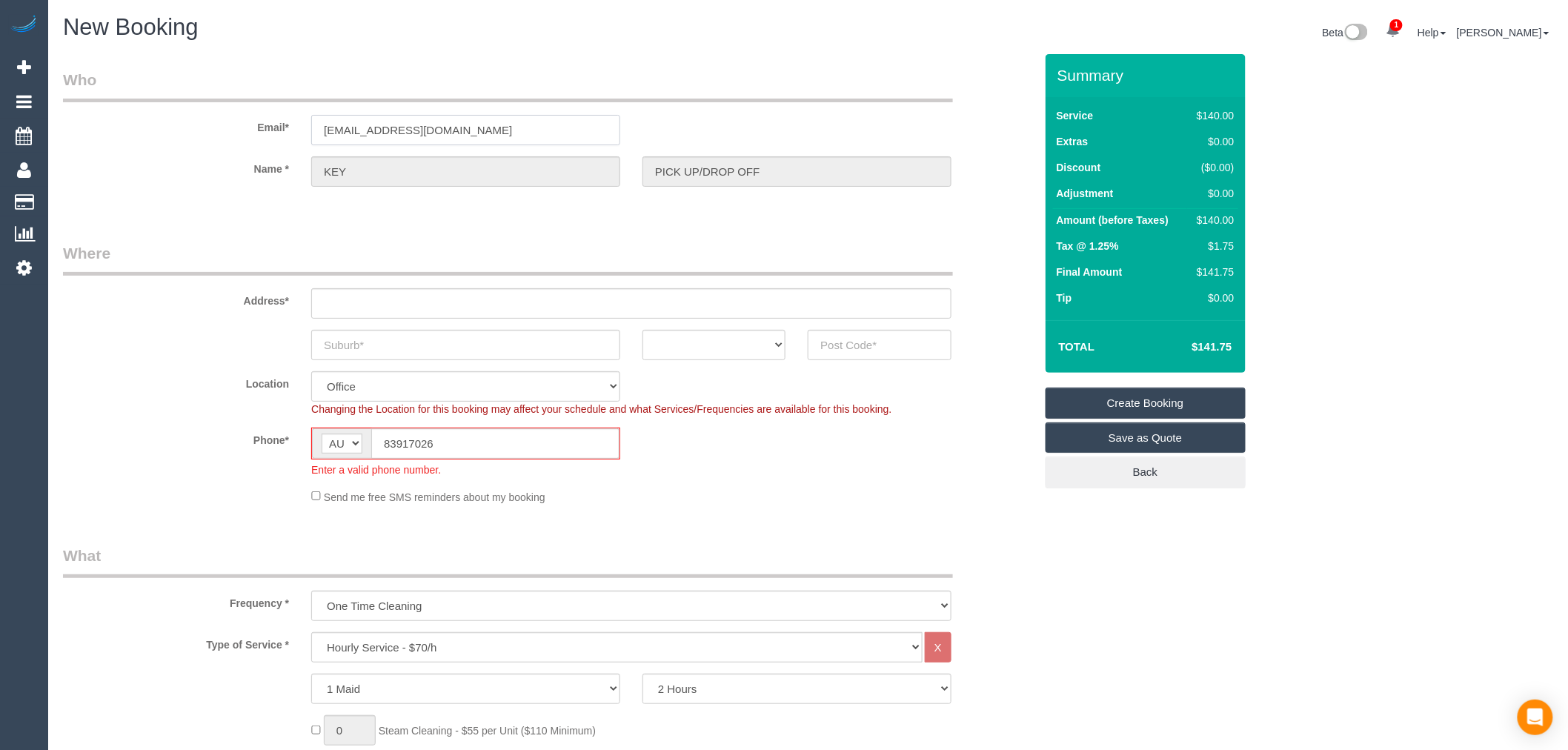
type input "OFFICE ADDRESS - 1 Theobald st"
type input "Thornbury"
select select "VIC"
type input "3071"
select select "47"
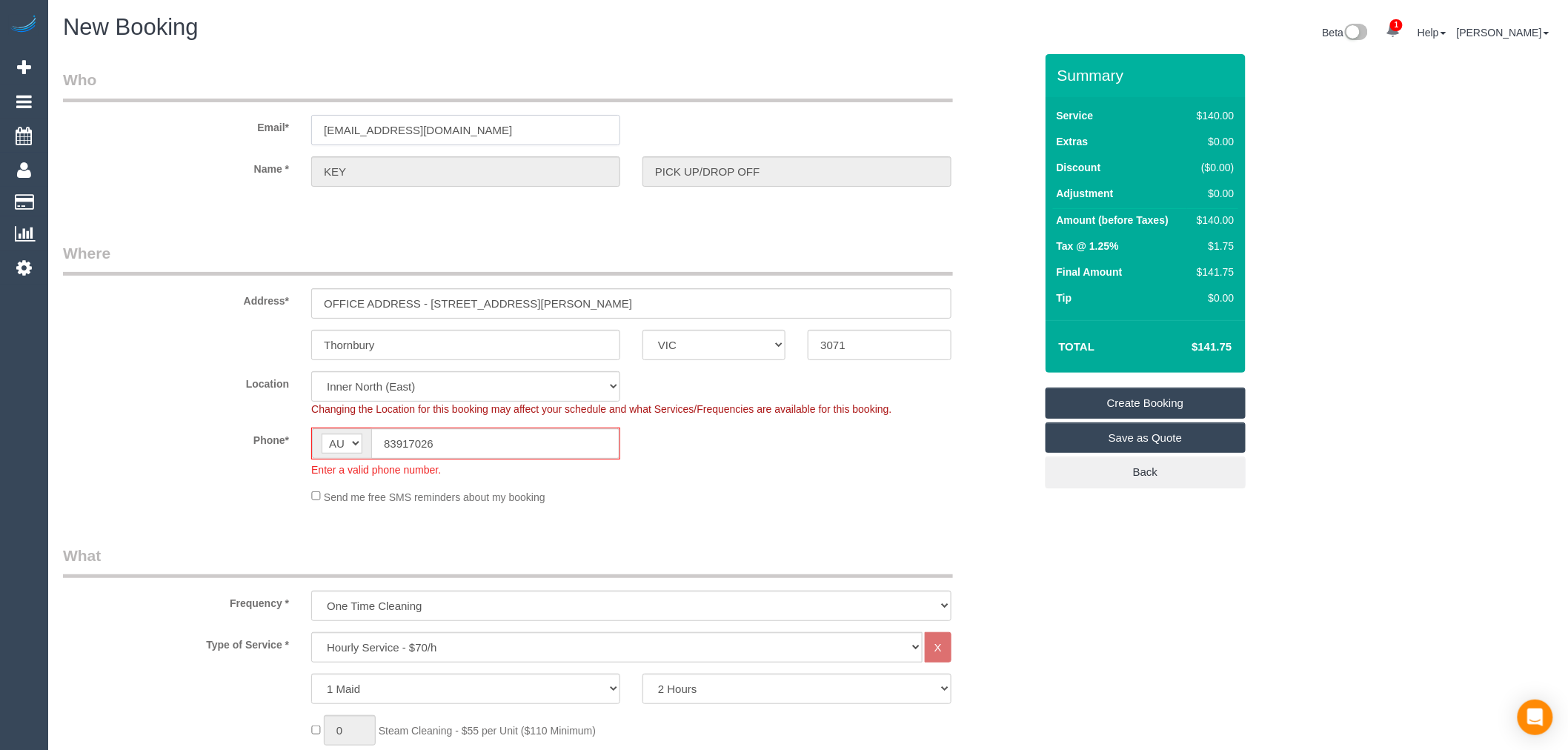
select select "object:2492"
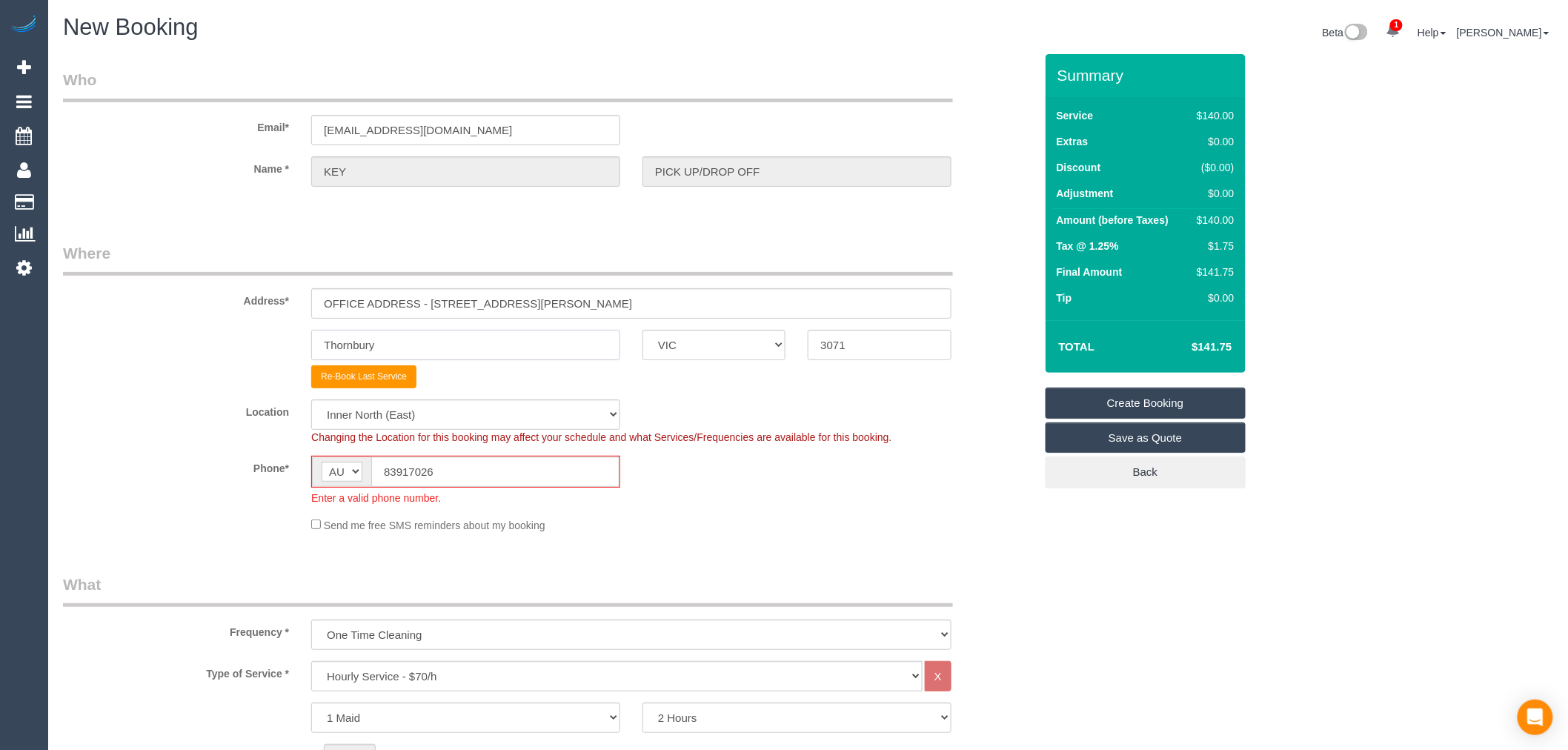
click at [508, 349] on input "Thornbury" at bounding box center [465, 345] width 309 height 31
click at [544, 327] on sui-booking-address "Address* OFFICE ADDRESS - 1 Theobald st Thornbury ACT NSW NT QLD SA TAS VIC WA …" at bounding box center [548, 316] width 971 height 146
click at [555, 308] on input "OFFICE ADDRESS - 1 Theobald st" at bounding box center [631, 303] width 640 height 31
drag, startPoint x: 568, startPoint y: 300, endPoint x: 71, endPoint y: 295, distance: 497.0
click at [71, 295] on div "Address* OFFICE ADDRESS - 1 Theobald st" at bounding box center [548, 280] width 994 height 76
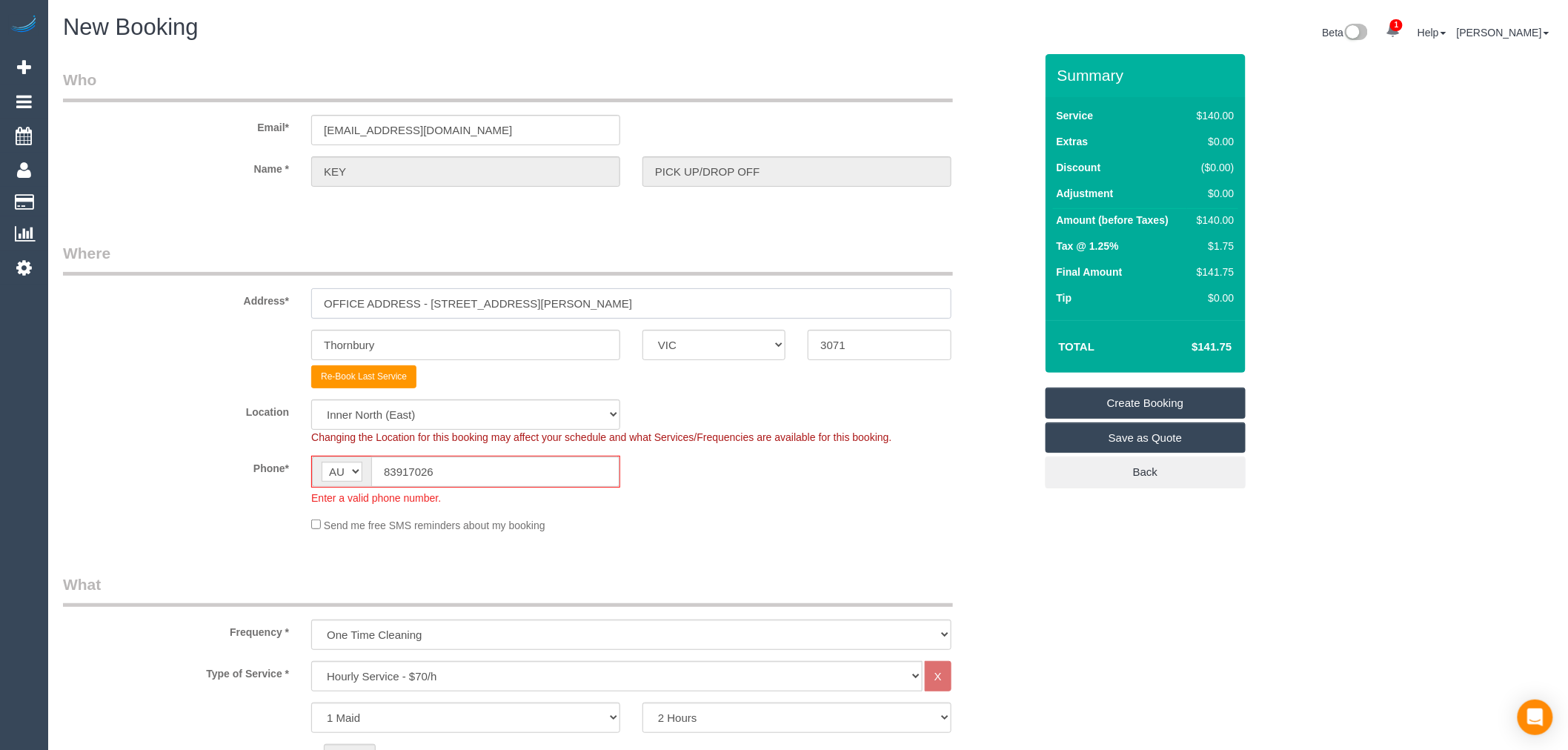
paste input "76 Gladstone Avenue, Northcote, VIC 3070"
click at [453, 298] on input "76 Gladstone Avenue, Northcote, VIC 3070" at bounding box center [631, 303] width 640 height 31
type input "76 Gladstone Avenue, Northcote, VIC 3070"
drag, startPoint x: 445, startPoint y: 349, endPoint x: 305, endPoint y: 349, distance: 140.0
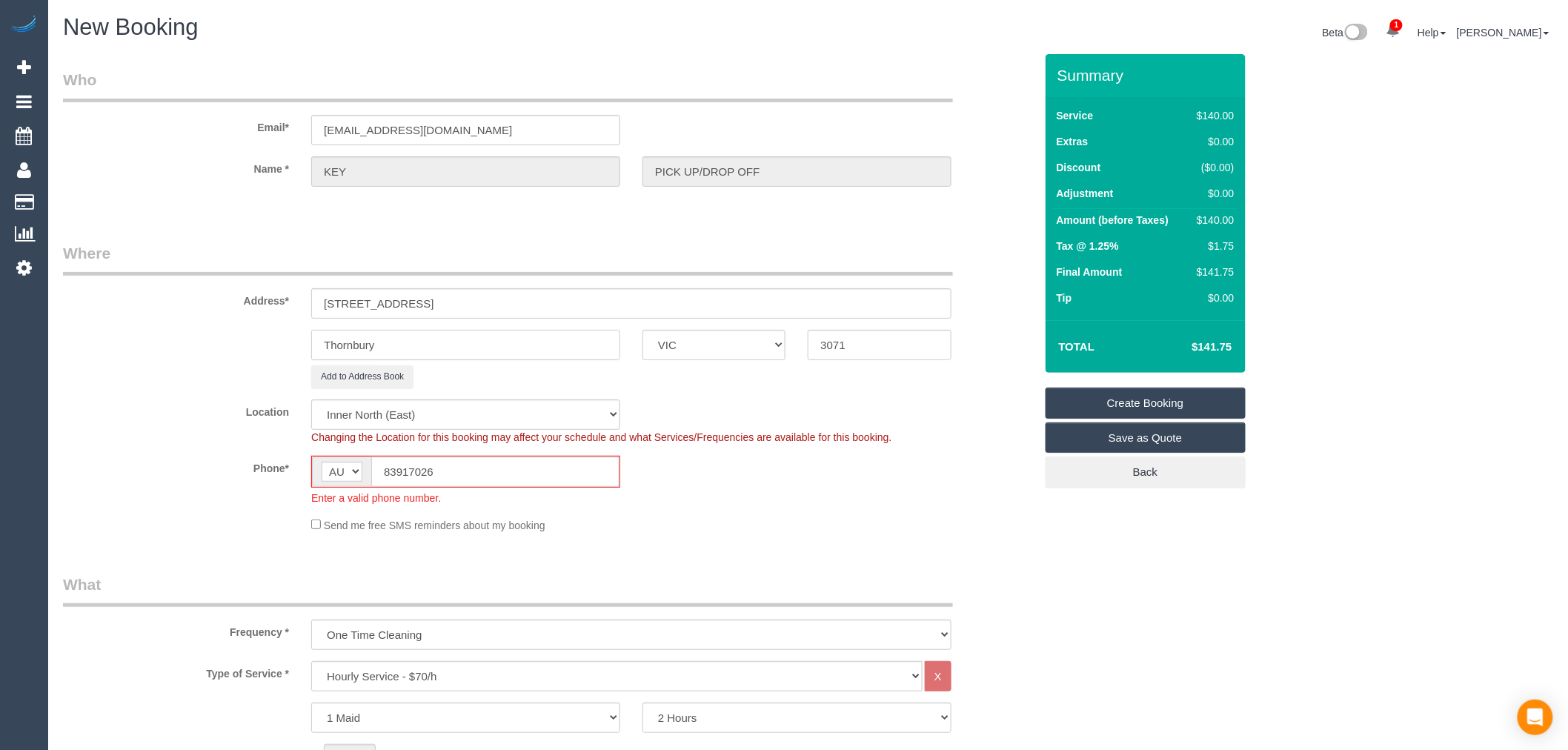
click at [256, 353] on div "Thornbury ACT NSW NT QLD SA TAS VIC WA 3071" at bounding box center [548, 345] width 994 height 31
paste input "[GEOGRAPHIC_DATA]"
type input "[GEOGRAPHIC_DATA]"
drag, startPoint x: 887, startPoint y: 342, endPoint x: 788, endPoint y: 335, distance: 99.2
click at [798, 349] on div "3071" at bounding box center [879, 345] width 165 height 31
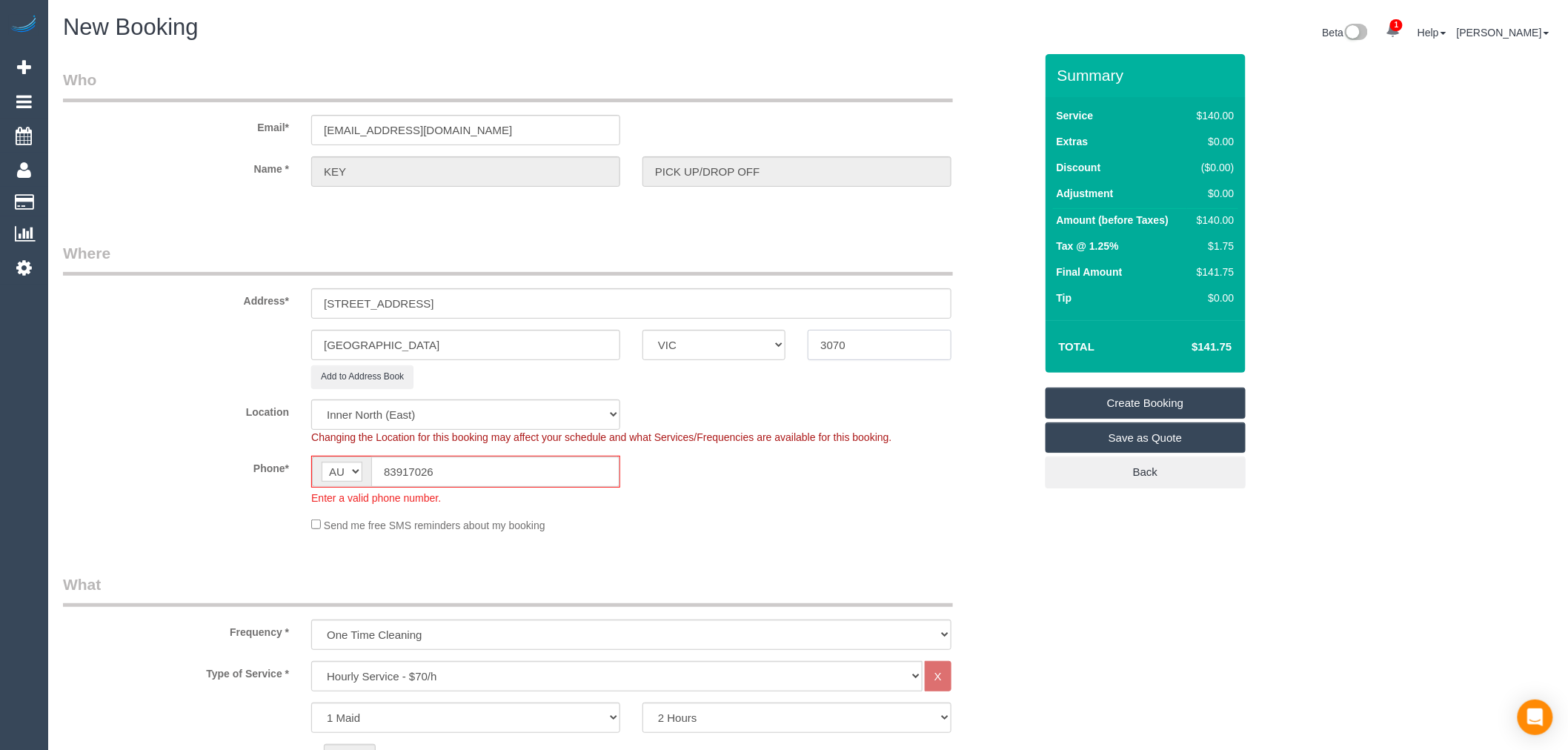
type input "3070"
drag, startPoint x: 600, startPoint y: 290, endPoint x: 206, endPoint y: 300, distance: 394.1
click at [206, 300] on div "Address* 76 Gladstone Avenue, Northcote, VIC 3070" at bounding box center [548, 280] width 994 height 76
click at [517, 298] on input "76 Gladstone Avenue, Northcote, VIC 3070" at bounding box center [631, 303] width 640 height 31
drag, startPoint x: 428, startPoint y: 304, endPoint x: 674, endPoint y: 294, distance: 246.2
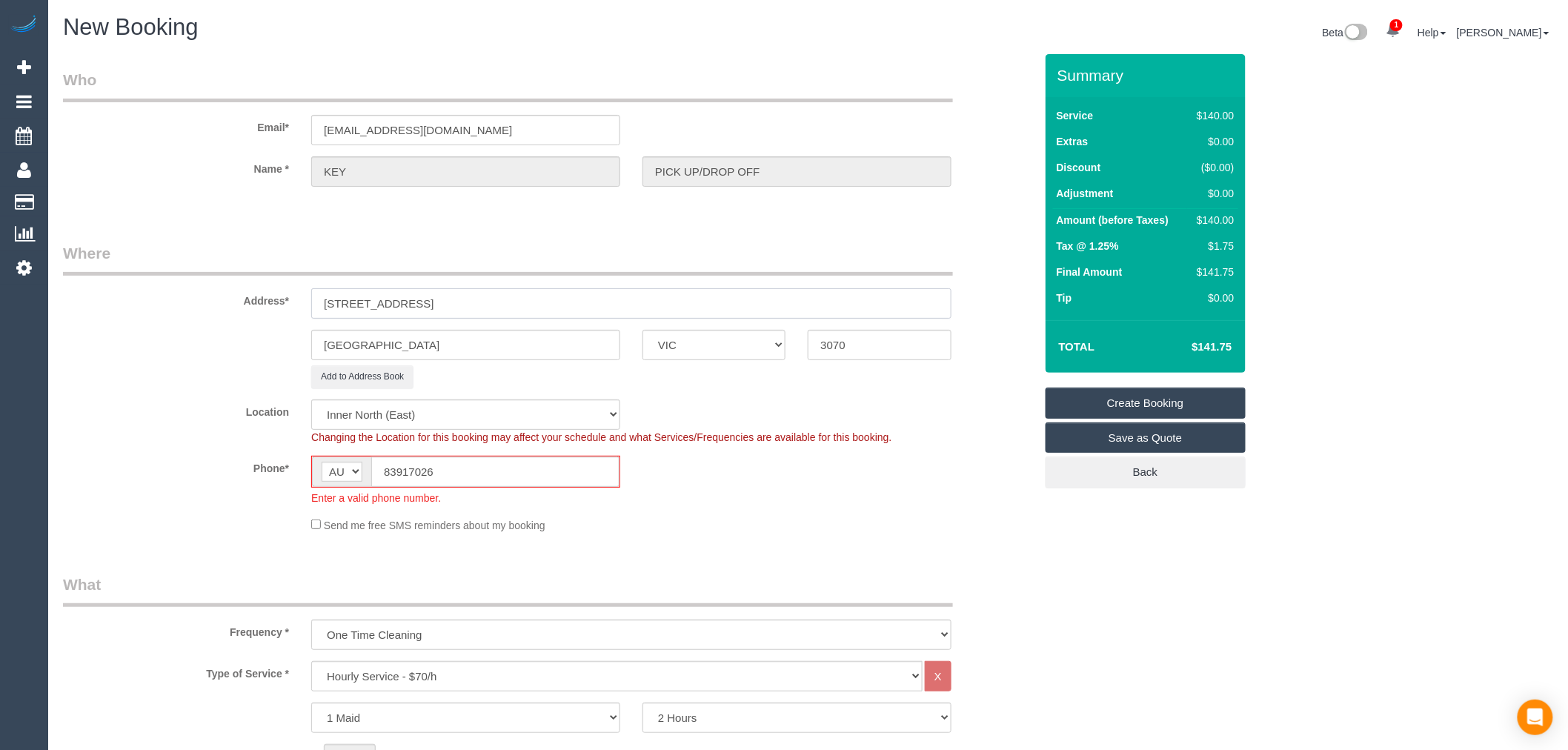
click at [673, 294] on input "76 Gladstone Avenue, Northcote, VIC 3070" at bounding box center [631, 303] width 640 height 31
type input "76 Gladstone Avenue"
click at [383, 472] on input "83917026" at bounding box center [495, 471] width 248 height 31
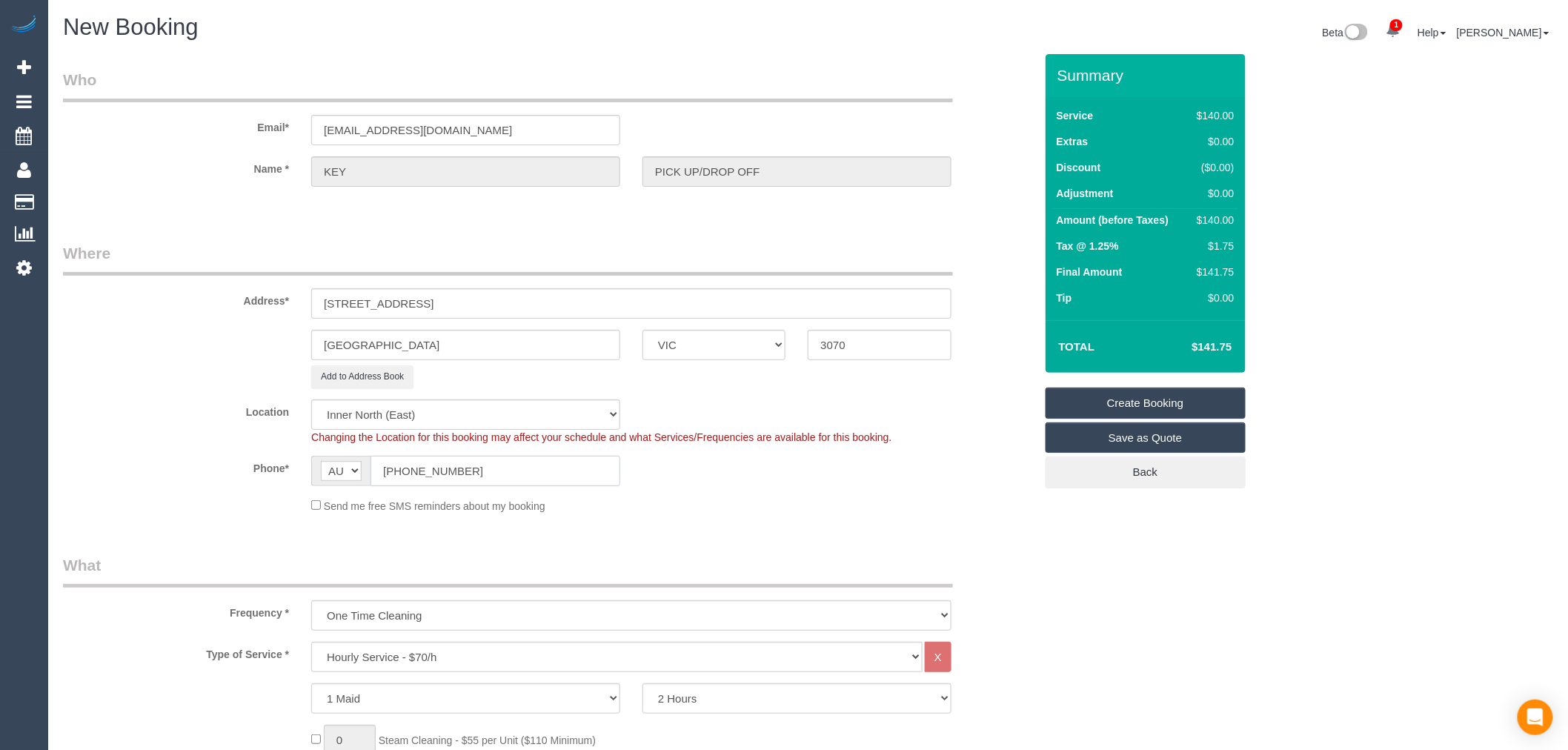
type input "(03) 8391 7026"
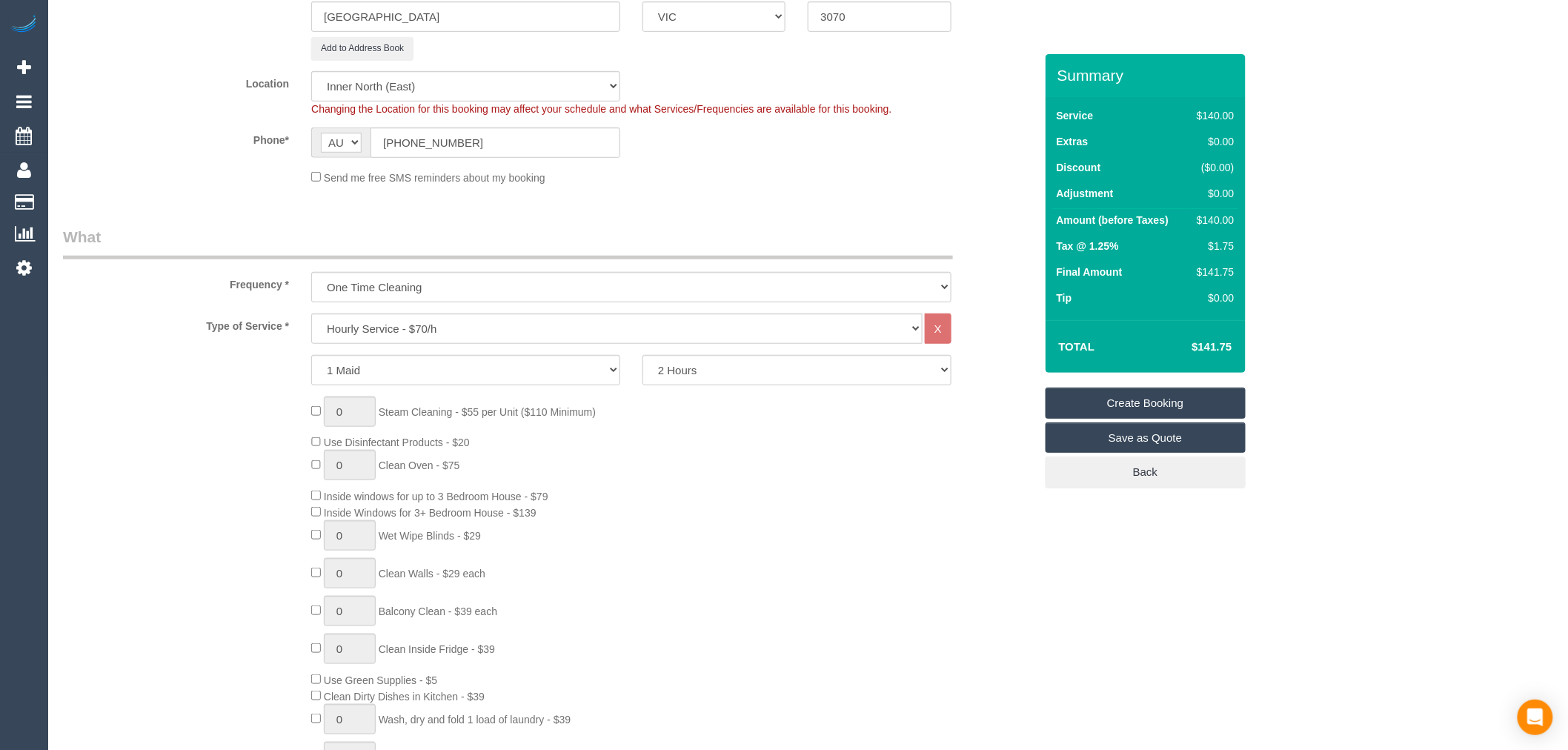
scroll to position [329, 0]
click at [498, 323] on select "Hourly Service - $70/h Hourly Service - $65/h Hourly Service - $60/h Hourly Ser…" at bounding box center [616, 327] width 611 height 31
click at [495, 90] on select "Office City East (North) East (South) Inner East Inner North (East) Inner North…" at bounding box center [465, 85] width 309 height 31
select select "50"
click at [311, 70] on select "Office City East (North) East (South) Inner East Inner North (East) Inner North…" at bounding box center [465, 85] width 309 height 31
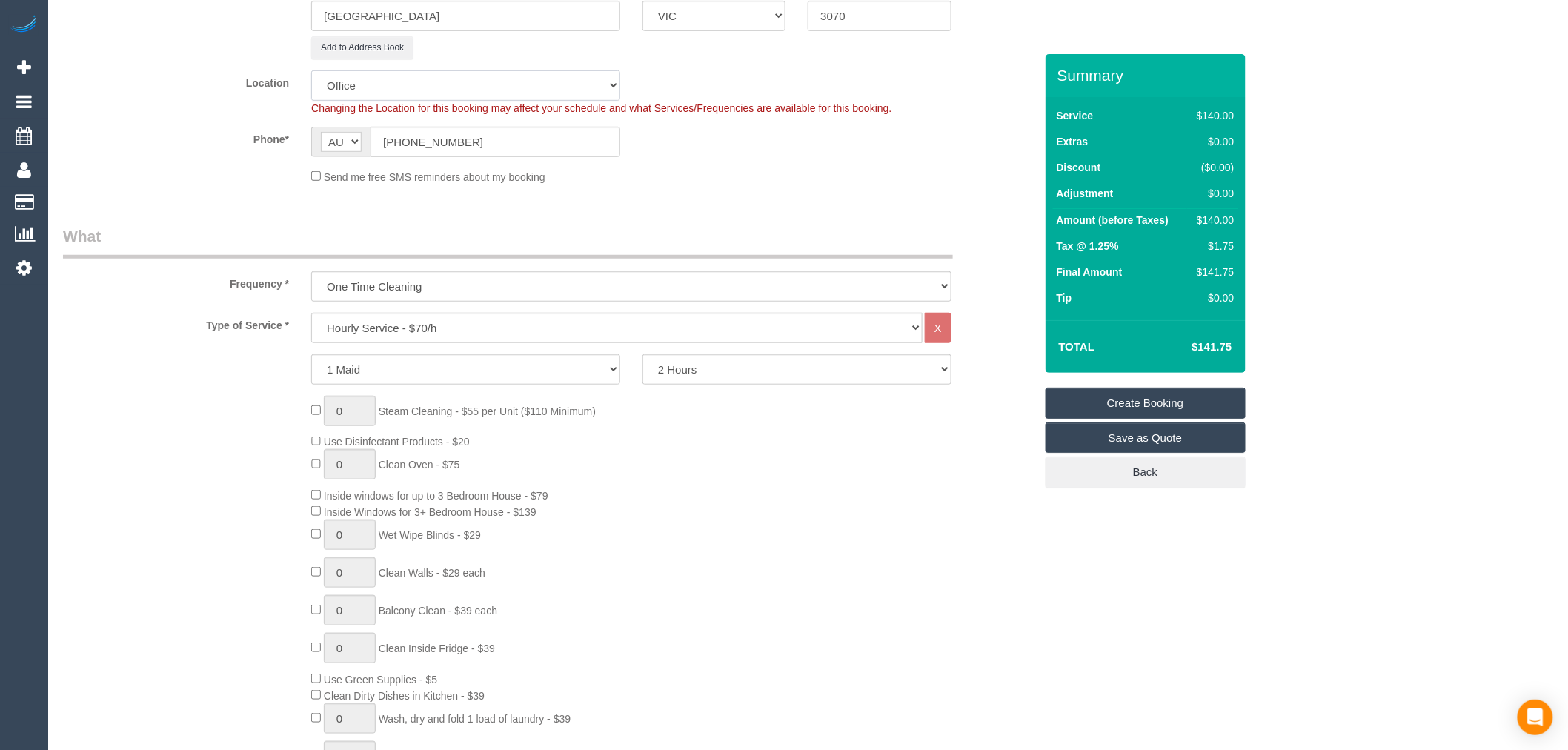
select select "object:3321"
click at [489, 331] on select "Hourly Service - $70/h Hourly Service - $65/h Hourly Service - $60/h Hourly Ser…" at bounding box center [616, 327] width 611 height 31
select select "34"
click at [311, 313] on select "Hourly Service - $70/h Hourly Service - $65/h Hourly Service - $60/h Hourly Ser…" at bounding box center [616, 327] width 611 height 31
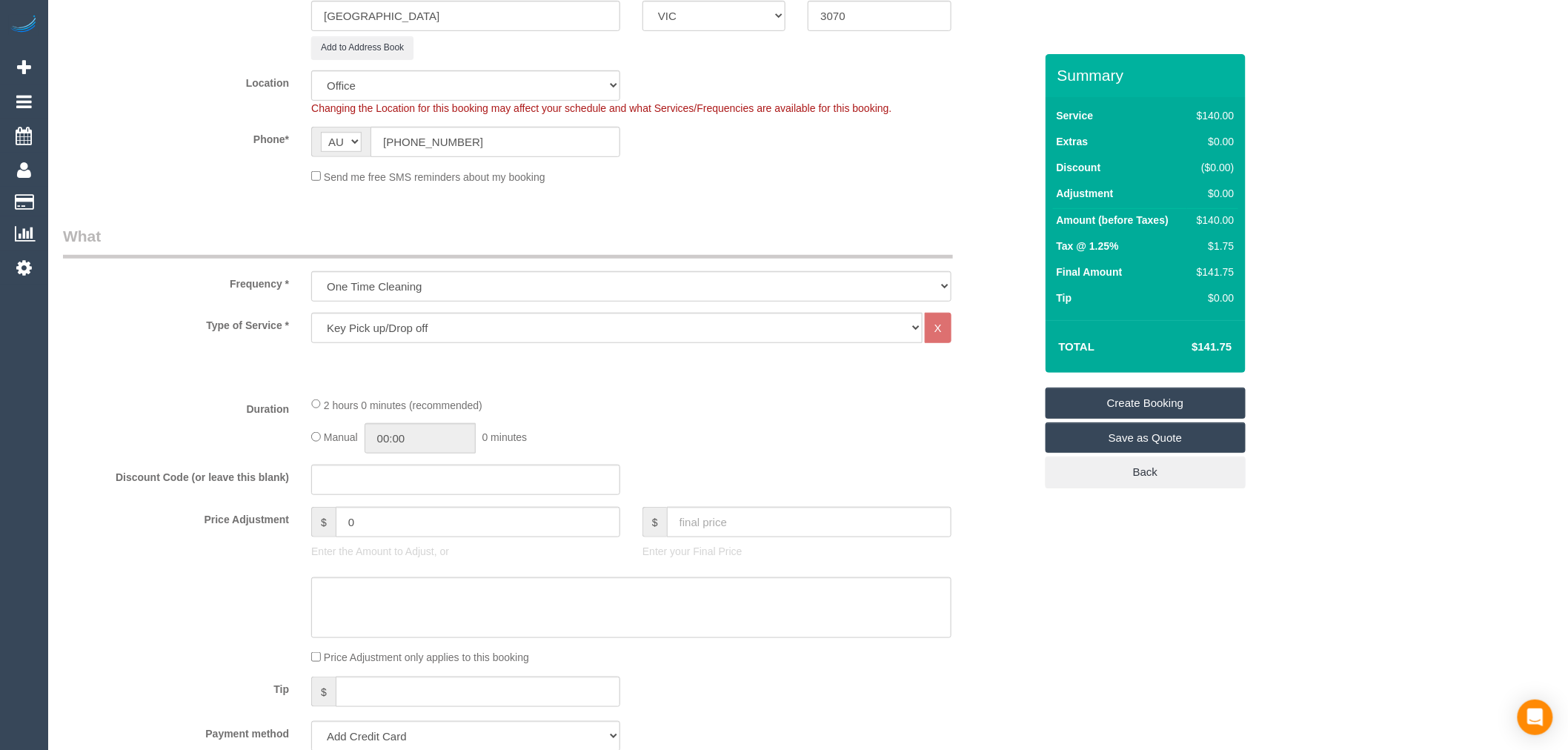
click at [202, 507] on fieldset "What Frequency * One Time Cleaning Weekly - 10% Off - 10.00% (0% for the First …" at bounding box center [548, 543] width 971 height 636
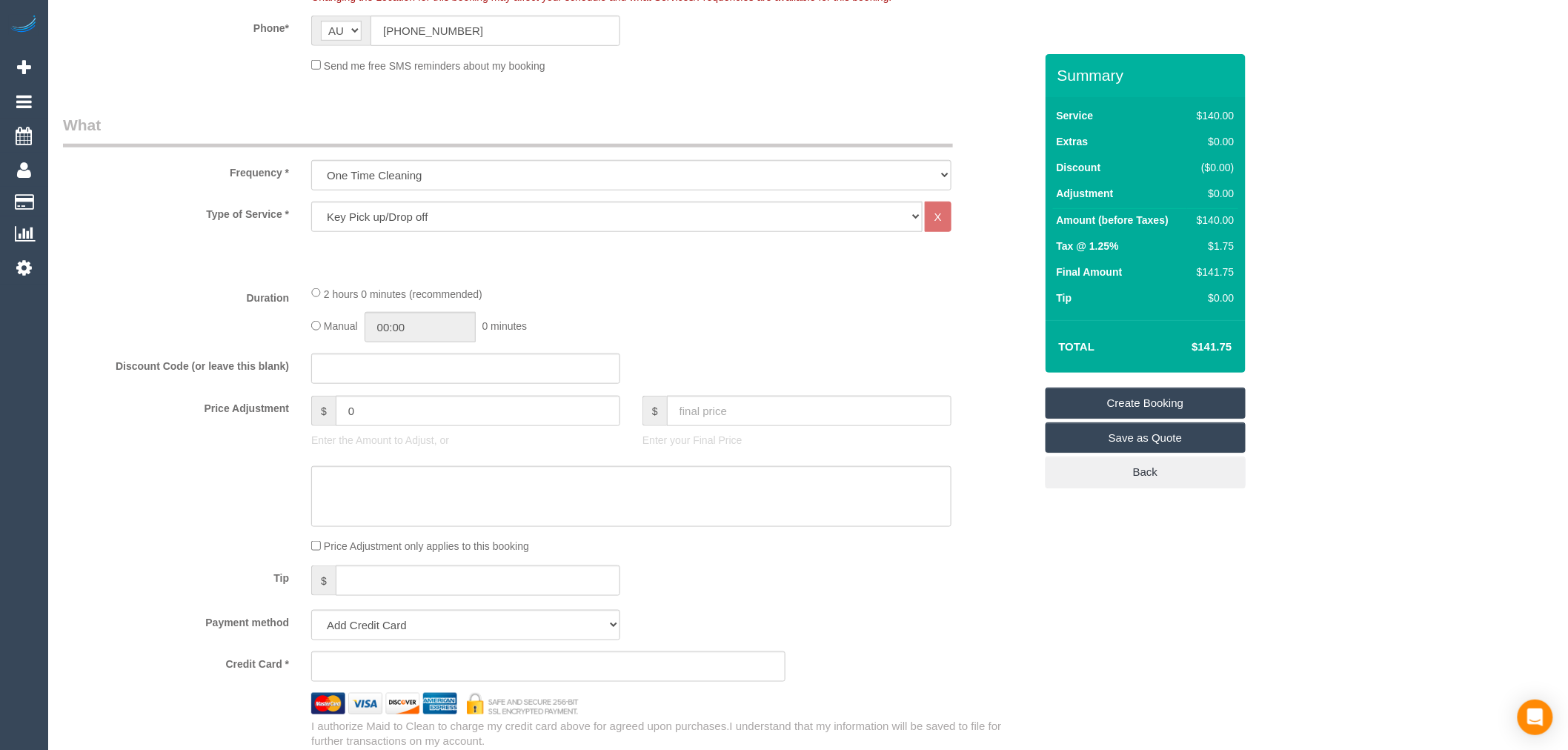
scroll to position [576, 0]
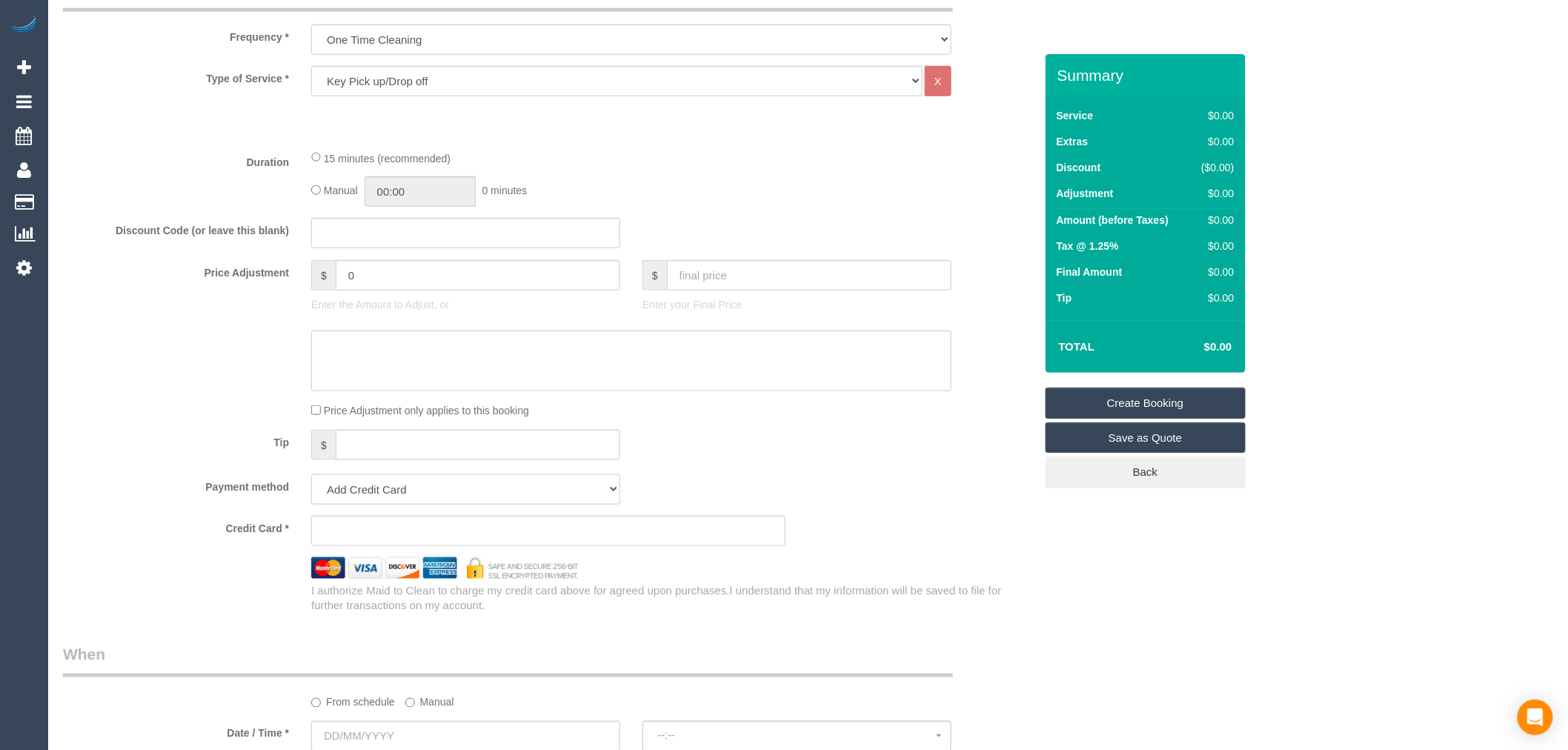
click at [577, 483] on select "Add Credit Card Cash Check Paypal" at bounding box center [465, 490] width 309 height 31
select select "string:check"
click at [311, 478] on select "Add Credit Card Cash Check Paypal" at bounding box center [465, 490] width 309 height 31
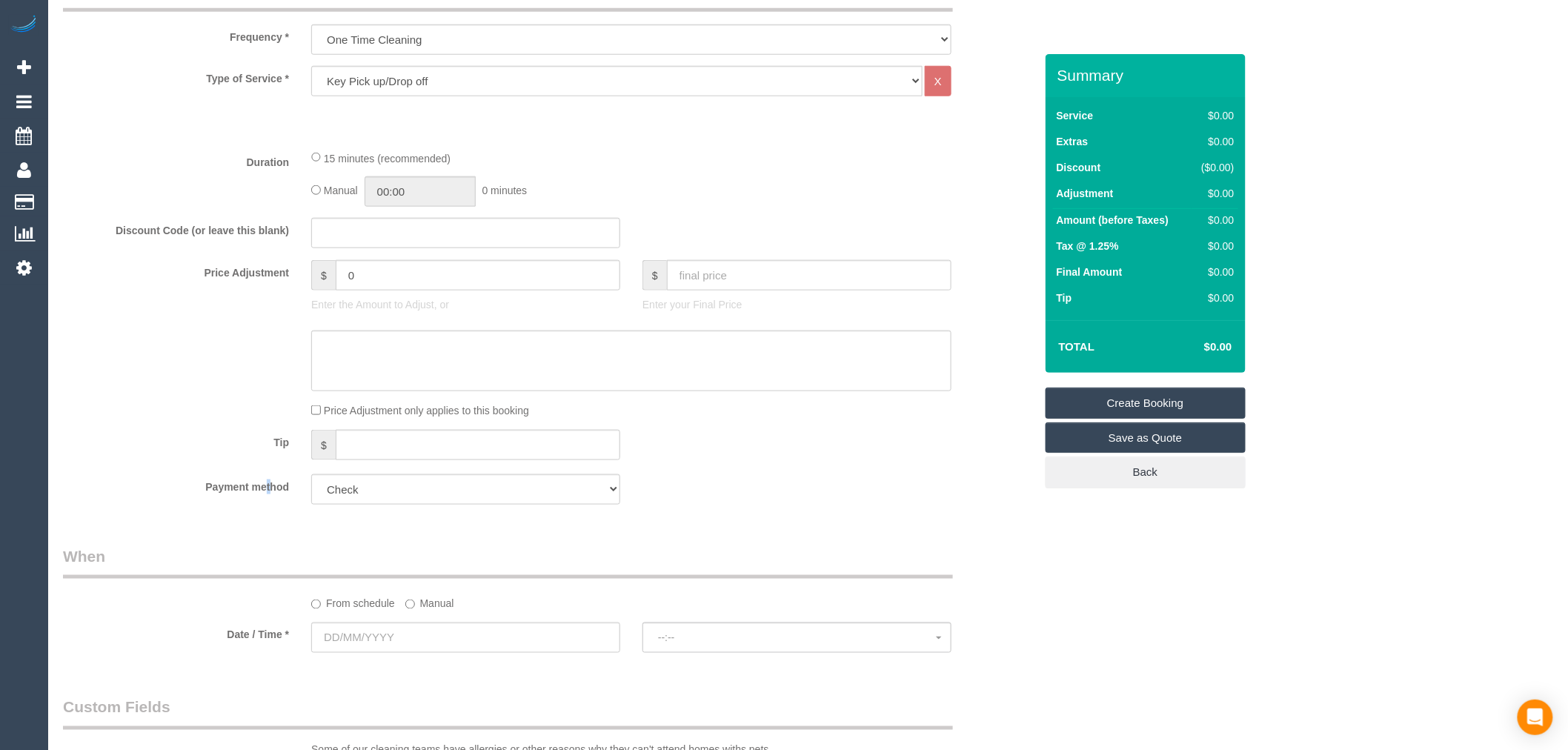
click at [238, 516] on fieldset "What Frequency * One Time Cleaning Weekly - 10% Off - 10.00% (0% for the First …" at bounding box center [548, 248] width 971 height 538
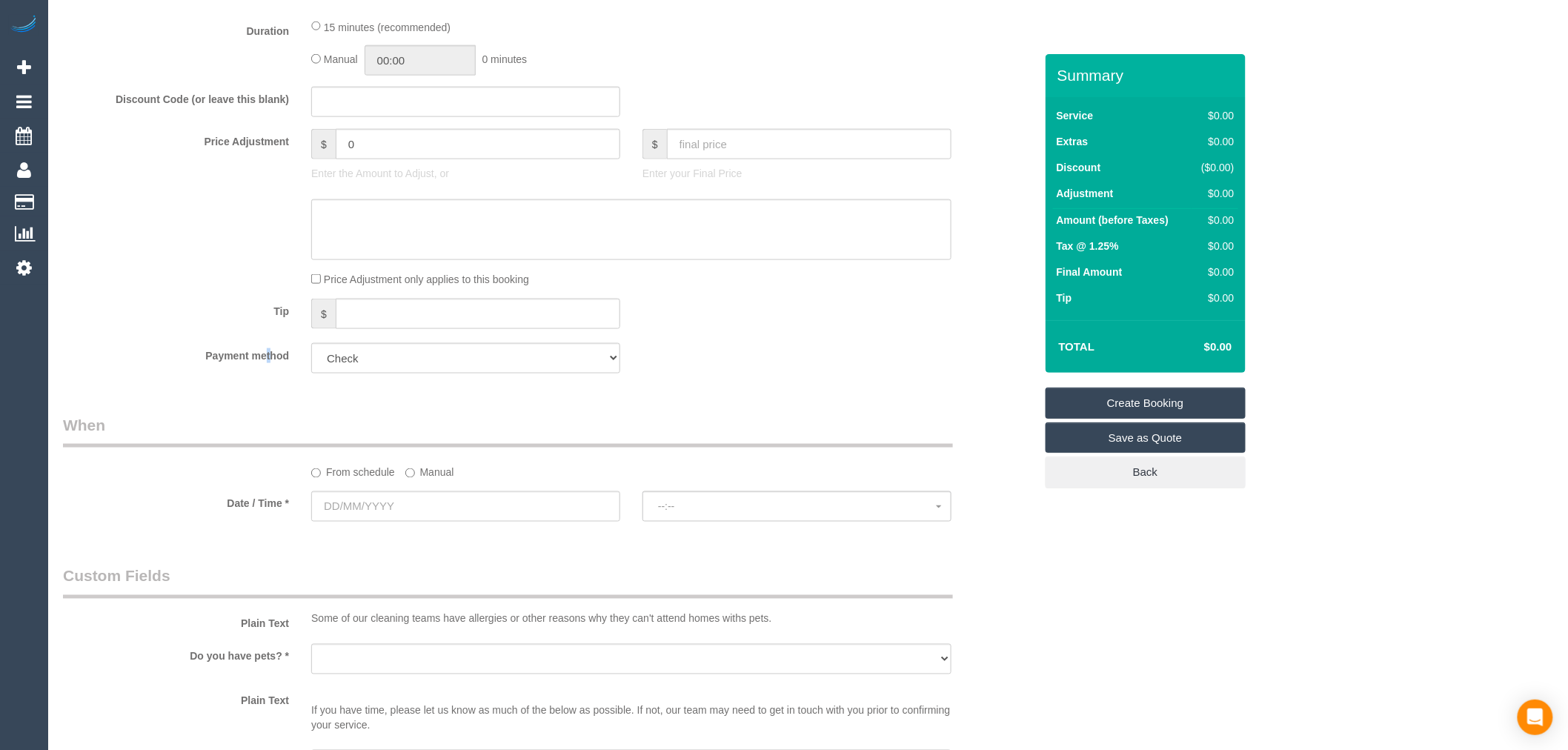
scroll to position [741, 0]
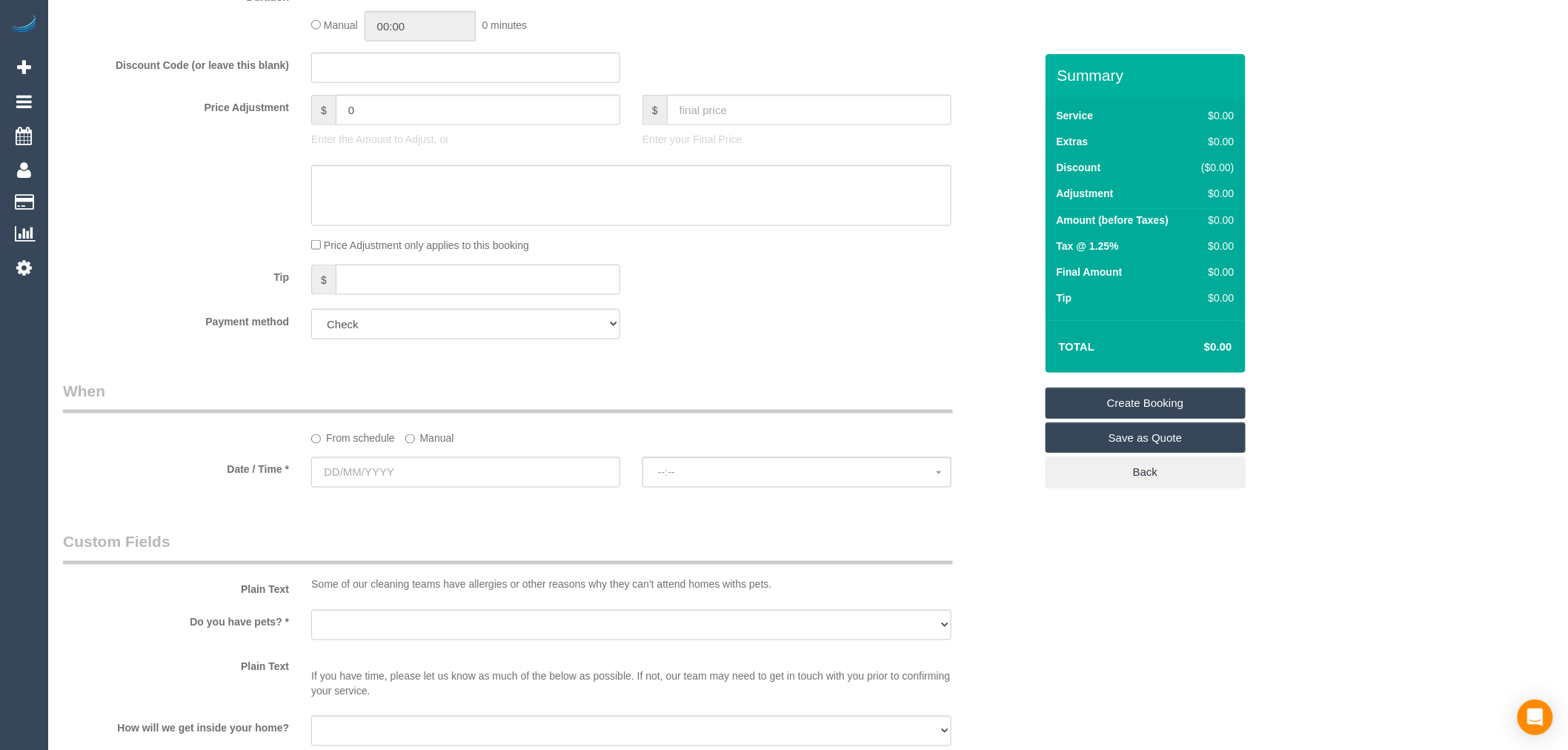
click at [434, 460] on sui-booking-spot "From schedule Manual Date / Time * --:-- --:--" at bounding box center [548, 435] width 971 height 110
click at [434, 430] on label "Manual" at bounding box center [430, 435] width 49 height 20
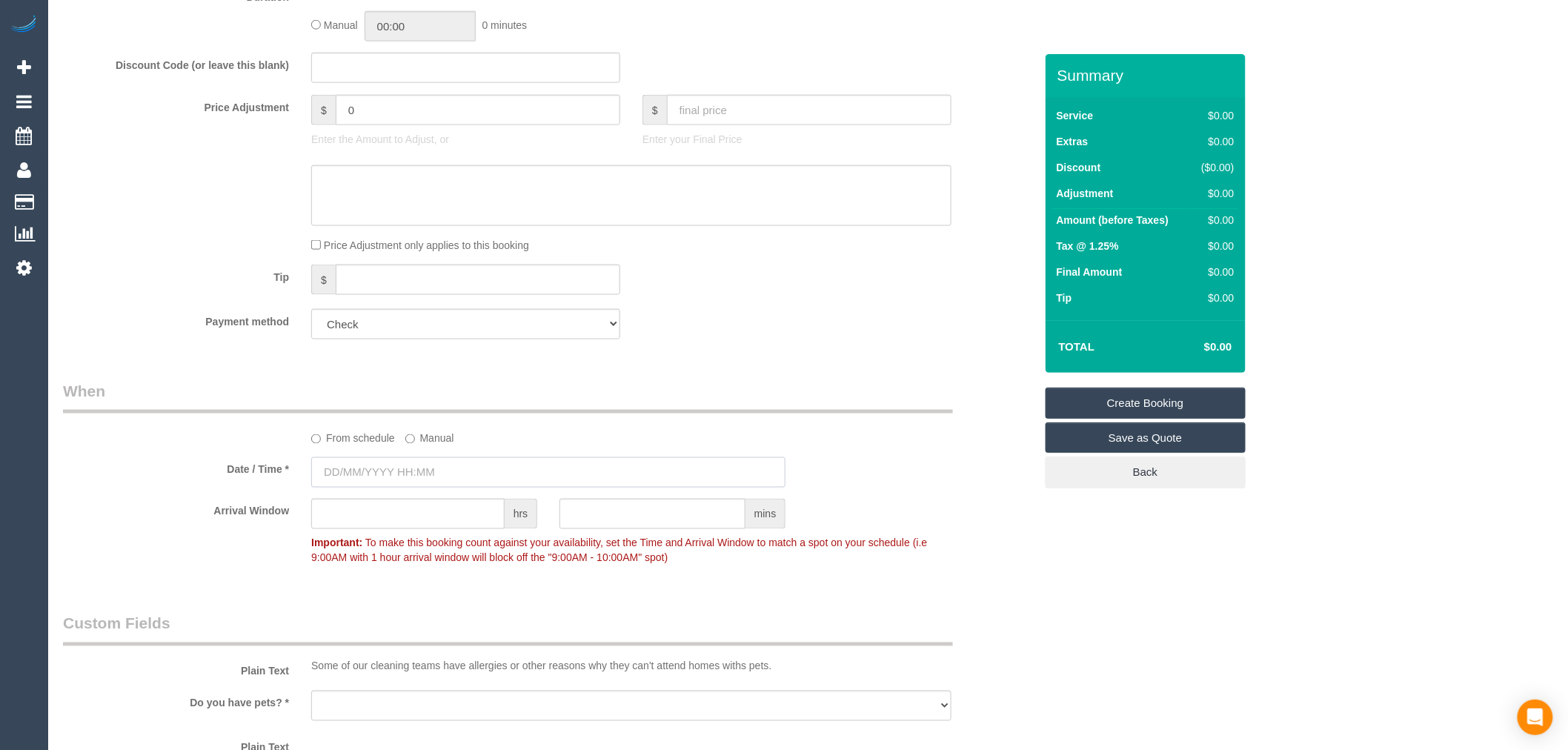
click at [424, 471] on input "text" at bounding box center [548, 472] width 474 height 31
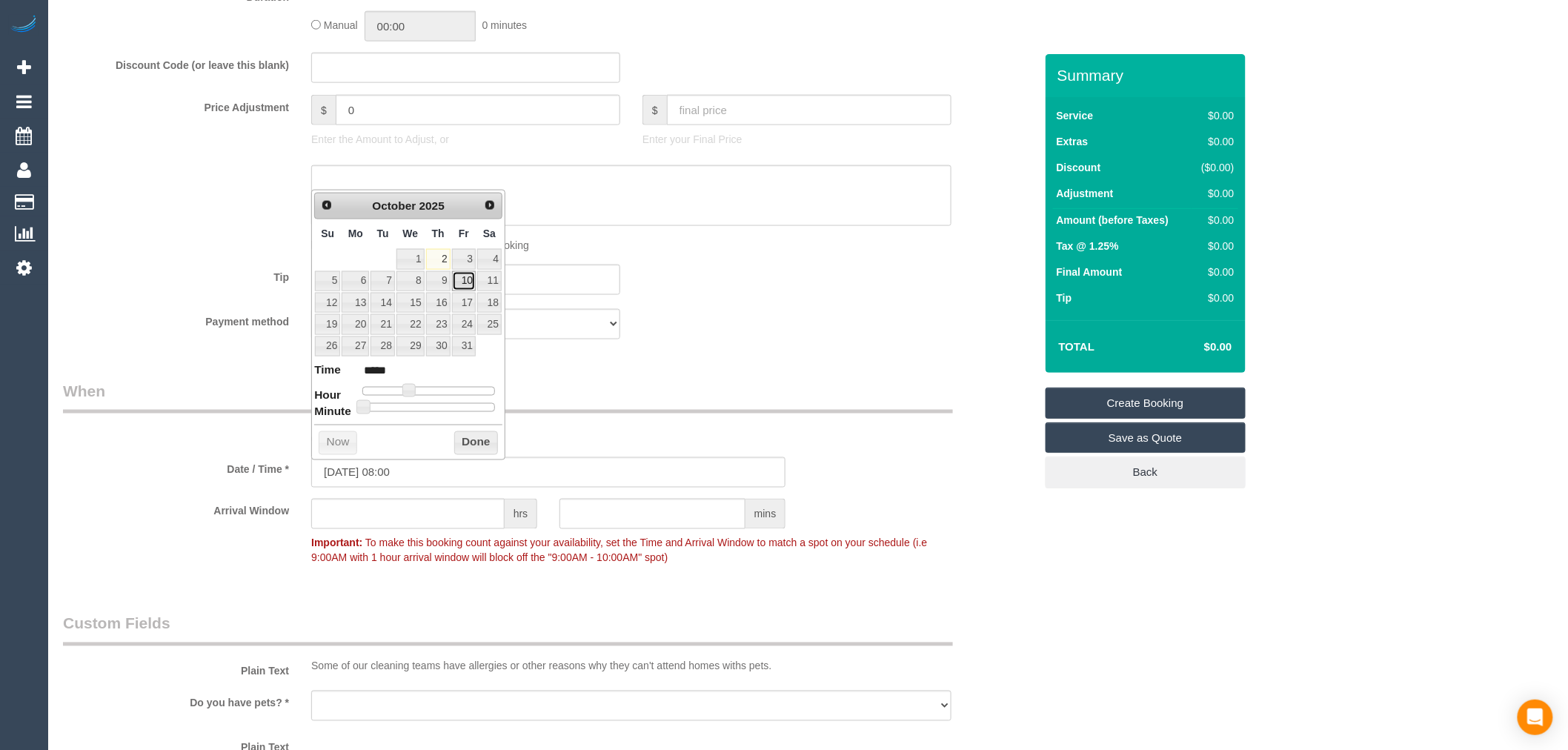
click at [459, 275] on link "10" at bounding box center [463, 281] width 24 height 20
type input "10/10/2025 08:00"
click at [480, 446] on button "Done" at bounding box center [476, 443] width 44 height 24
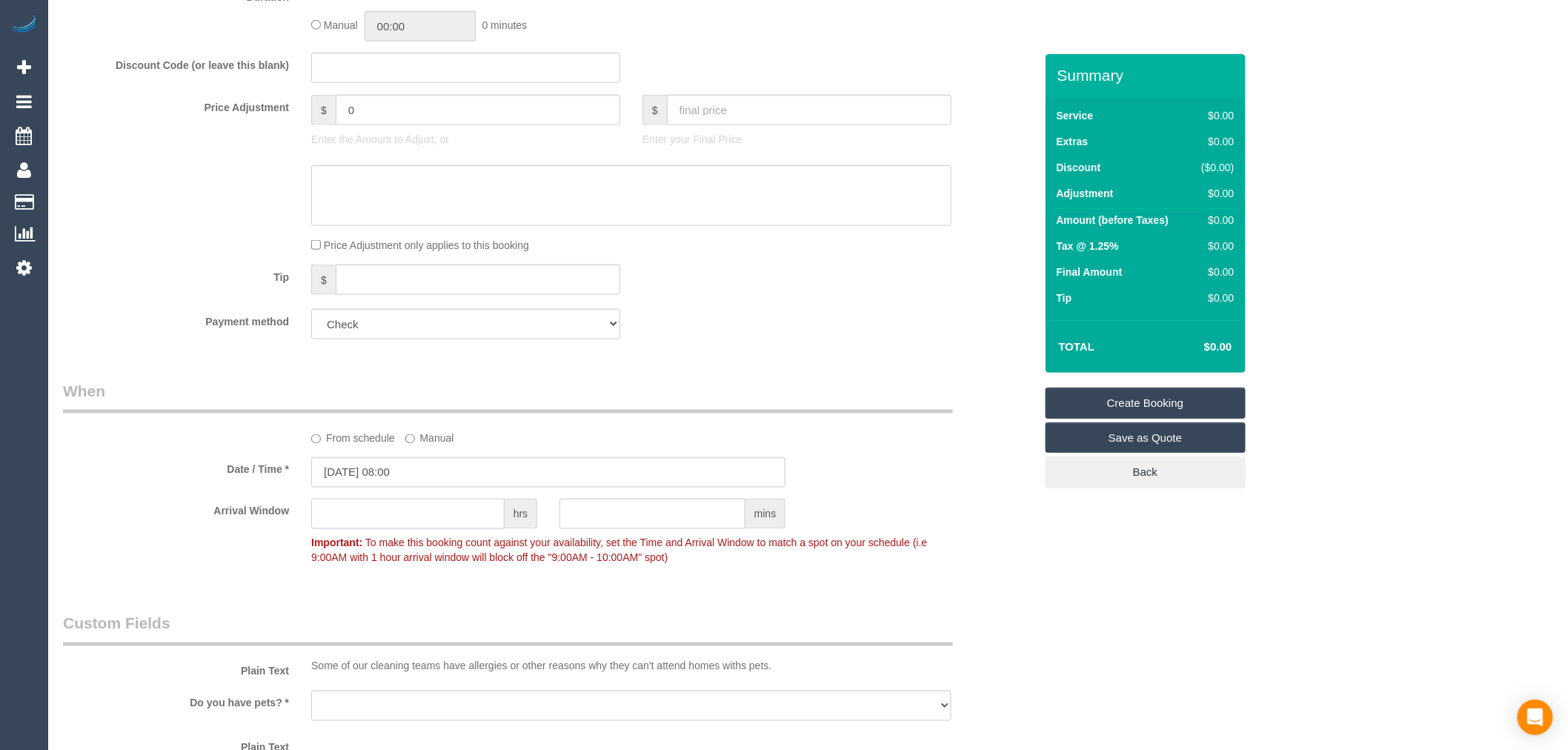
click at [476, 523] on input "text" at bounding box center [408, 514] width 194 height 31
click at [456, 510] on input "9" at bounding box center [408, 514] width 194 height 31
drag, startPoint x: 441, startPoint y: 513, endPoint x: 168, endPoint y: 501, distance: 273.3
click at [168, 501] on sui-booking-spot "From schedule Manual Date / Time * 10/10/2025 08:00 Arrival Window 9 hrs mins 0…" at bounding box center [548, 476] width 971 height 192
type input "5"
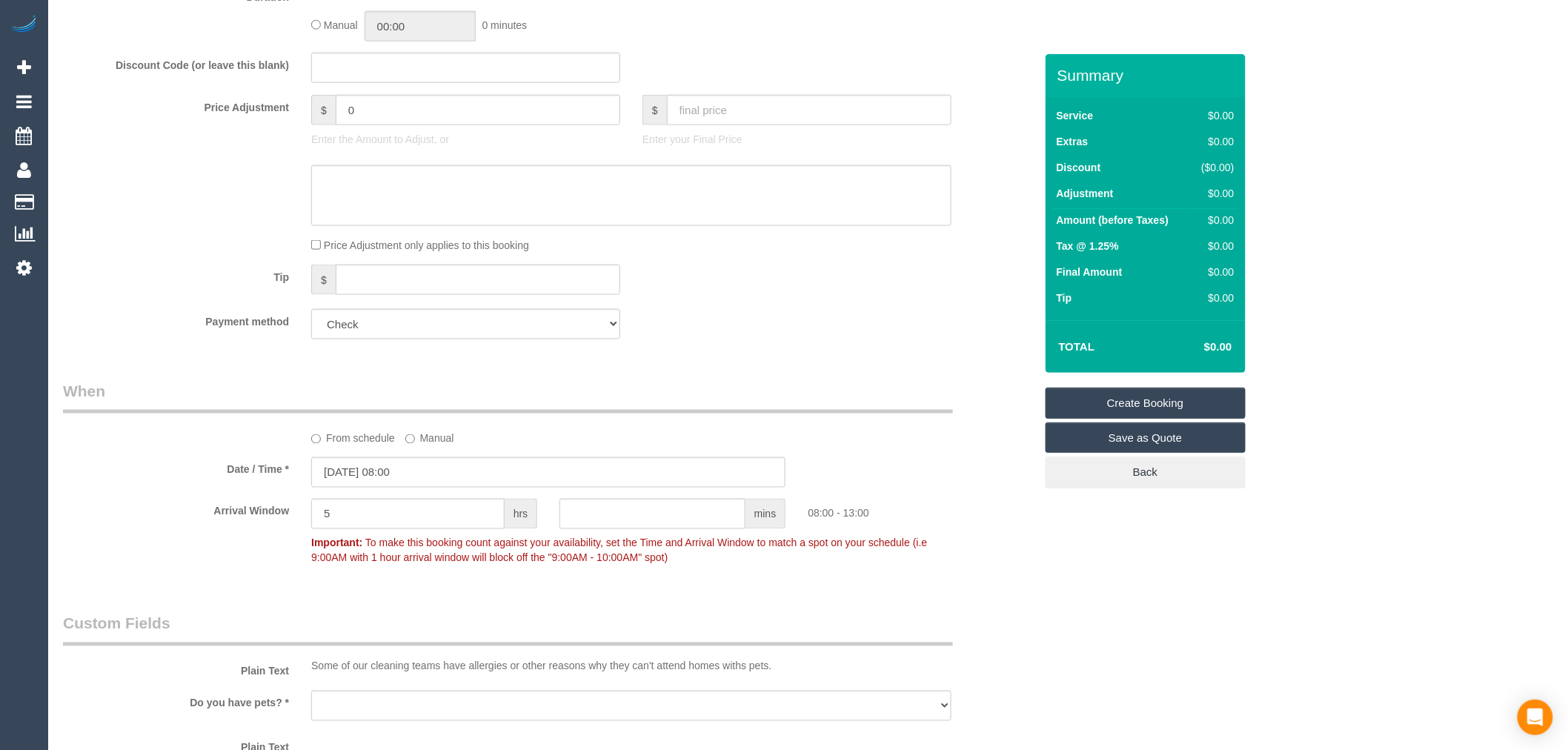
click at [188, 423] on div "From schedule Manual" at bounding box center [548, 413] width 994 height 66
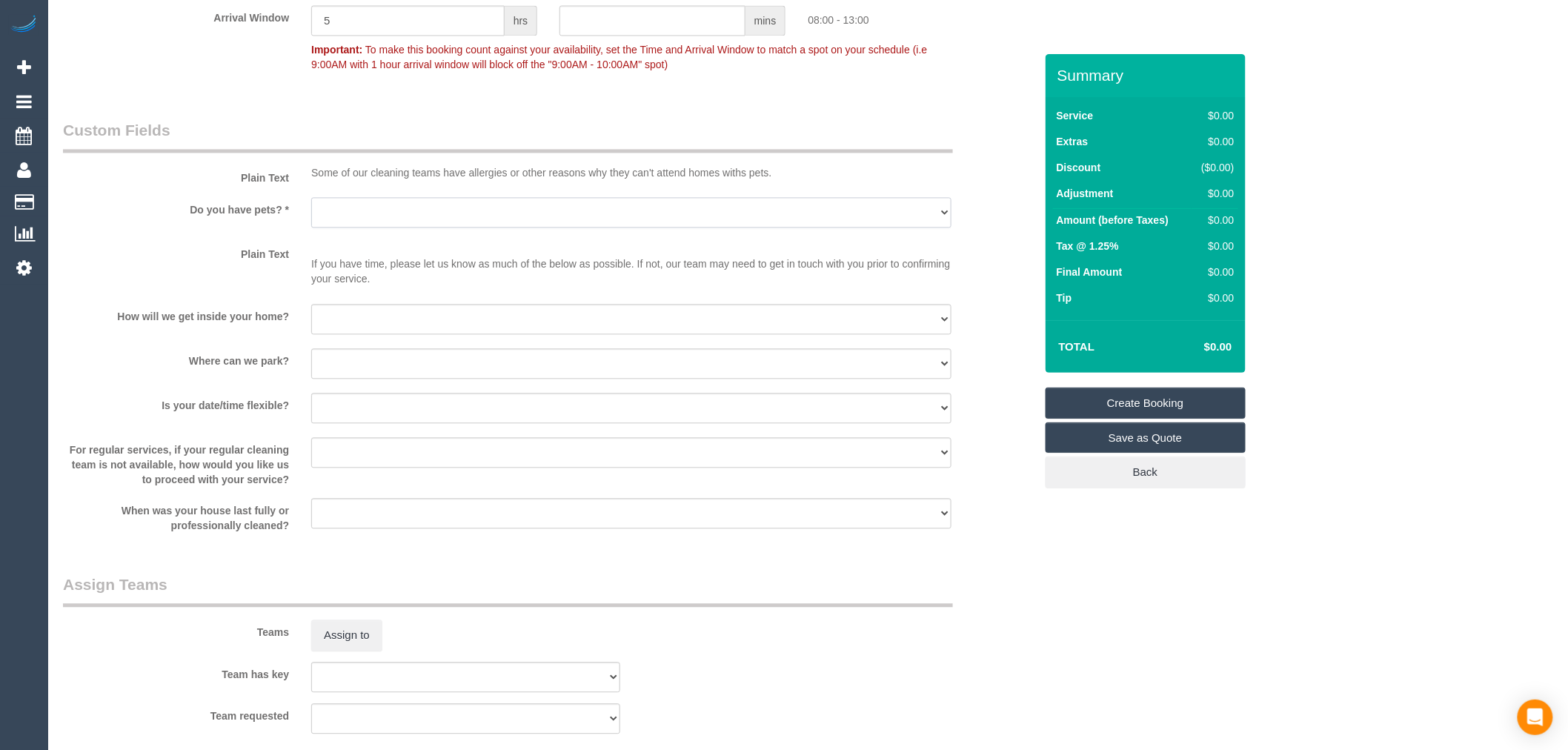
click at [404, 226] on select "Yes - Cats Yes - Dogs No pets Yes - Dogs and Cats Yes - Other" at bounding box center [631, 212] width 640 height 31
select select "number:28"
click at [311, 199] on select "Yes - Cats Yes - Dogs No pets Yes - Dogs and Cats Yes - Other" at bounding box center [631, 212] width 640 height 31
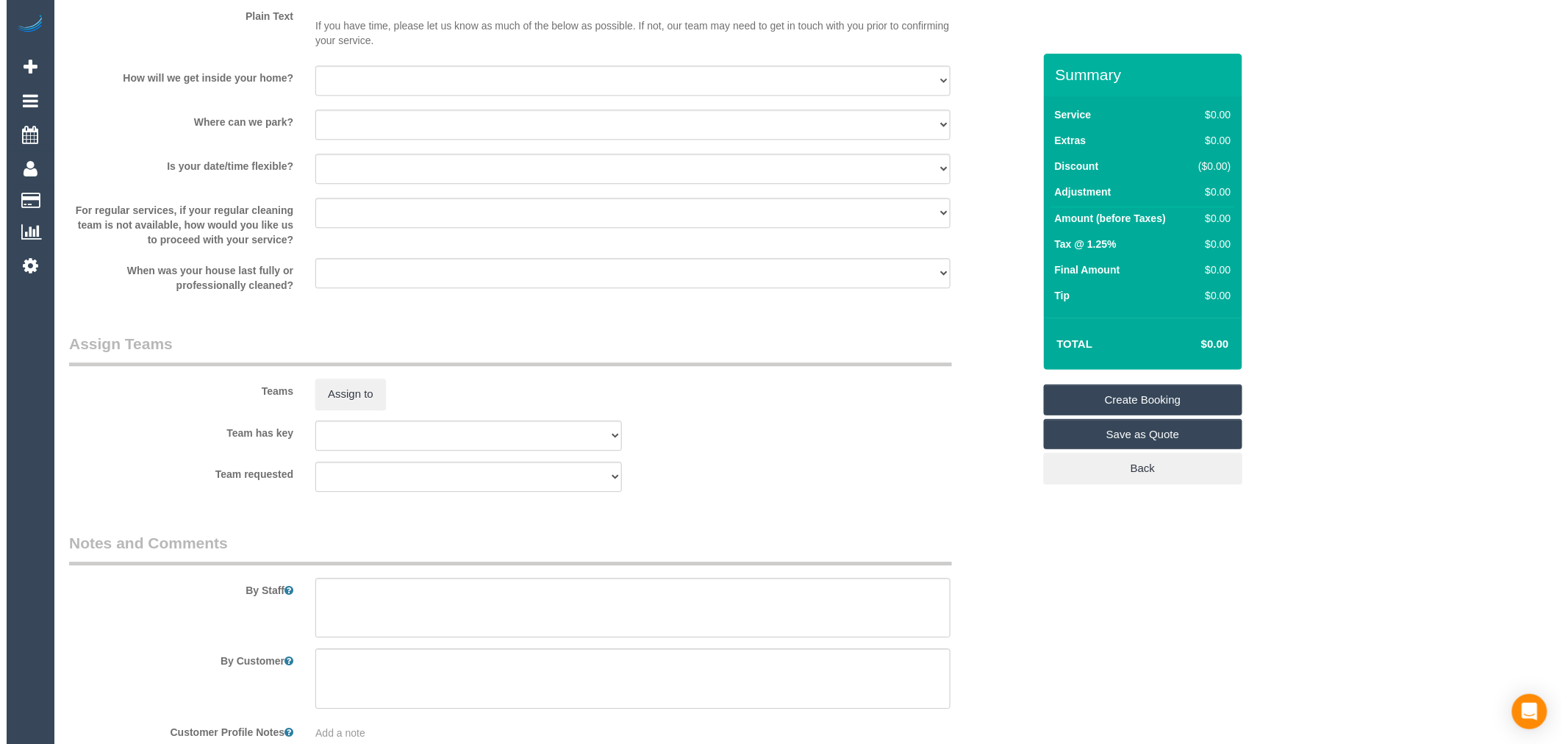
scroll to position [1470, 0]
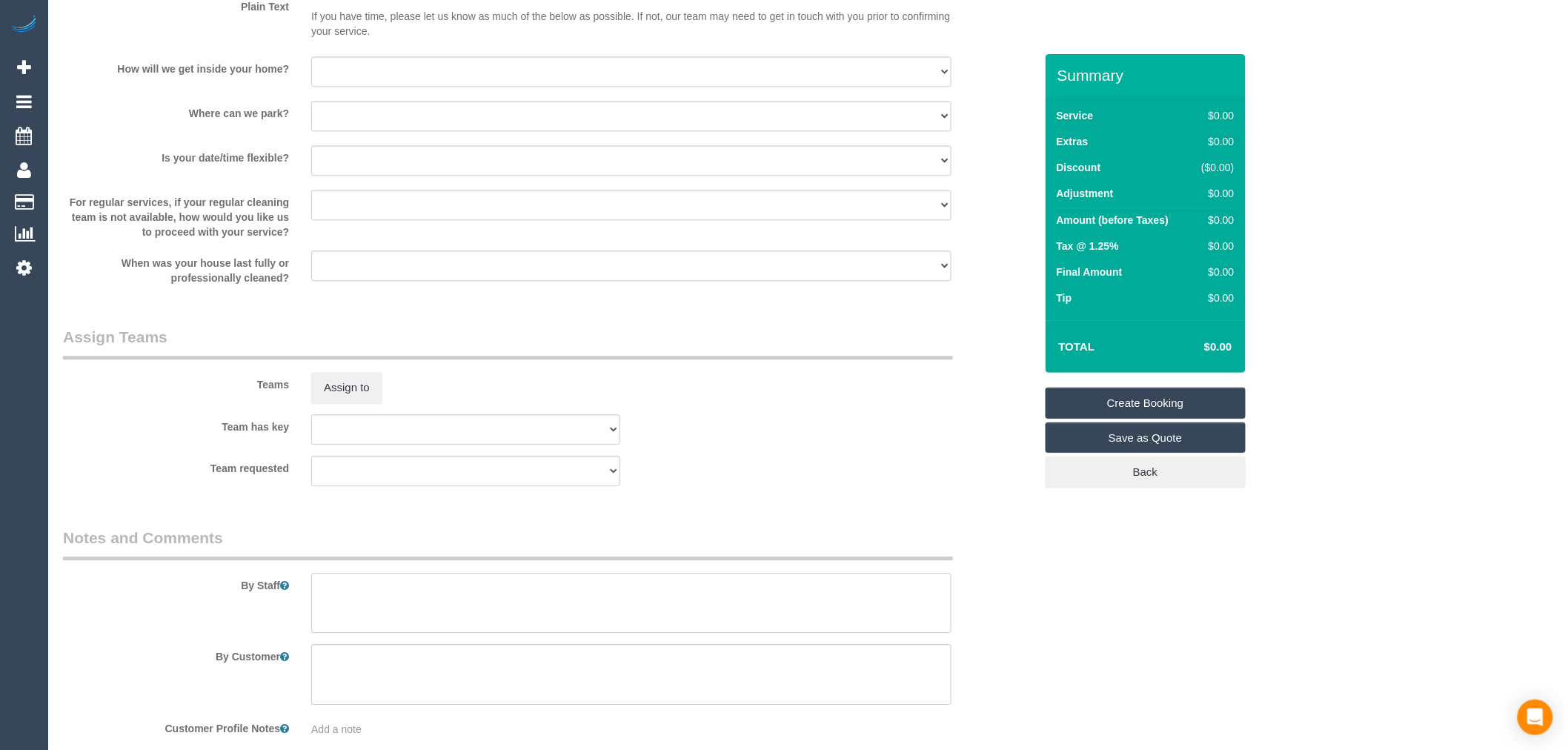
click at [449, 619] on textarea at bounding box center [631, 603] width 640 height 61
click at [379, 626] on textarea at bounding box center [631, 603] width 640 height 61
paste textarea "Customer cancelled all ongoing says key can be left in the letterbox if no-one …"
type textarea "Customer cancelled all ongoing says key can be left in the letterbox if no-one …"
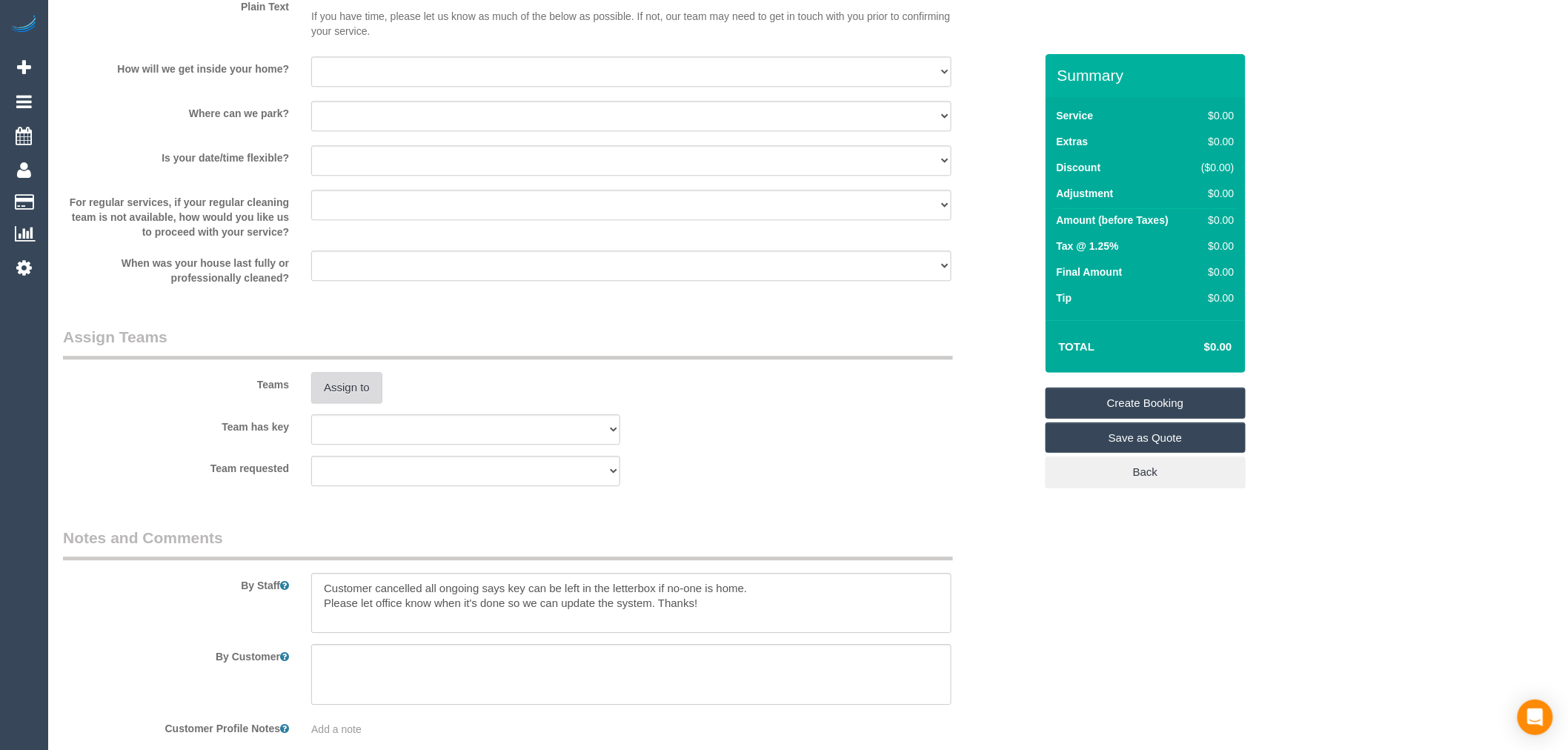
click at [351, 396] on button "Assign to" at bounding box center [346, 388] width 71 height 31
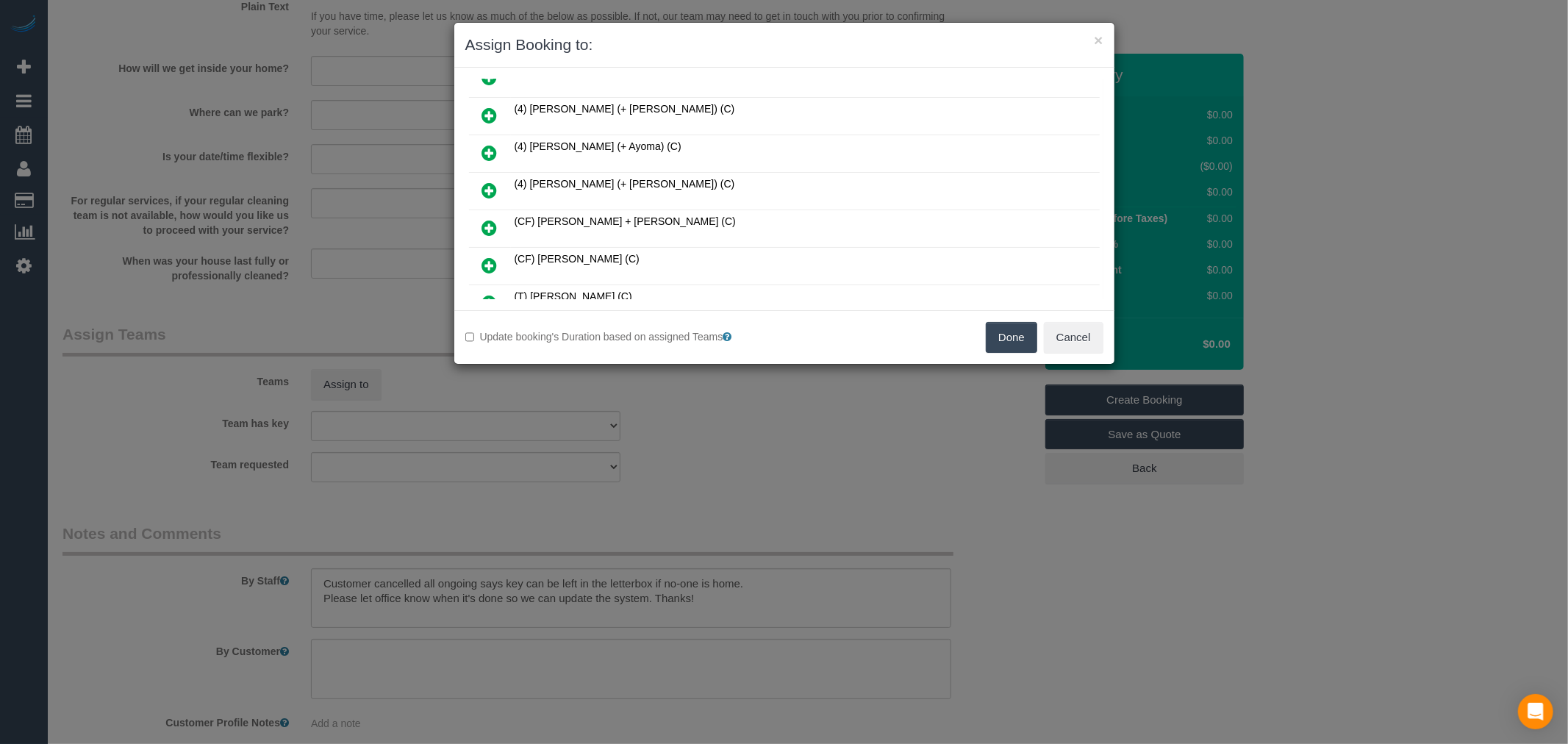
scroll to position [2287, 0]
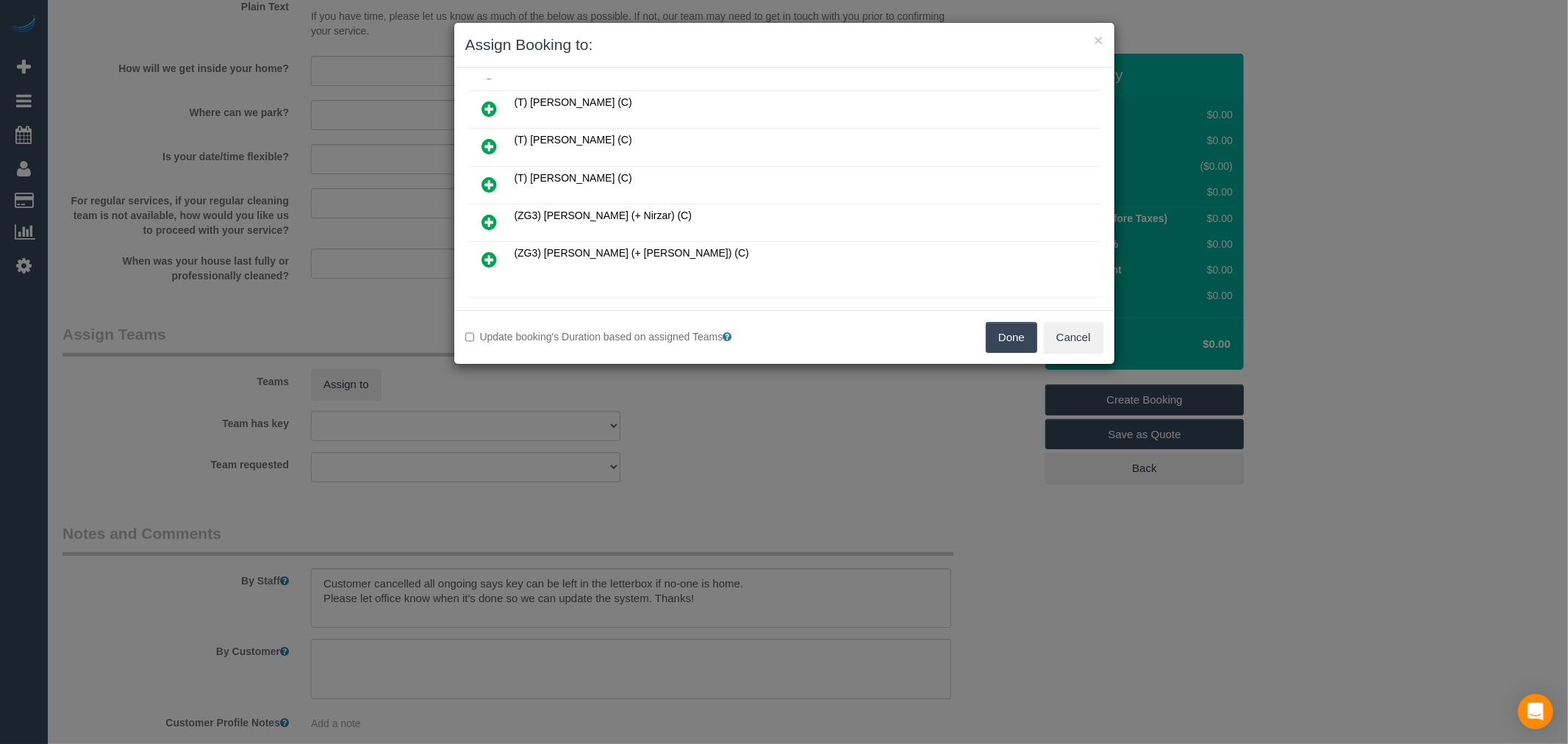
click at [564, 308] on h4 "Unavailable (205)" at bounding box center [784, 315] width 616 height 12
click at [568, 308] on icon at bounding box center [569, 314] width 9 height 11
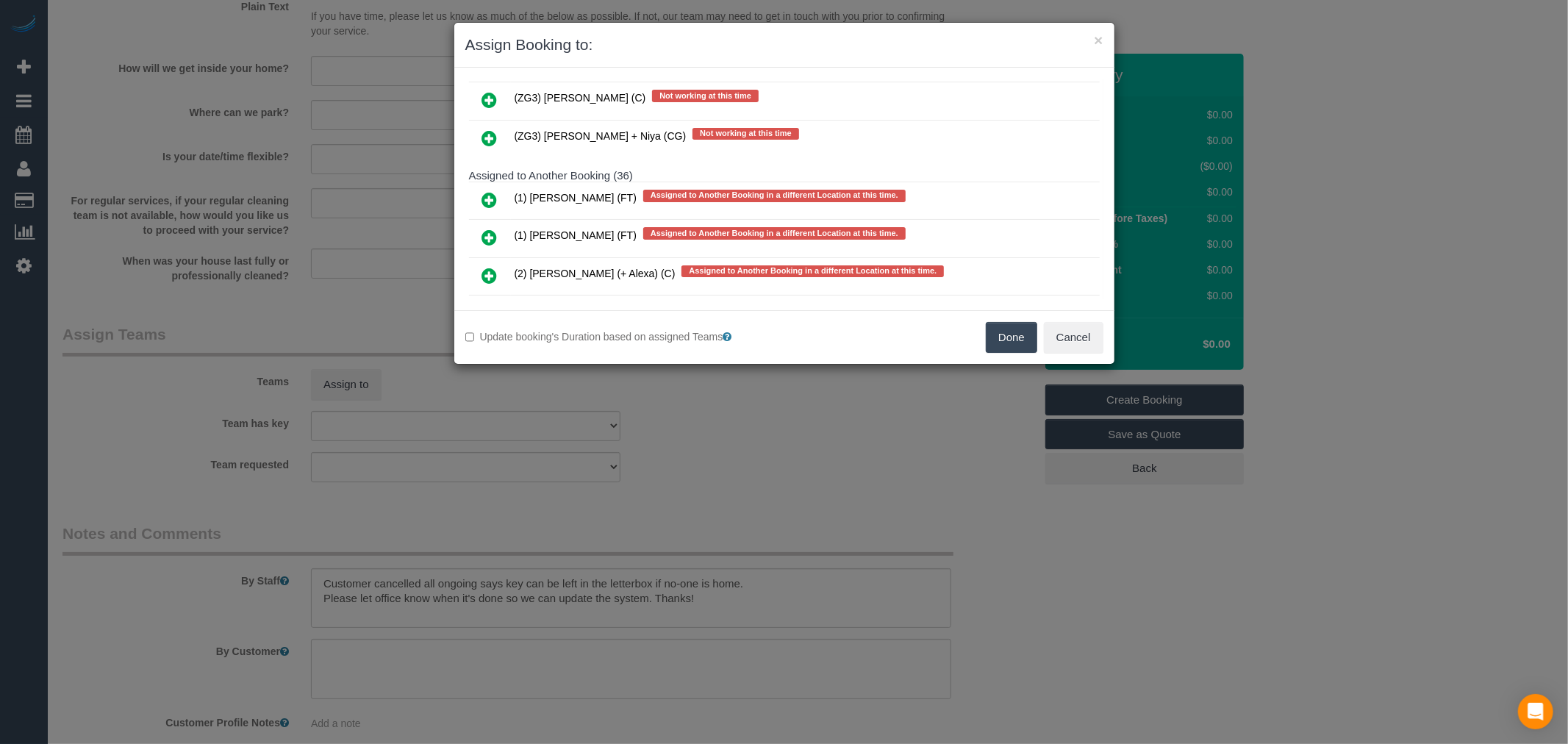
click at [485, 342] on icon at bounding box center [490, 351] width 16 height 18
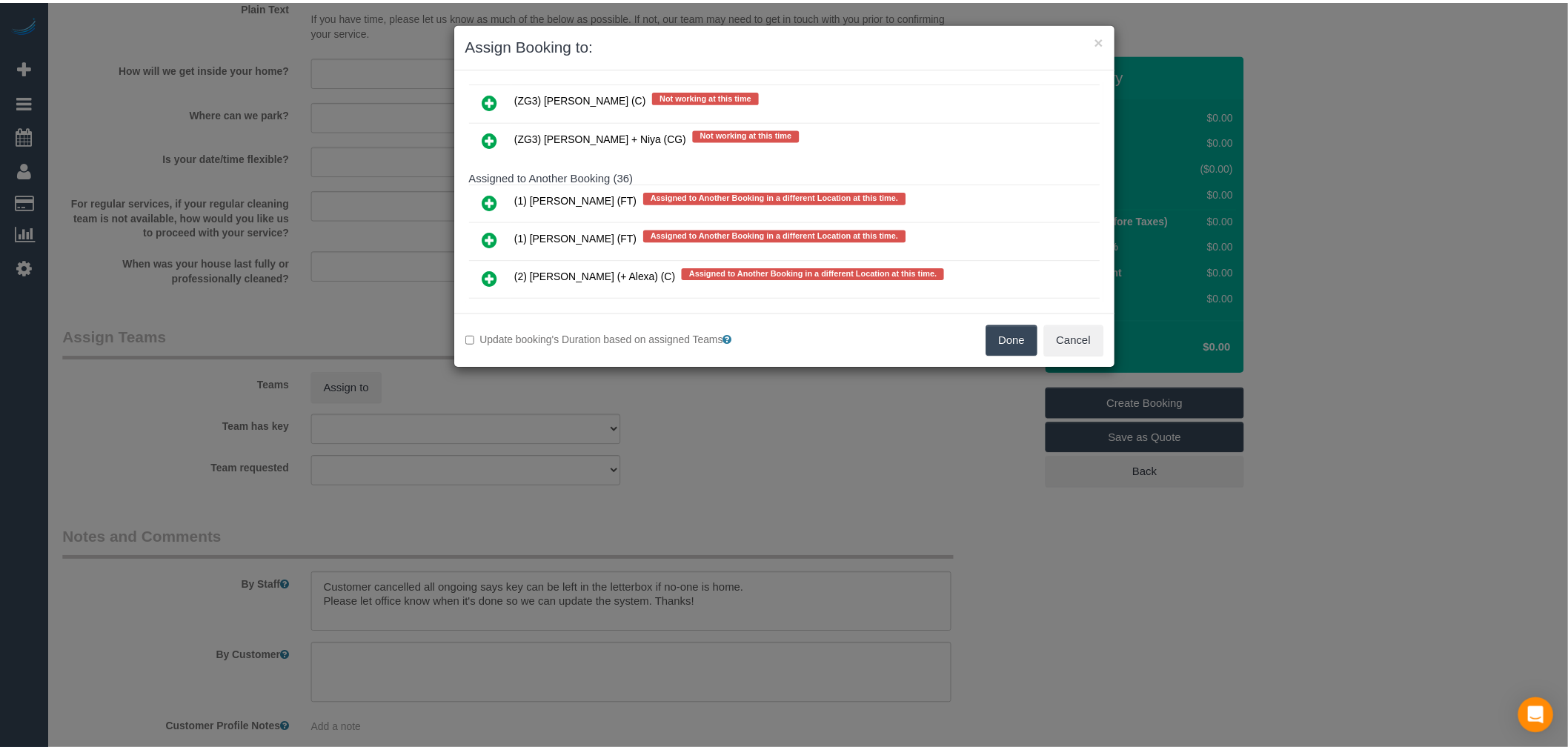
scroll to position [8941, 0]
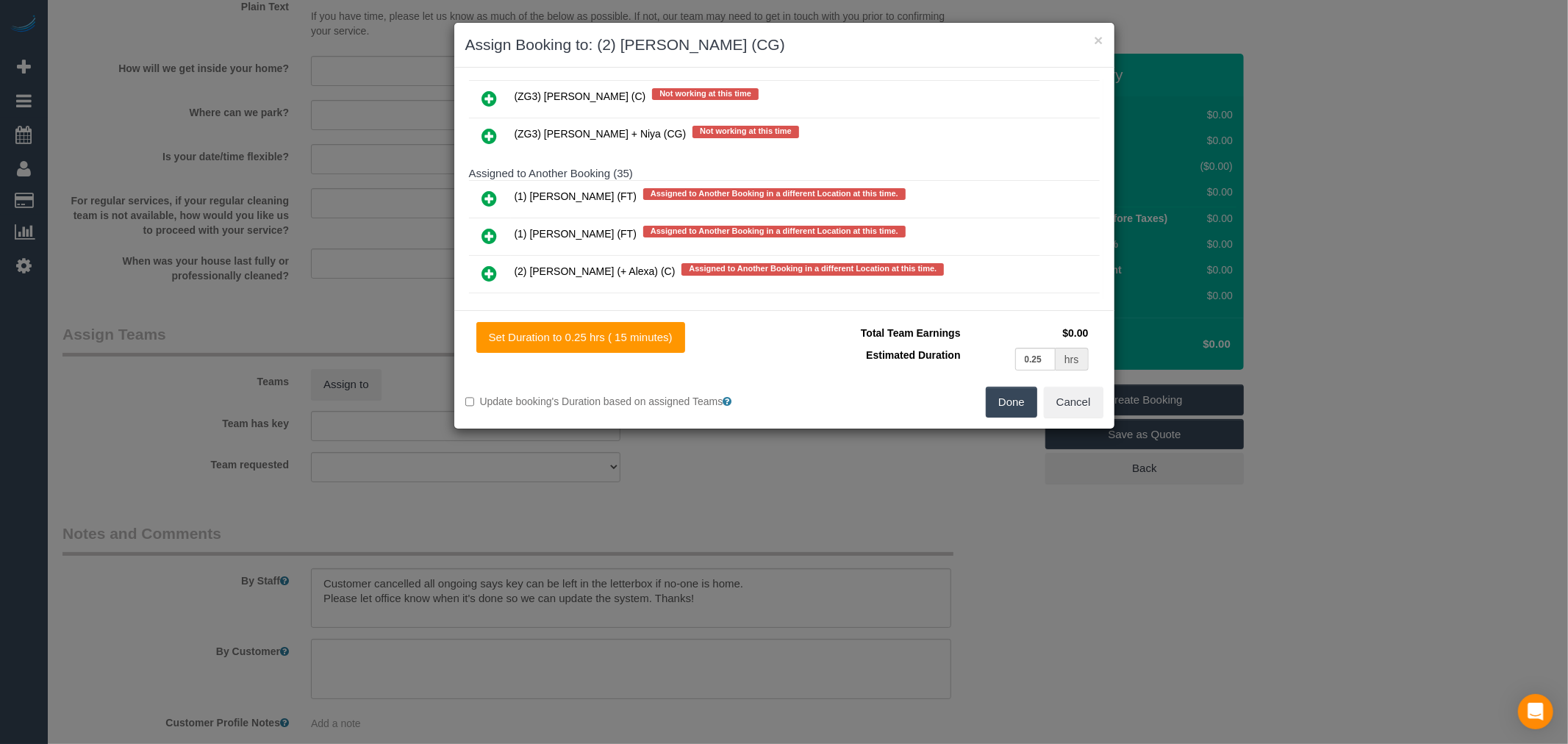
click at [1011, 393] on button "Done" at bounding box center [1012, 402] width 52 height 31
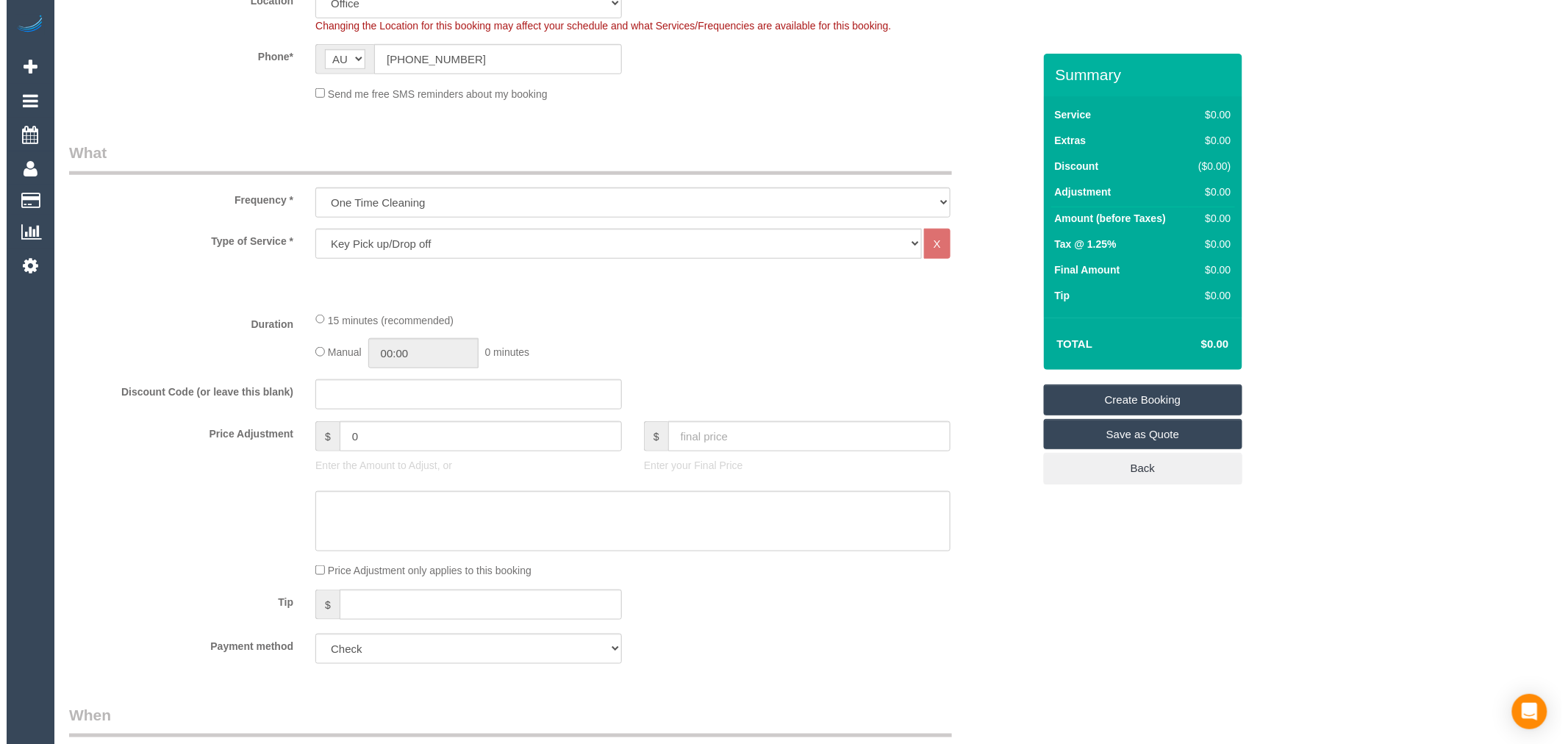
scroll to position [0, 0]
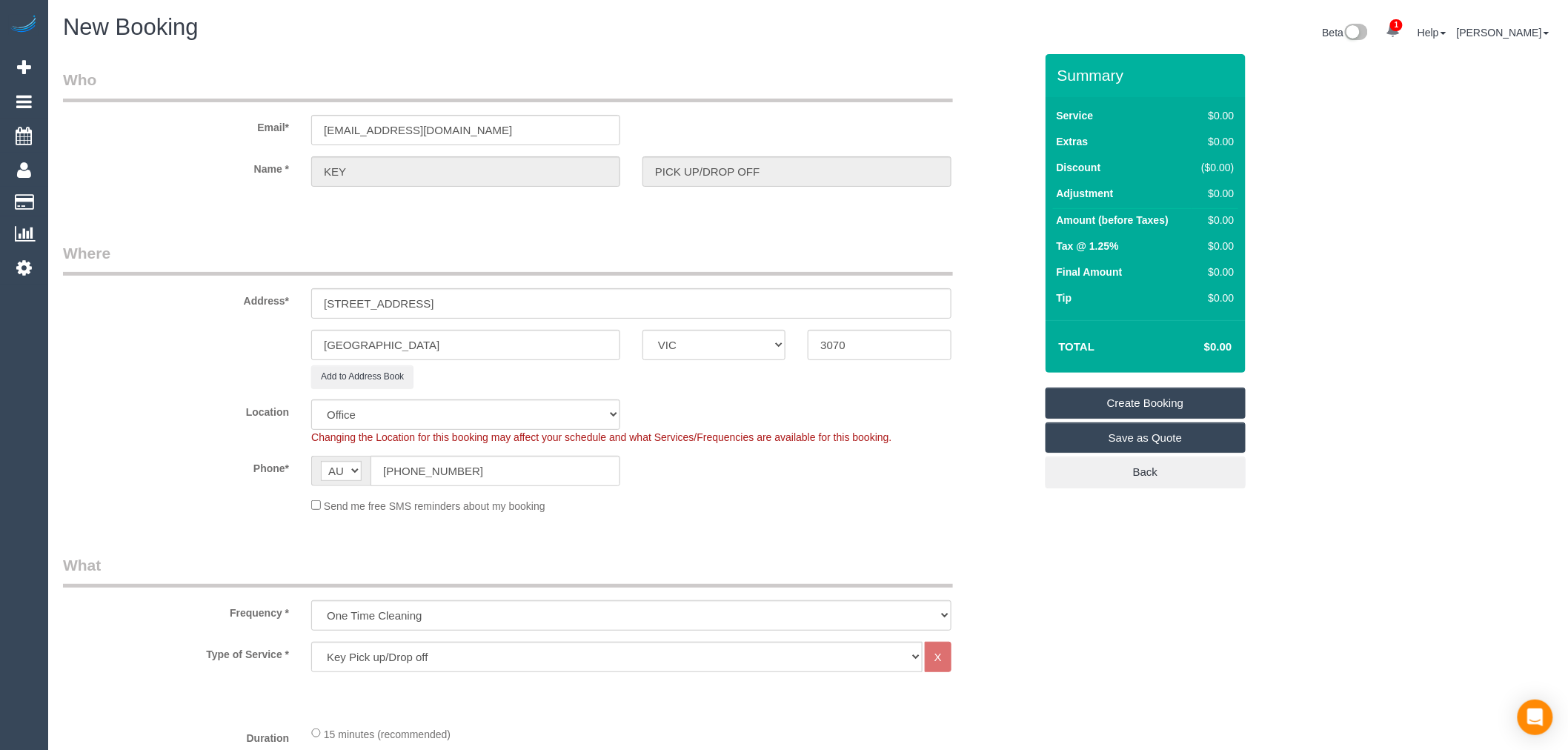
click at [1156, 384] on div "Summary Service $0.00 Extras $0.00 Discount ($0.00) Adjustment $0.00 Amount (be…" at bounding box center [1146, 286] width 200 height 464
click at [1160, 391] on link "Create Booking" at bounding box center [1146, 403] width 200 height 31
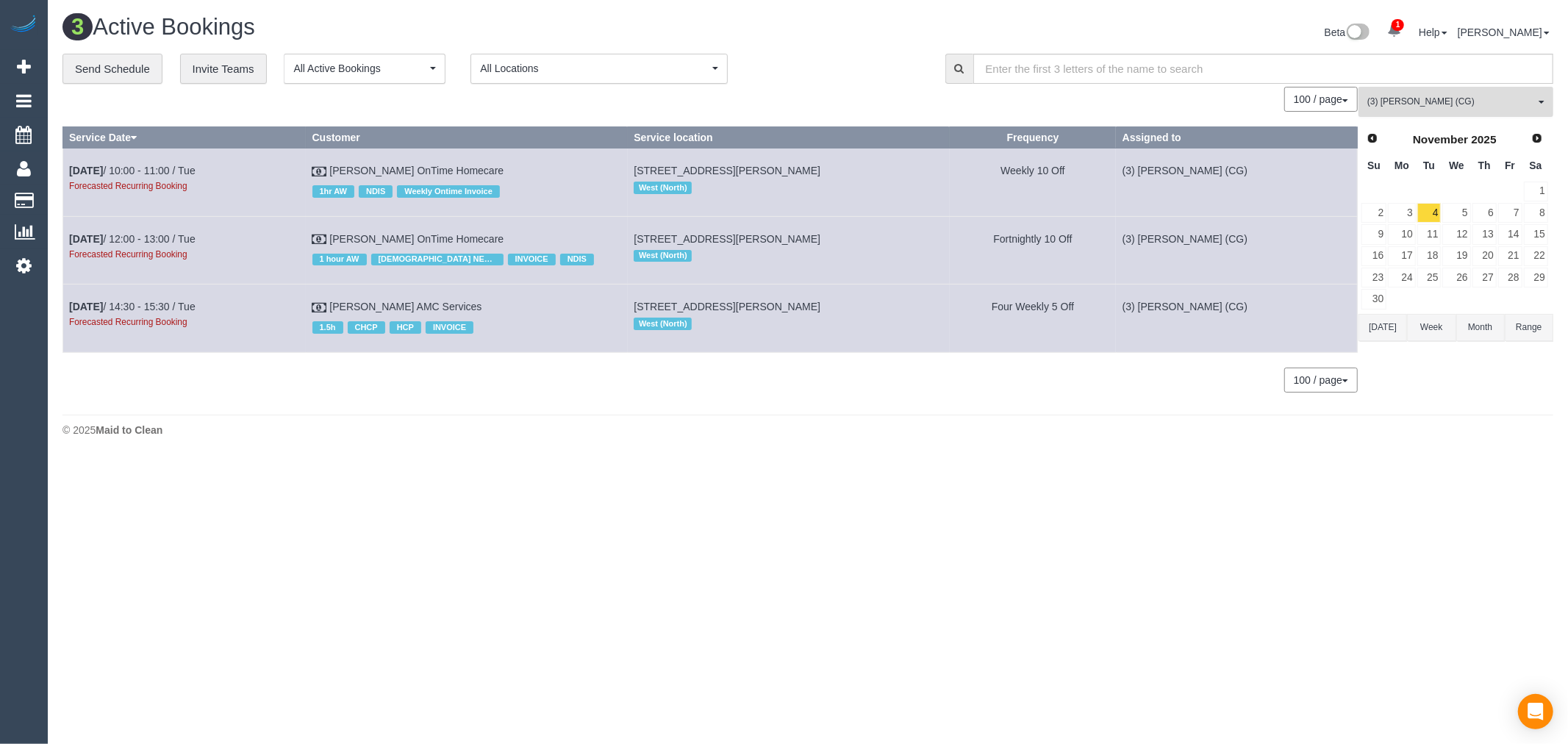
click at [1413, 112] on button "(3) Suzana Phillips (CG) All Teams" at bounding box center [1456, 101] width 195 height 30
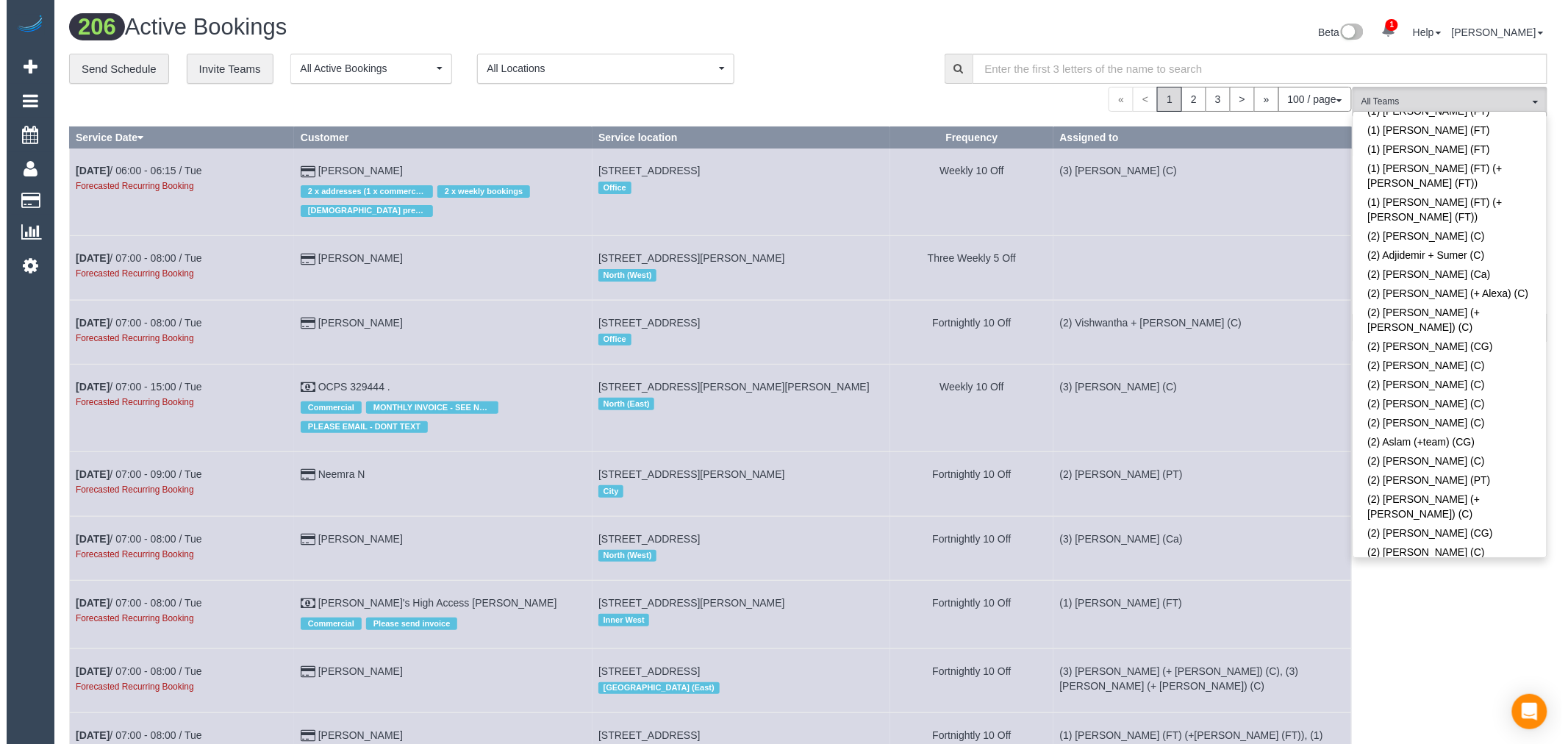
scroll to position [22, 0]
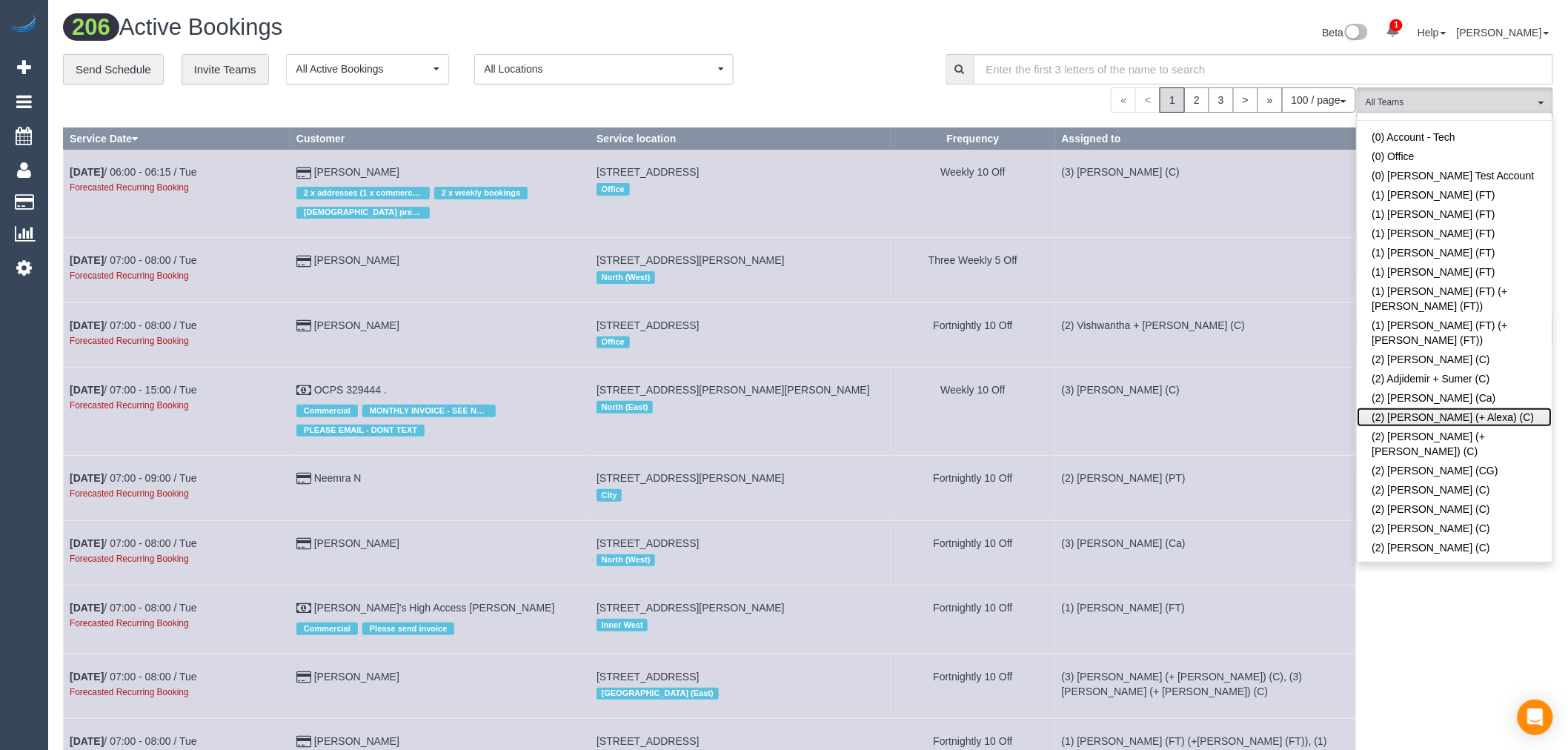
click at [1458, 408] on link "(2) [PERSON_NAME] (+ Alexa) (C)" at bounding box center [1455, 417] width 195 height 19
click at [1218, 308] on td "(2) Vishwantha + [PERSON_NAME] (C)" at bounding box center [1205, 334] width 300 height 65
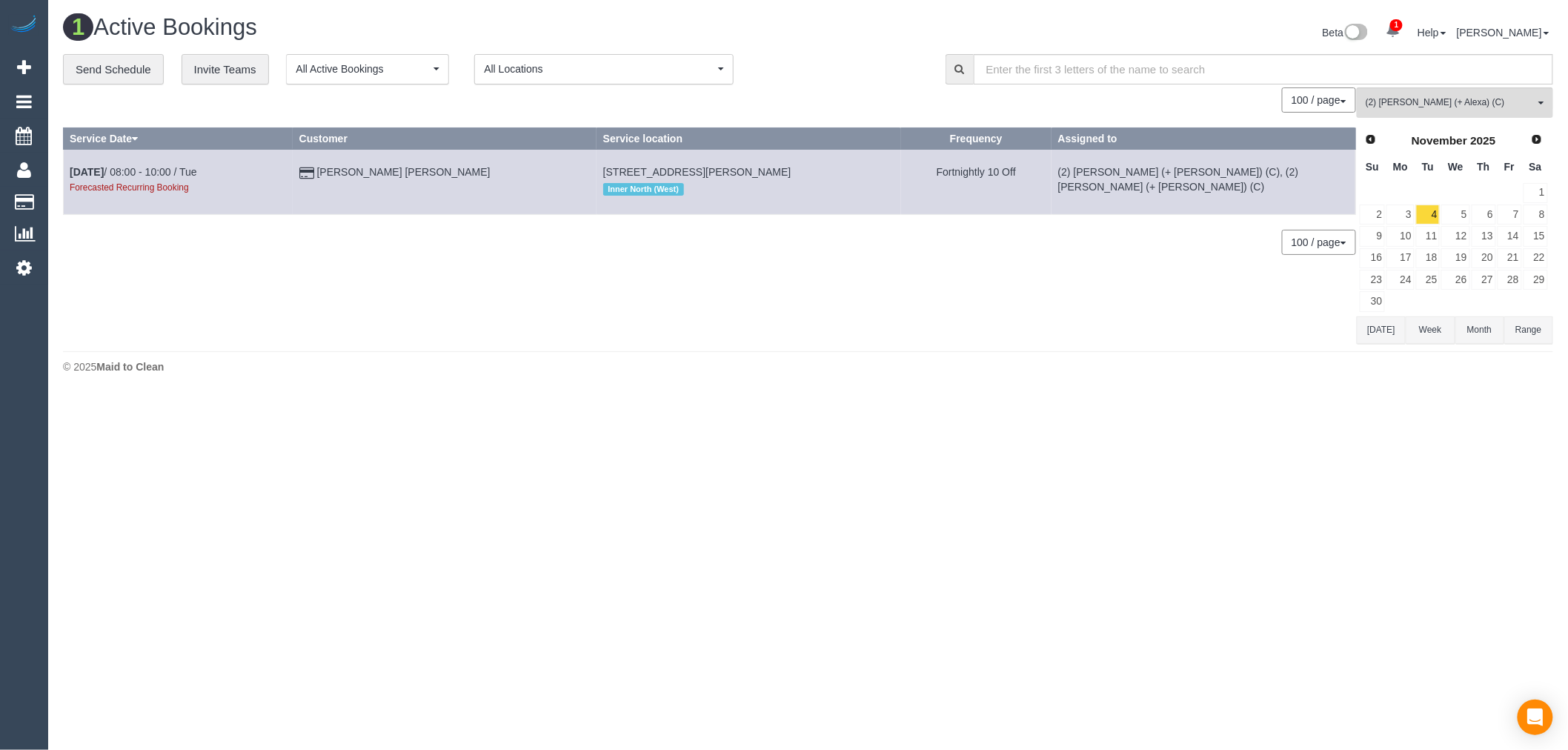
click at [1389, 330] on button "Today" at bounding box center [1381, 330] width 49 height 28
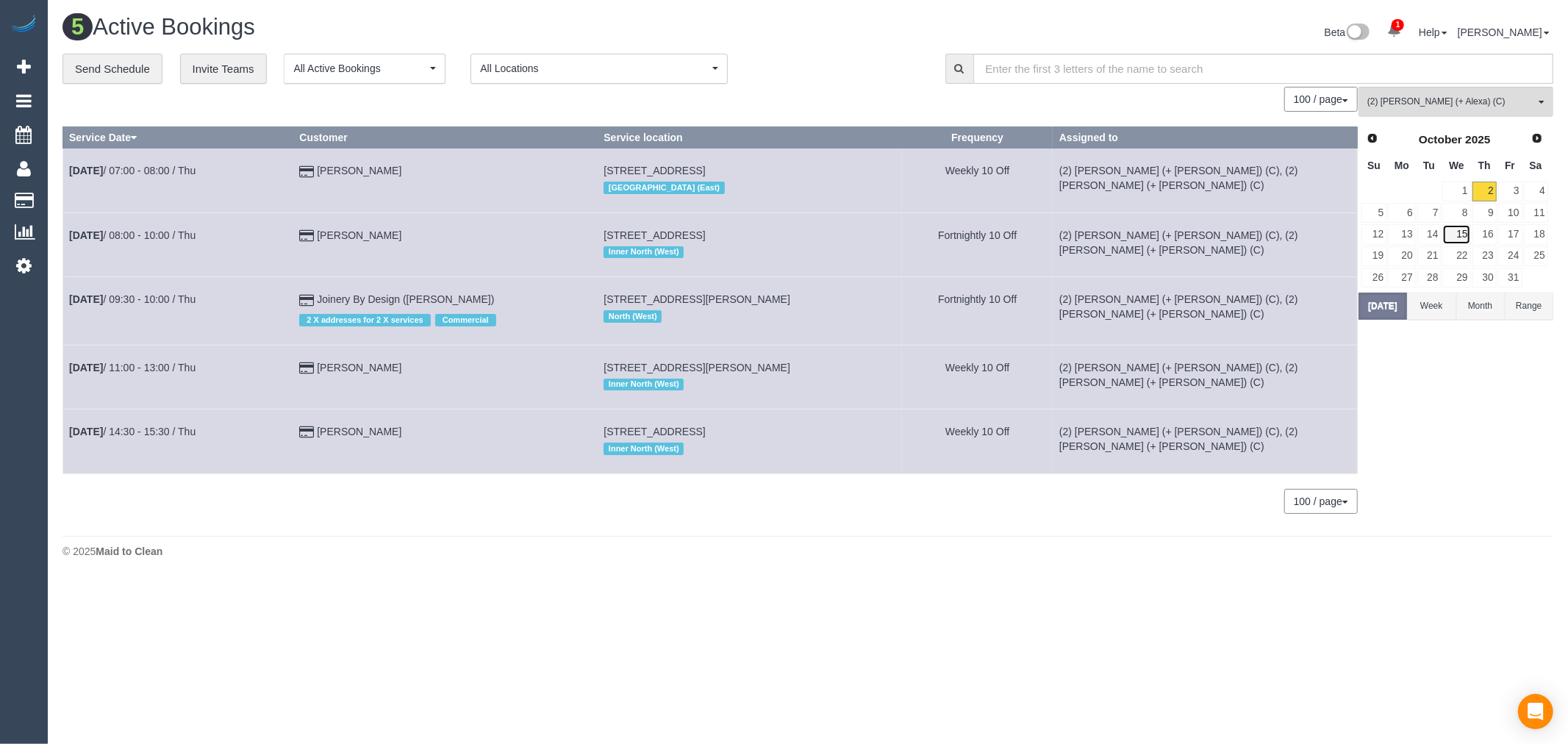
click at [1454, 232] on link "15" at bounding box center [1456, 233] width 28 height 20
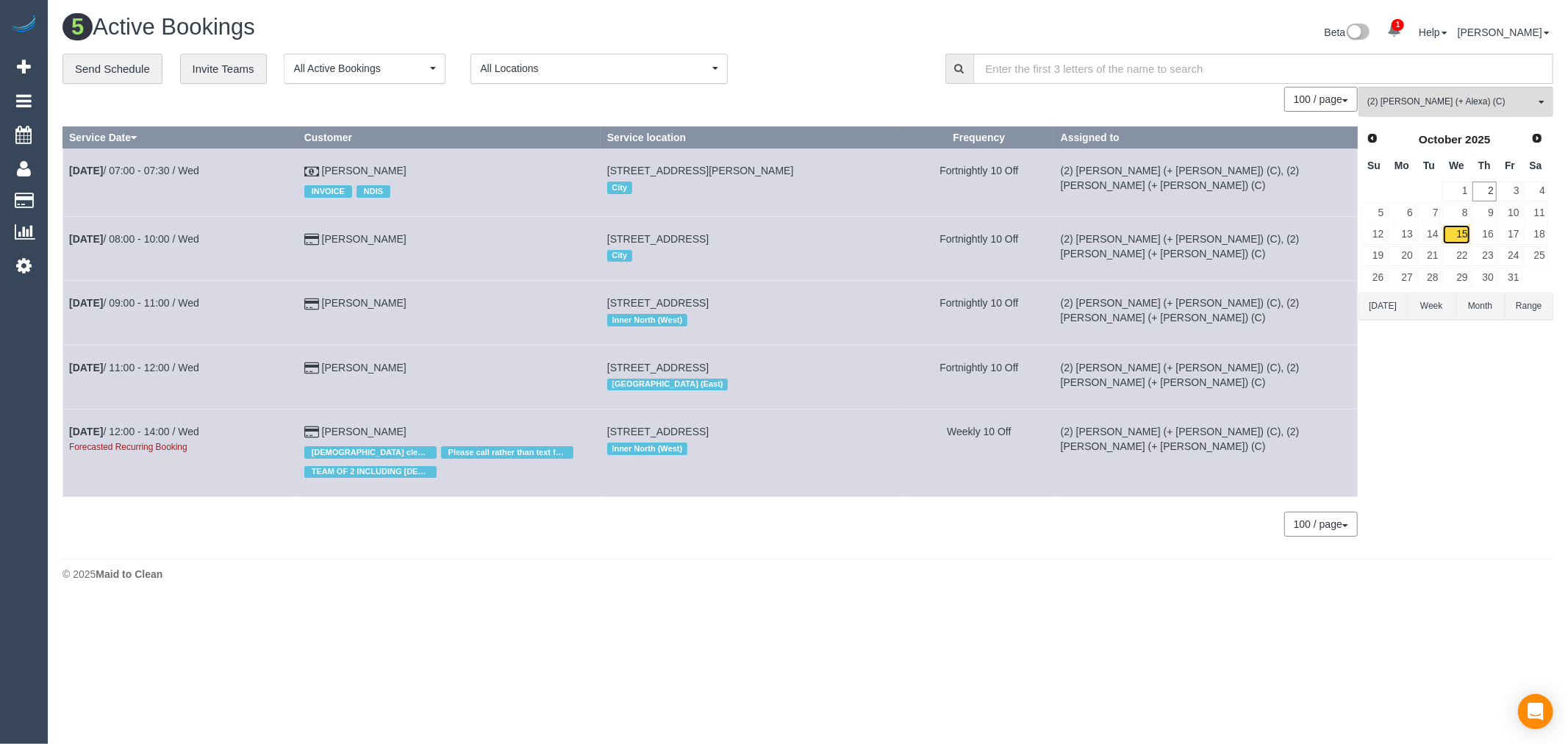
click at [1458, 232] on link "15" at bounding box center [1456, 233] width 28 height 20
click at [1456, 276] on link "29" at bounding box center [1456, 277] width 28 height 20
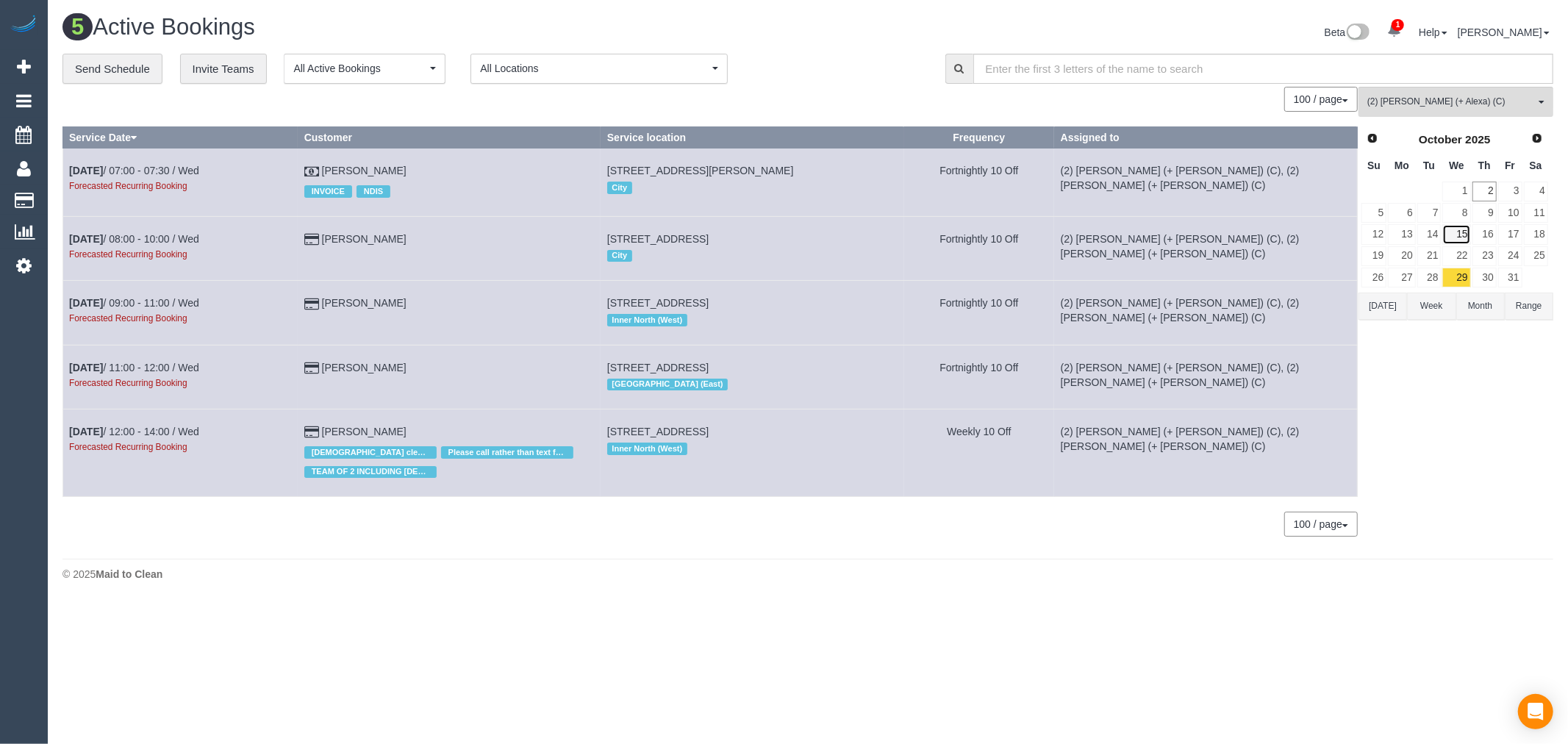
click at [1456, 235] on link "15" at bounding box center [1456, 233] width 28 height 20
click at [1460, 186] on link "1" at bounding box center [1456, 191] width 28 height 20
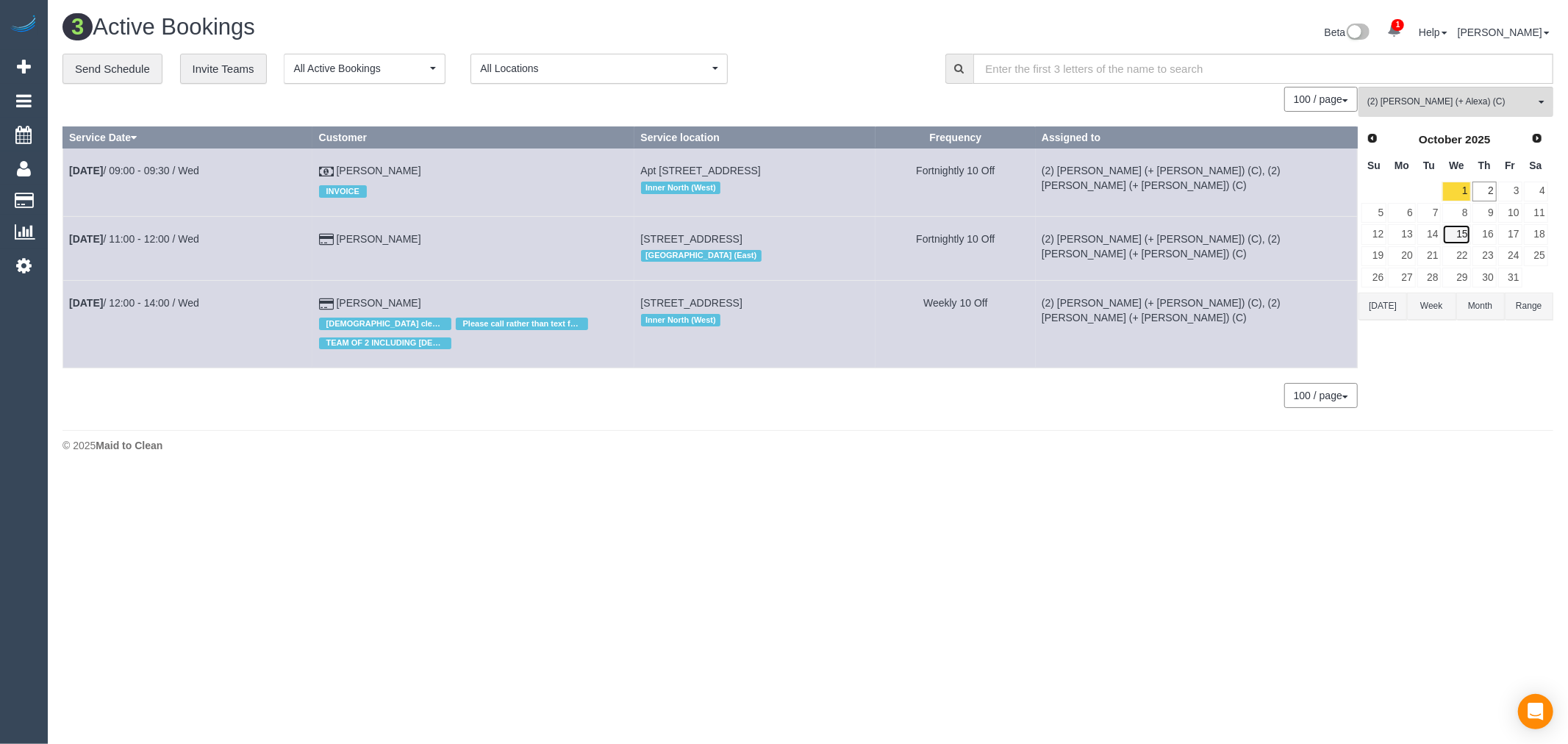
click at [1467, 237] on link "15" at bounding box center [1456, 233] width 28 height 20
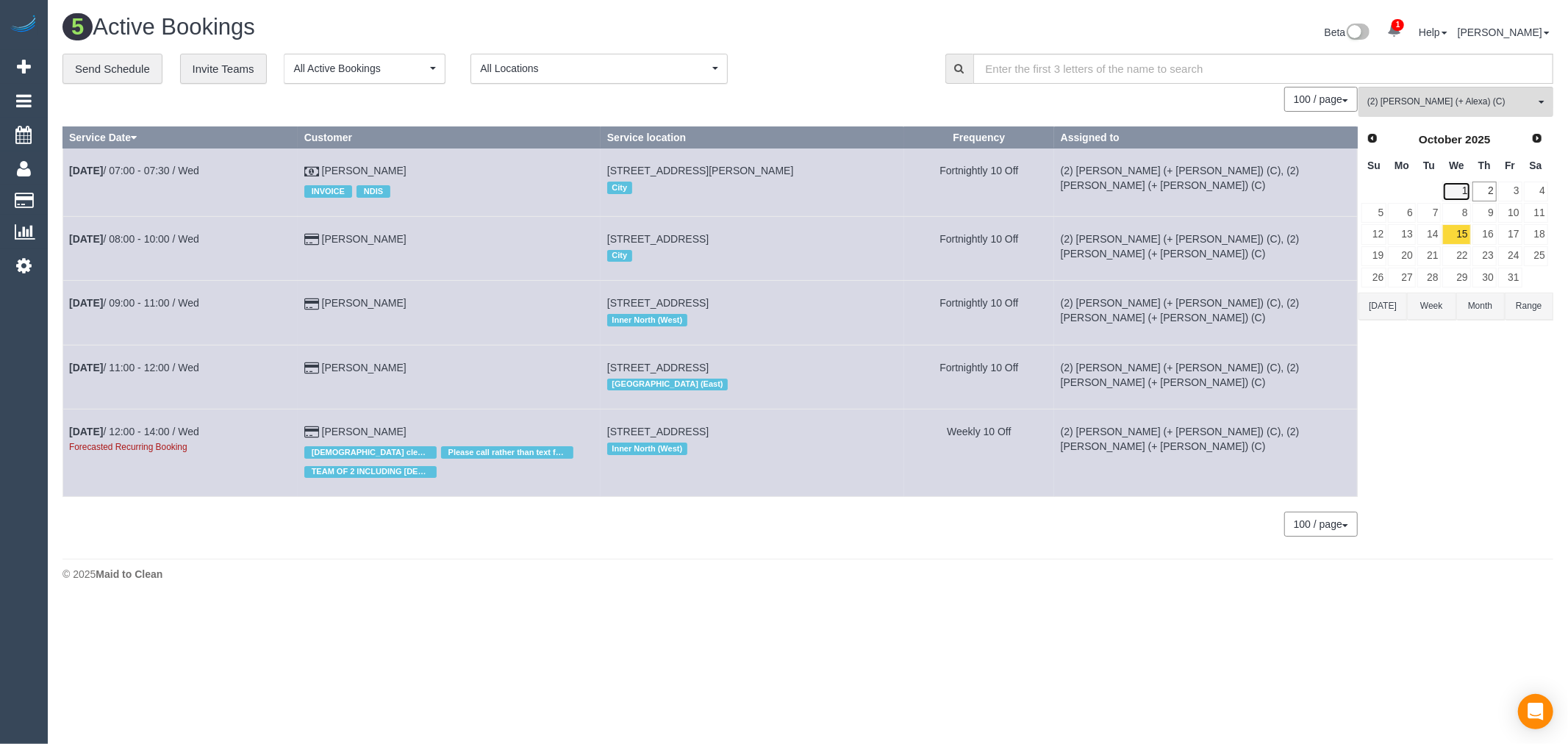
click at [1463, 193] on link "1" at bounding box center [1456, 191] width 28 height 20
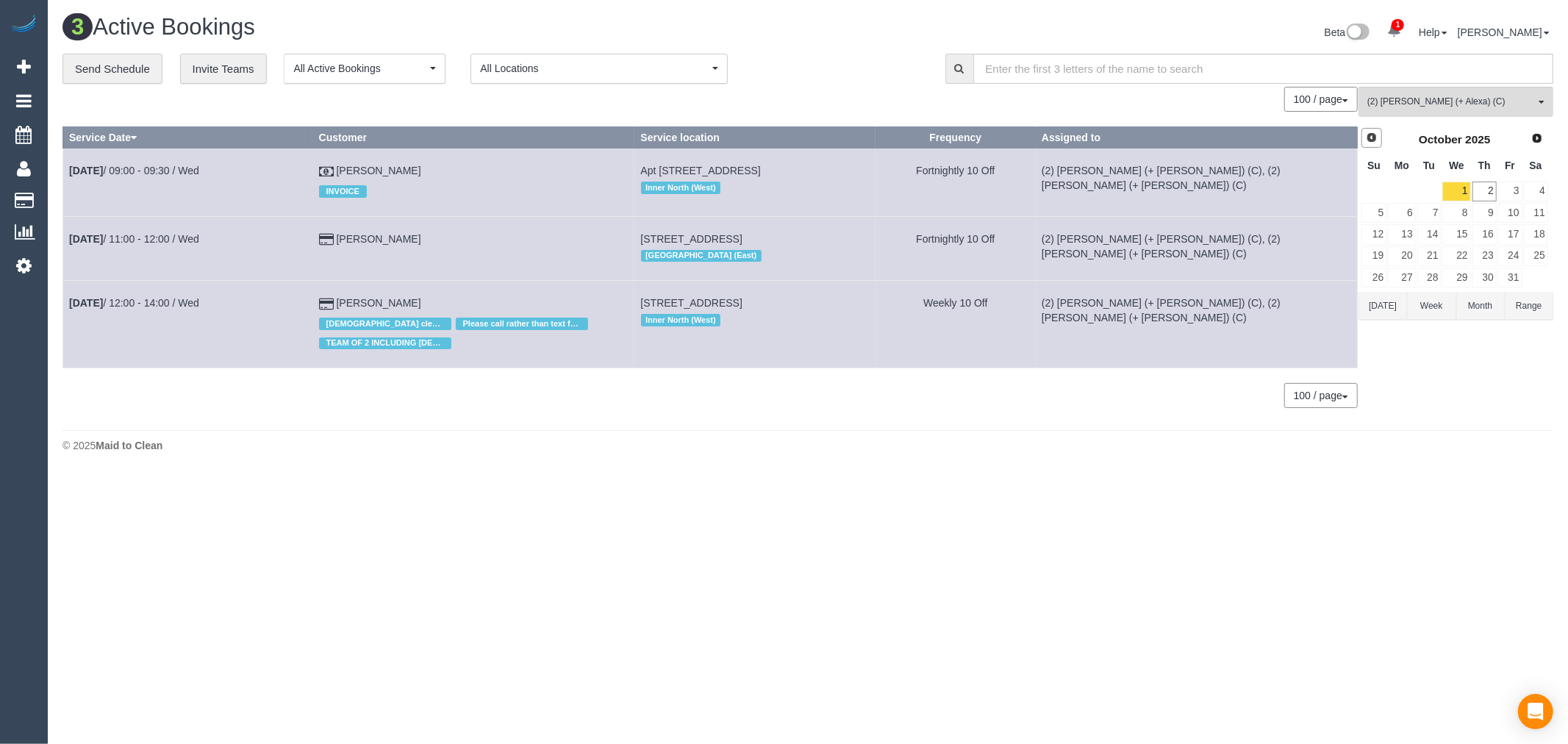
click at [1374, 142] on span "Prev" at bounding box center [1371, 137] width 12 height 12
click at [1450, 229] on link "17" at bounding box center [1456, 233] width 28 height 20
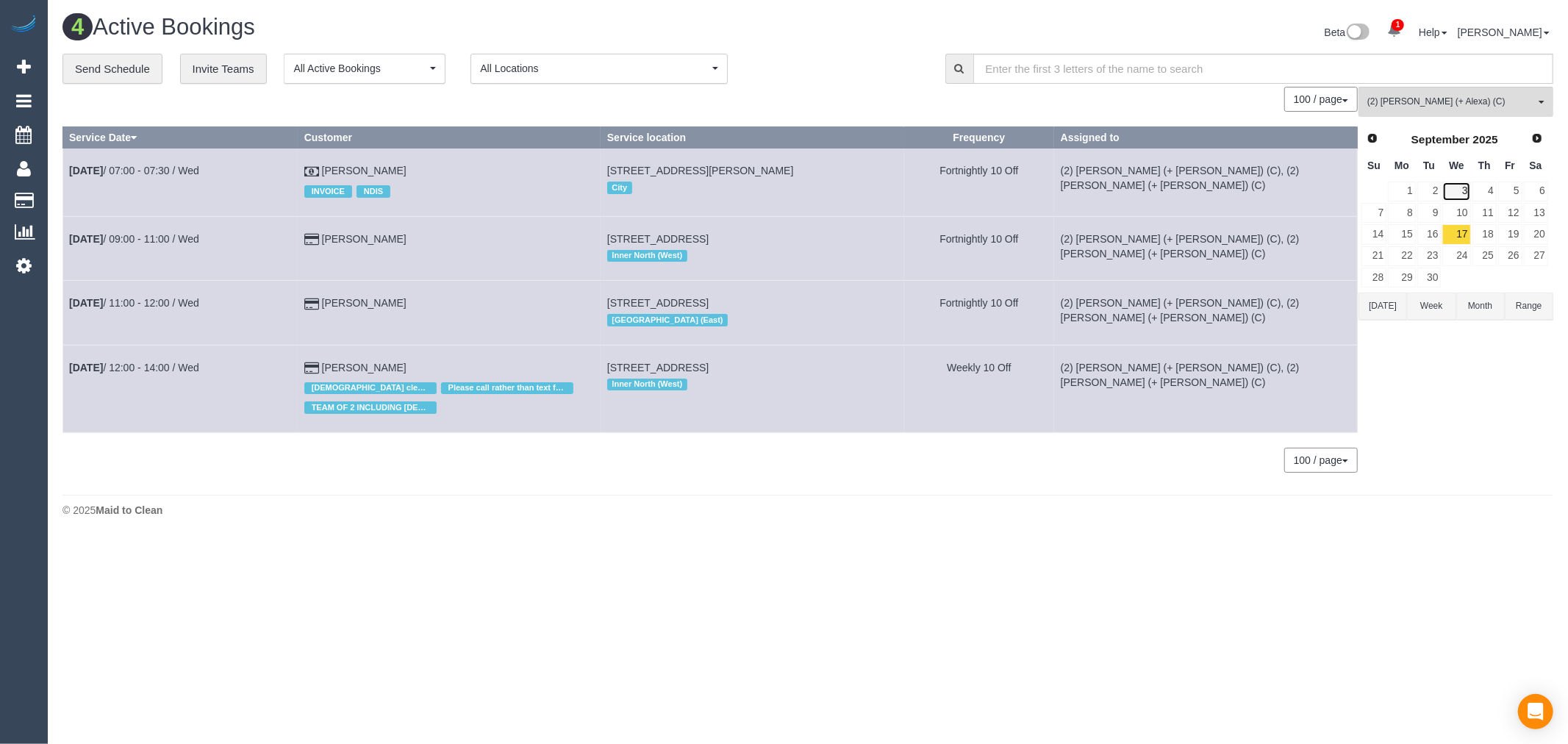
click at [1458, 185] on link "3" at bounding box center [1456, 191] width 28 height 20
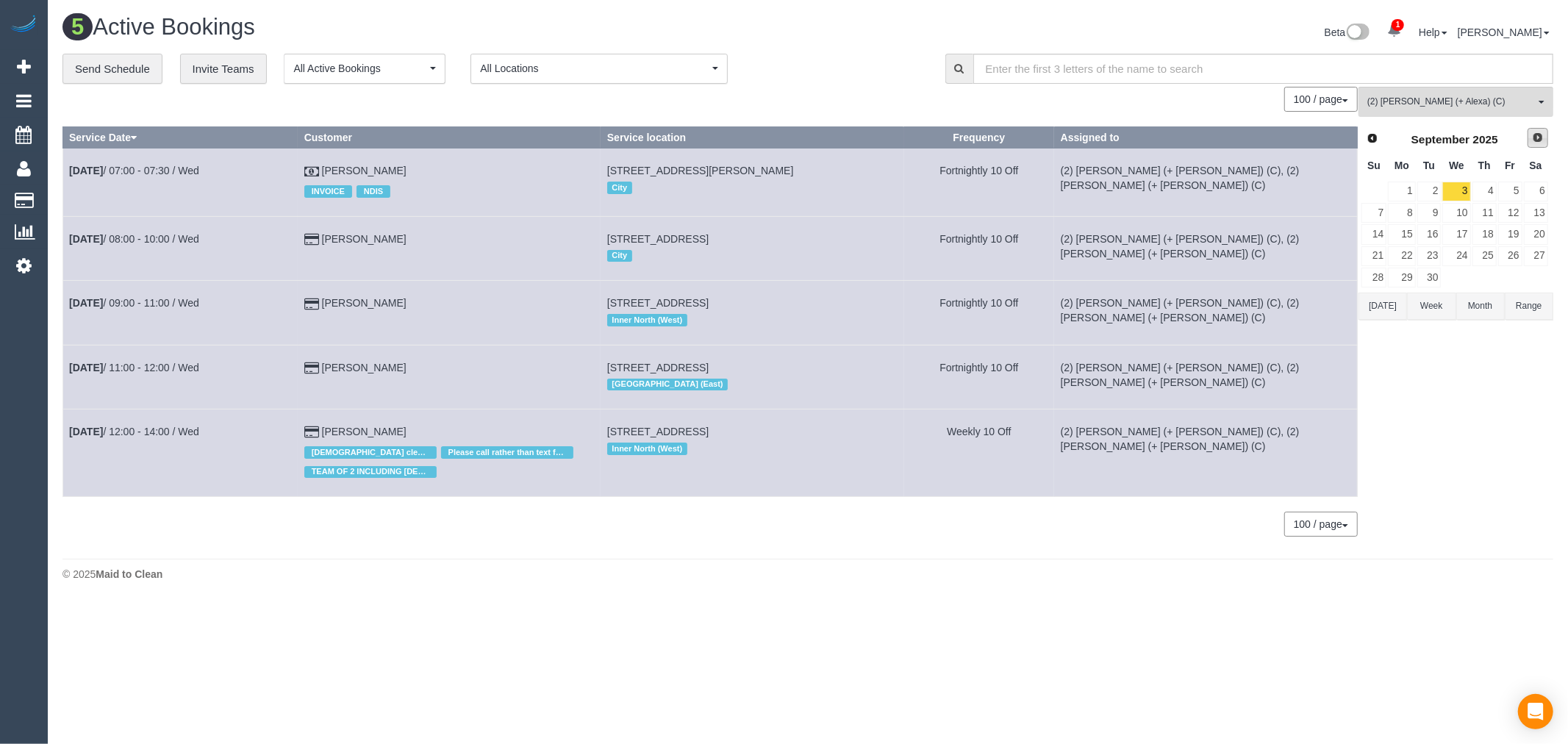
click at [1533, 137] on span "Next" at bounding box center [1537, 137] width 12 height 12
click at [1465, 237] on link "15" at bounding box center [1456, 233] width 28 height 20
click at [1376, 137] on span "Prev" at bounding box center [1371, 137] width 12 height 12
click at [1457, 213] on link "10" at bounding box center [1456, 212] width 28 height 20
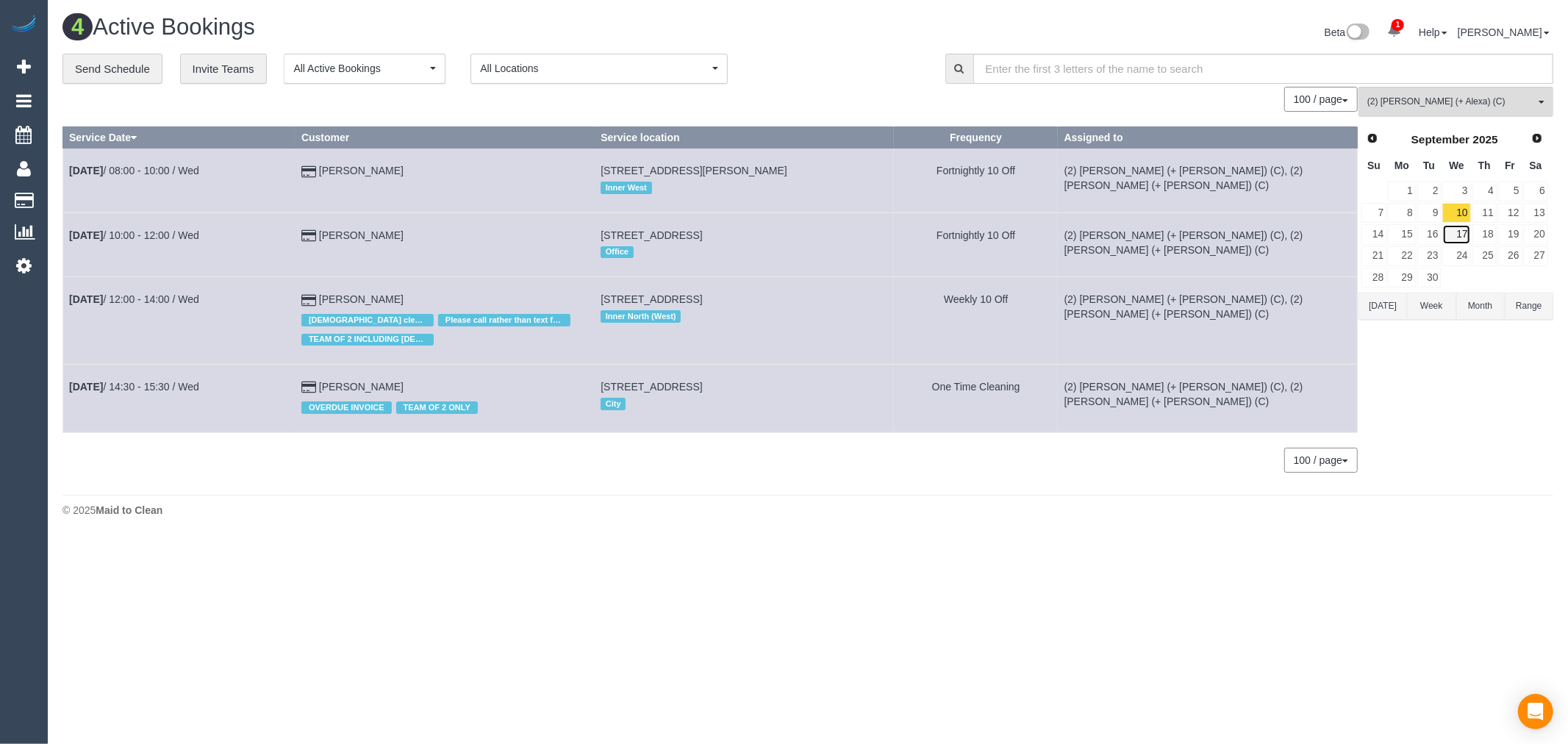
click at [1454, 230] on link "17" at bounding box center [1456, 233] width 28 height 20
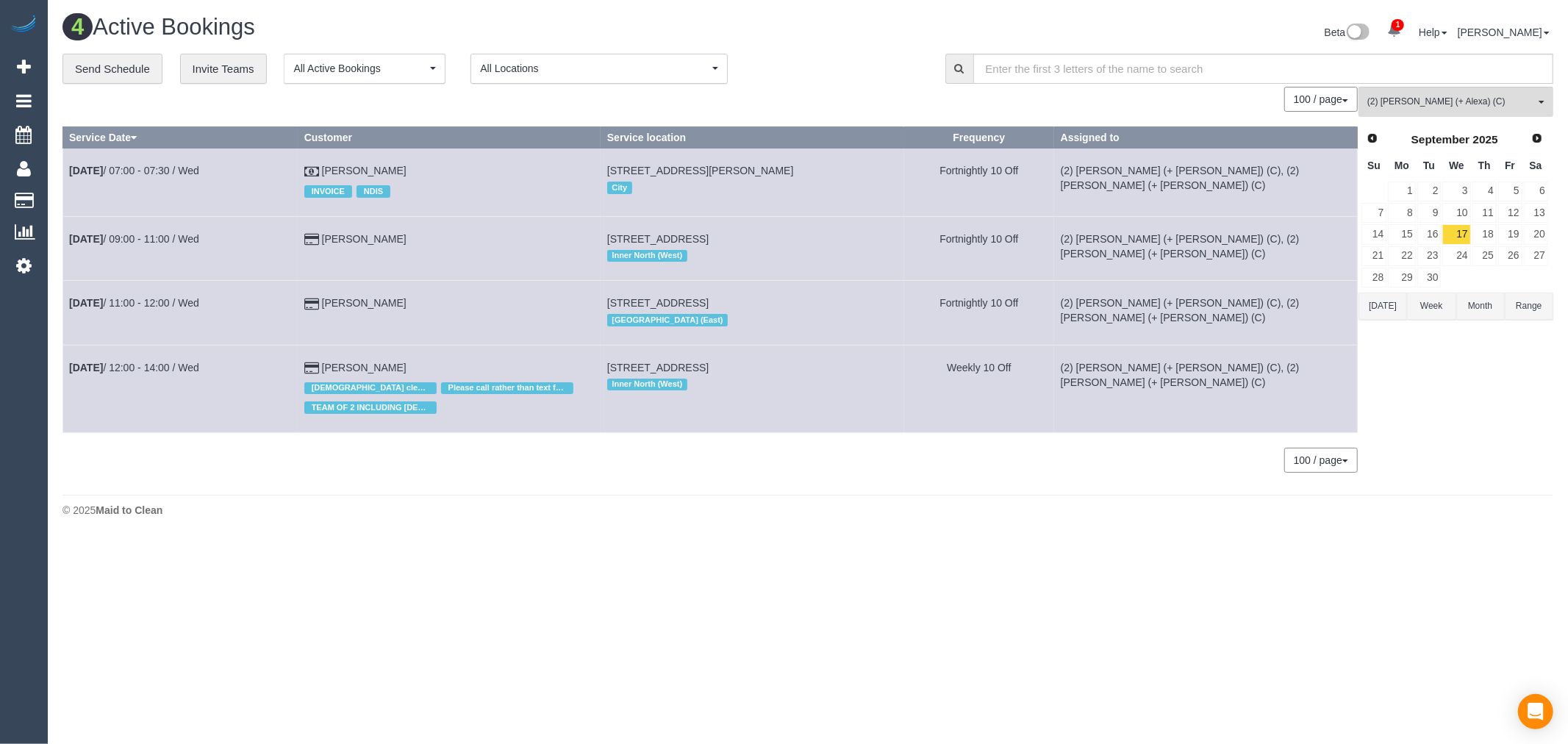
click at [1454, 181] on td "3" at bounding box center [1456, 191] width 30 height 21
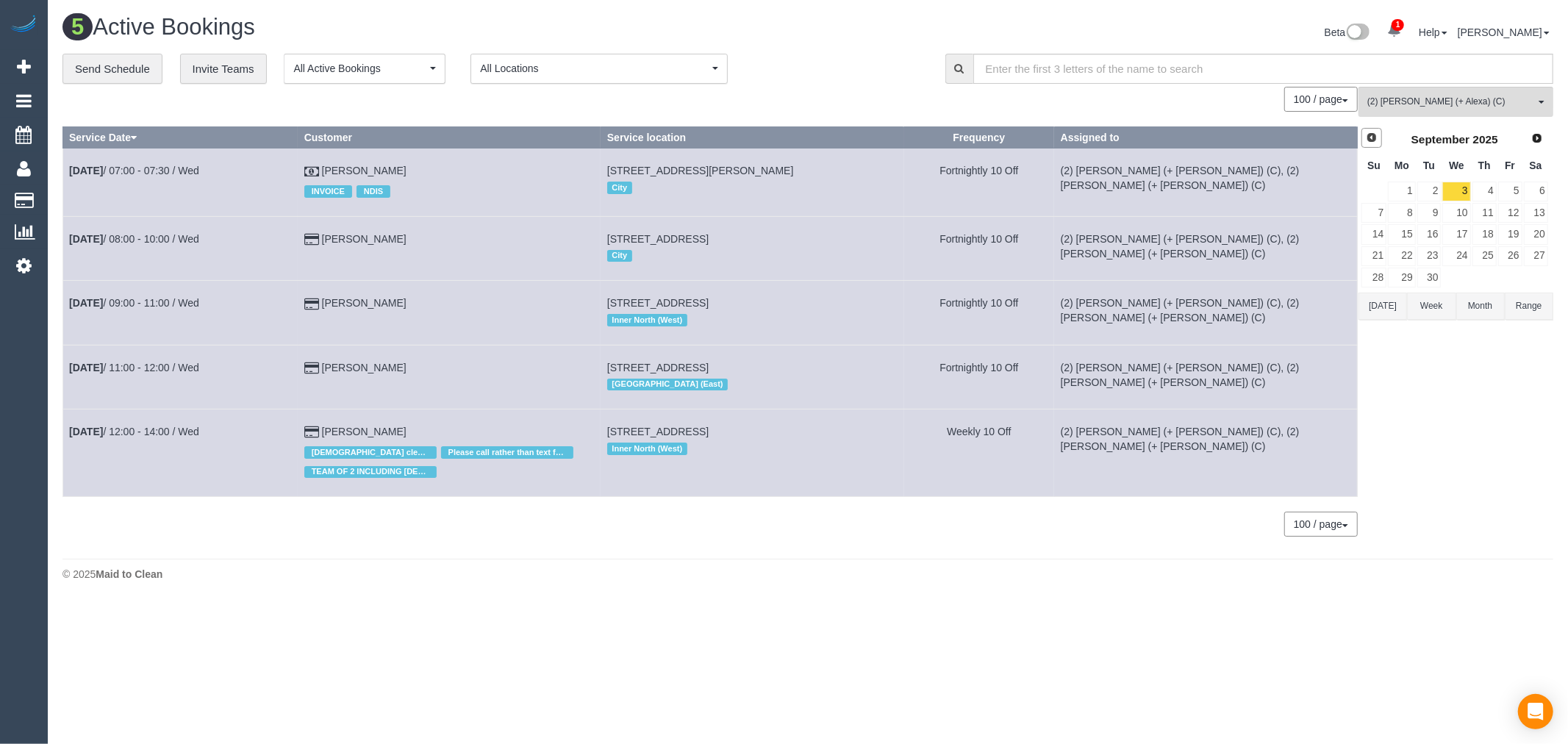
click at [1374, 141] on span "Prev" at bounding box center [1371, 137] width 12 height 12
click at [1461, 256] on link "20" at bounding box center [1456, 255] width 28 height 20
click at [1459, 217] on link "6" at bounding box center [1456, 212] width 28 height 20
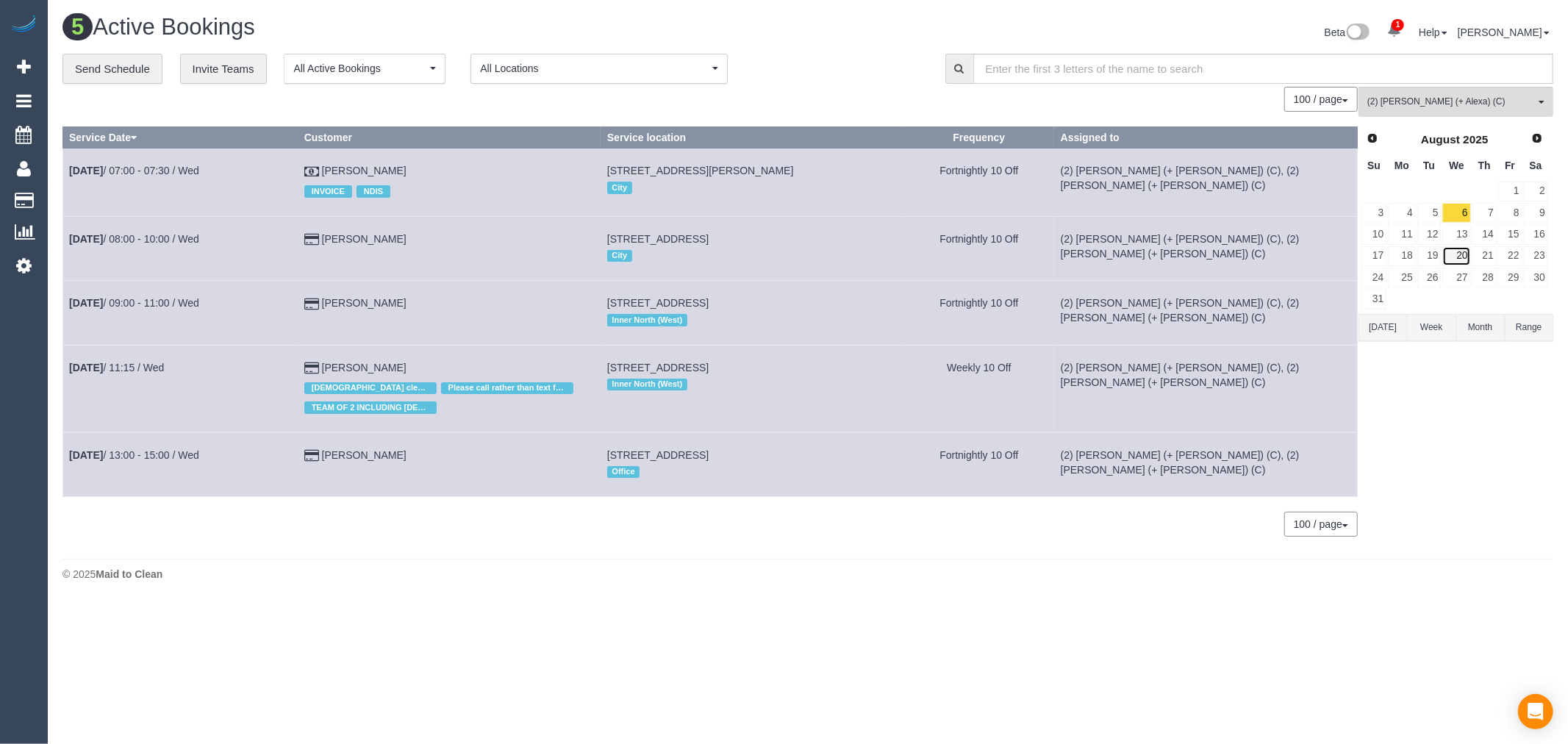
click at [1460, 258] on link "20" at bounding box center [1456, 255] width 28 height 20
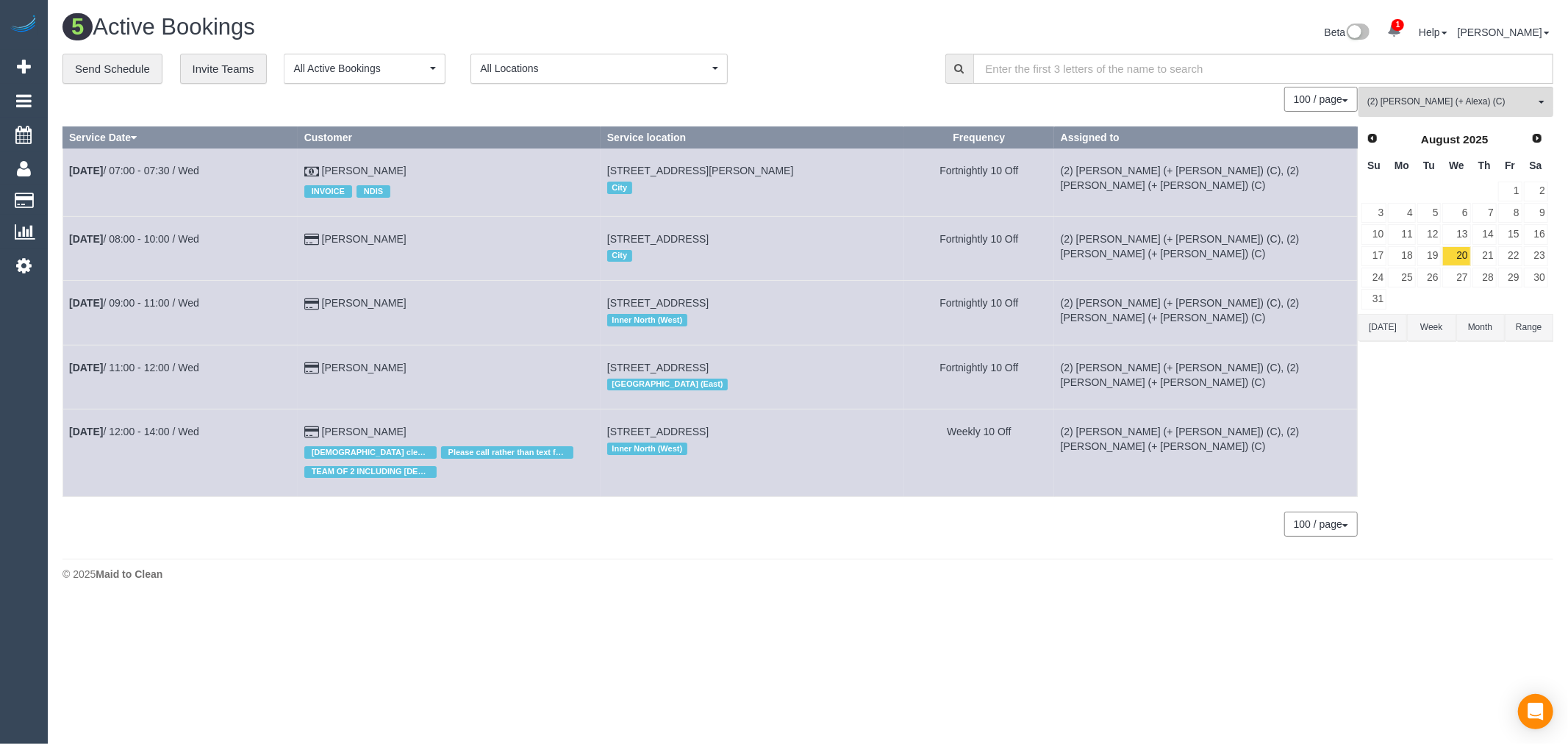
click at [1548, 138] on div "Prev Next August 2025" at bounding box center [1454, 140] width 188 height 25
click at [1541, 138] on span "Next" at bounding box center [1536, 137] width 12 height 12
click at [1538, 148] on link "Next" at bounding box center [1538, 138] width 20 height 20
click at [1465, 230] on link "15" at bounding box center [1456, 233] width 28 height 20
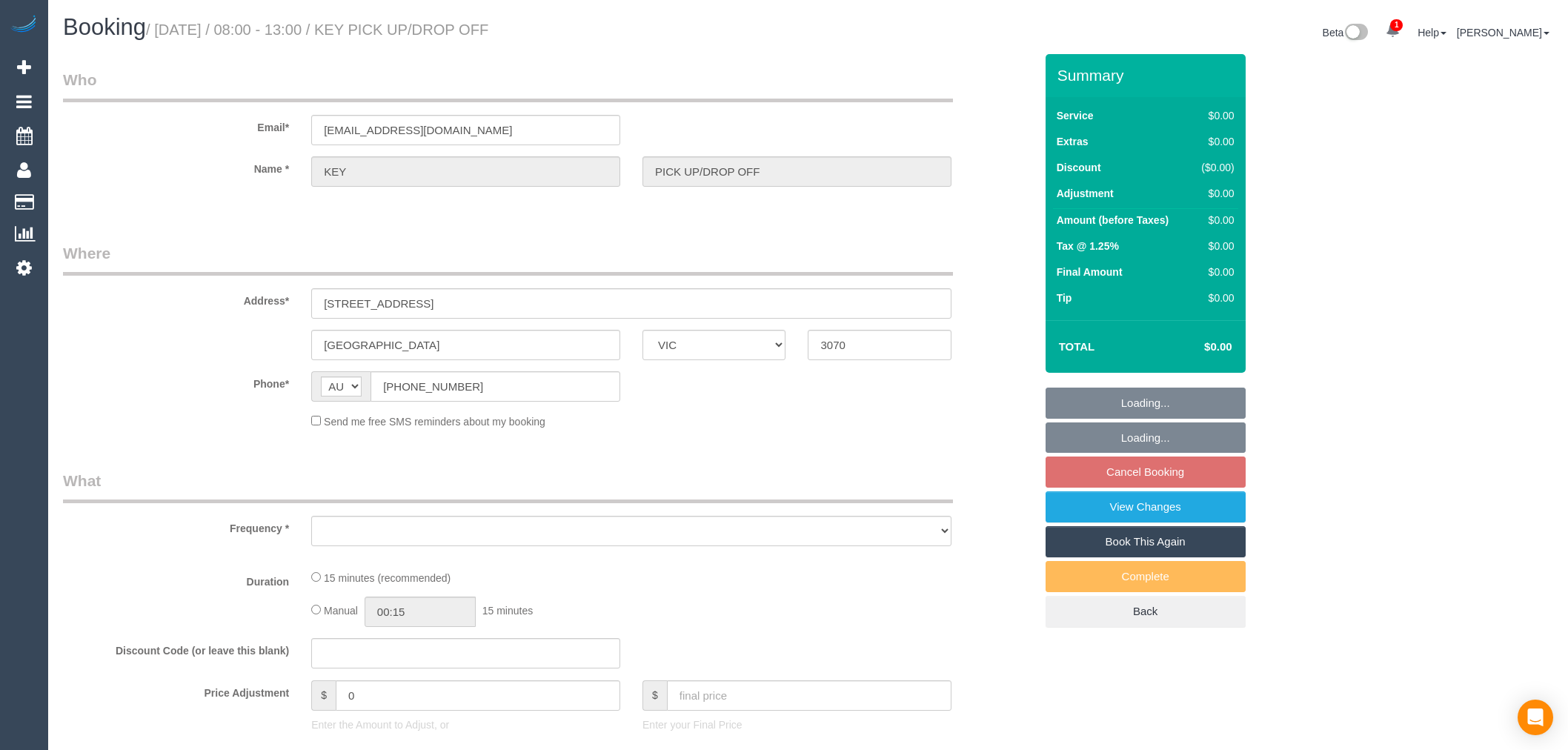
select select "VIC"
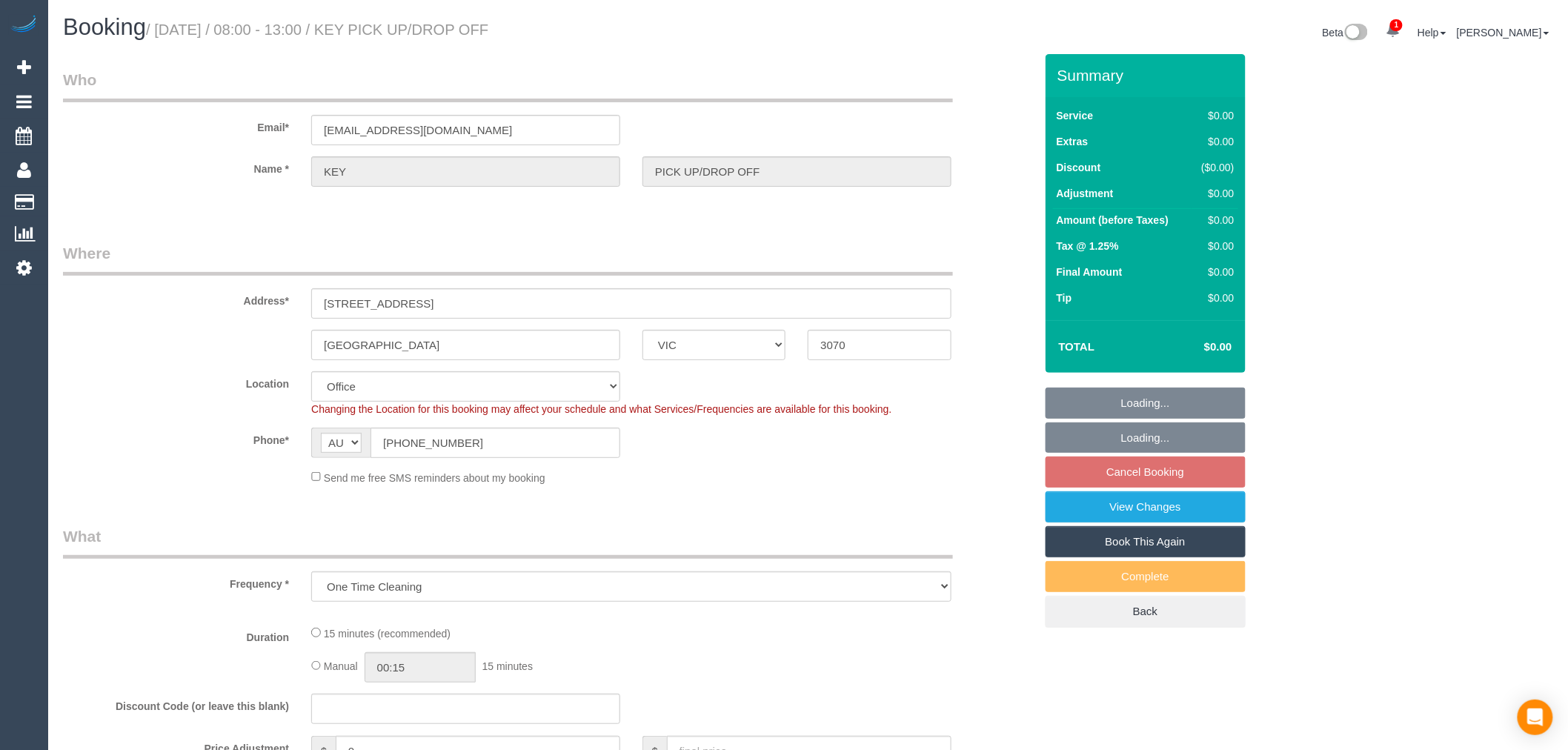
select select "object:528"
select select "number:28"
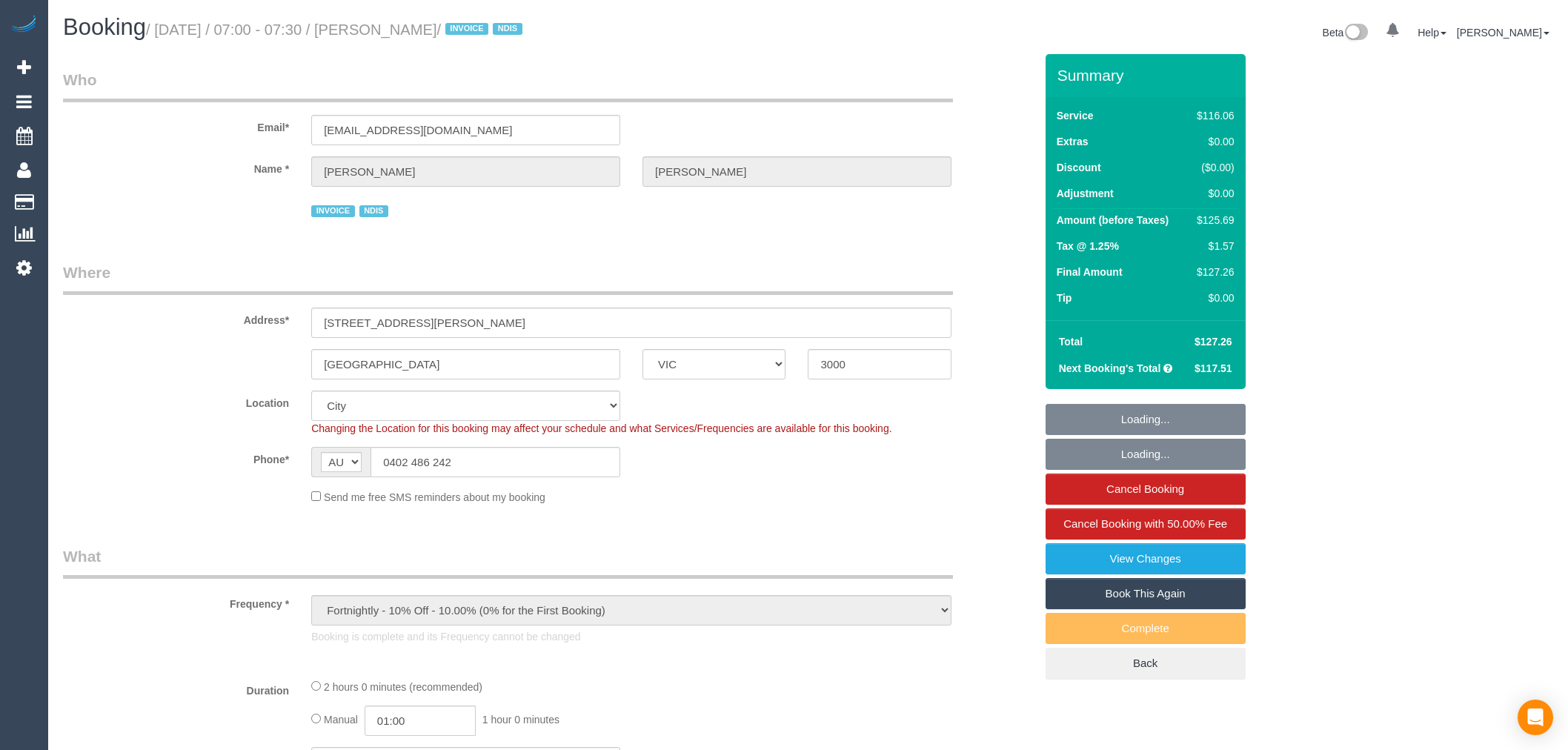
select select "VIC"
select select "object:703"
select select "number:29"
select select "number:14"
select select "number:18"
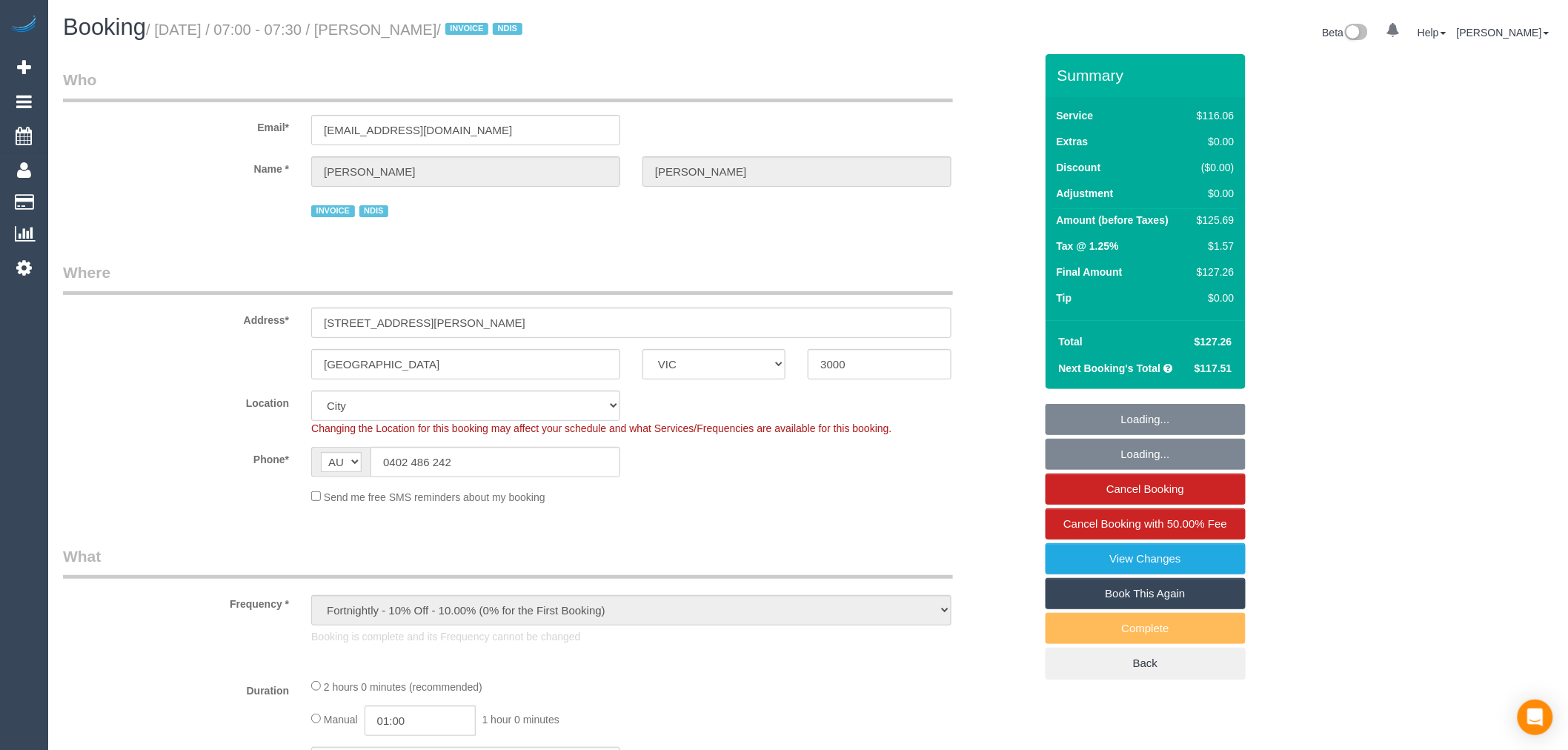
select select "number:22"
select select "number:34"
select select "number:26"
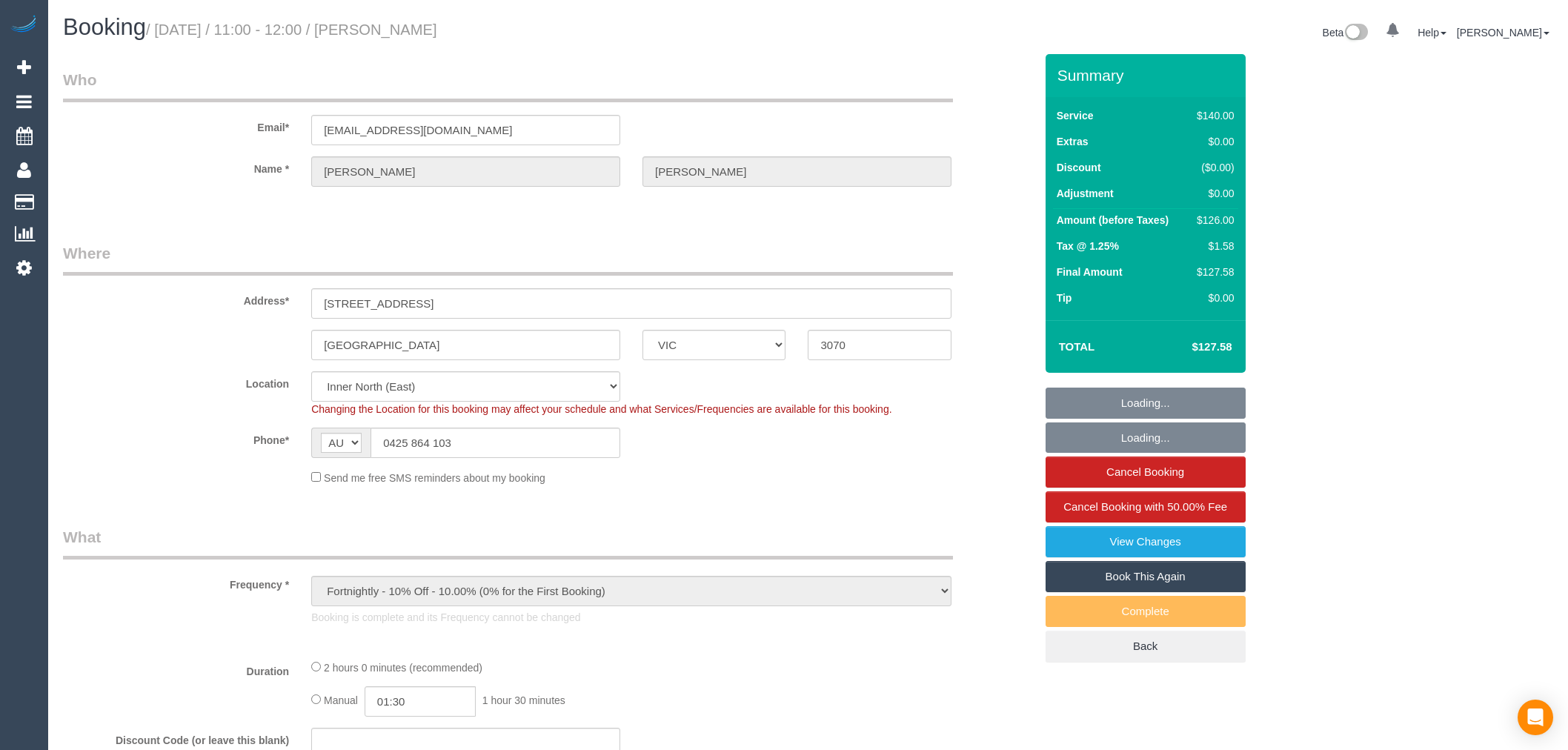
select select "VIC"
select select "object:883"
select select "string:stripe-pm_1RSoJS2GScqysDRV90nIYhjl"
select select "number:27"
select select "number:14"
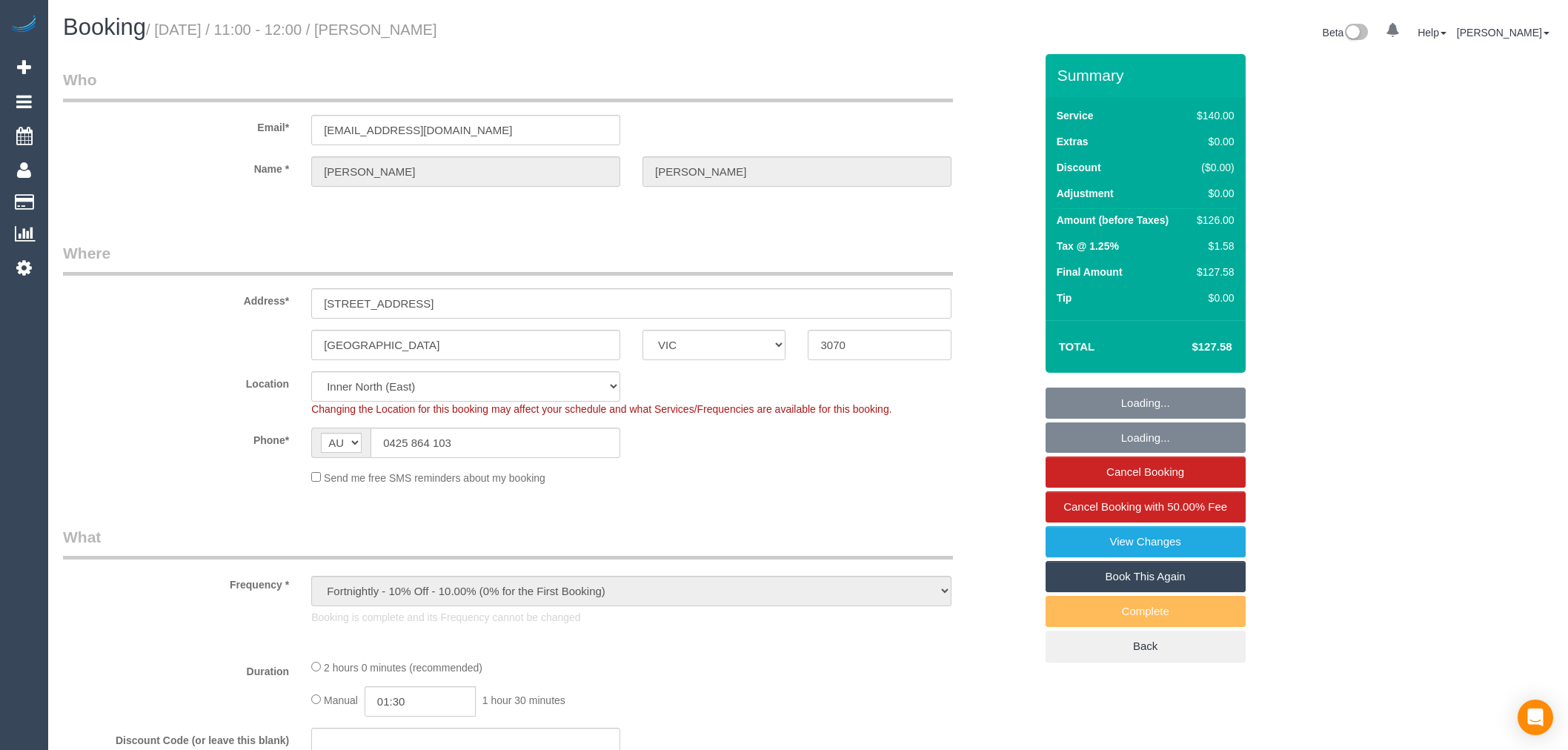
select select "number:19"
select select "number:36"
select select "number:34"
select select "number:26"
select select "VIC"
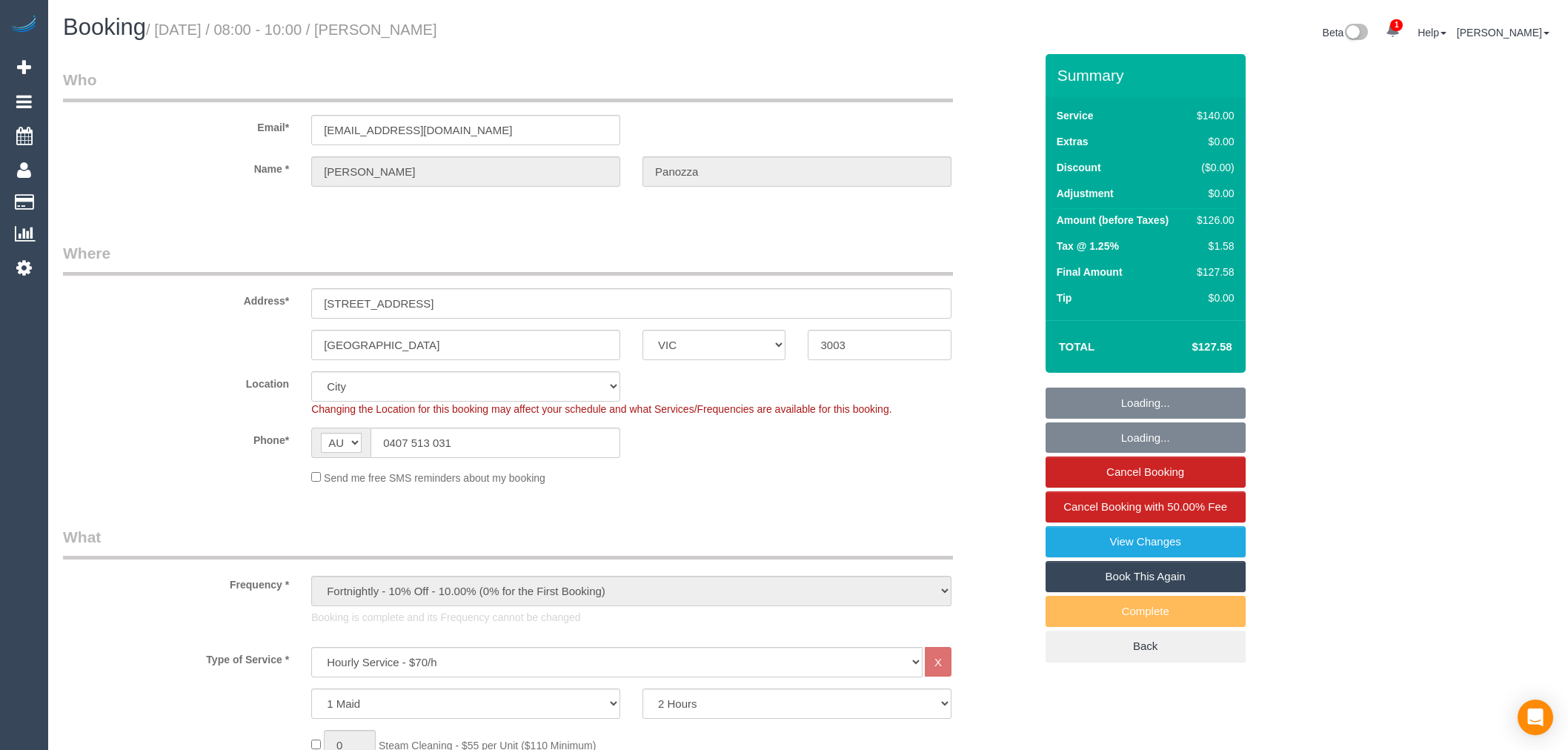
select select "string:stripe-pm_1Ndkju2GScqysDRV6QHpvw0H"
select select "spot1"
select select "number:28"
select select "number:14"
select select "number:19"
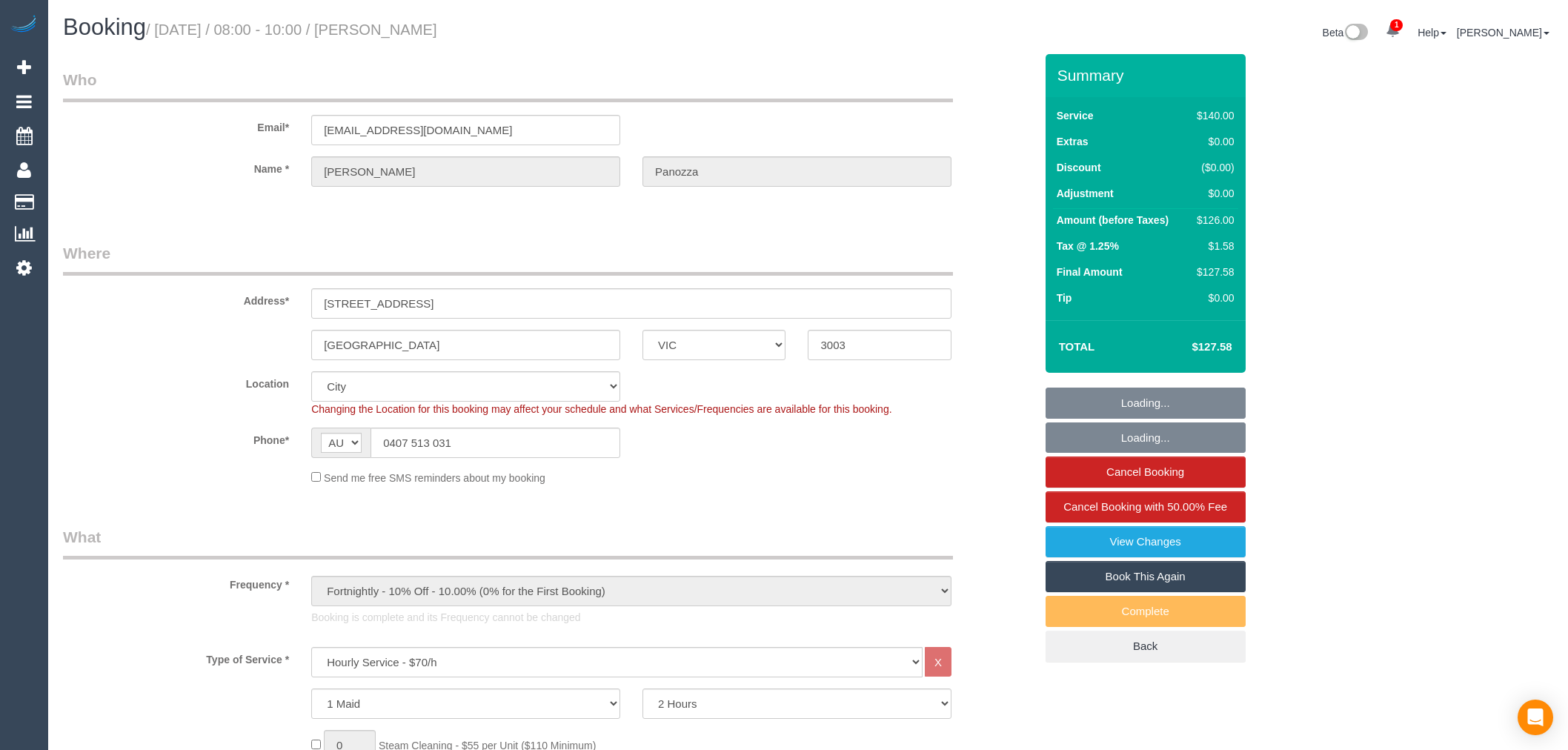
select select "number:22"
select select "VIC"
select select "180"
select select "spot1"
select select "25666"
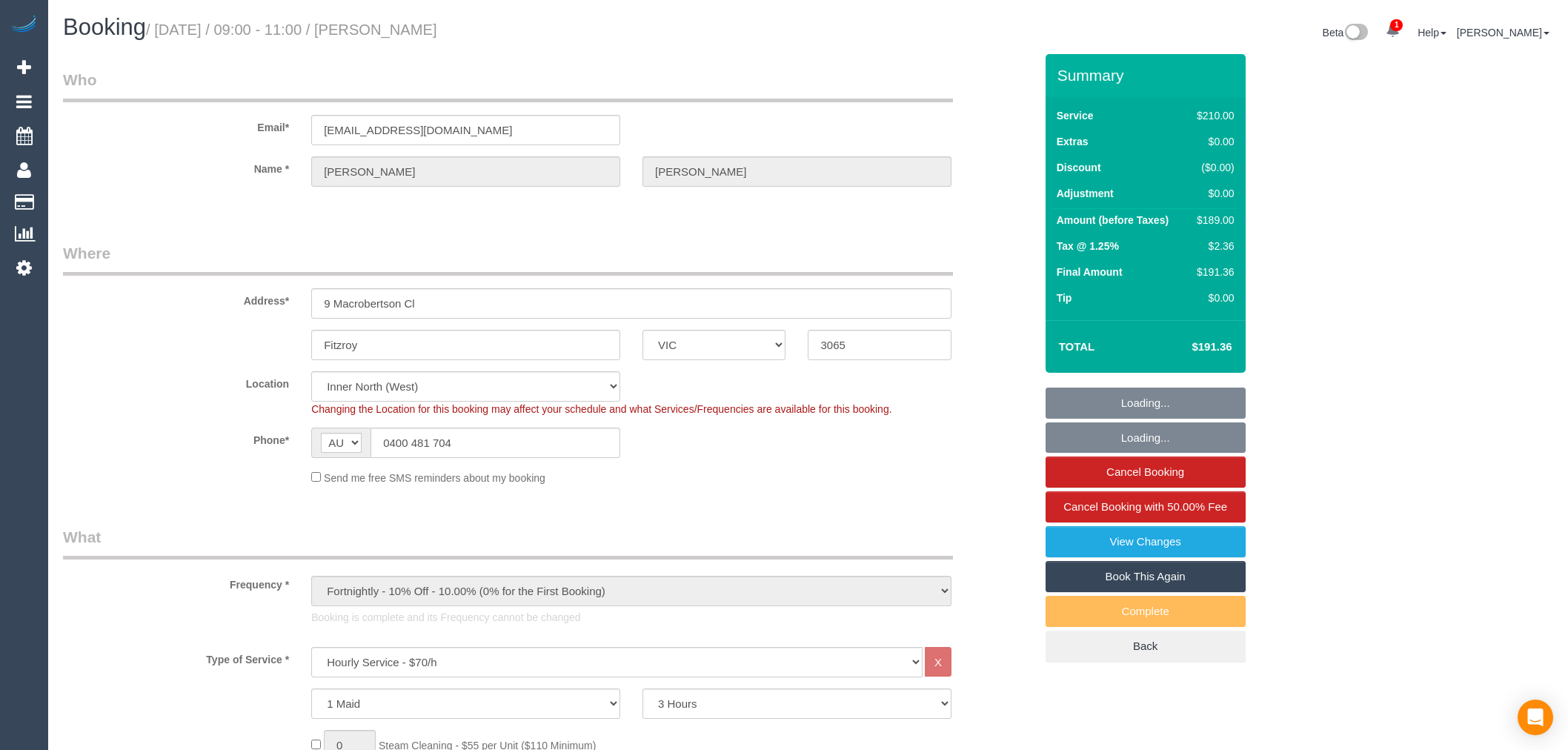
select select "number:32"
select select "number:35"
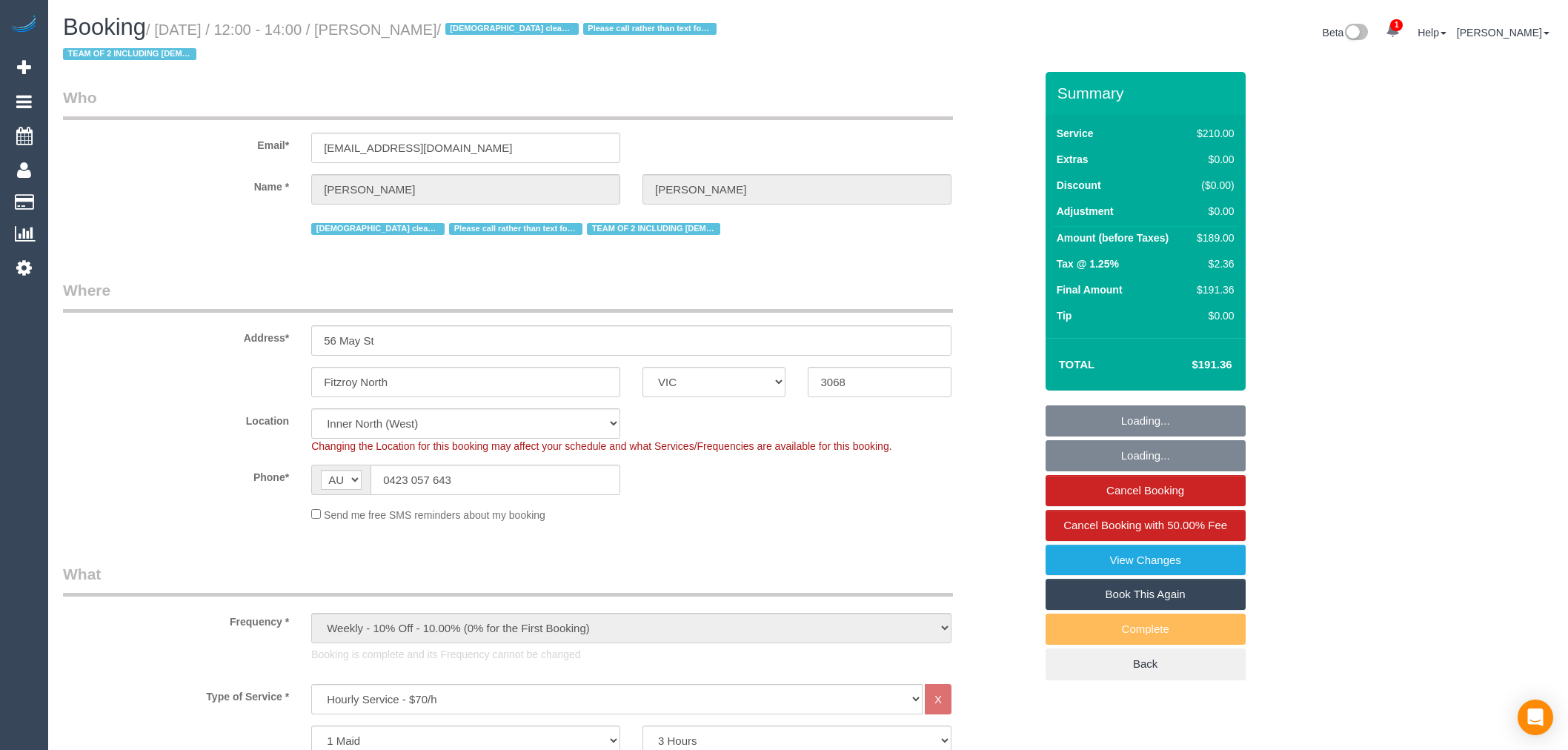
select select "VIC"
select select "180"
select select "number:27"
select select "number:14"
select select "number:19"
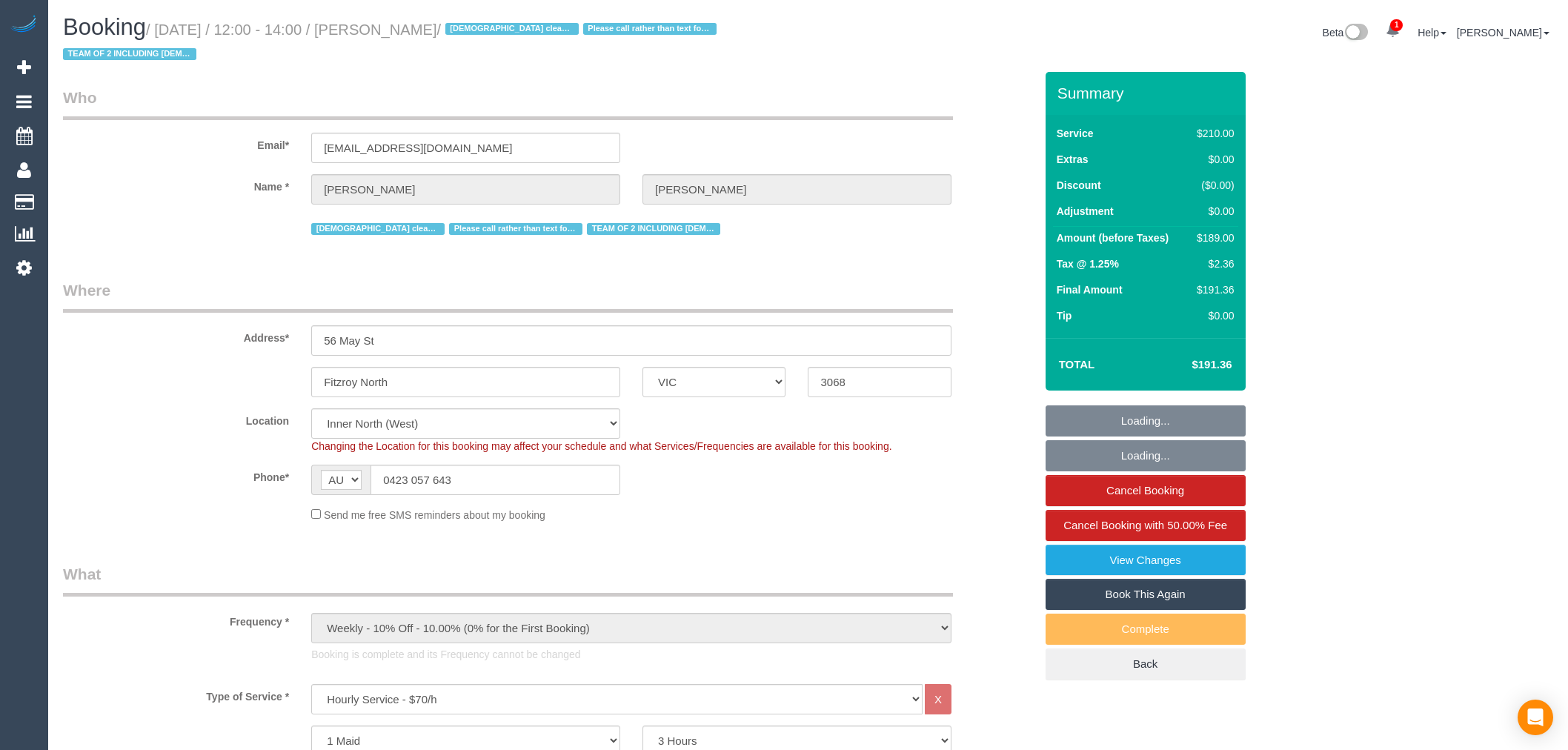
select select "number:22"
select select "number:34"
select select "number:11"
select select "spot1"
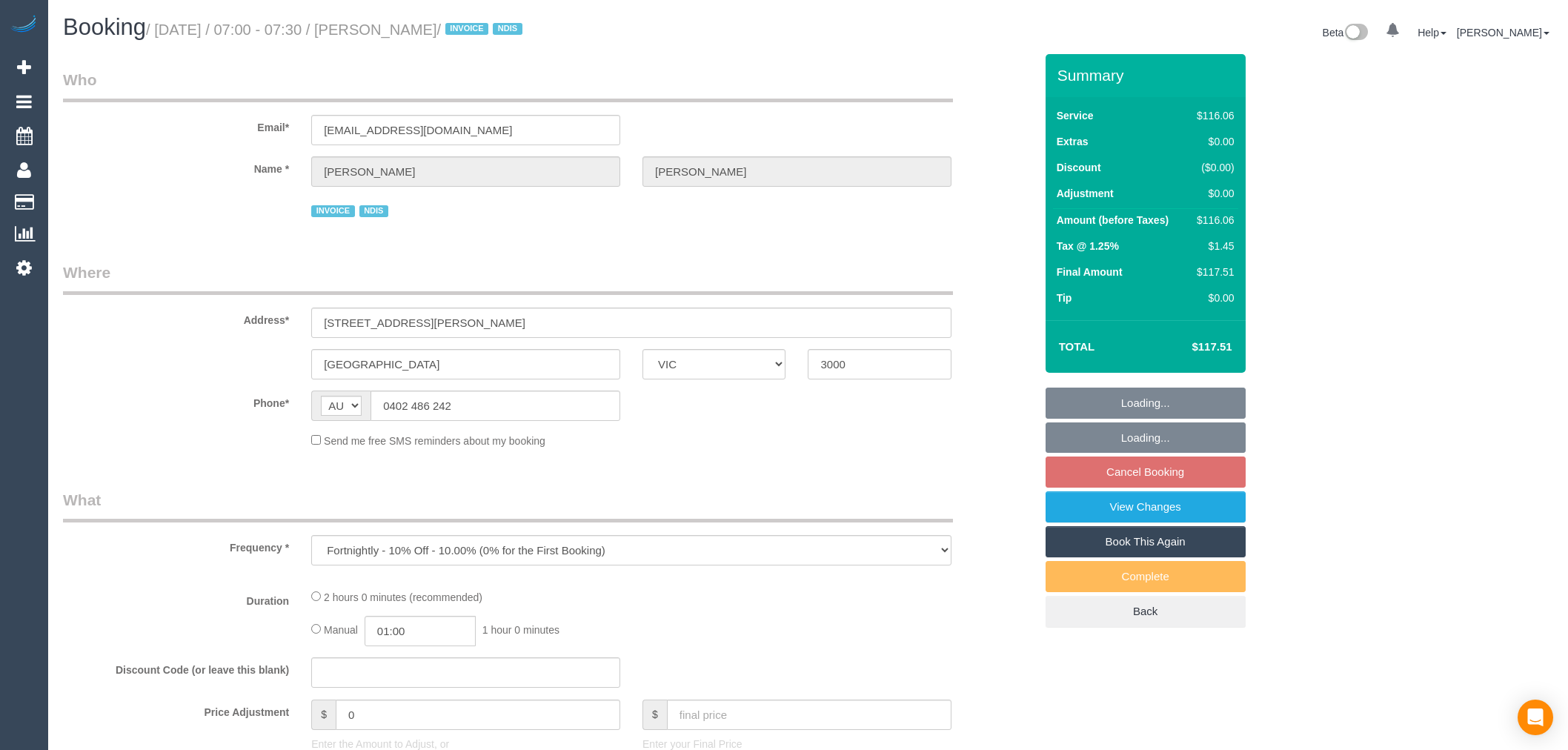
select select "VIC"
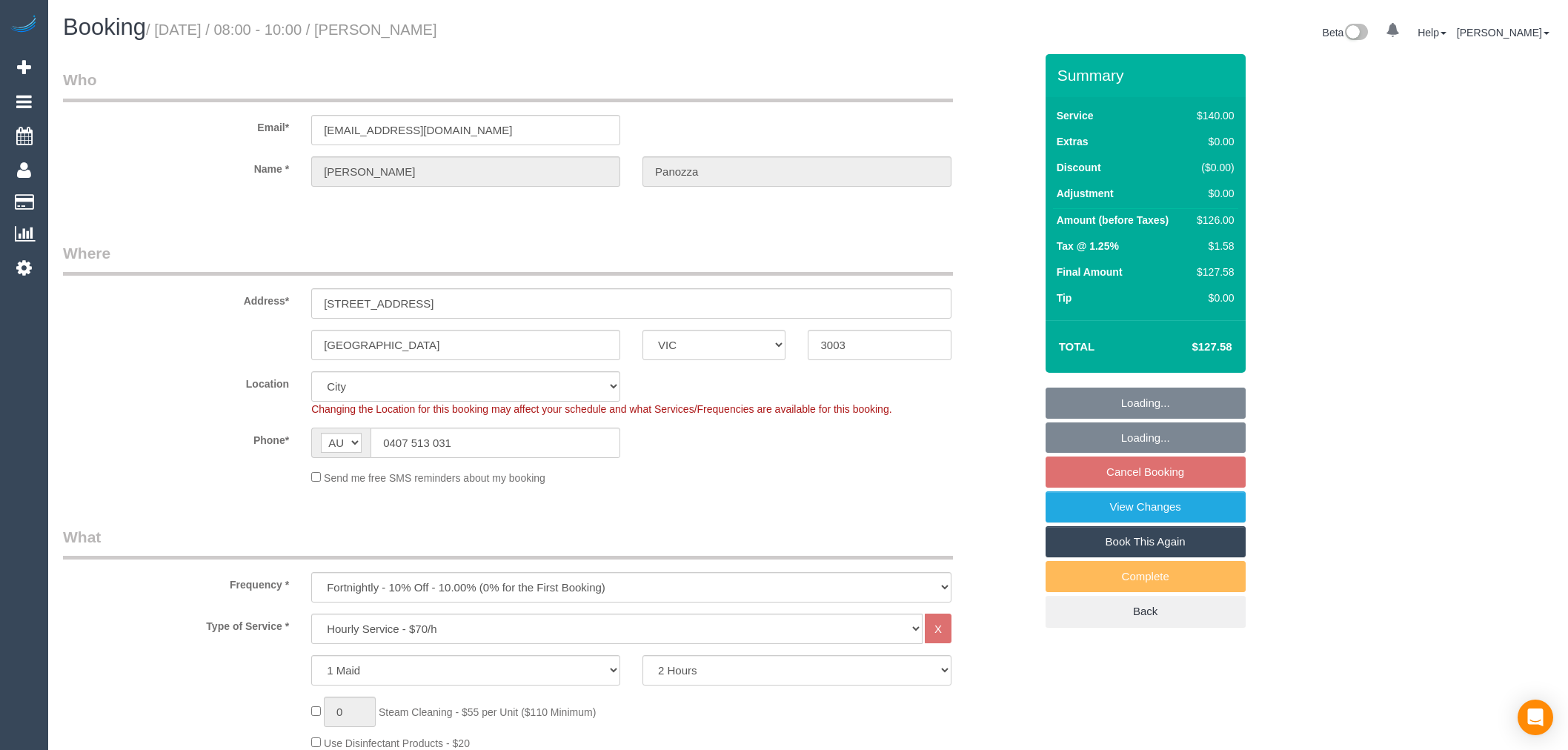
select select "VIC"
select select "string:stripe-pm_1Ndkju2GScqysDRV6QHpvw0H"
select select "object:858"
select select "number:28"
select select "number:14"
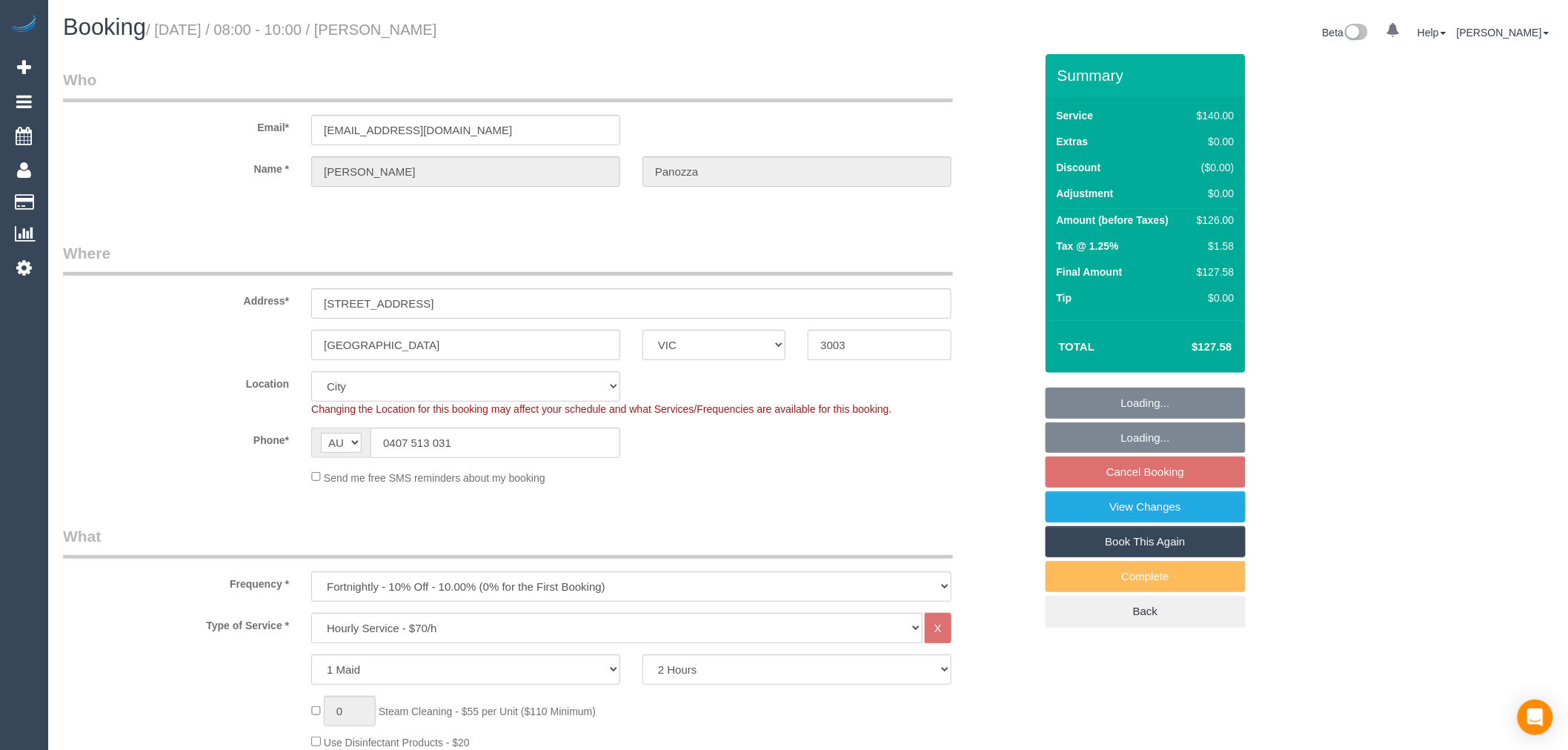
select select "number:19"
select select "number:22"
select select "VIC"
select select "180"
select select "number:32"
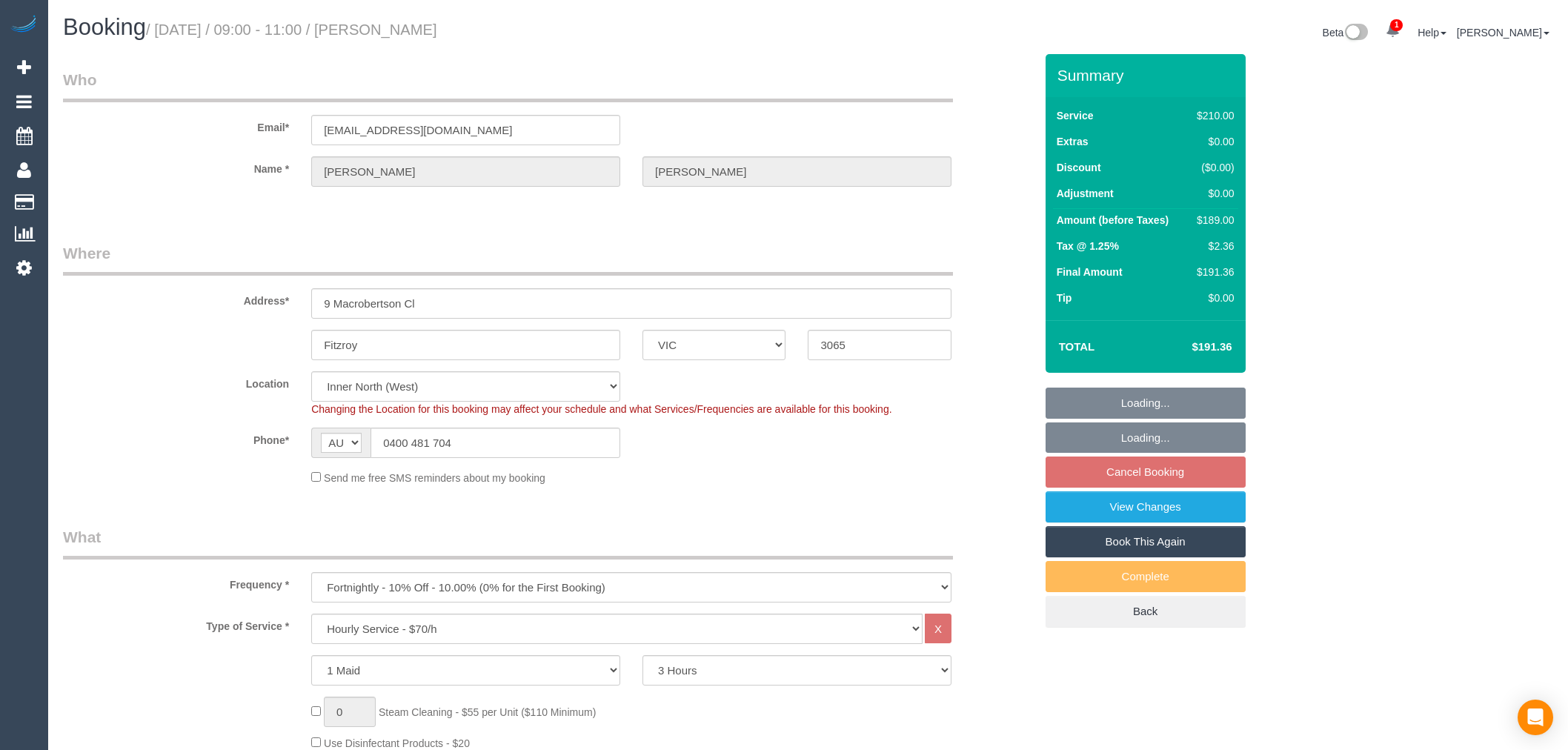
select select "number:35"
select select "25666"
select select "spot3"
select select "VIC"
select select "number:27"
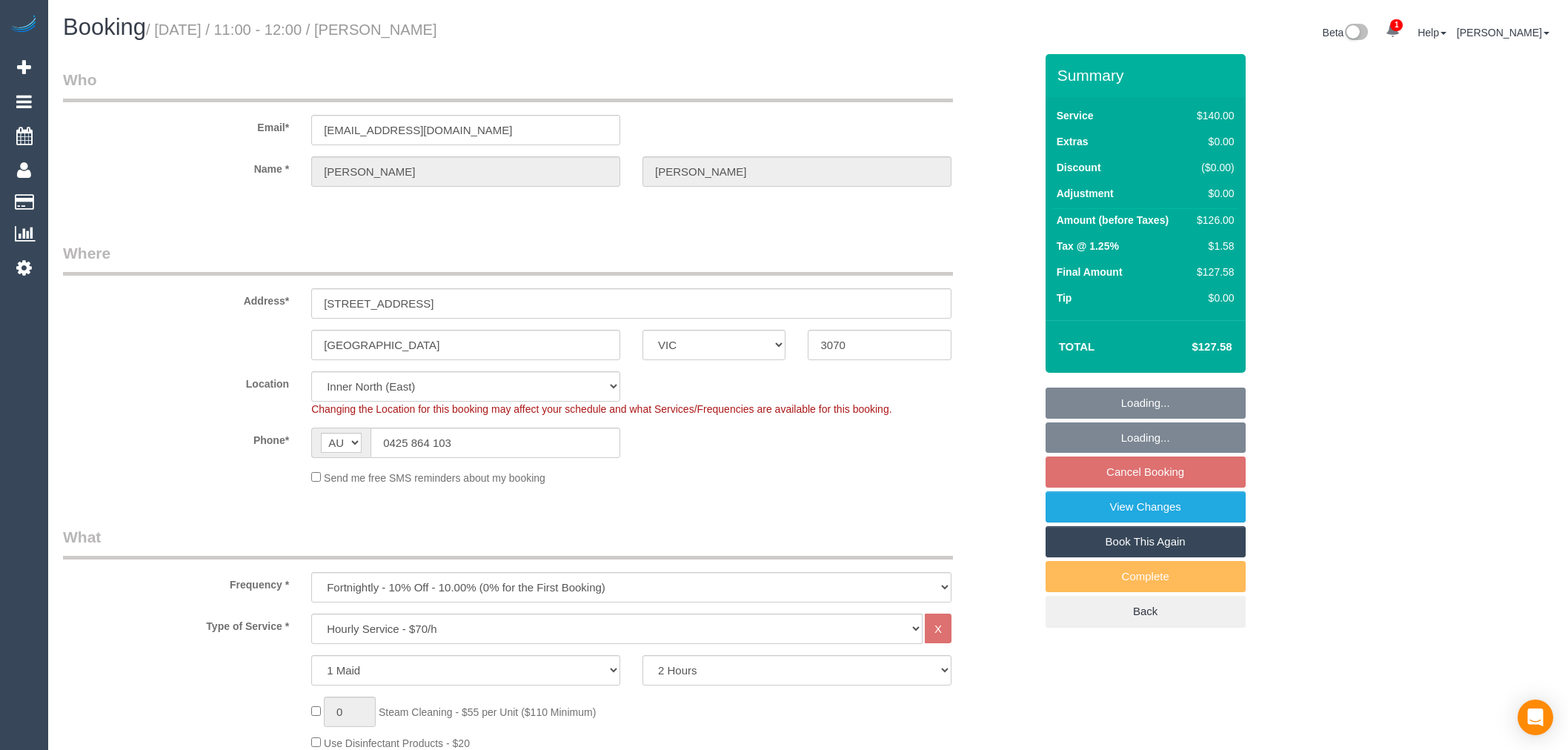
select select "number:14"
select select "number:19"
select select "number:36"
select select "number:34"
select select "number:26"
